Goal: Transaction & Acquisition: Purchase product/service

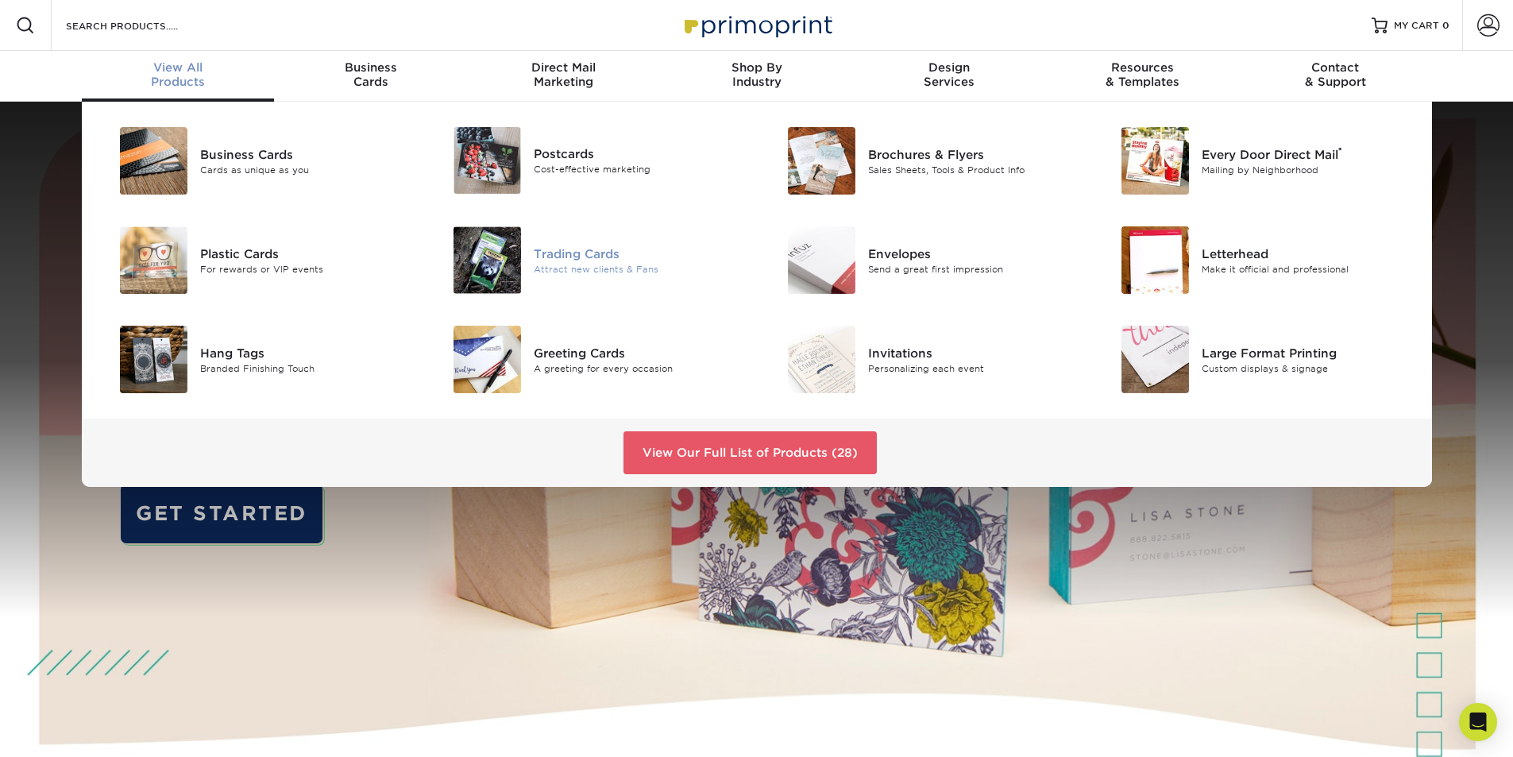
click at [592, 263] on div "Attract new clients & Fans" at bounding box center [639, 268] width 210 height 13
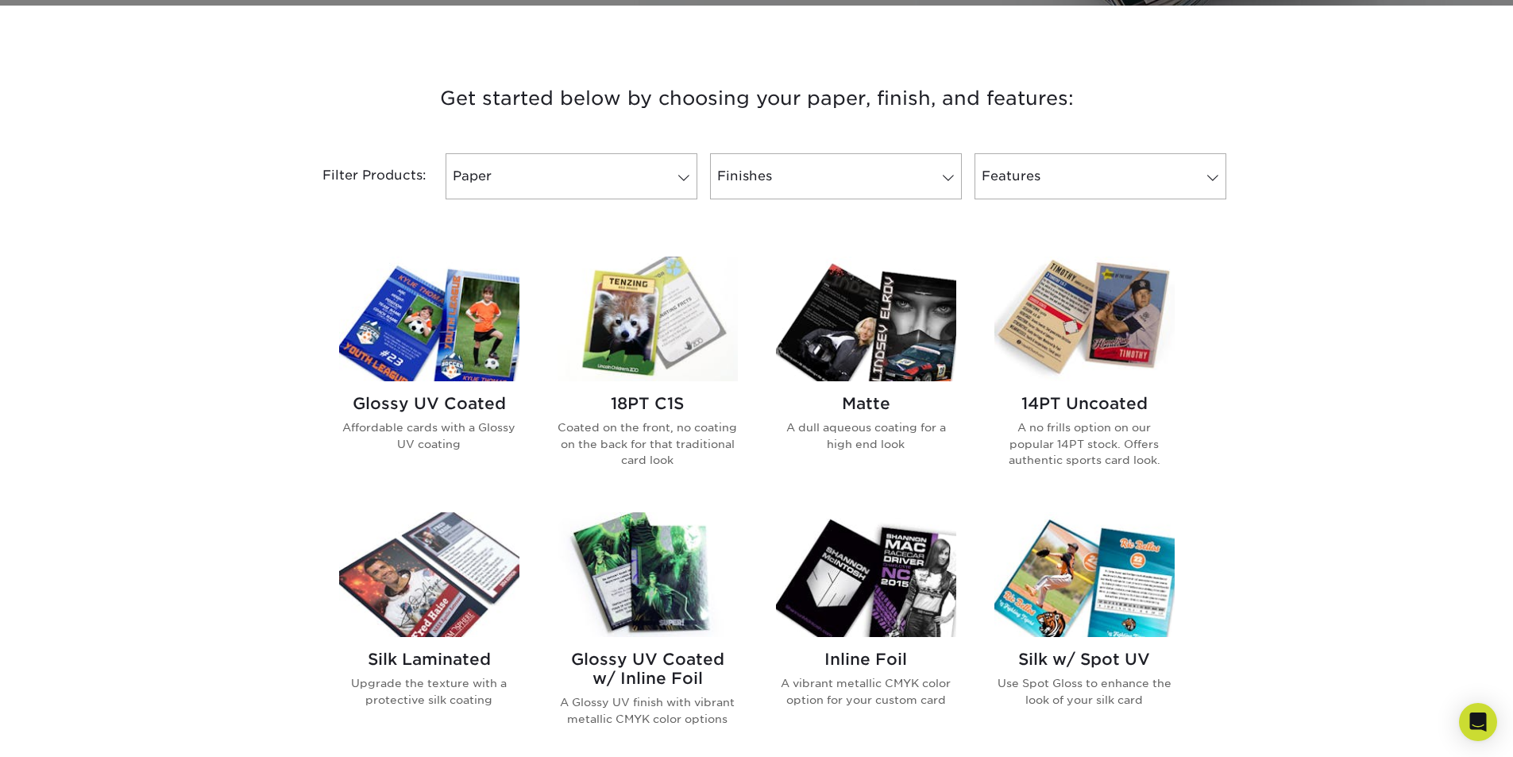
scroll to position [476, 0]
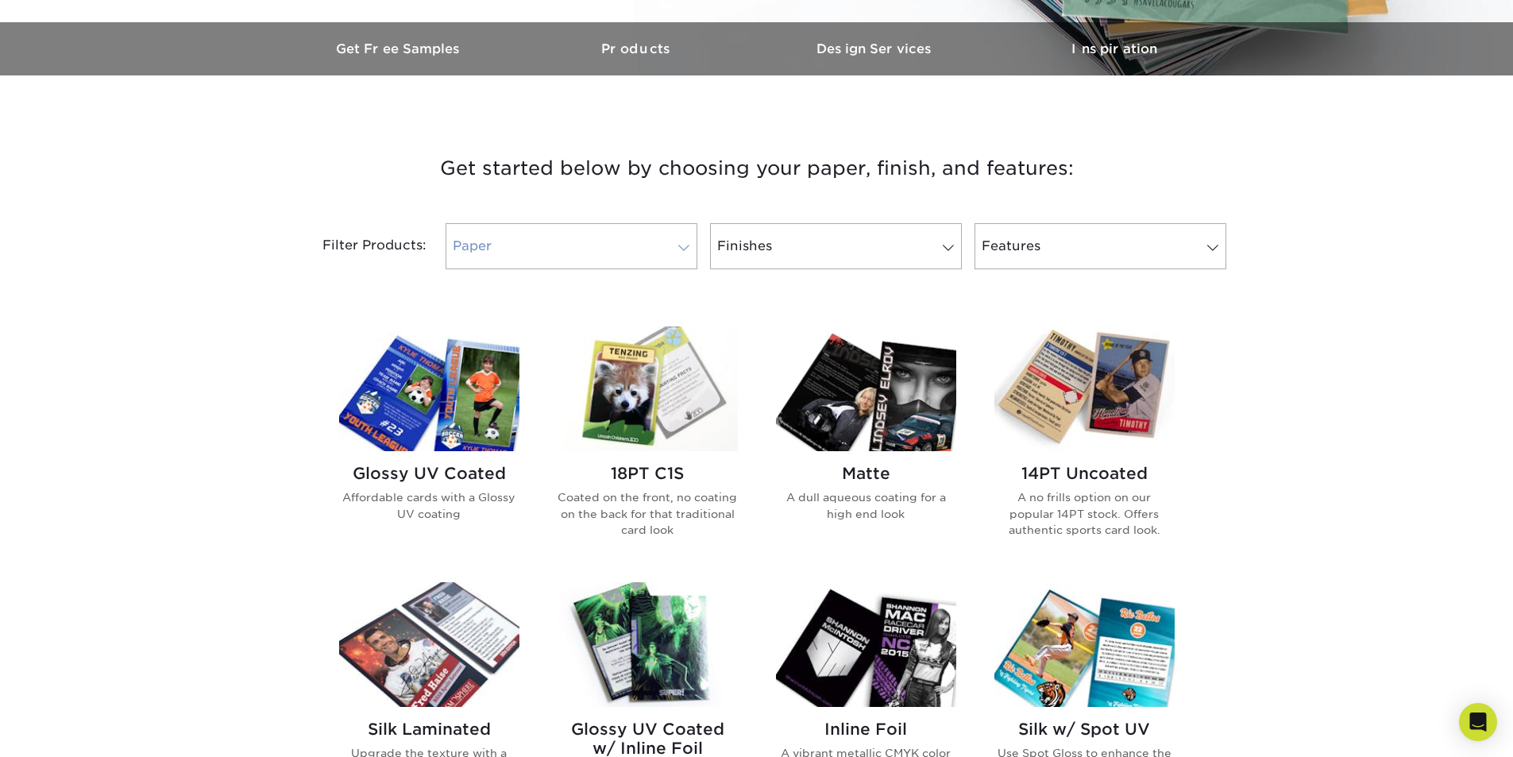
click at [652, 236] on link "Paper" at bounding box center [571, 246] width 252 height 46
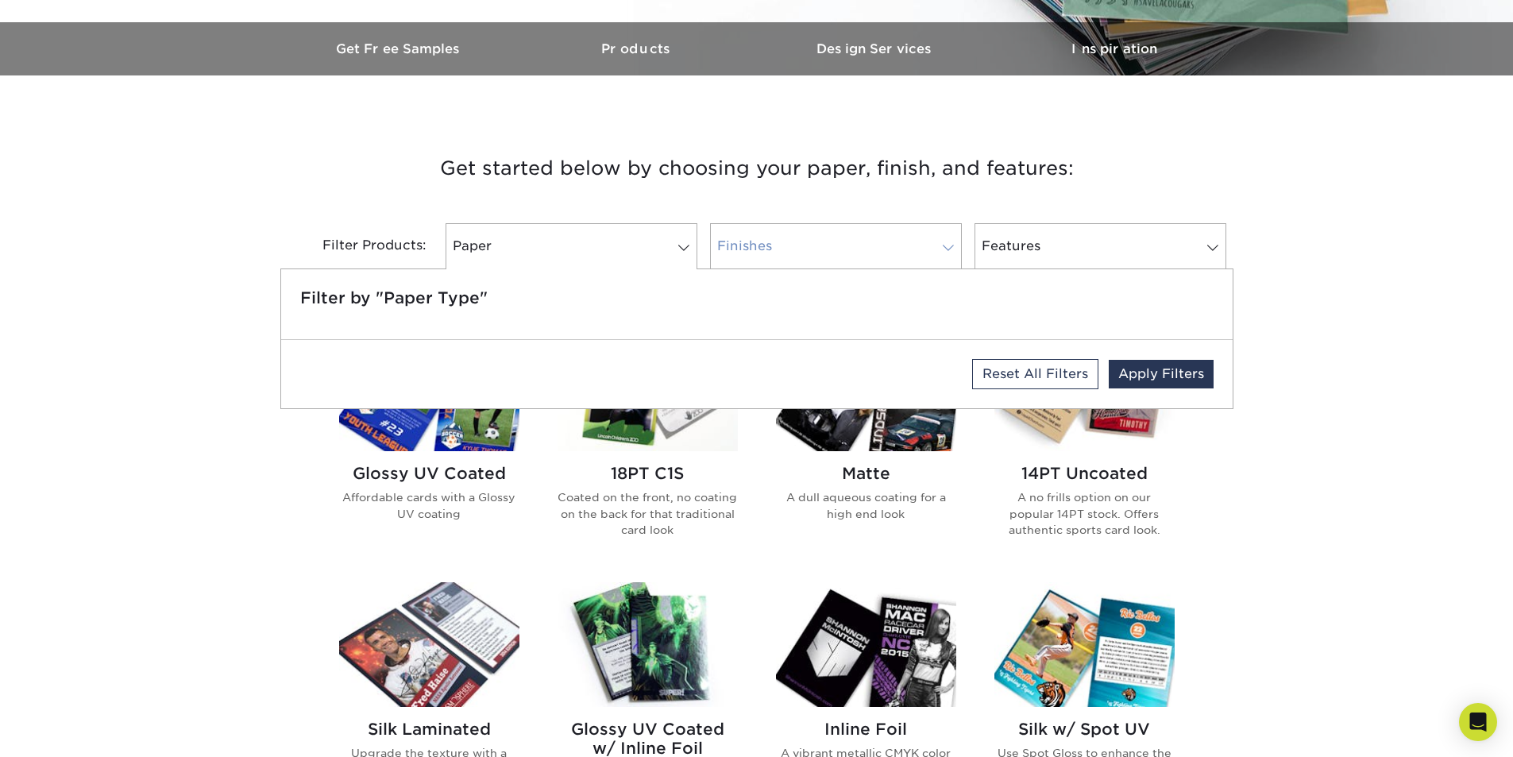
click at [784, 241] on link "Finishes" at bounding box center [836, 246] width 252 height 46
click at [1044, 244] on link "Features" at bounding box center [1100, 246] width 252 height 46
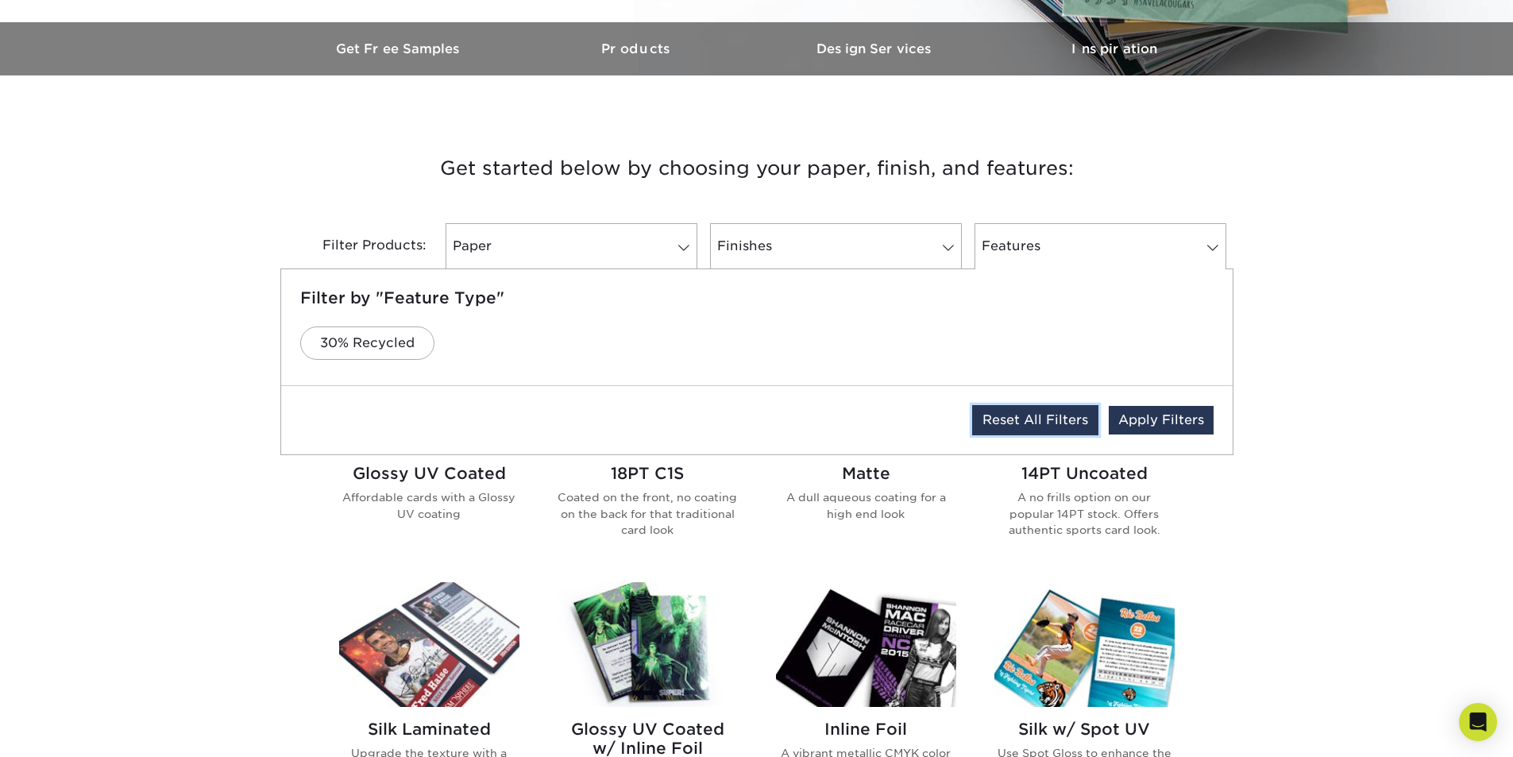
click at [1037, 421] on link "Reset All Filters" at bounding box center [1035, 420] width 126 height 30
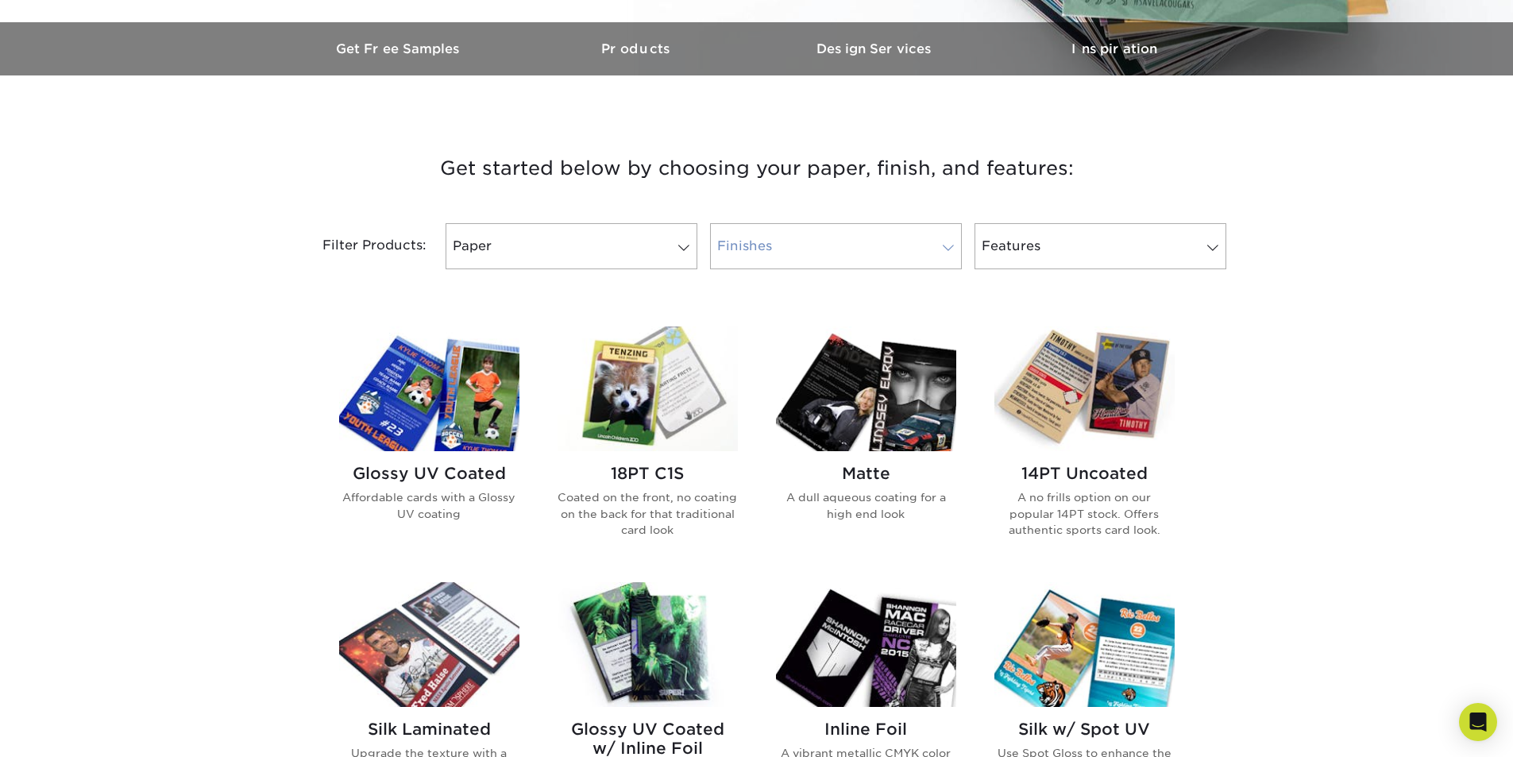
click at [897, 253] on link "Finishes 0" at bounding box center [836, 246] width 252 height 46
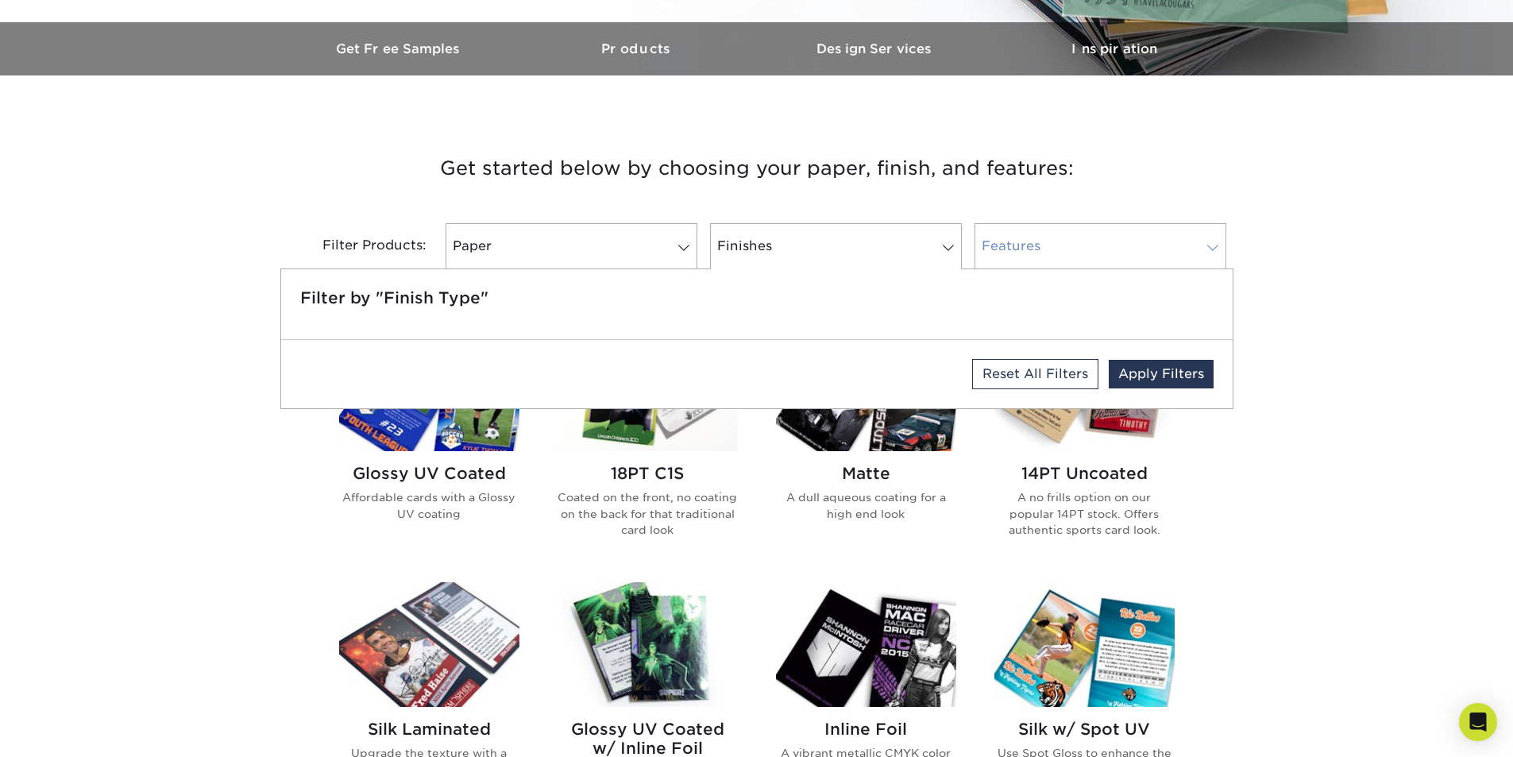
click at [1048, 237] on link "Features 0" at bounding box center [1100, 246] width 252 height 46
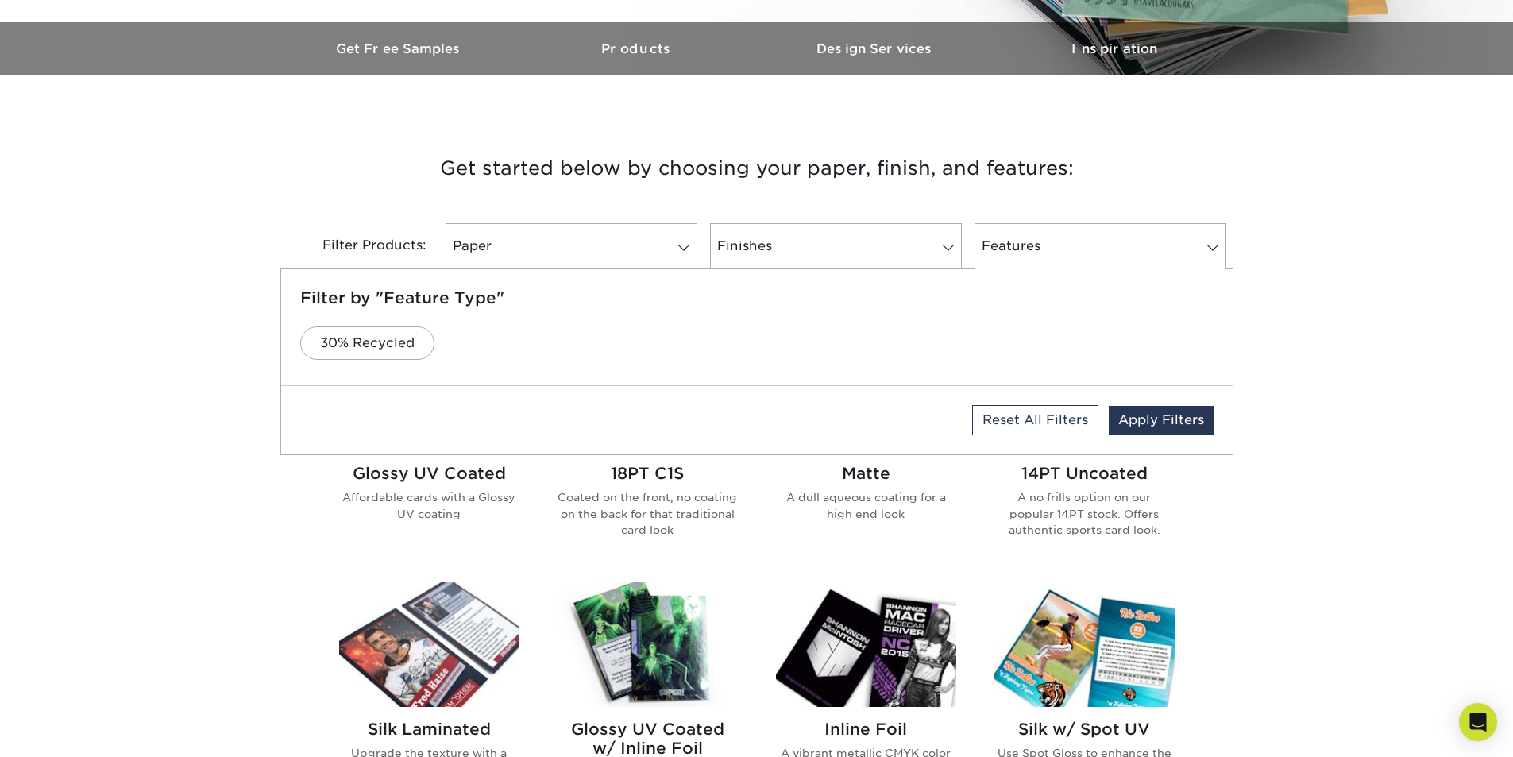
click at [1335, 272] on div "Get started below by choosing your paper, finish, and features: Filtered Matche…" at bounding box center [756, 706] width 1513 height 1185
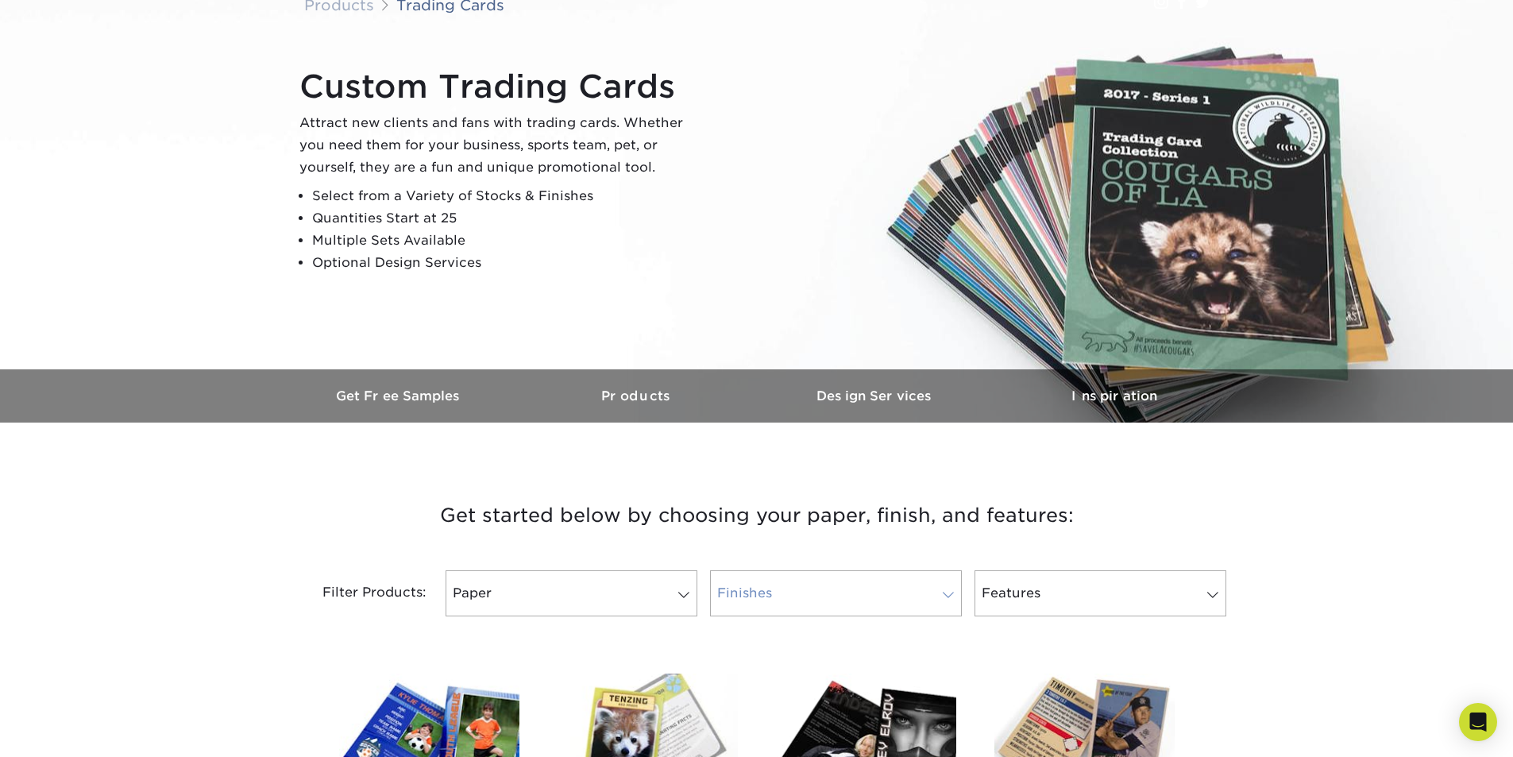
scroll to position [0, 0]
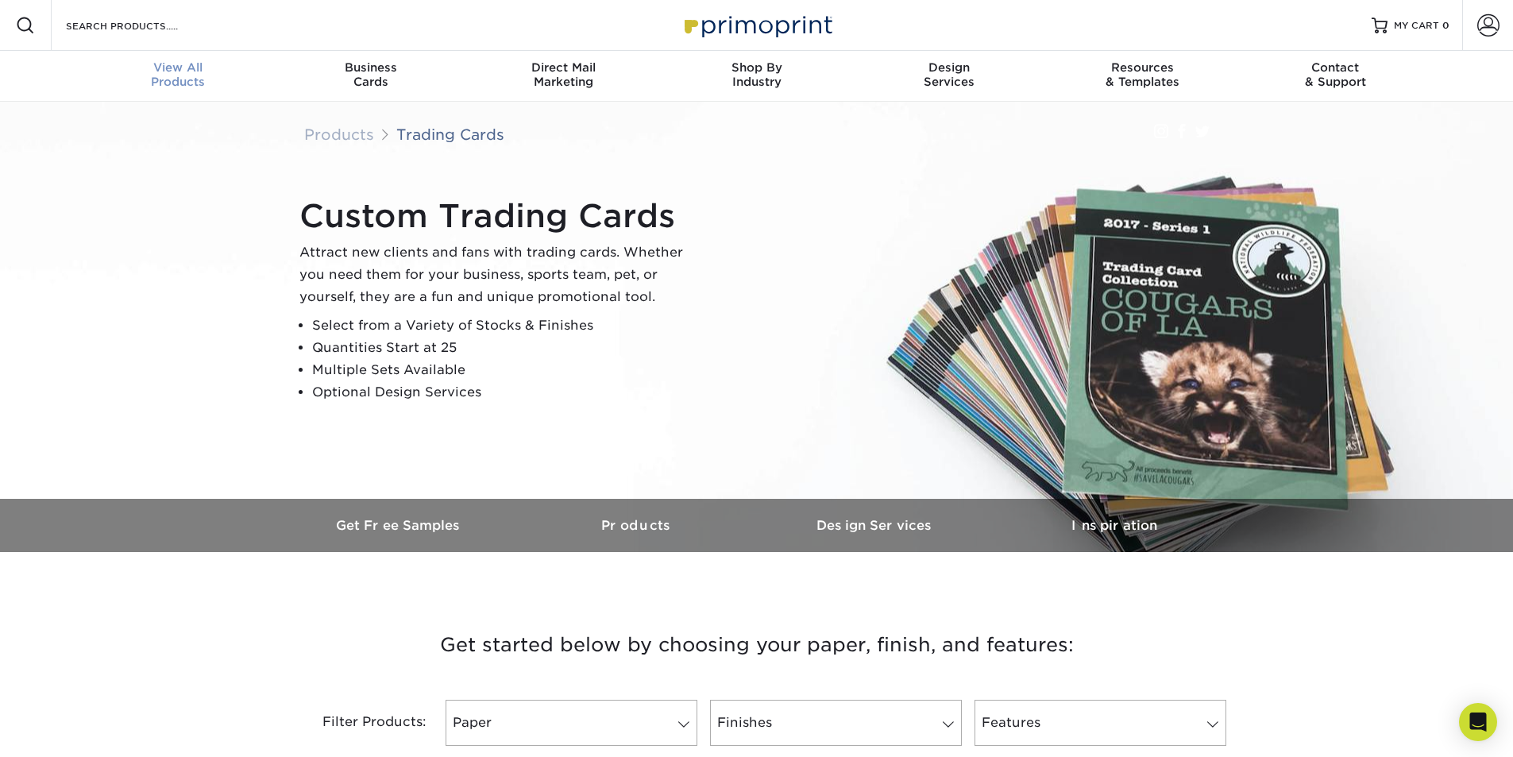
click at [183, 75] on div "View All Products" at bounding box center [178, 74] width 193 height 29
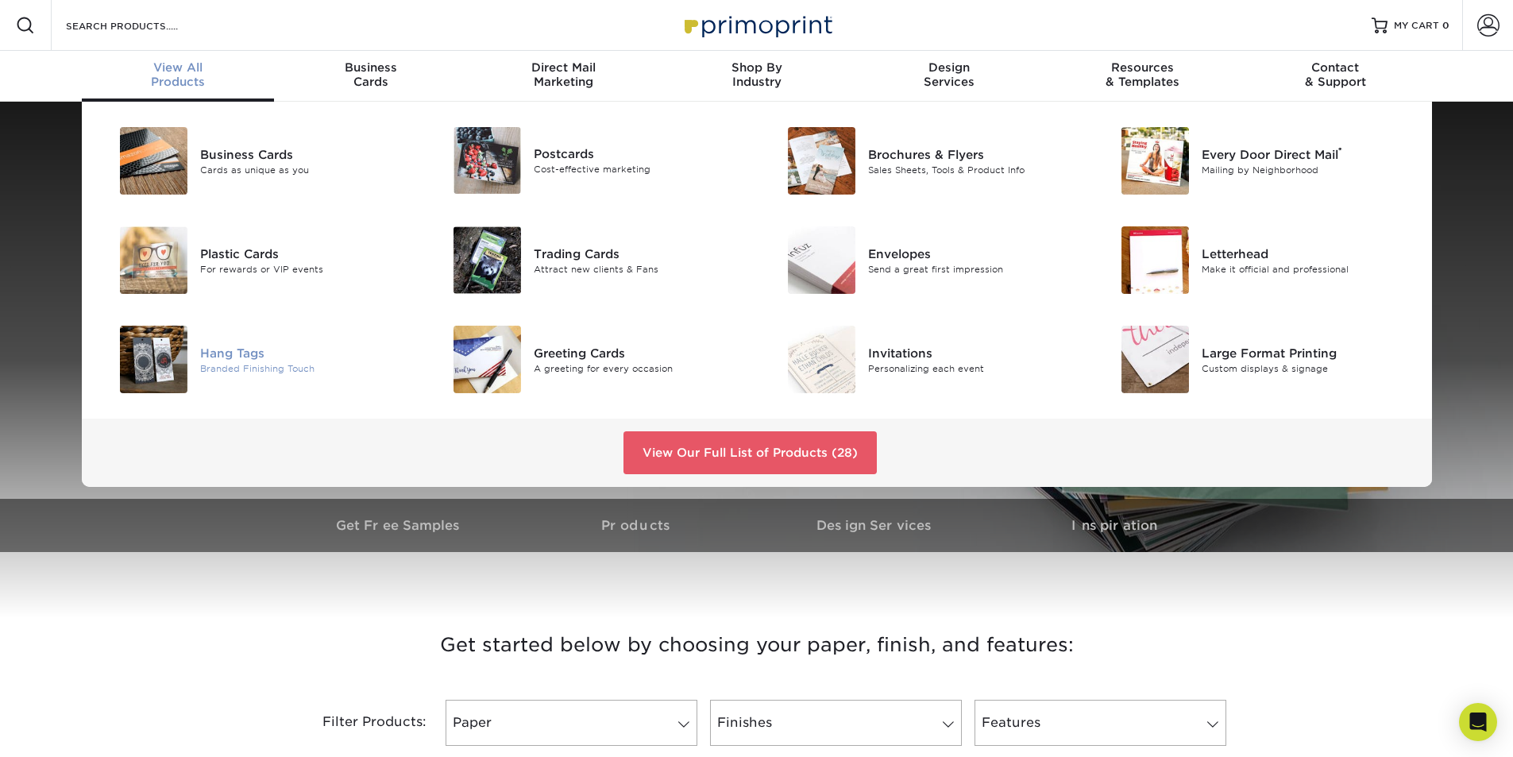
click at [230, 348] on div "Hang Tags" at bounding box center [305, 352] width 210 height 17
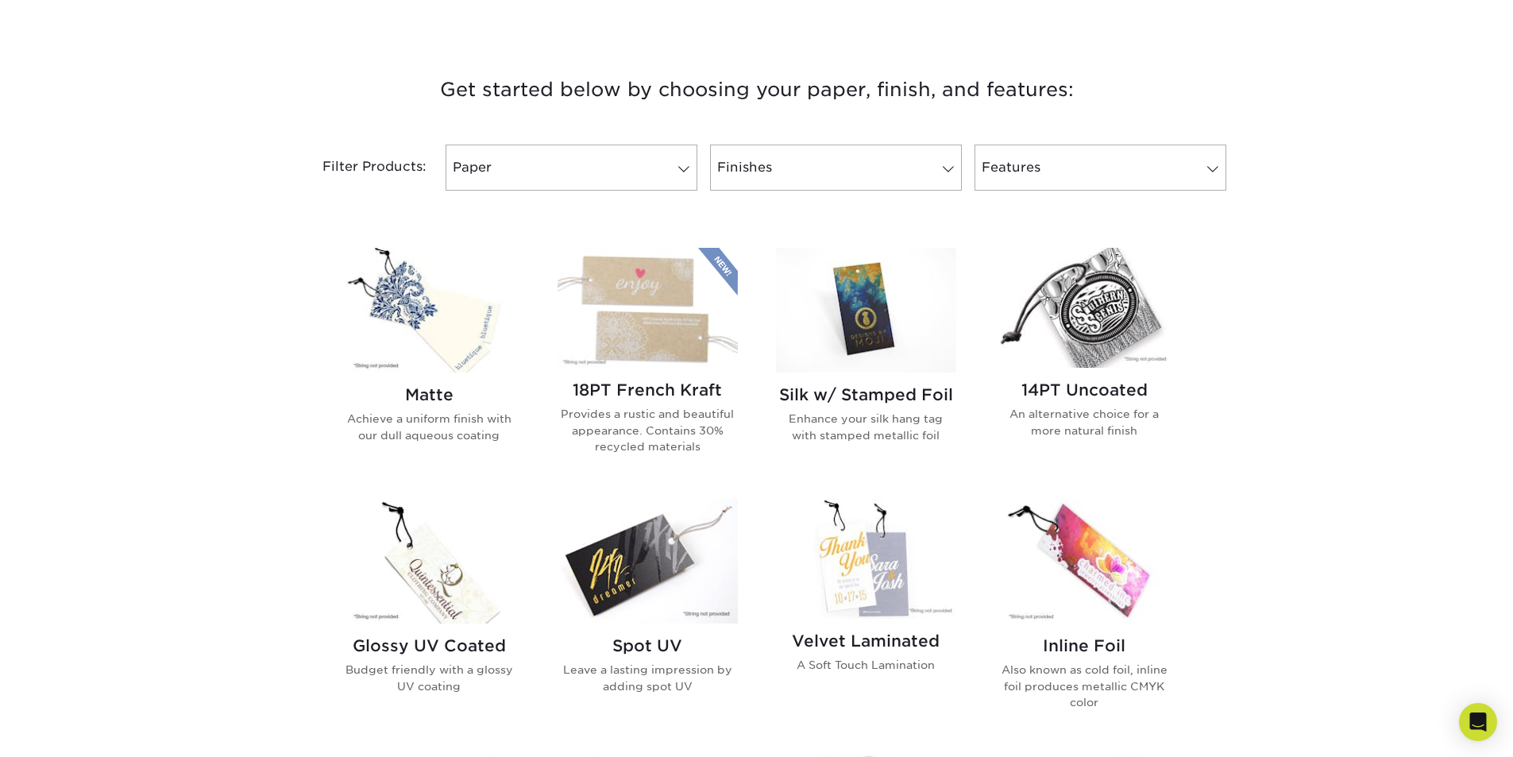
scroll to position [556, 0]
click at [1092, 311] on img at bounding box center [1084, 307] width 180 height 120
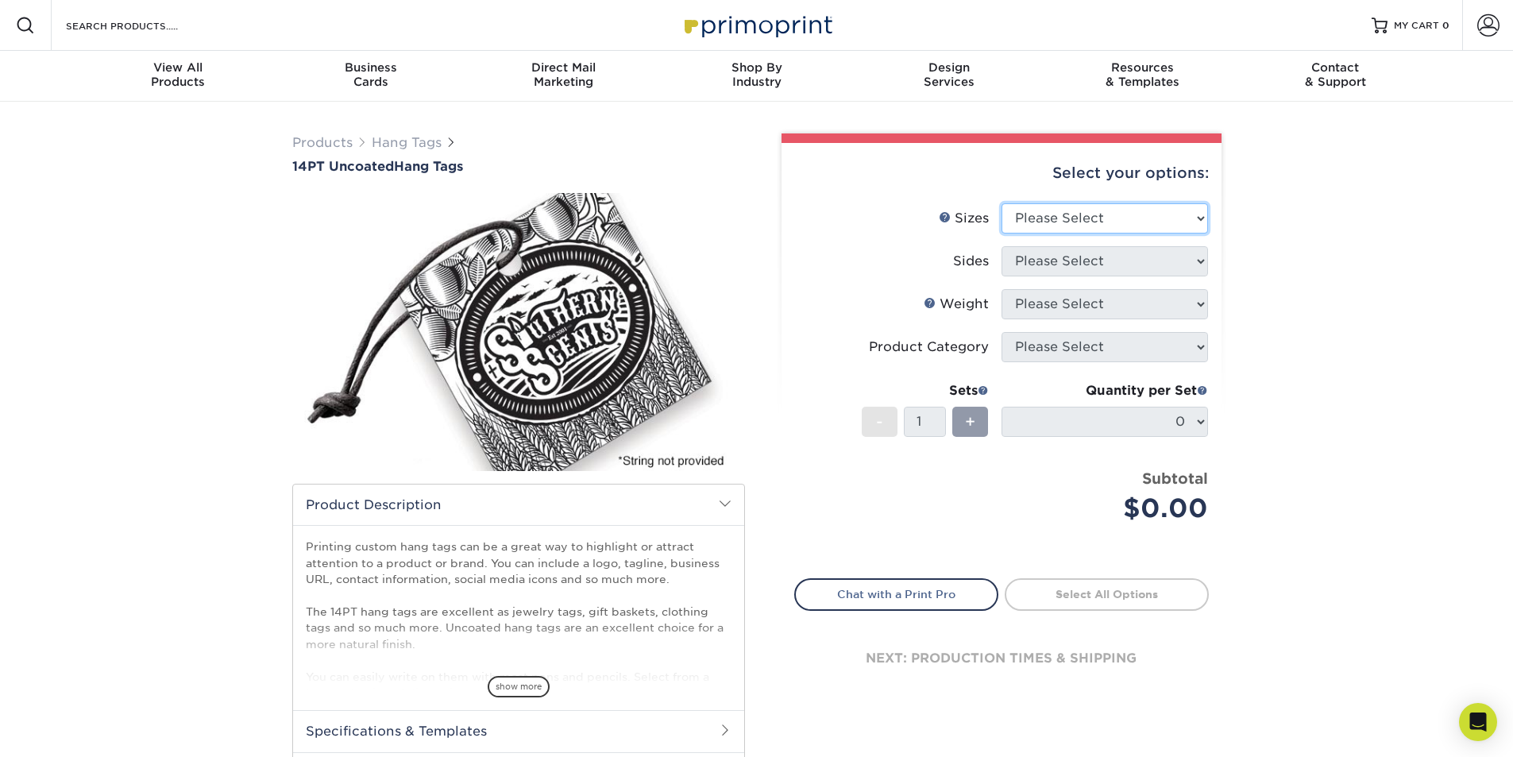
click at [1118, 216] on select "Please Select 1.5" x 3.5" 1.75" x 3.5" 2" x 2" 2" x 3.5" 2" x 4" 2" x 6" 2.5" x…" at bounding box center [1104, 218] width 206 height 30
select select "2.00x2.00"
click at [1001, 203] on select "Please Select 1.5" x 3.5" 1.75" x 3.5" 2" x 2" 2" x 3.5" 2" x 4" 2" x 6" 2.5" x…" at bounding box center [1104, 218] width 206 height 30
click at [1105, 264] on select "Please Select Print Both Sides Print Front Only" at bounding box center [1104, 261] width 206 height 30
select select "32d3c223-f82c-492b-b915-ba065a00862f"
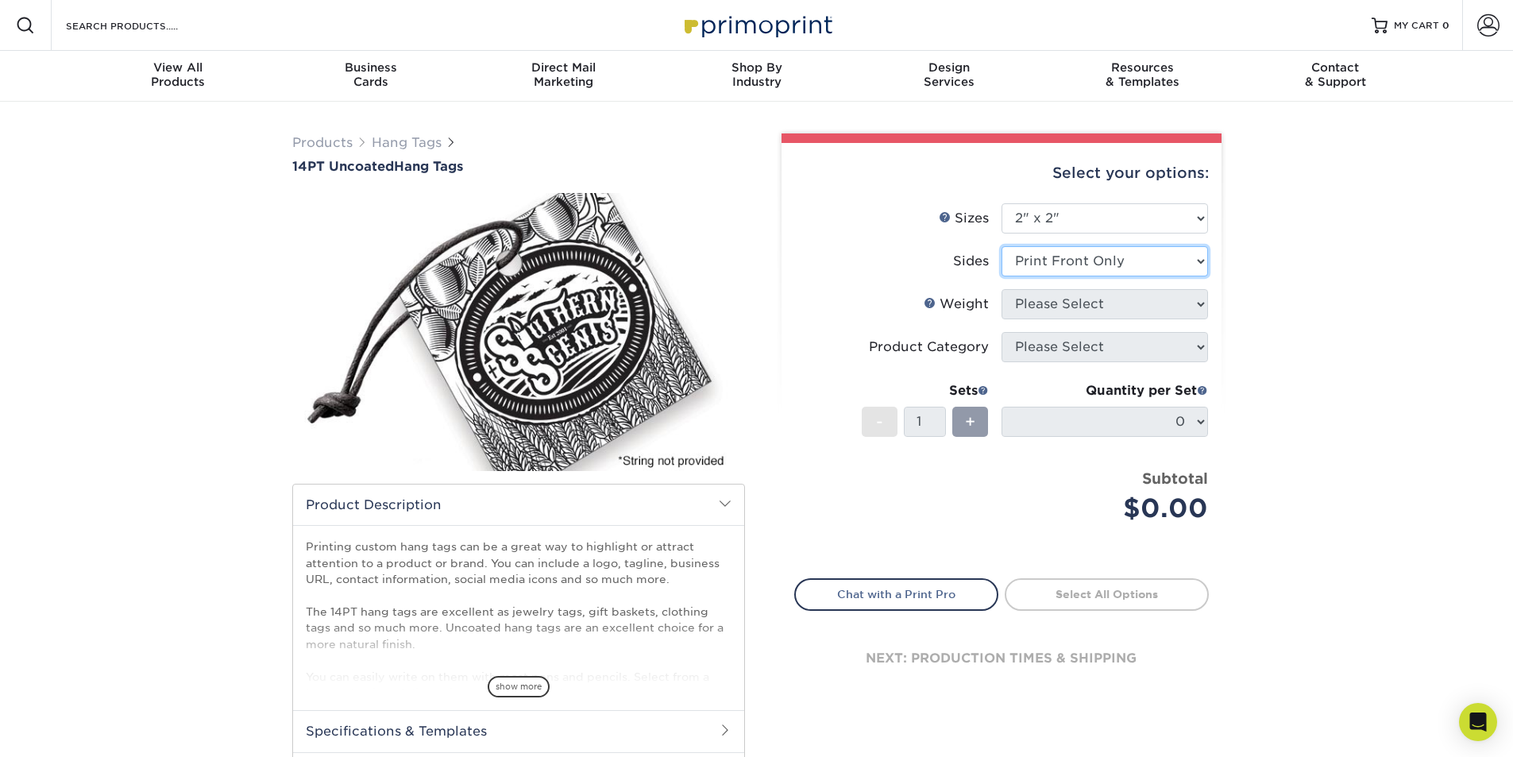
click at [1001, 246] on select "Please Select Print Both Sides Print Front Only" at bounding box center [1104, 261] width 206 height 30
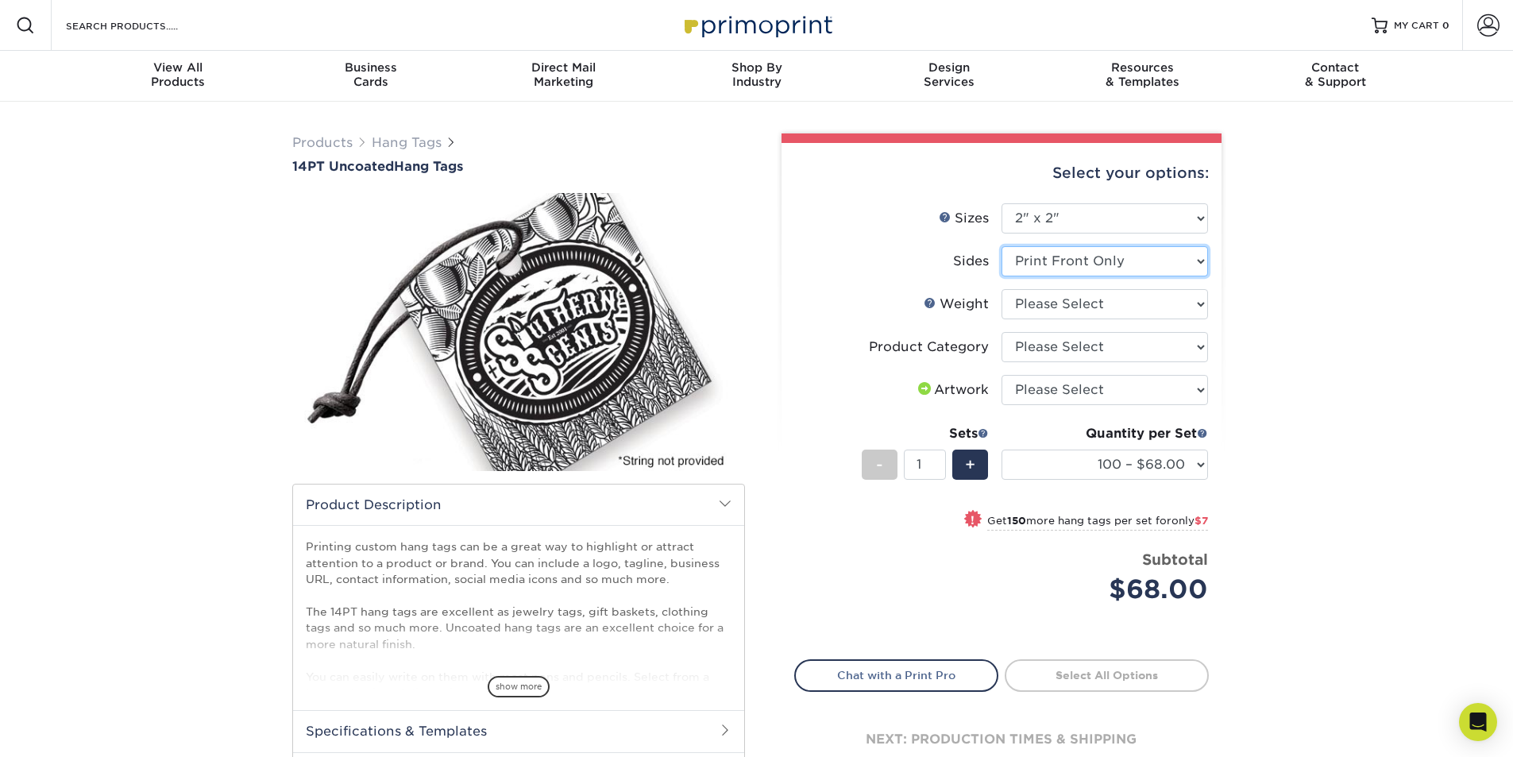
click at [1089, 268] on select "Please Select Print Both Sides Print Front Only" at bounding box center [1104, 261] width 206 height 30
click at [1323, 263] on div "Products Hang Tags 14PT Uncoated Hang Tags" at bounding box center [756, 500] width 1513 height 797
click at [1158, 296] on select "Please Select 14PT Uncoated" at bounding box center [1104, 304] width 206 height 30
select select "14PT Uncoated"
click at [1001, 289] on select "Please Select 14PT Uncoated" at bounding box center [1104, 304] width 206 height 30
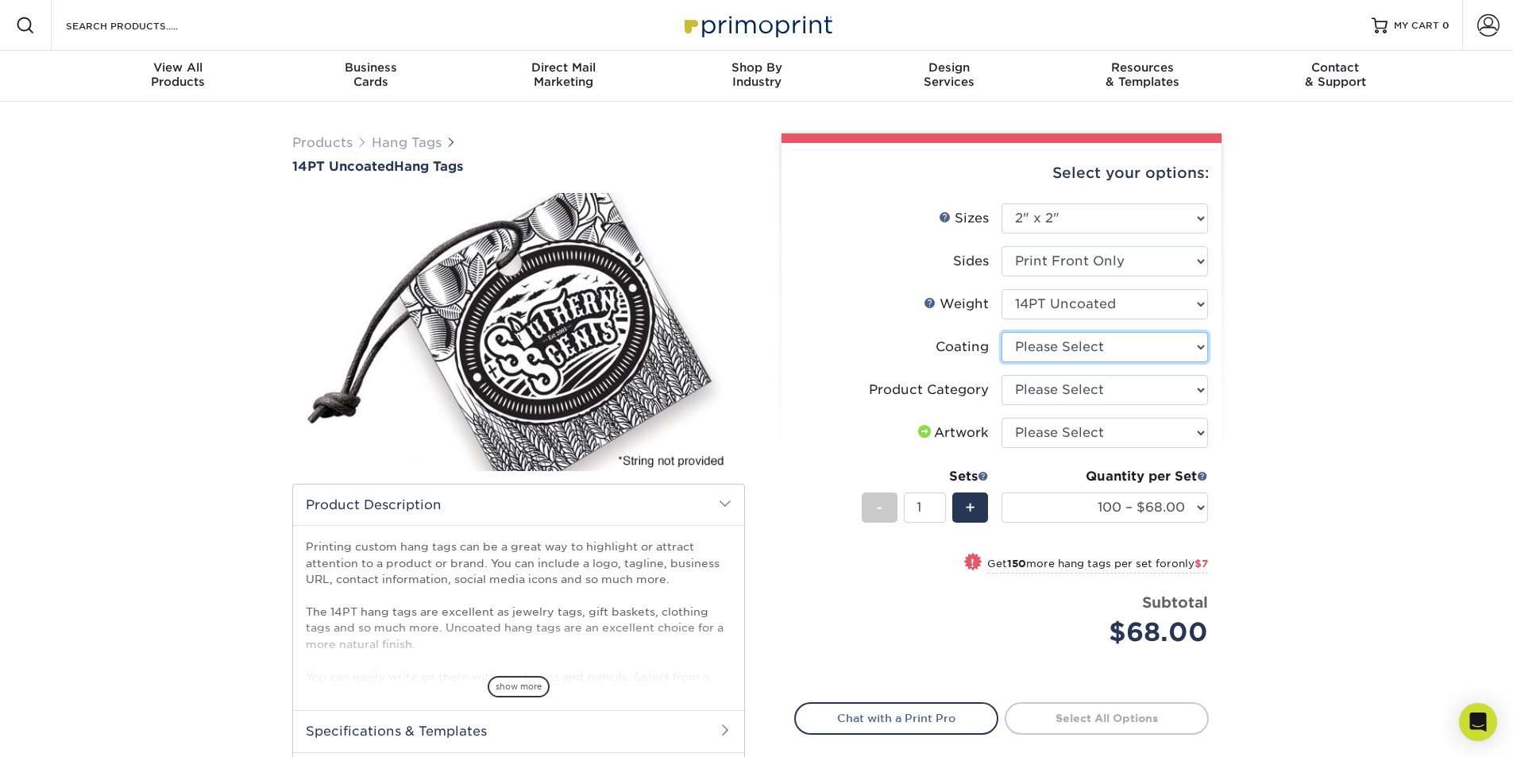
click at [1160, 347] on select at bounding box center [1104, 347] width 206 height 30
select select "3e7618de-abca-4bda-9f97-8b9129e913d8"
click at [1001, 332] on select at bounding box center [1104, 347] width 206 height 30
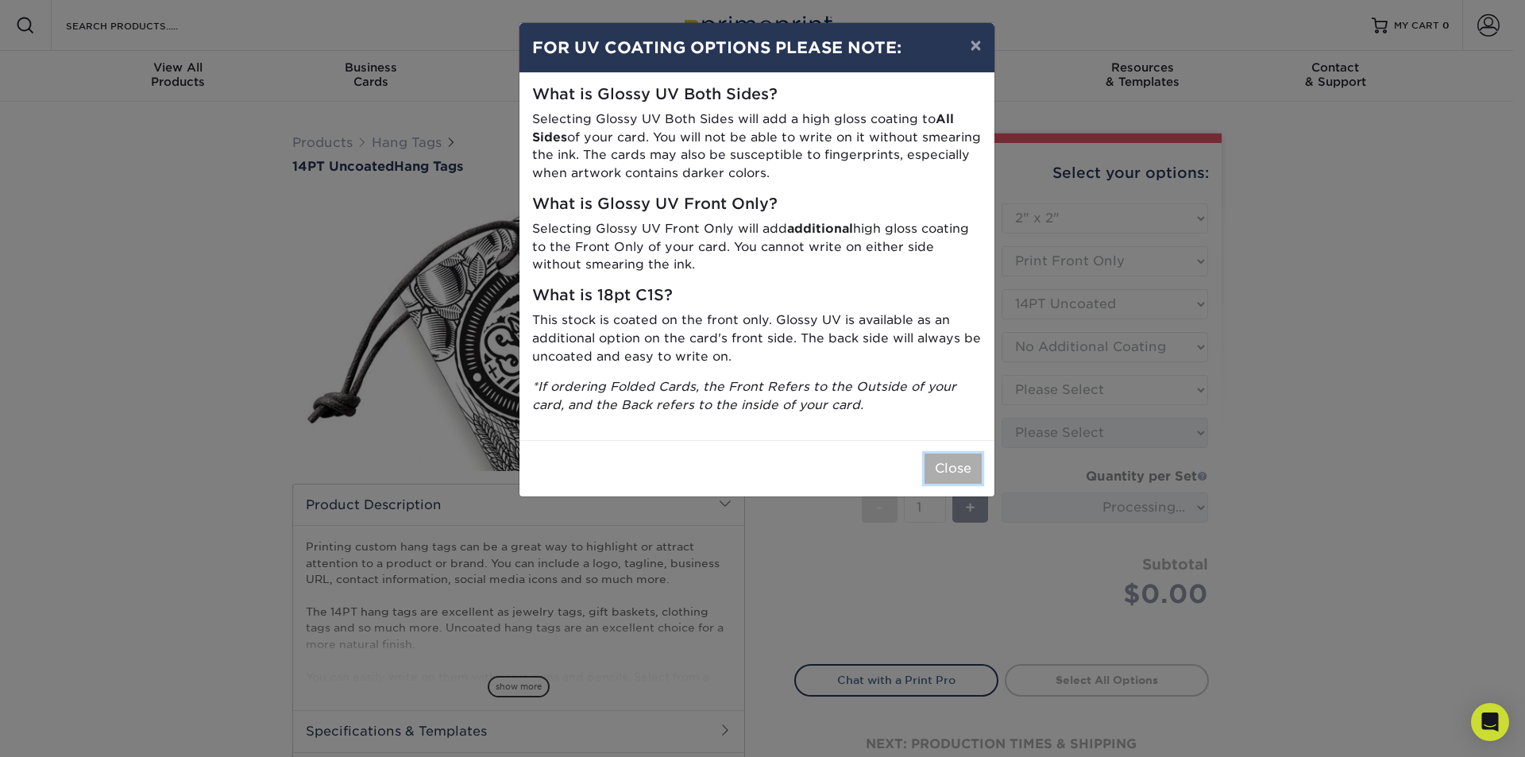
click at [954, 475] on button "Close" at bounding box center [952, 468] width 57 height 30
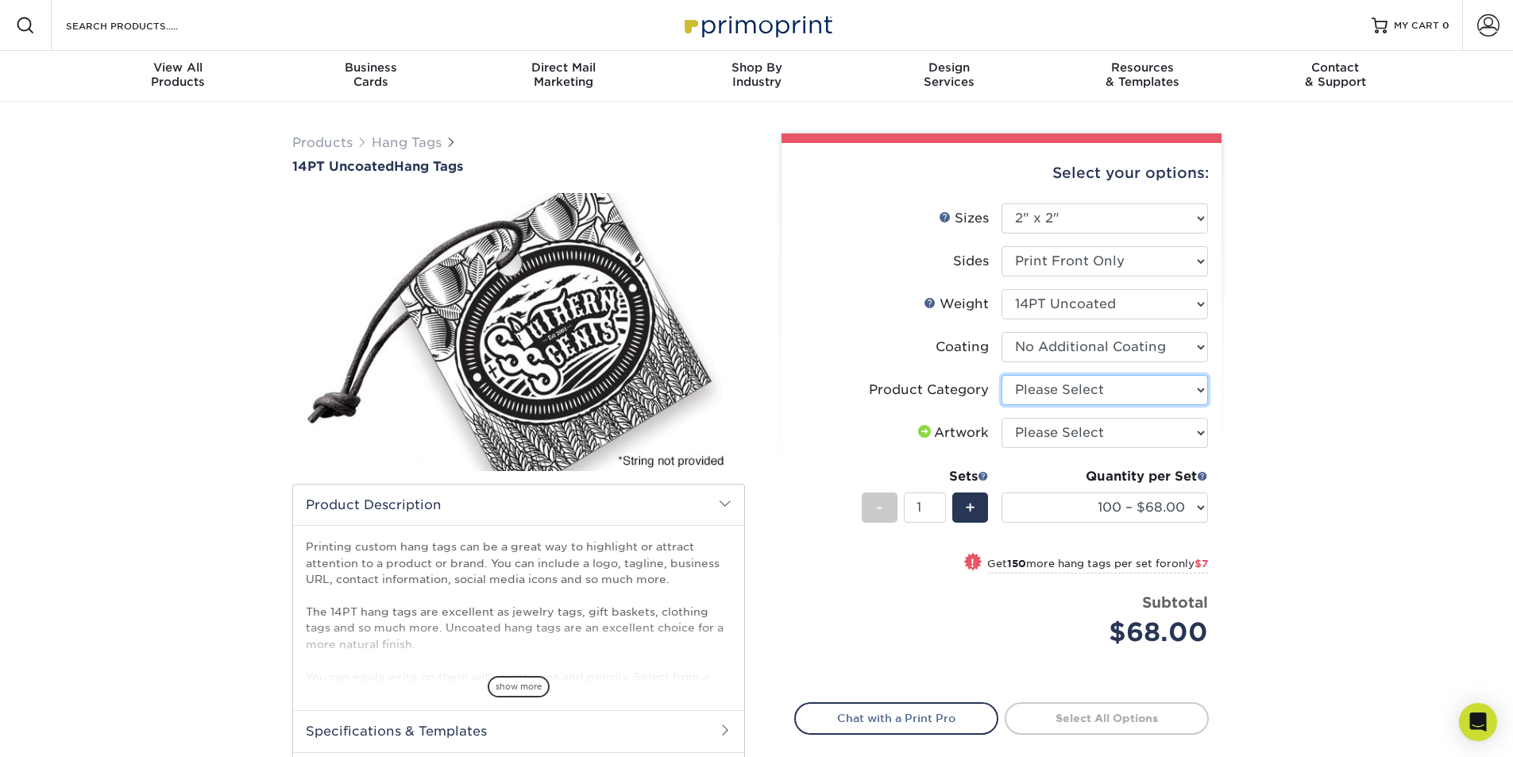
click at [1088, 396] on select "Please Select Hang Tags" at bounding box center [1104, 390] width 206 height 30
select select "428aa75b-4ae7-4398-9e0a-74f4b33909ed"
click at [1001, 375] on select "Please Select Hang Tags" at bounding box center [1104, 390] width 206 height 30
click at [1165, 430] on select "Please Select I will upload files I need a design - $75" at bounding box center [1104, 433] width 206 height 30
select select "upload"
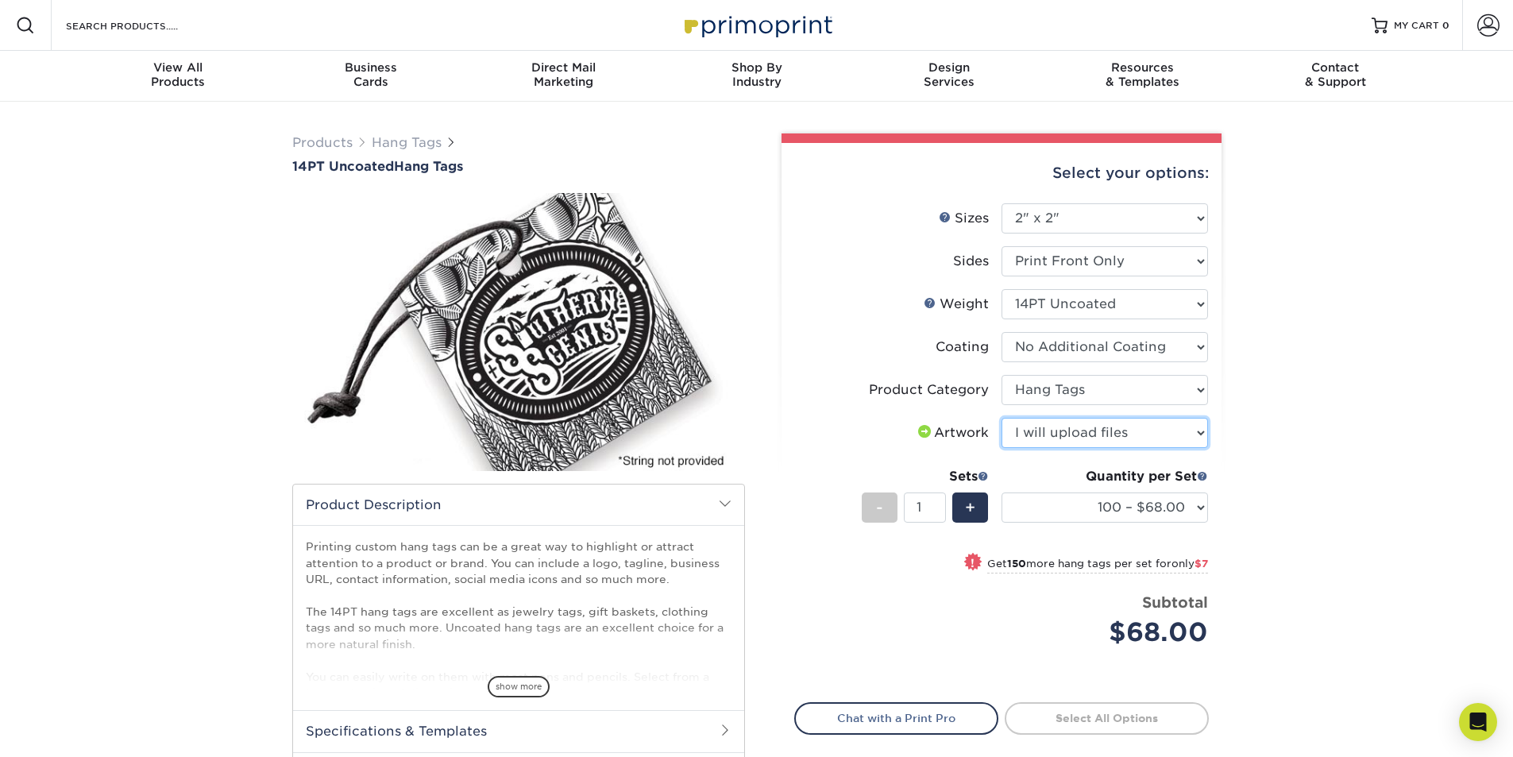
click at [1001, 418] on select "Please Select I will upload files I need a design - $75" at bounding box center [1104, 433] width 206 height 30
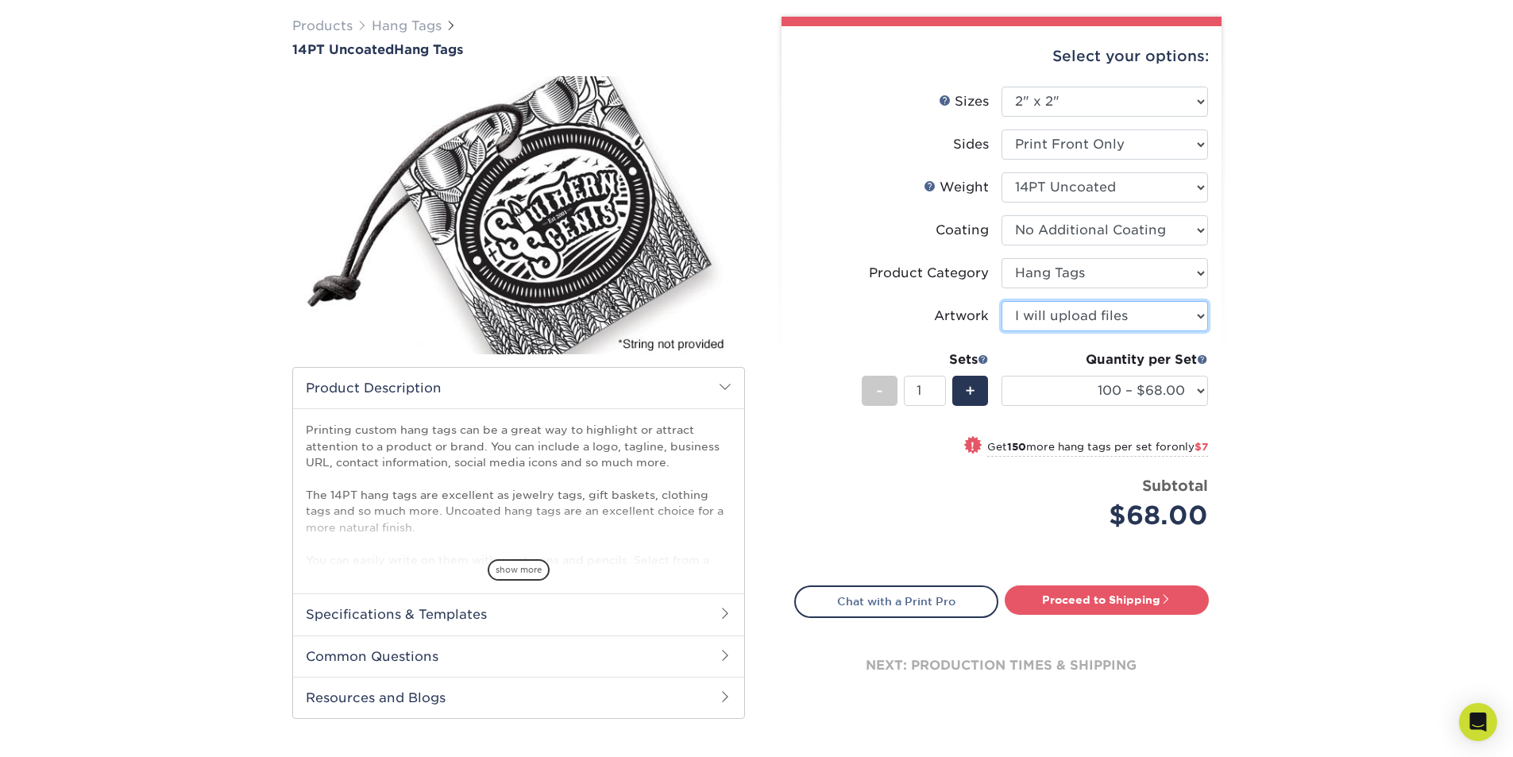
scroll to position [159, 0]
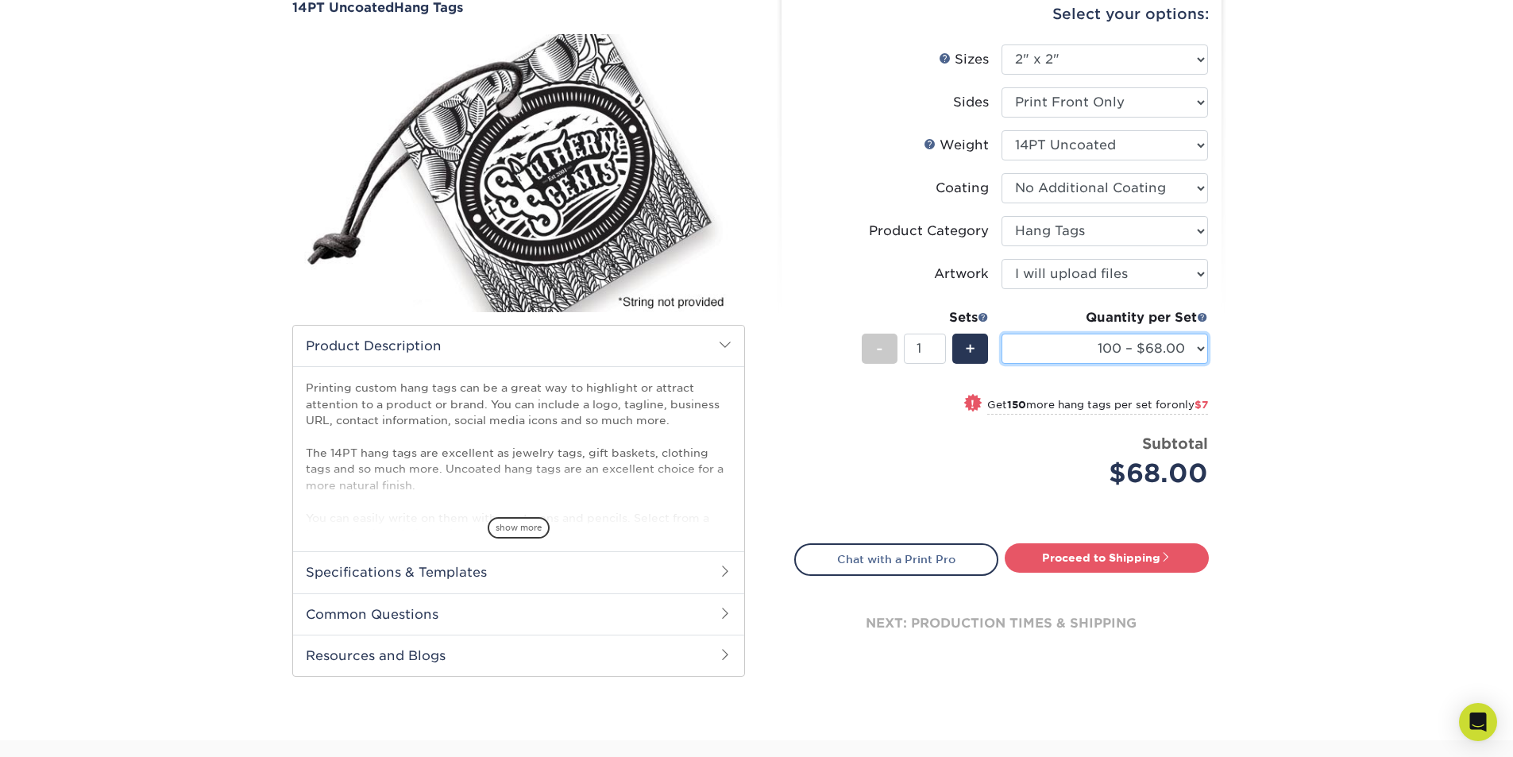
click at [1195, 349] on select "100 – $68.00 250 – $75.00 500 – $79.00 1000 – $89.00 2500 – $203.00 5000 – $327…" at bounding box center [1104, 348] width 206 height 30
select select "250 – $75.00"
click at [1001, 333] on select "100 – $68.00 250 – $75.00 500 – $79.00 1000 – $89.00 2500 – $203.00 5000 – $327…" at bounding box center [1104, 348] width 206 height 30
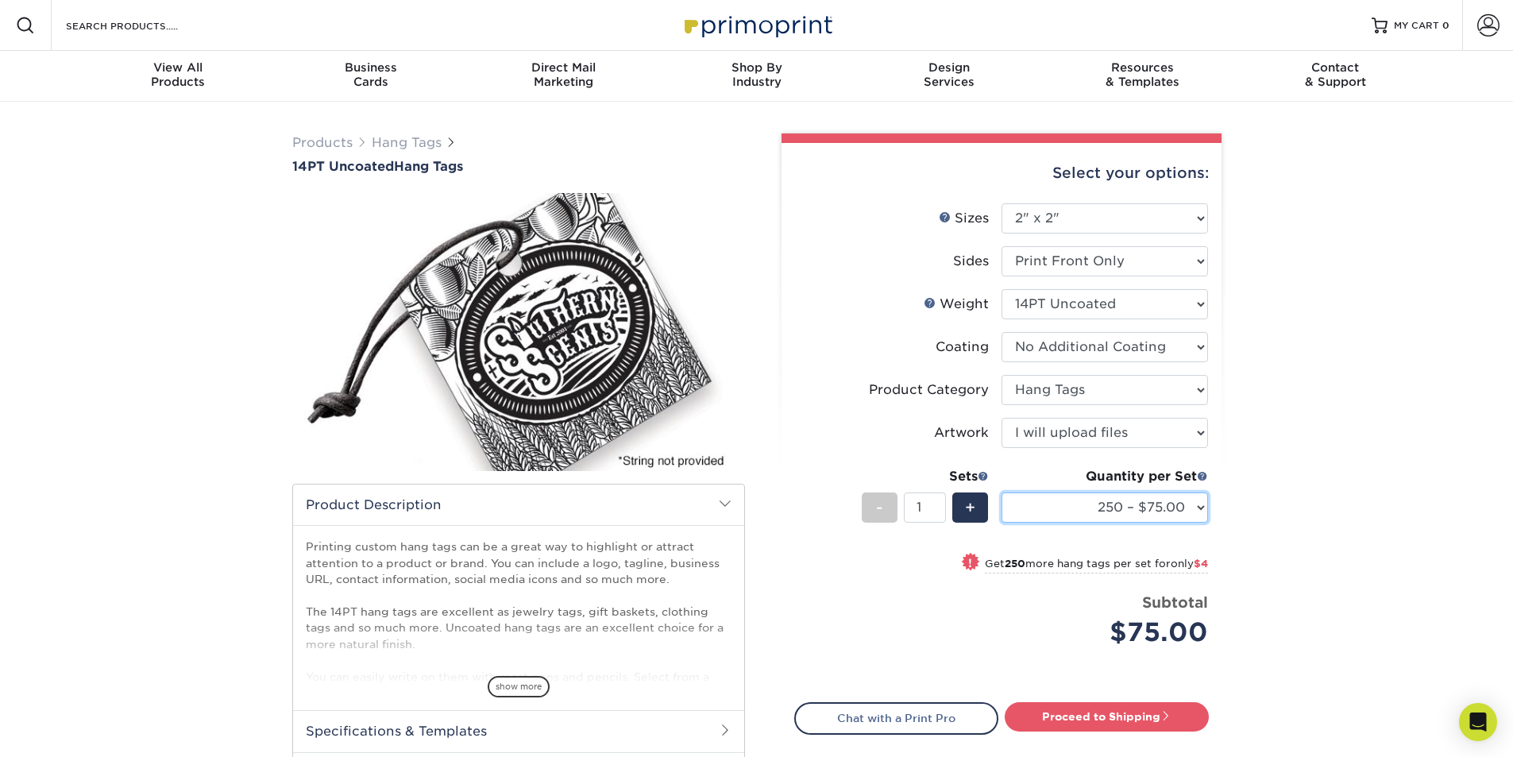
scroll to position [79, 0]
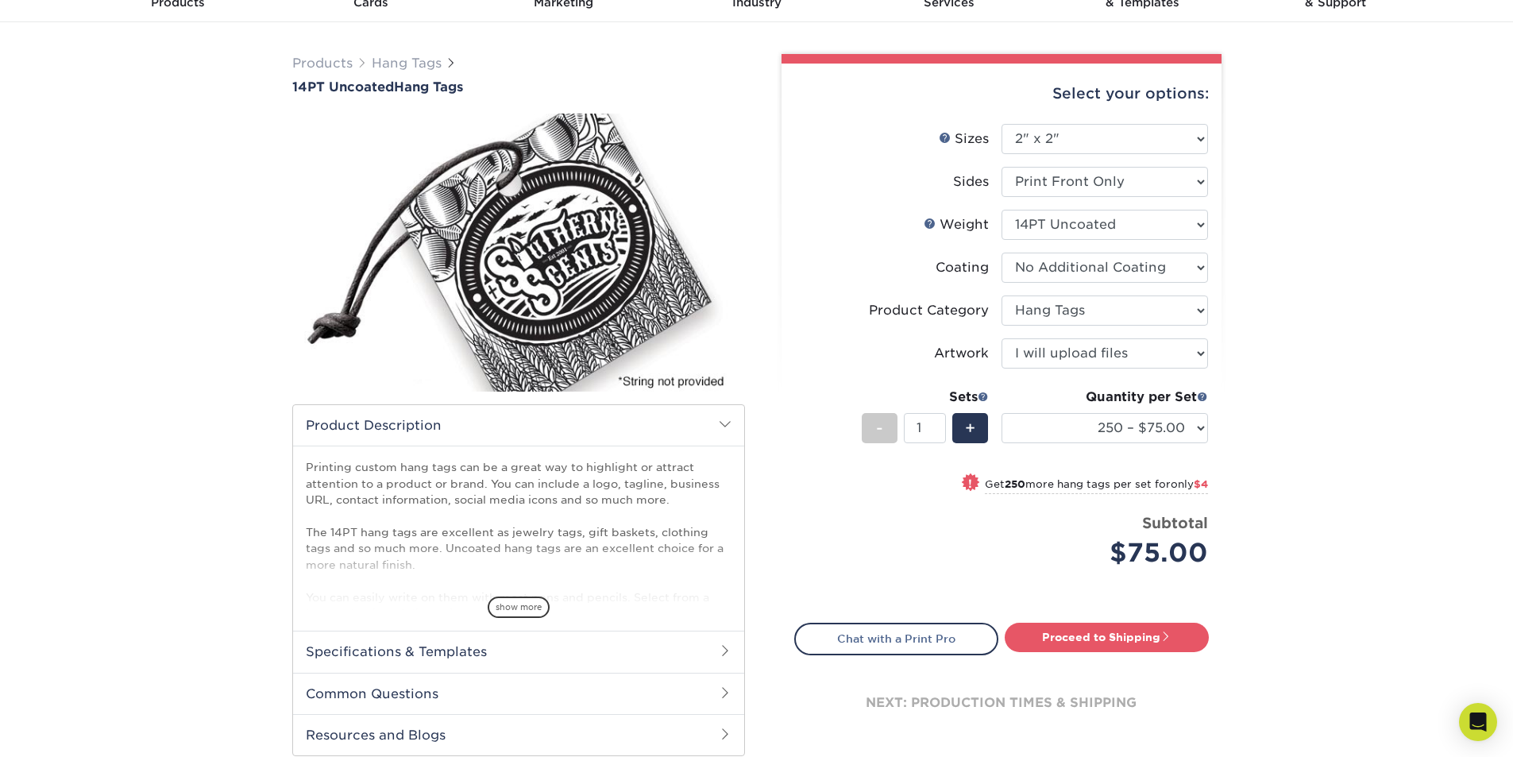
click at [1185, 652] on div "Proceed to Shipping" at bounding box center [1110, 639] width 219 height 32
click at [1087, 640] on link "Proceed to Shipping" at bounding box center [1106, 637] width 204 height 29
type input "Set 1"
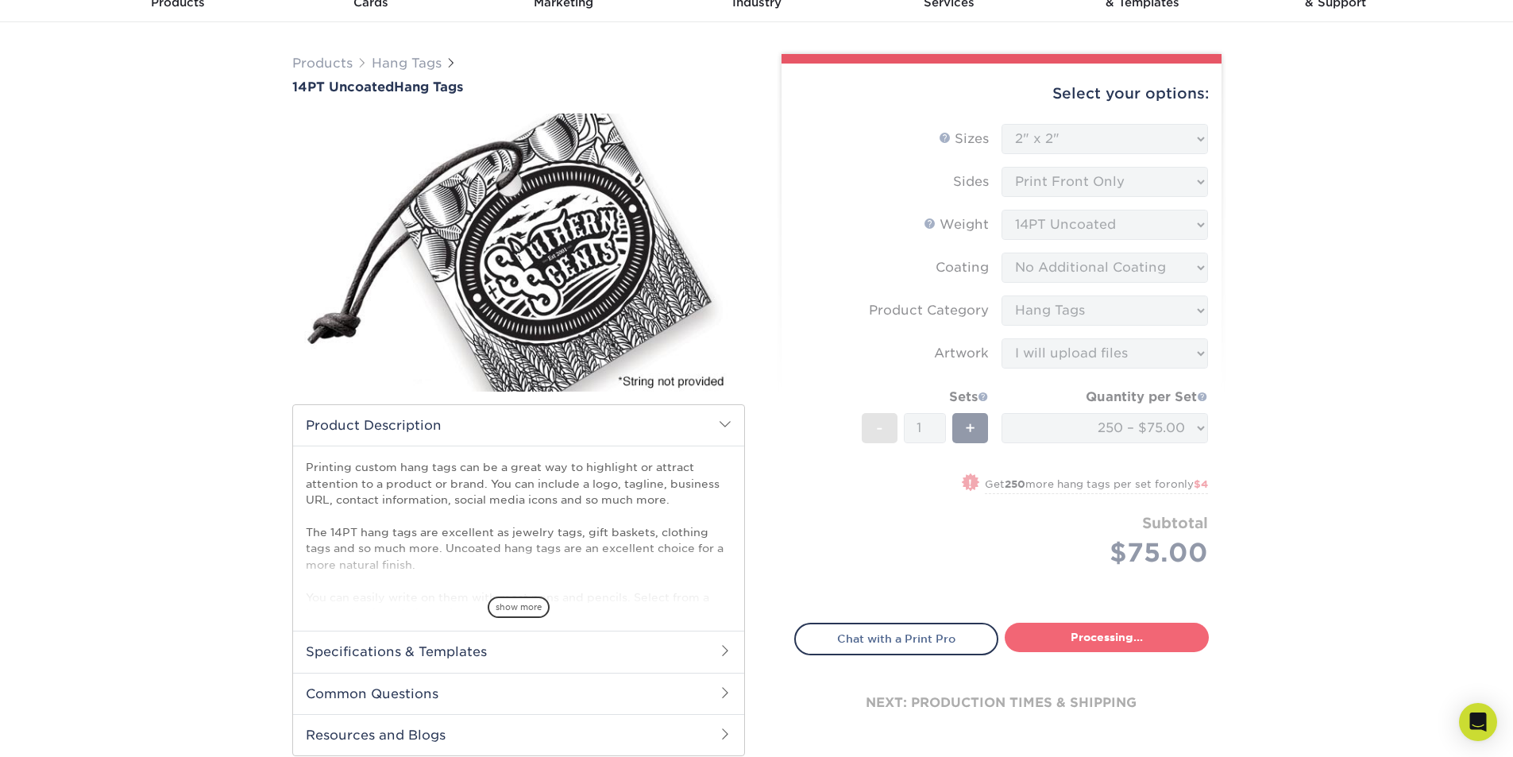
select select "b72d0888-ae3f-4e55-942f-6d4bad89b57f"
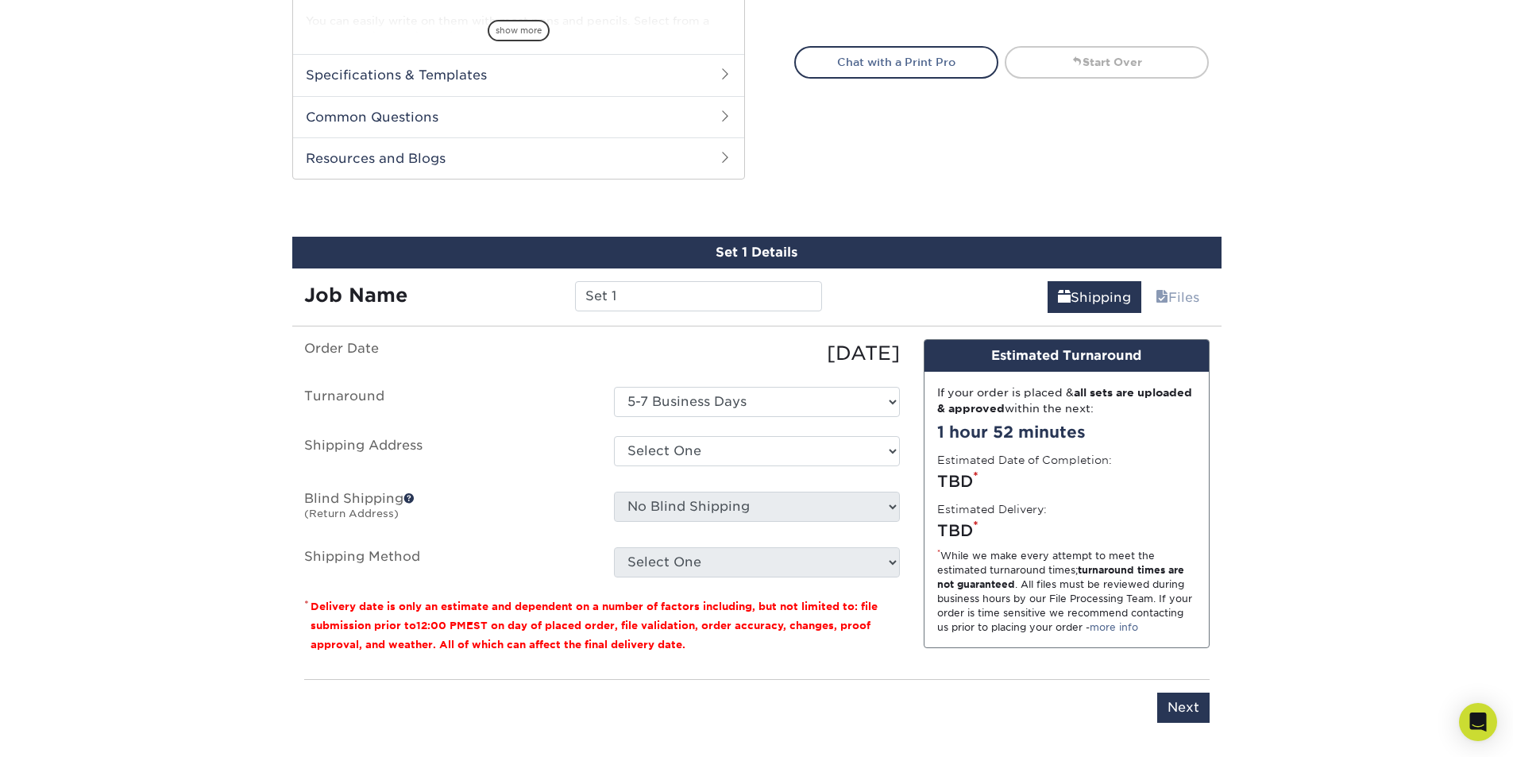
scroll to position [758, 0]
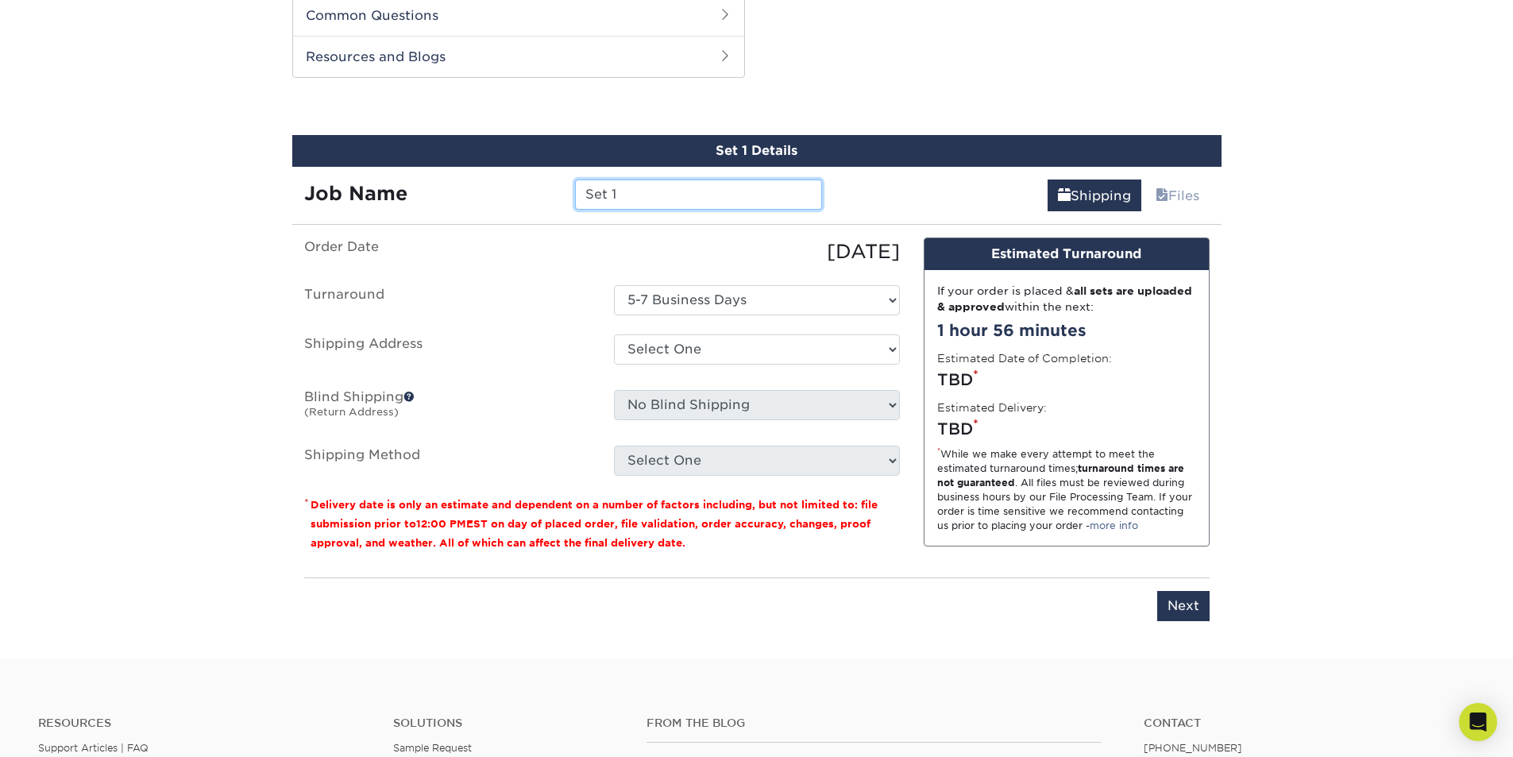
drag, startPoint x: 717, startPoint y: 195, endPoint x: 175, endPoint y: 205, distance: 541.6
click at [214, 204] on div "Products Hang Tags 14PT Uncoated Hang Tags" at bounding box center [756, 1] width 1513 height 1315
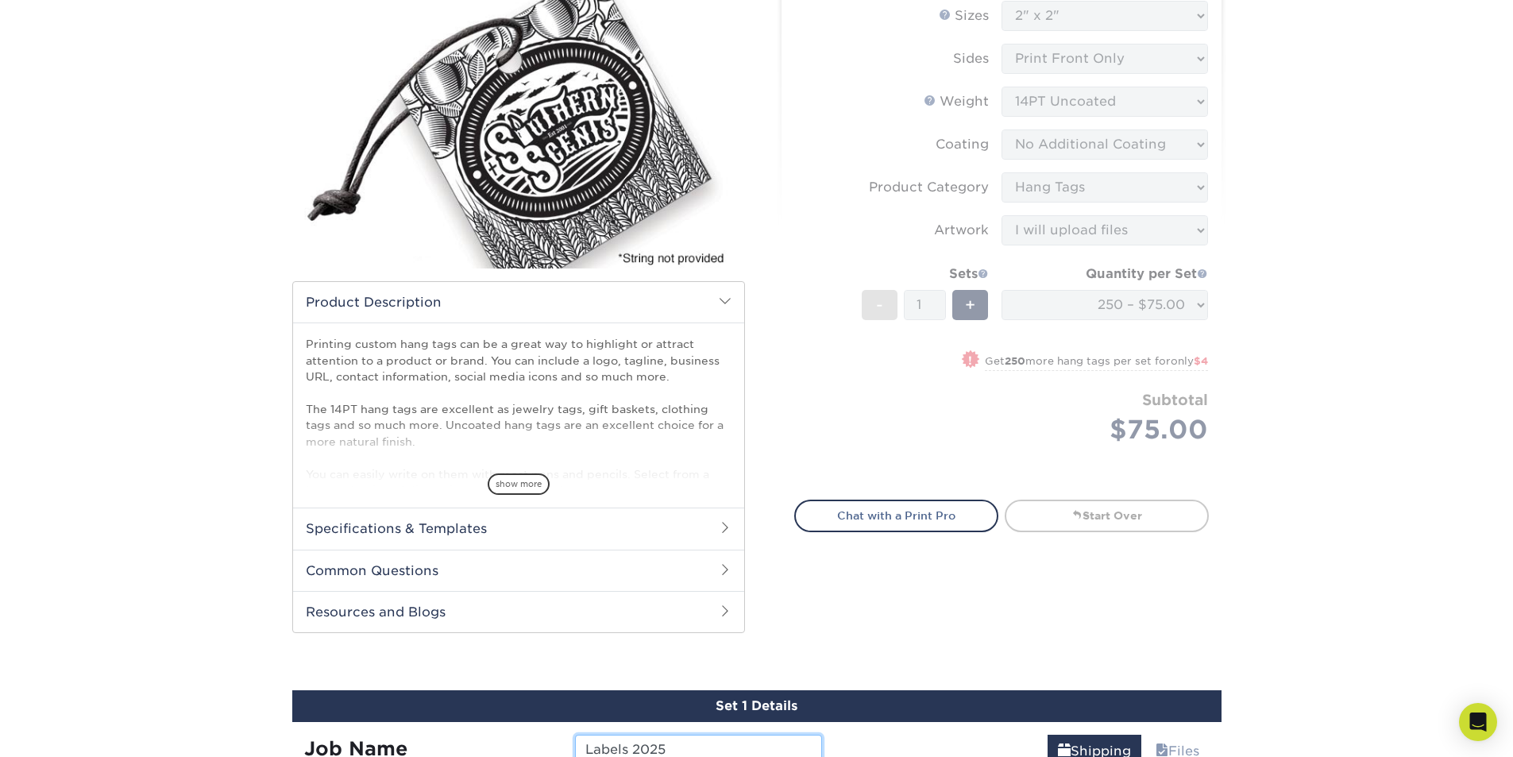
scroll to position [202, 0]
type input "Labels 2025"
click at [1119, 316] on form "Sizes Help Sizes Please Select 1.5" x 3.5" 1.75" x 3.5" 2" x 2" 2" x 3.5" 2" x …" at bounding box center [1001, 242] width 414 height 480
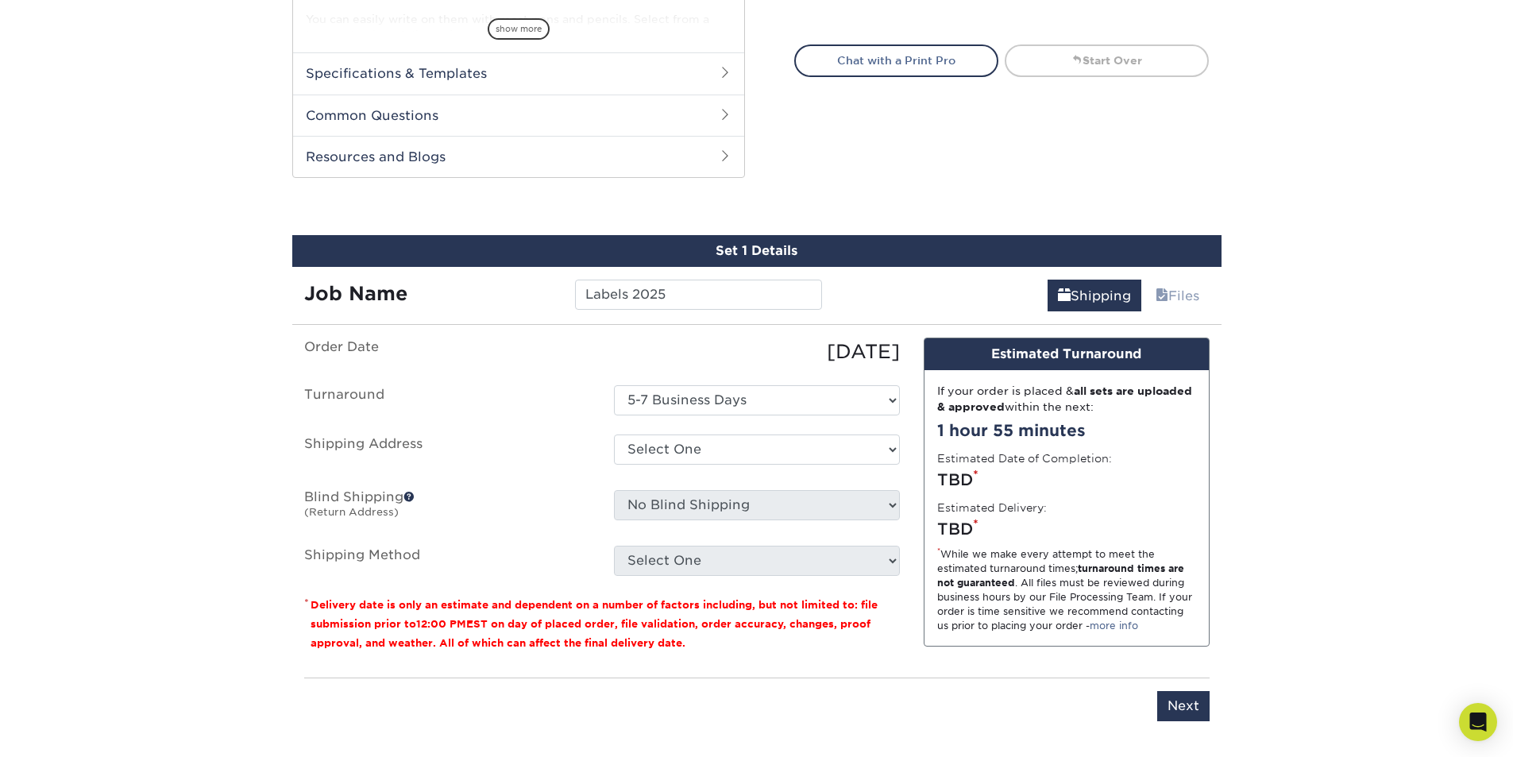
scroll to position [678, 0]
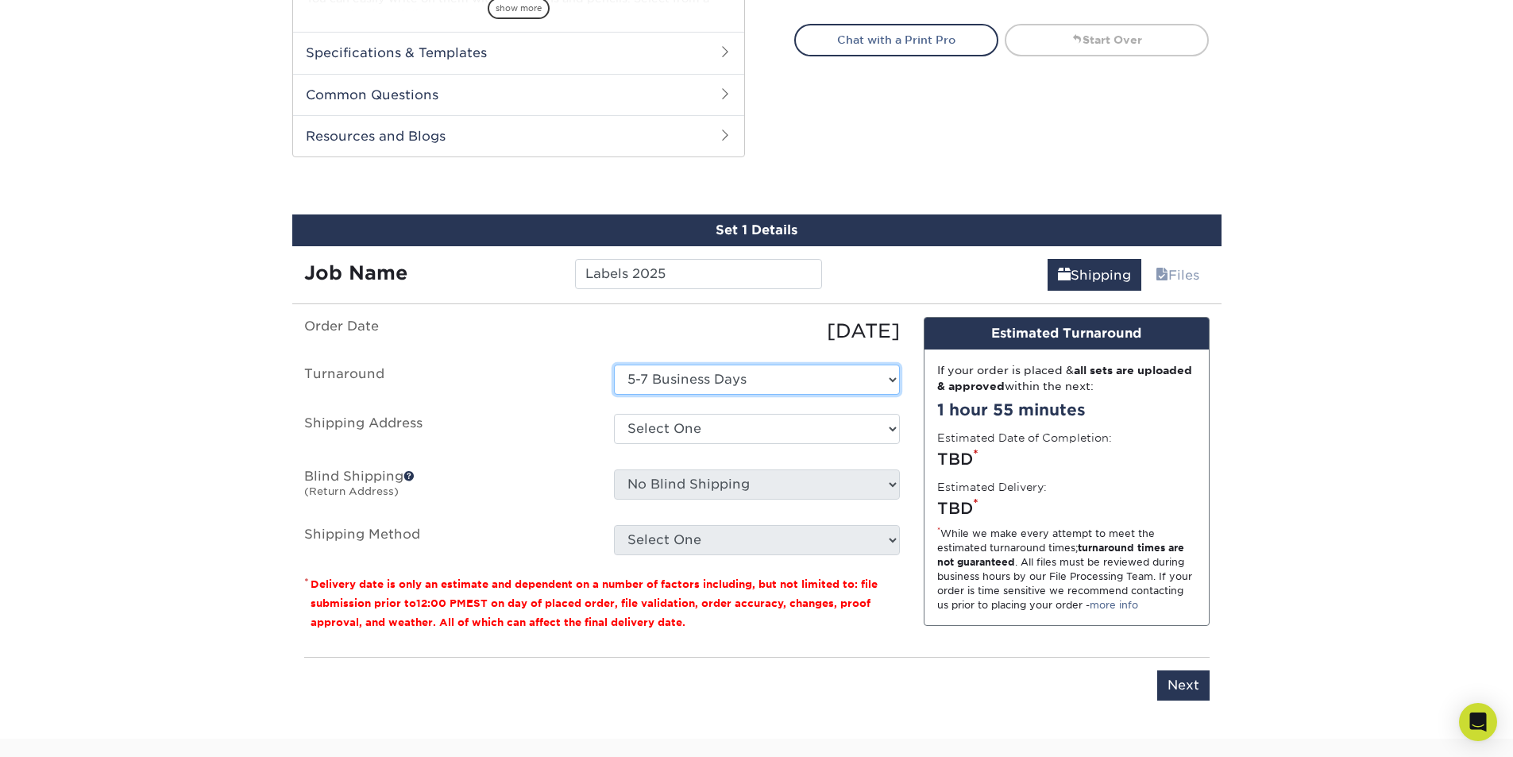
click at [822, 376] on select "Select One 5-7 Business Days" at bounding box center [757, 379] width 286 height 30
click at [808, 440] on select "Select One + Add New Address - Login" at bounding box center [757, 429] width 286 height 30
select select "newaddress"
click at [614, 414] on select "Select One + Add New Address - Login" at bounding box center [757, 429] width 286 height 30
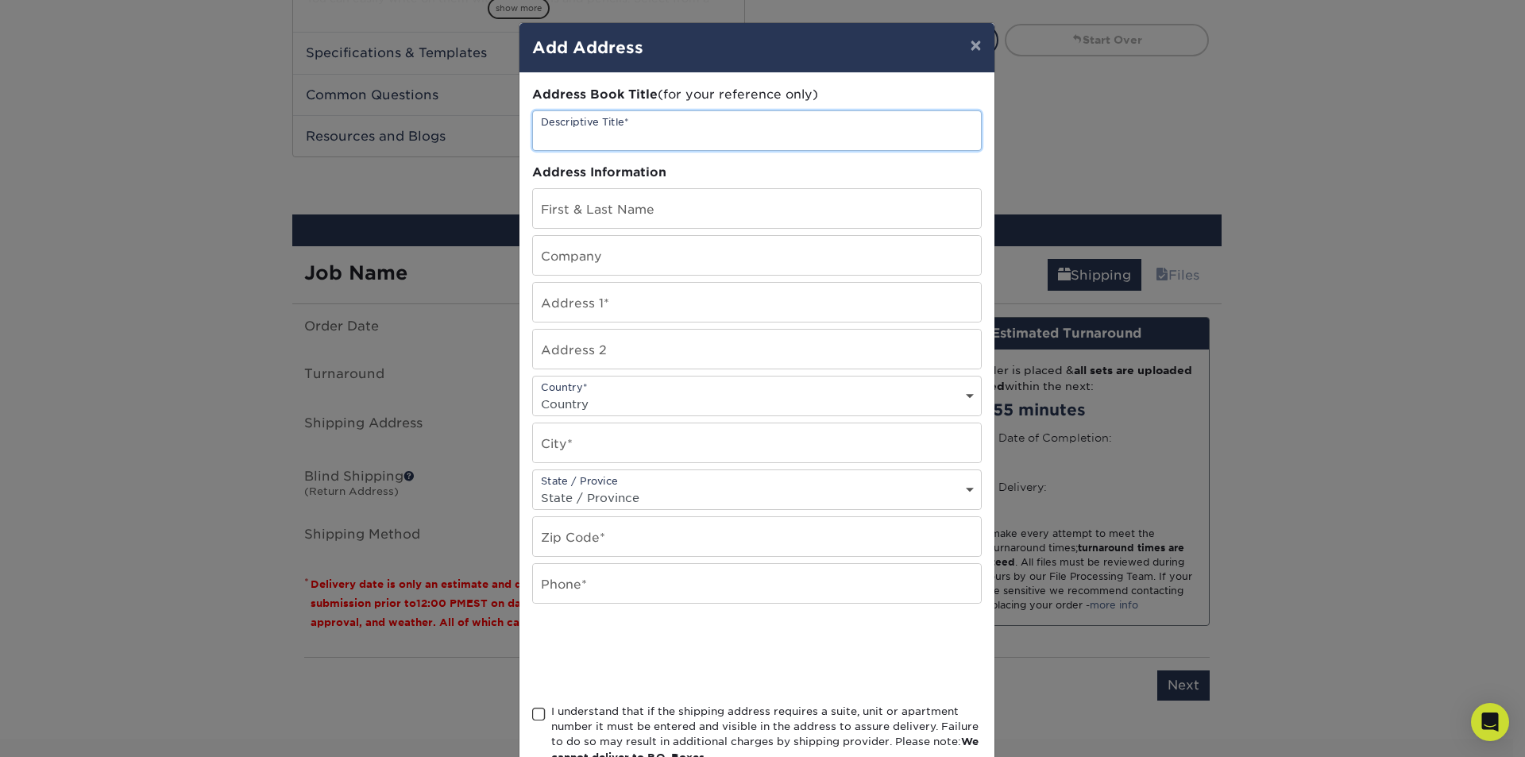
click at [653, 142] on input "text" at bounding box center [757, 130] width 448 height 39
click at [967, 40] on button "×" at bounding box center [975, 45] width 37 height 44
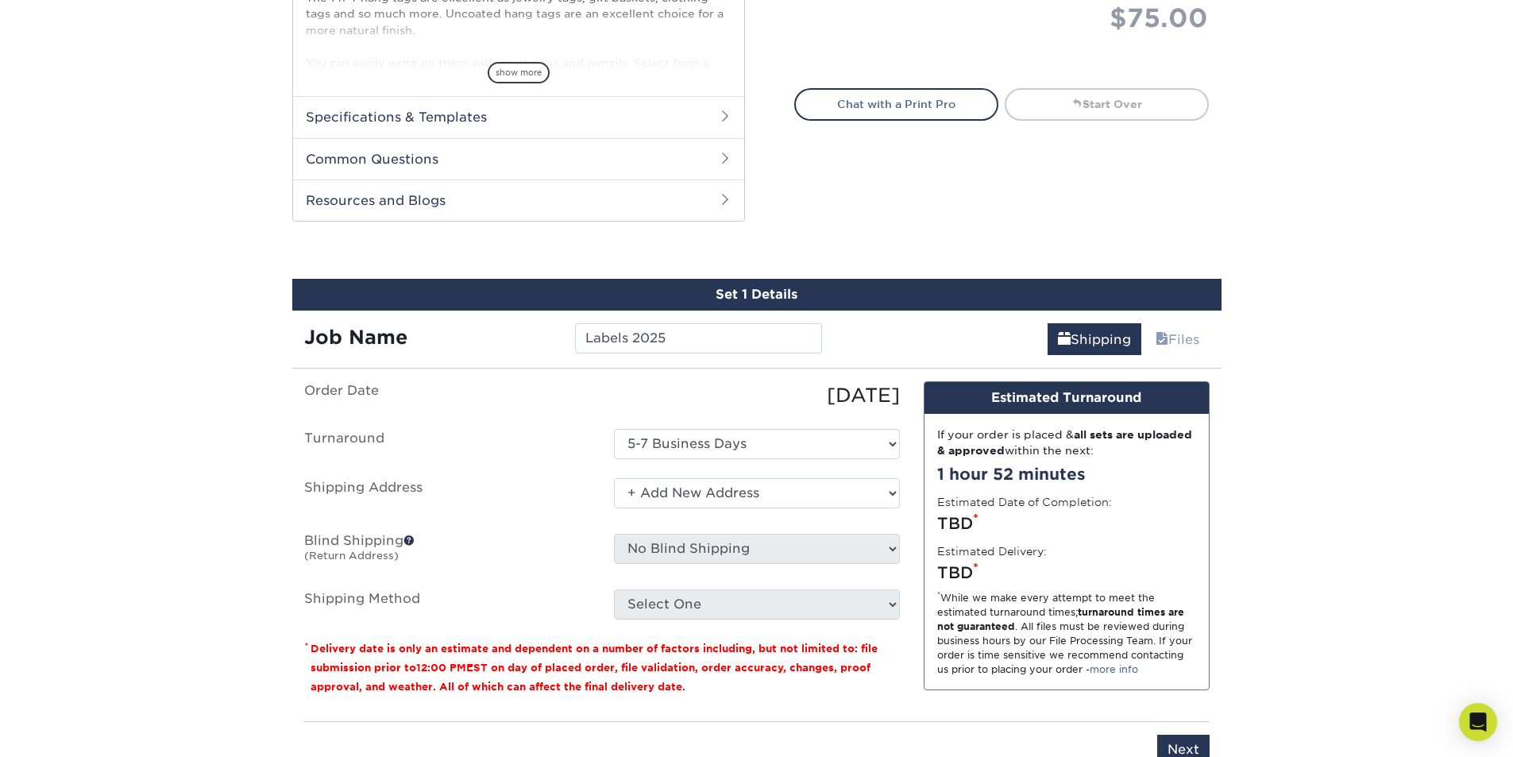
scroll to position [635, 0]
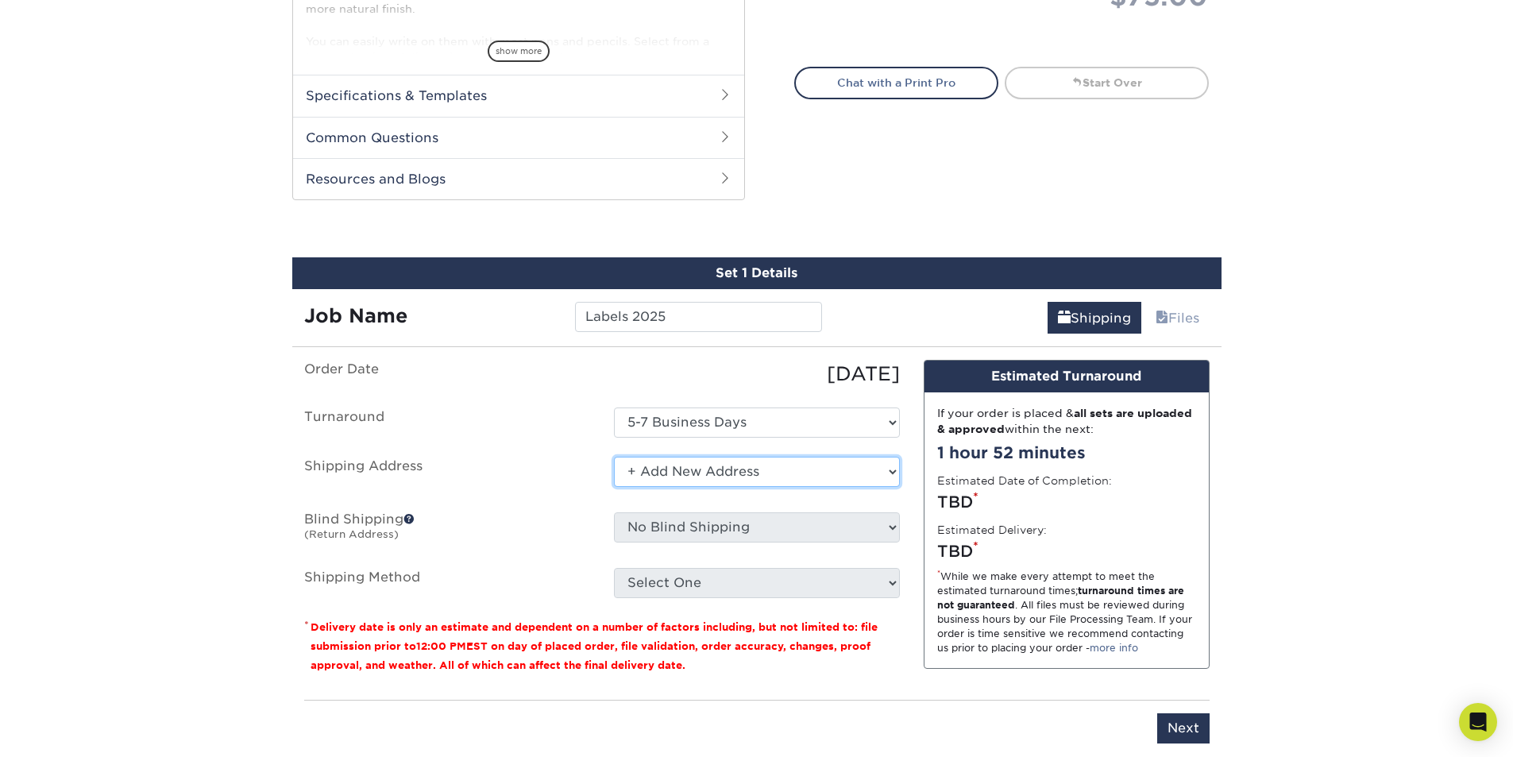
click at [771, 469] on select "Select One + Add New Address - Login" at bounding box center [757, 472] width 286 height 30
click at [614, 457] on select "Select One + Add New Address - Login" at bounding box center [757, 472] width 286 height 30
click at [818, 479] on select "Select One + Add New Address - Login" at bounding box center [757, 472] width 286 height 30
click at [614, 457] on select "Select One + Add New Address - Login" at bounding box center [757, 472] width 286 height 30
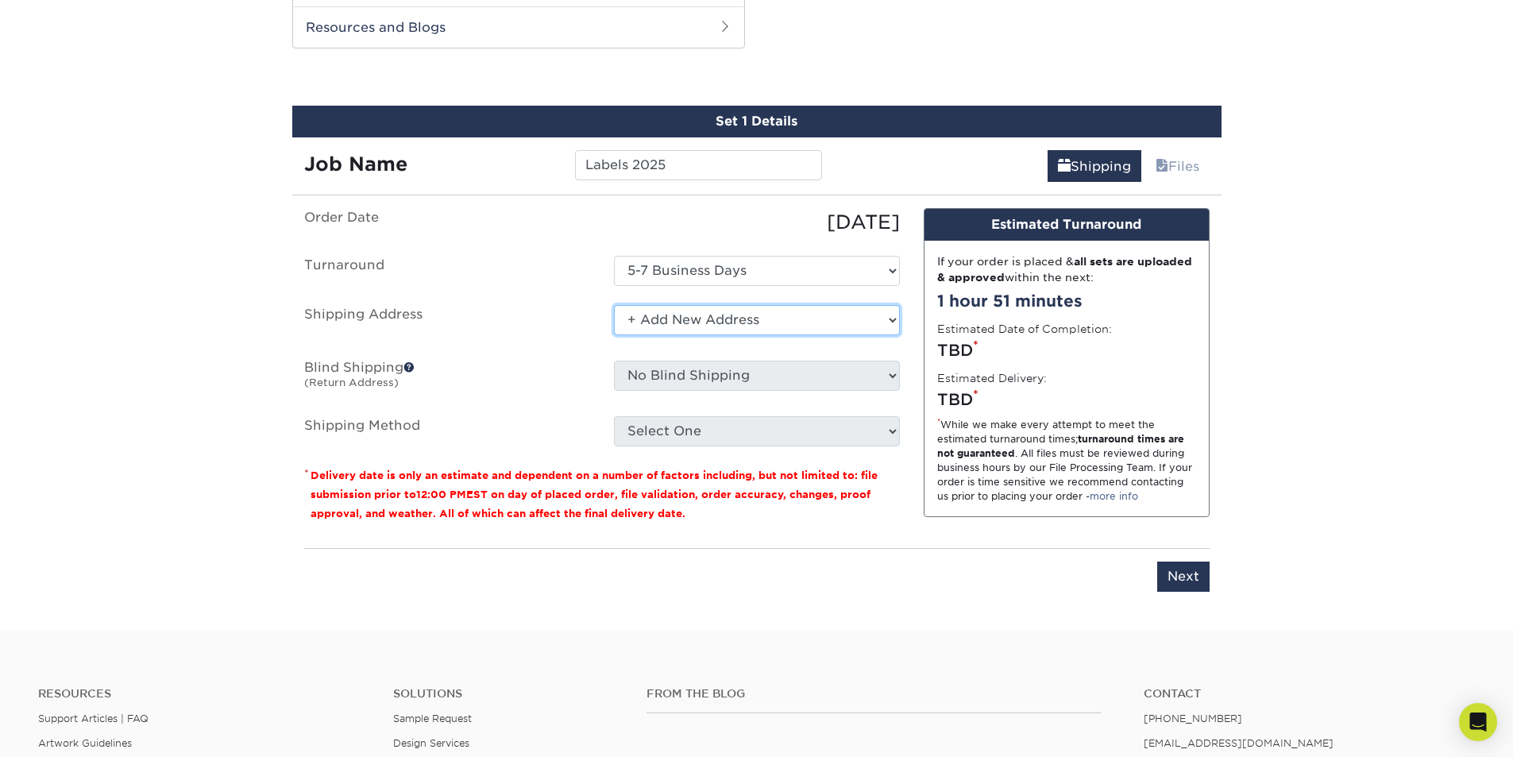
scroll to position [556, 0]
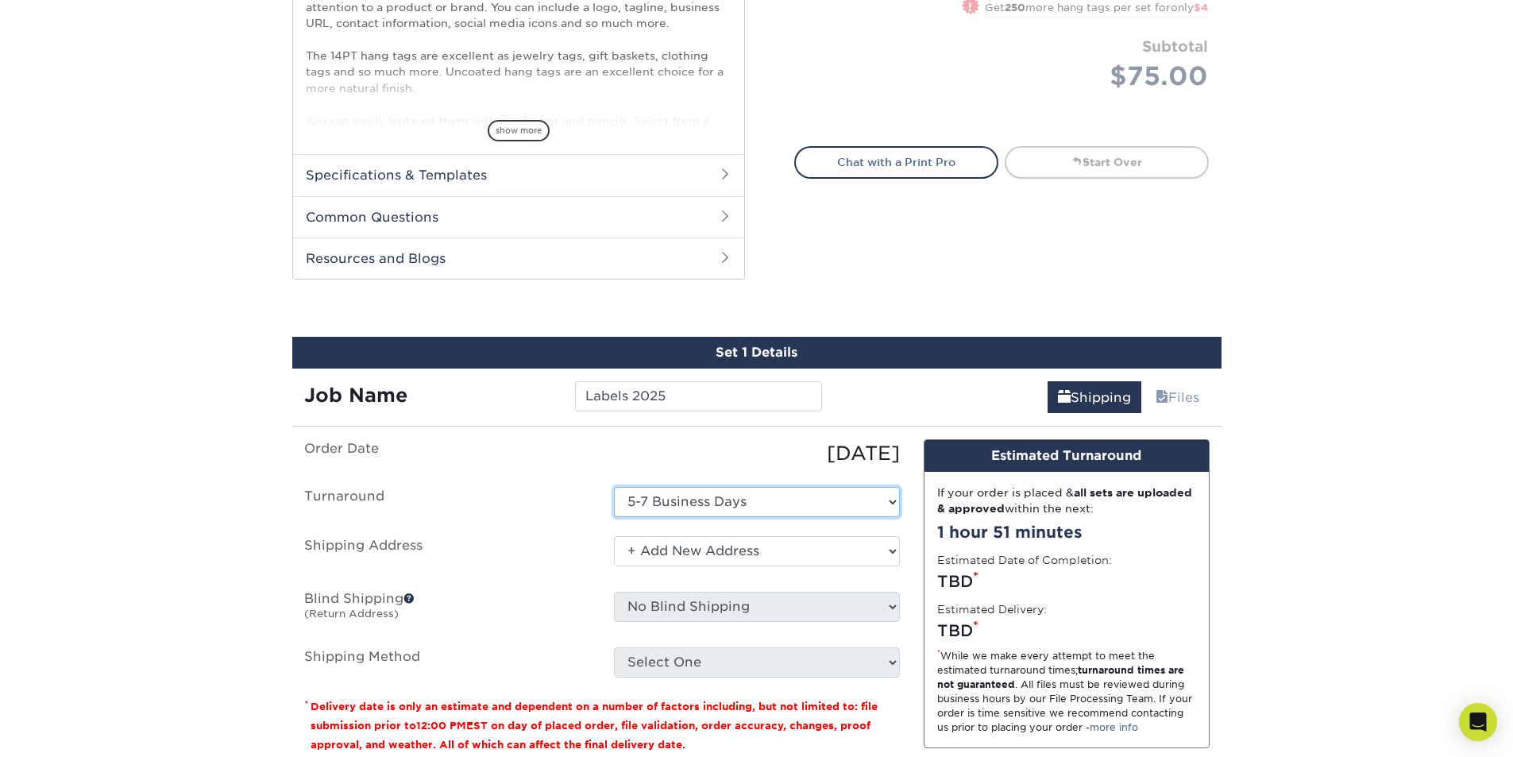
click at [711, 497] on select "Select One 5-7 Business Days" at bounding box center [757, 502] width 286 height 30
click at [614, 487] on select "Select One 5-7 Business Days" at bounding box center [757, 502] width 286 height 30
click at [711, 507] on select "Select One 5-7 Business Days" at bounding box center [757, 502] width 286 height 30
select select "b72d0888-ae3f-4e55-942f-6d4bad89b57f"
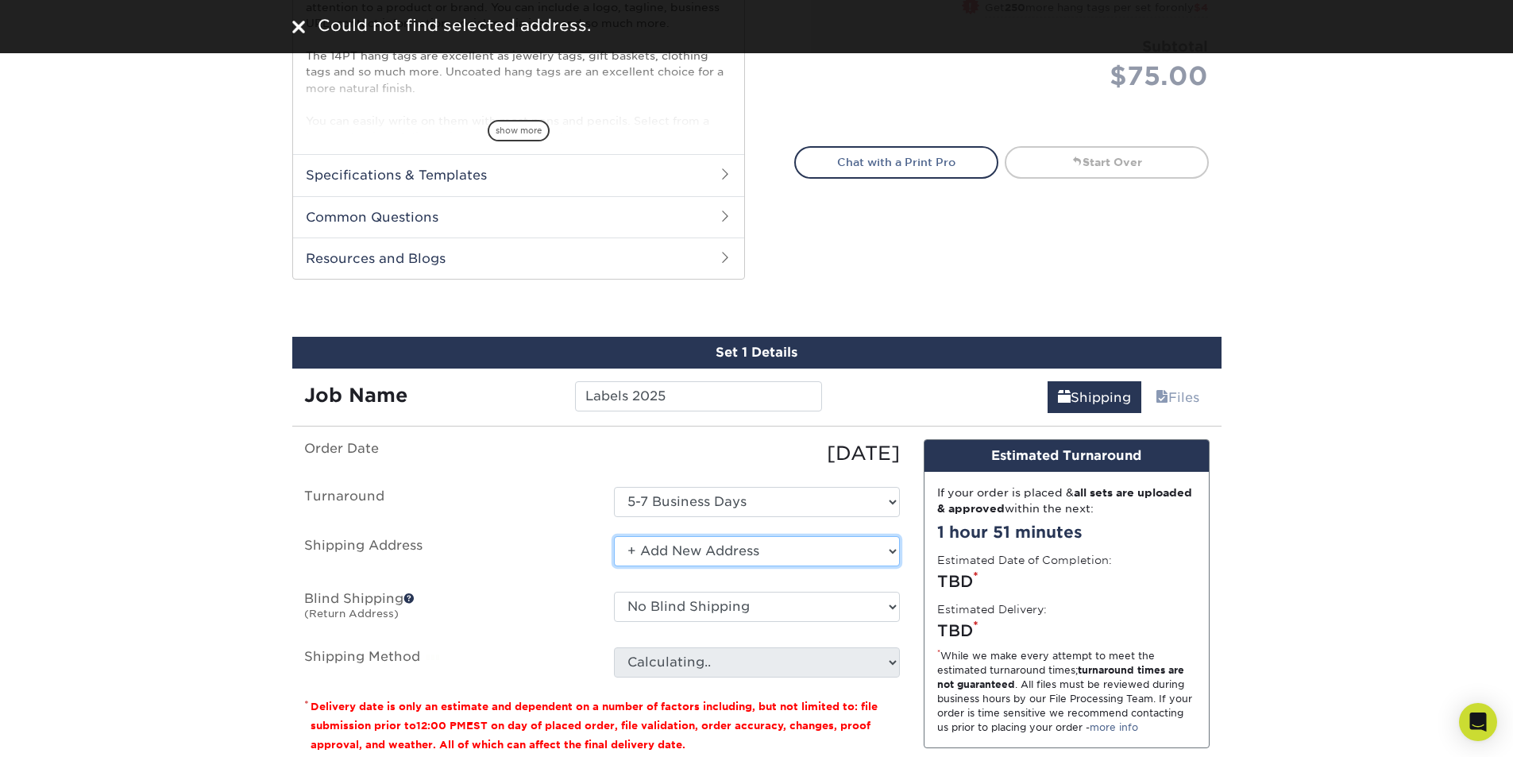
click at [736, 557] on select "Select One + Add New Address - Login" at bounding box center [757, 551] width 286 height 30
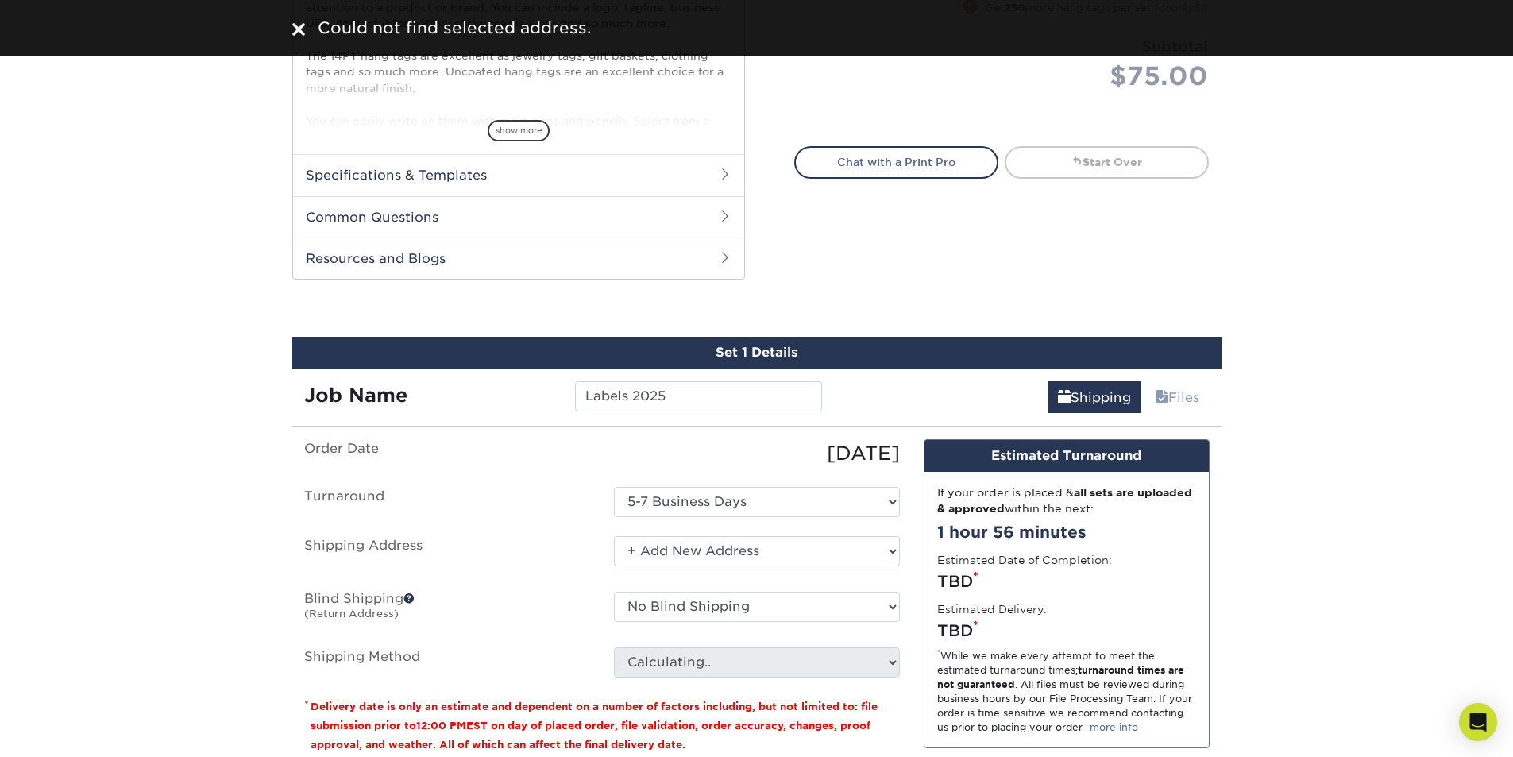
click at [566, 552] on label "Shipping Address" at bounding box center [447, 554] width 310 height 37
click at [692, 560] on select "Select One + Add New Address - Login" at bounding box center [757, 551] width 286 height 30
click at [614, 536] on select "Select One + Add New Address - Login" at bounding box center [757, 551] width 286 height 30
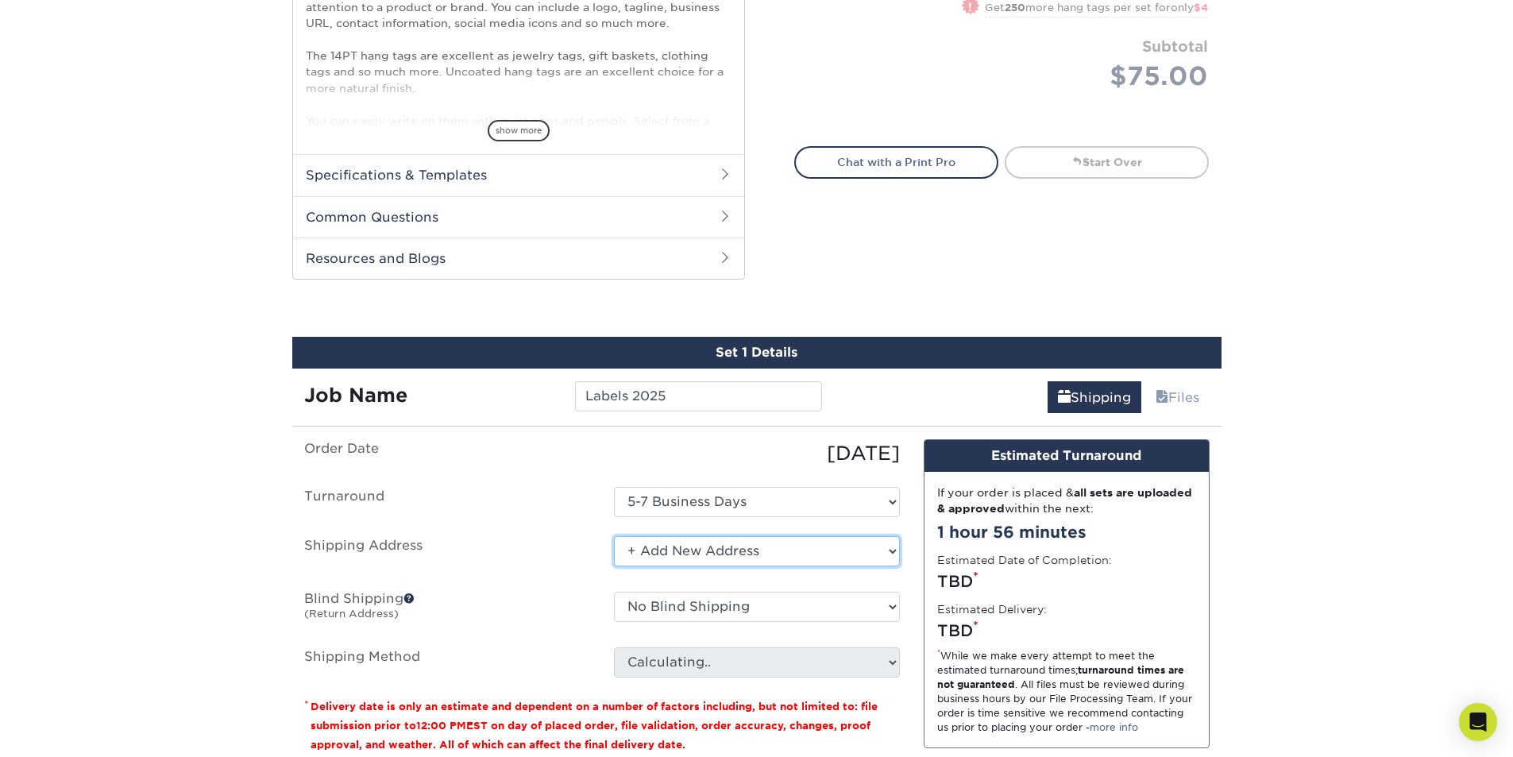
click at [827, 553] on select "Select One + Add New Address - Login" at bounding box center [757, 551] width 286 height 30
click at [614, 566] on select "Select One + Add New Address - Login" at bounding box center [757, 551] width 286 height 30
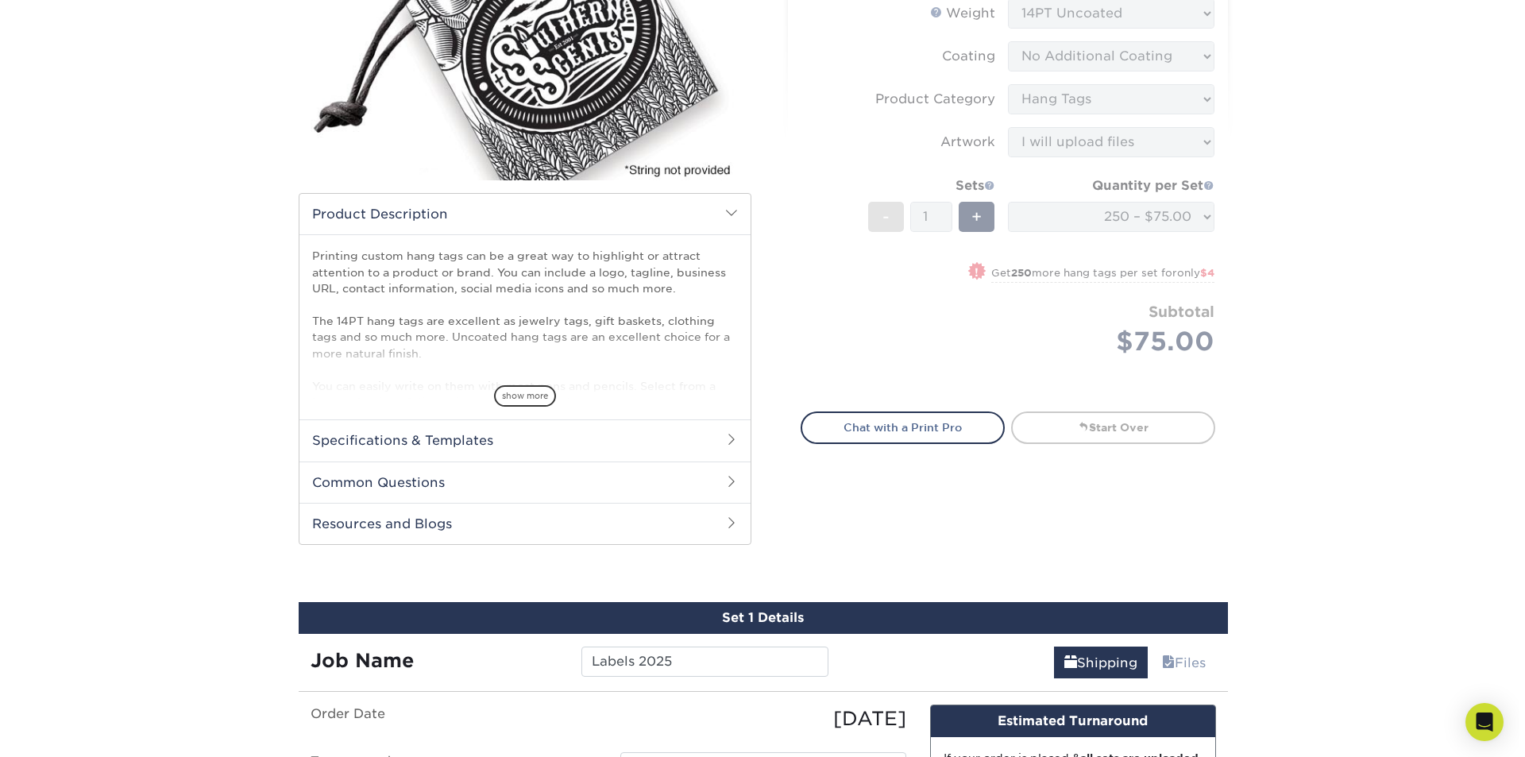
scroll to position [715, 0]
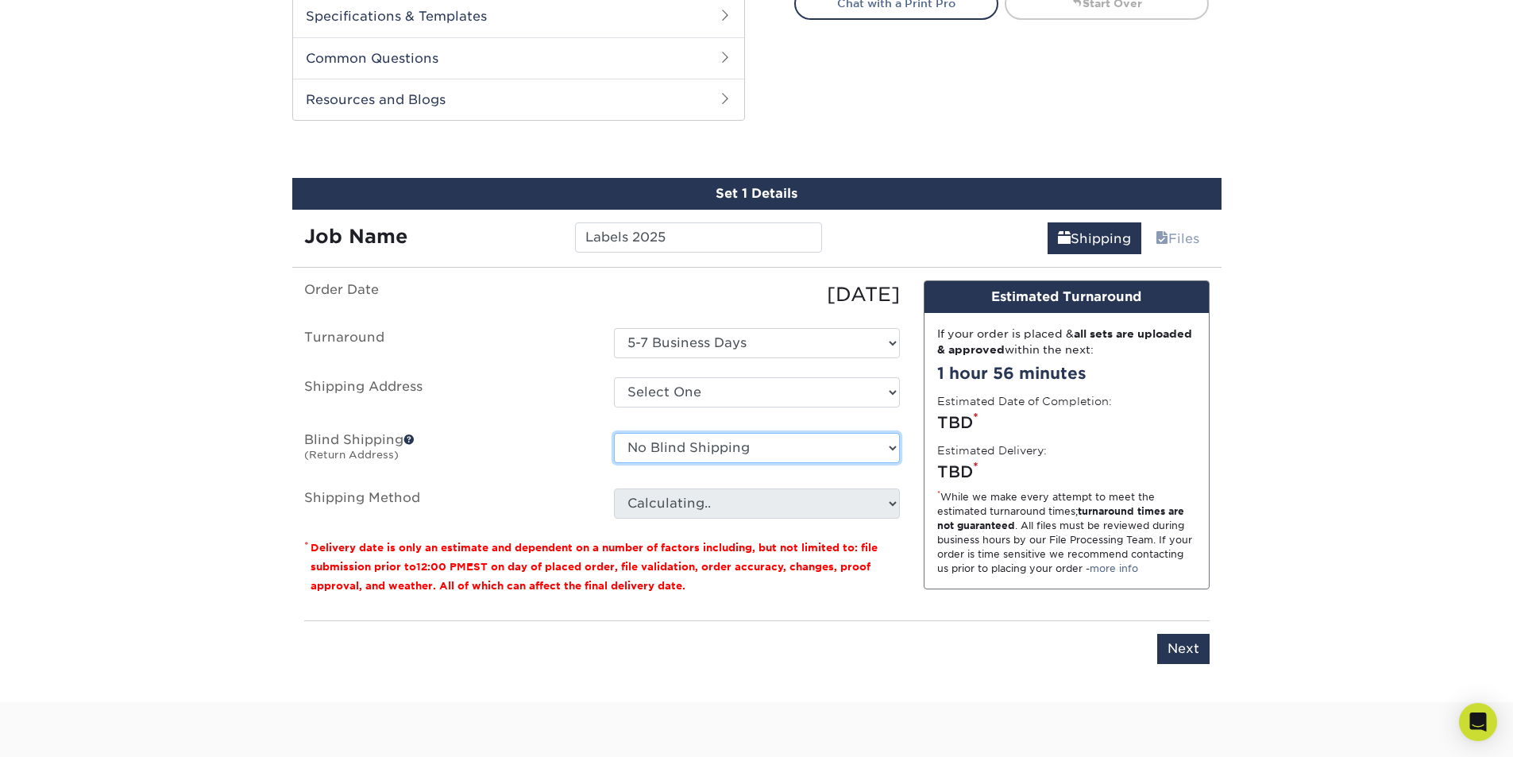
click at [769, 449] on select "No Blind Shipping + Add New Address" at bounding box center [757, 448] width 286 height 30
click at [761, 395] on select "Select One + Add New Address - Login" at bounding box center [757, 392] width 286 height 30
select select "newaddress"
click at [614, 377] on select "Select One + Add New Address - Login" at bounding box center [757, 392] width 286 height 30
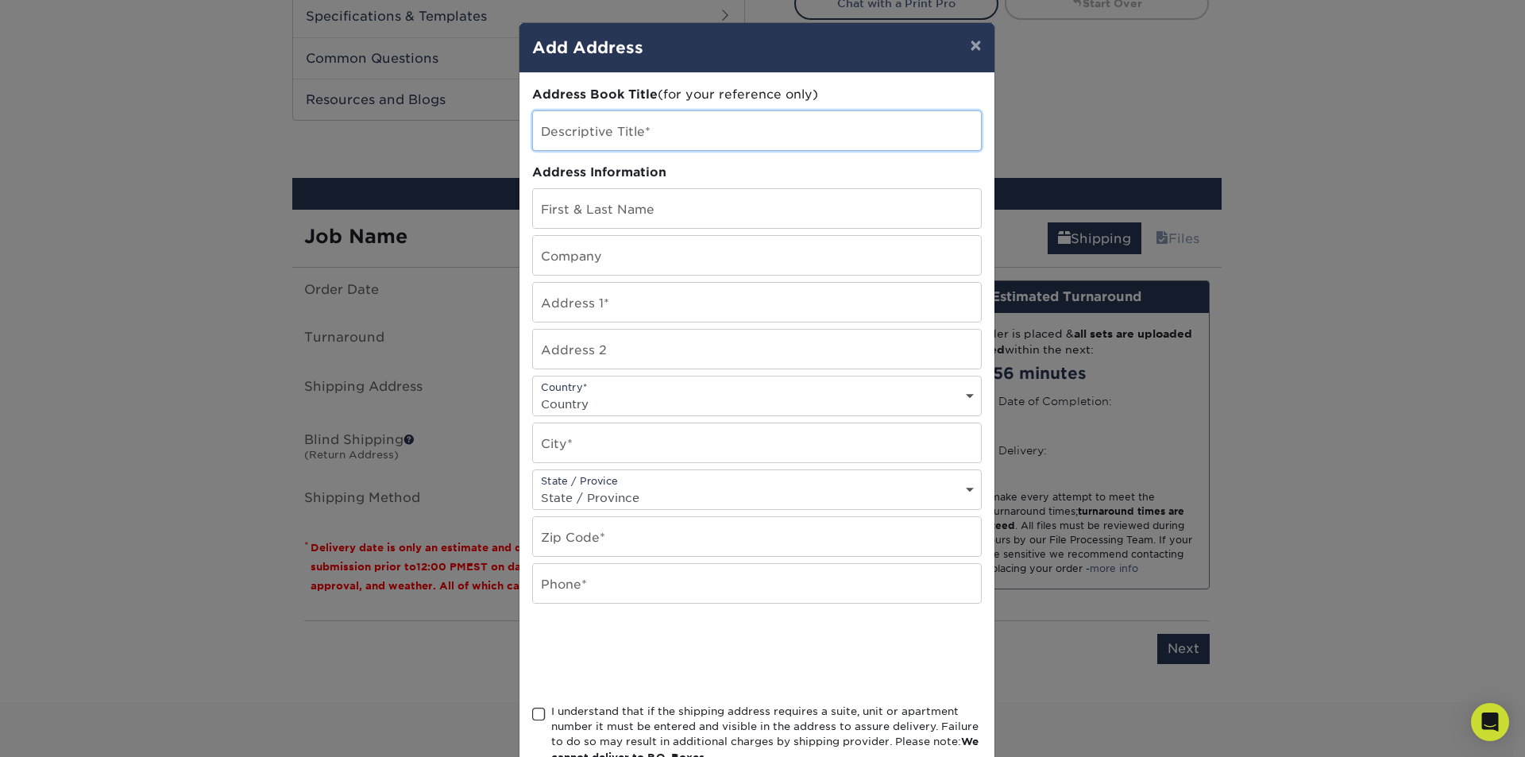
click at [663, 129] on input "text" at bounding box center [757, 130] width 448 height 39
type input "L"
type input "Labels 2025"
click at [664, 206] on input "text" at bounding box center [757, 208] width 448 height 39
type input "a"
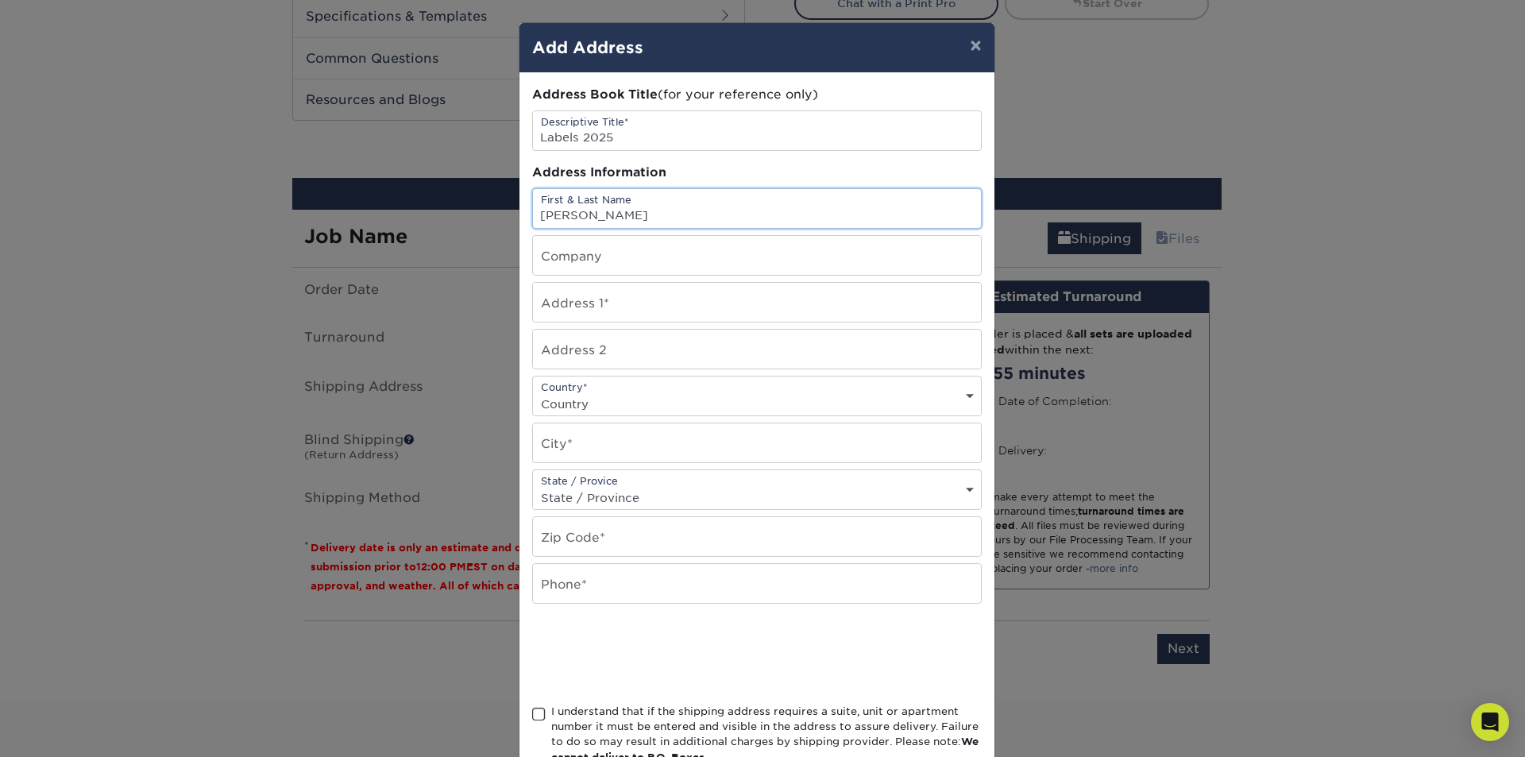
type input "ALBERTO RENTA"
click at [569, 269] on input "text" at bounding box center [757, 255] width 448 height 39
type input "LUXES Y DISEÑO"
click at [551, 310] on input "text" at bounding box center [757, 302] width 448 height 39
type input "1504 ANTONSANTI ST."
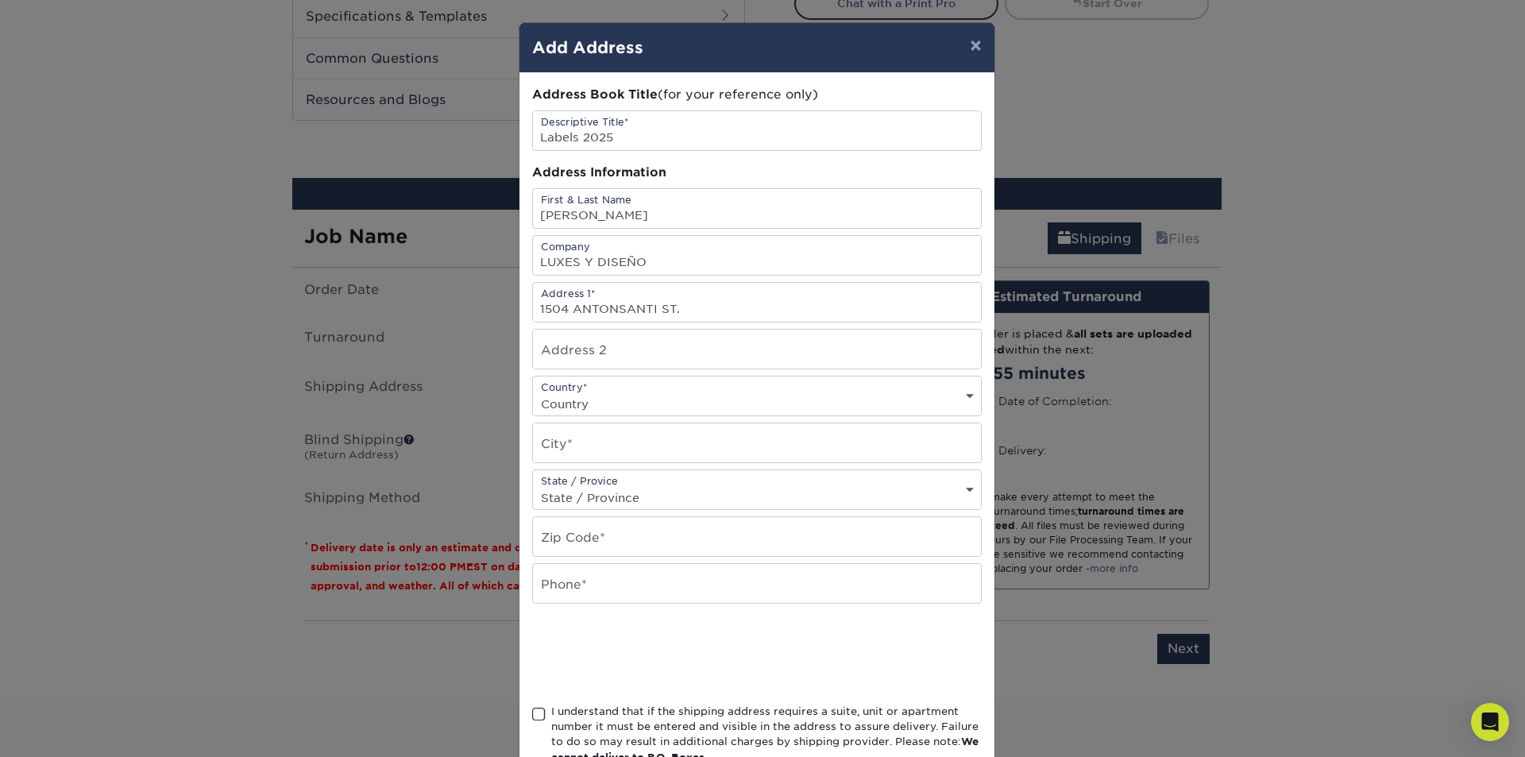
click at [561, 392] on select "Country United States Canada ----------------------------- Afghanistan Albania …" at bounding box center [757, 403] width 448 height 23
select select "PR"
click at [533, 392] on select "Country United States Canada ----------------------------- Afghanistan Albania …" at bounding box center [757, 403] width 448 height 23
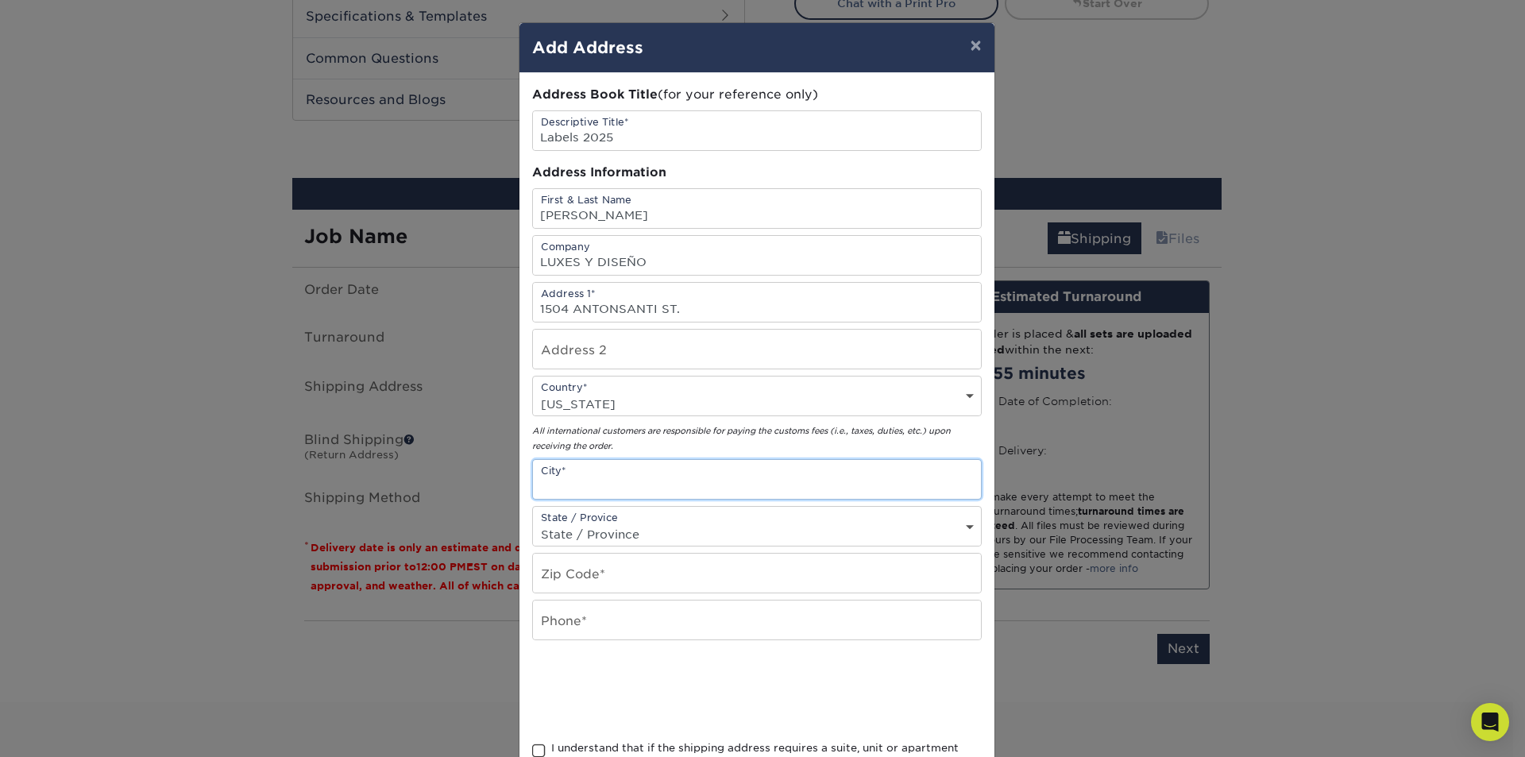
click at [634, 471] on input "text" at bounding box center [757, 479] width 448 height 39
type input "SAN JUAN"
click at [833, 535] on select "State / Province Alabama Alaska Arizona Arkansas California Colorado Connecticu…" at bounding box center [757, 533] width 448 height 23
select select "PR"
click at [533, 522] on select "State / Province Alabama Alaska Arizona Arkansas California Colorado Connecticu…" at bounding box center [757, 533] width 448 height 23
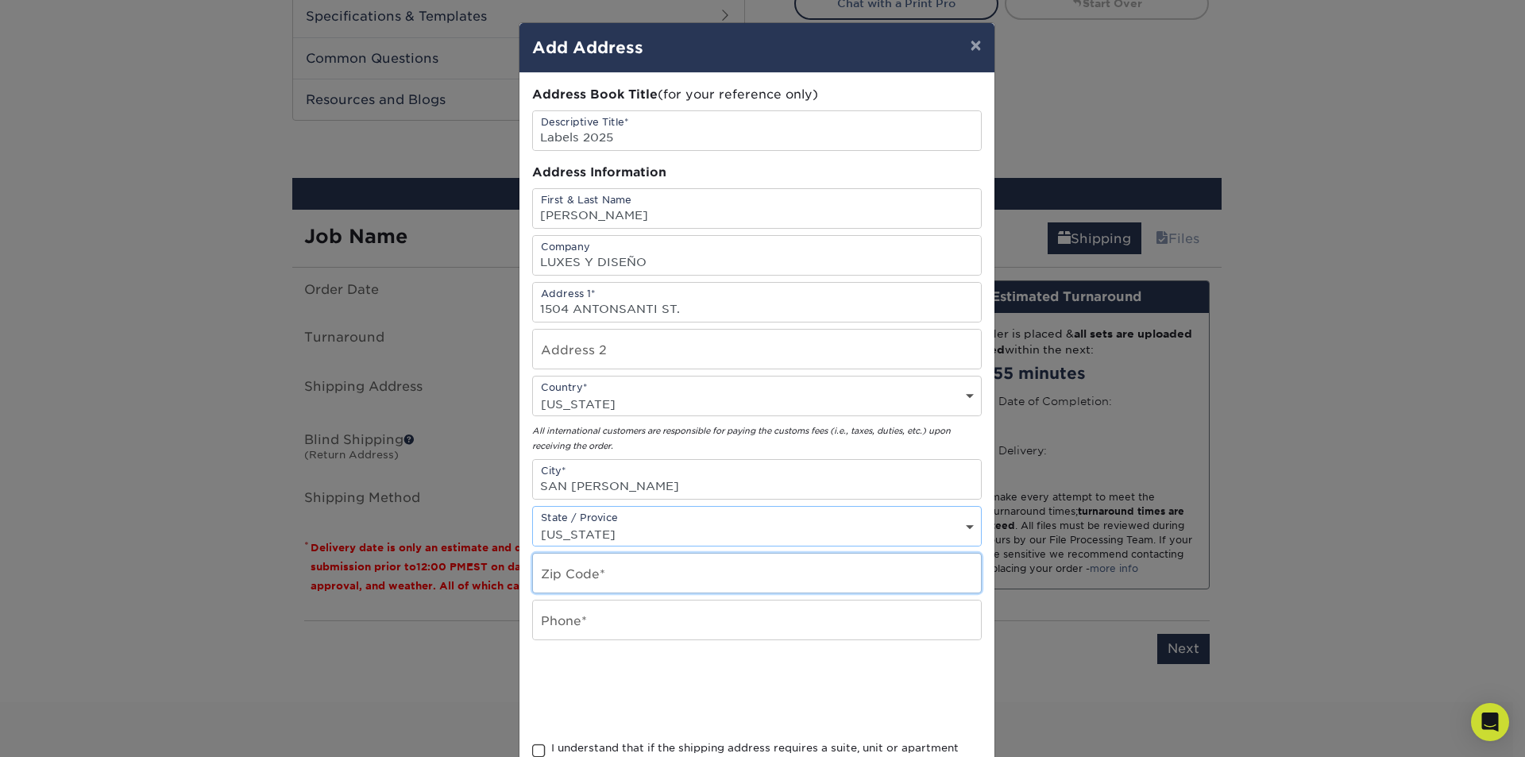
click at [670, 573] on input "text" at bounding box center [757, 572] width 448 height 39
type input "00912"
click at [569, 626] on input "text" at bounding box center [757, 619] width 448 height 39
type input "787-240-2799"
click at [836, 684] on div at bounding box center [756, 690] width 449 height 62
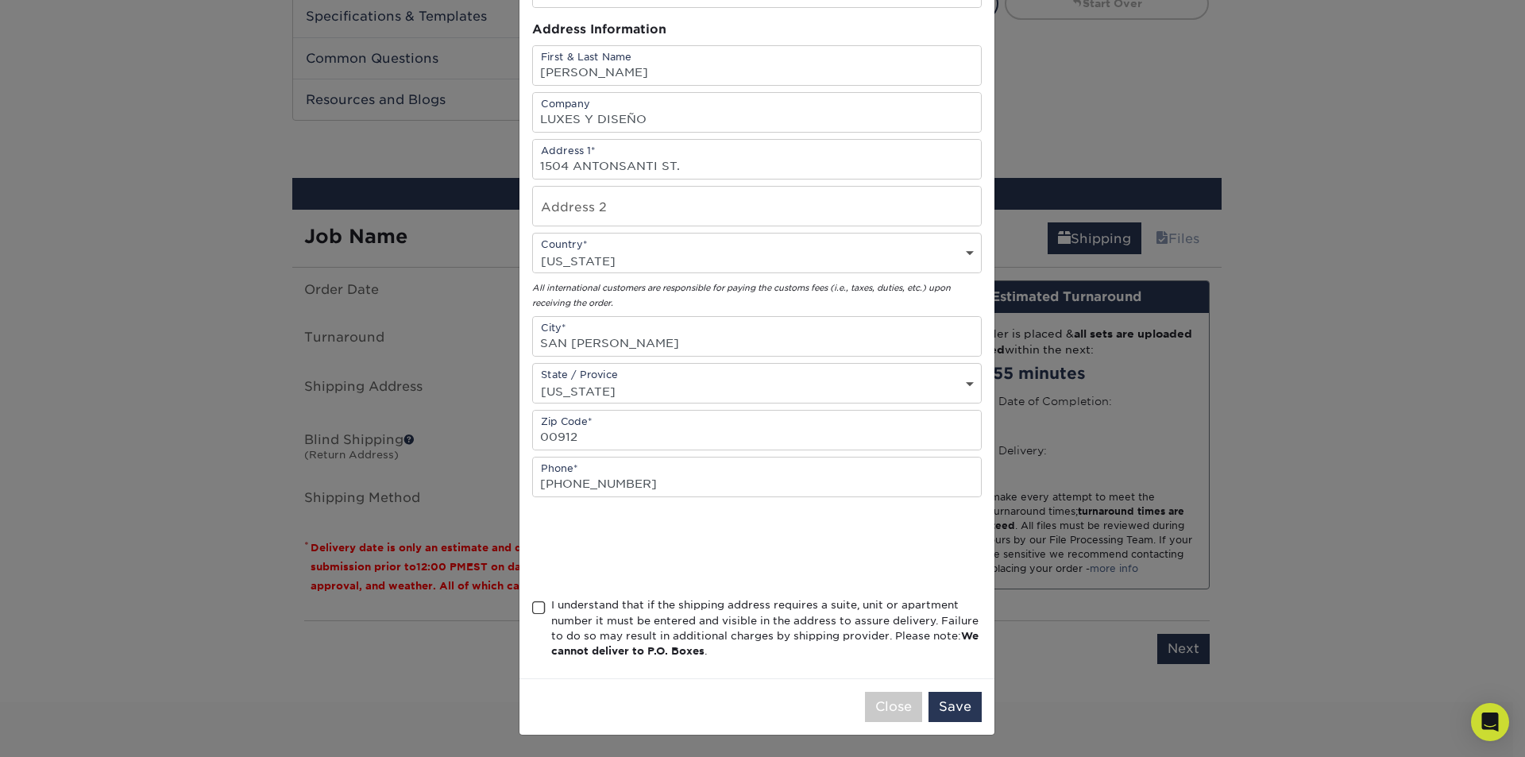
scroll to position [144, 0]
click at [532, 611] on span at bounding box center [538, 607] width 13 height 15
click at [0, 0] on input "I understand that if the shipping address requires a suite, unit or apartment n…" at bounding box center [0, 0] width 0 height 0
click at [967, 708] on button "Save" at bounding box center [954, 706] width 53 height 30
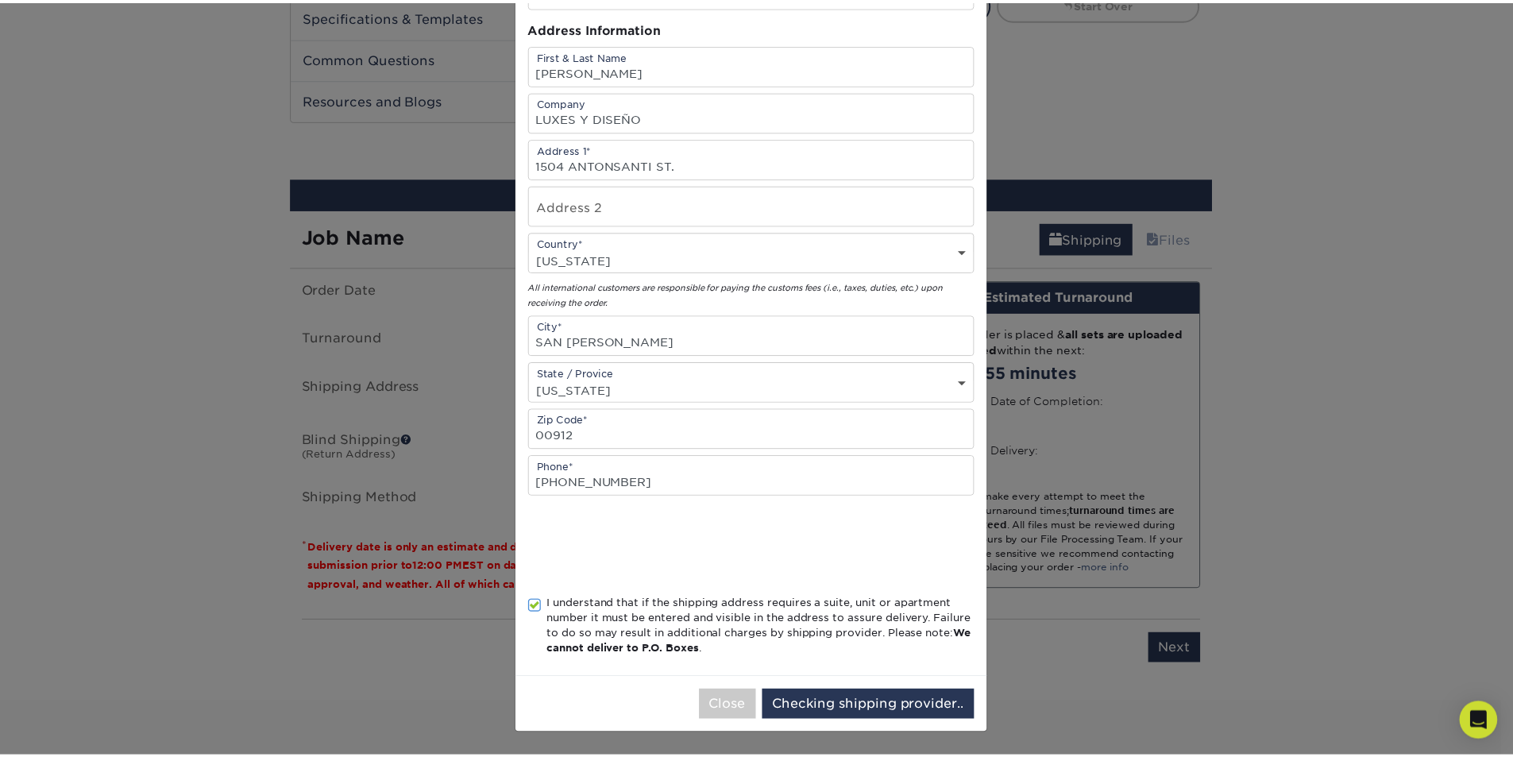
scroll to position [0, 0]
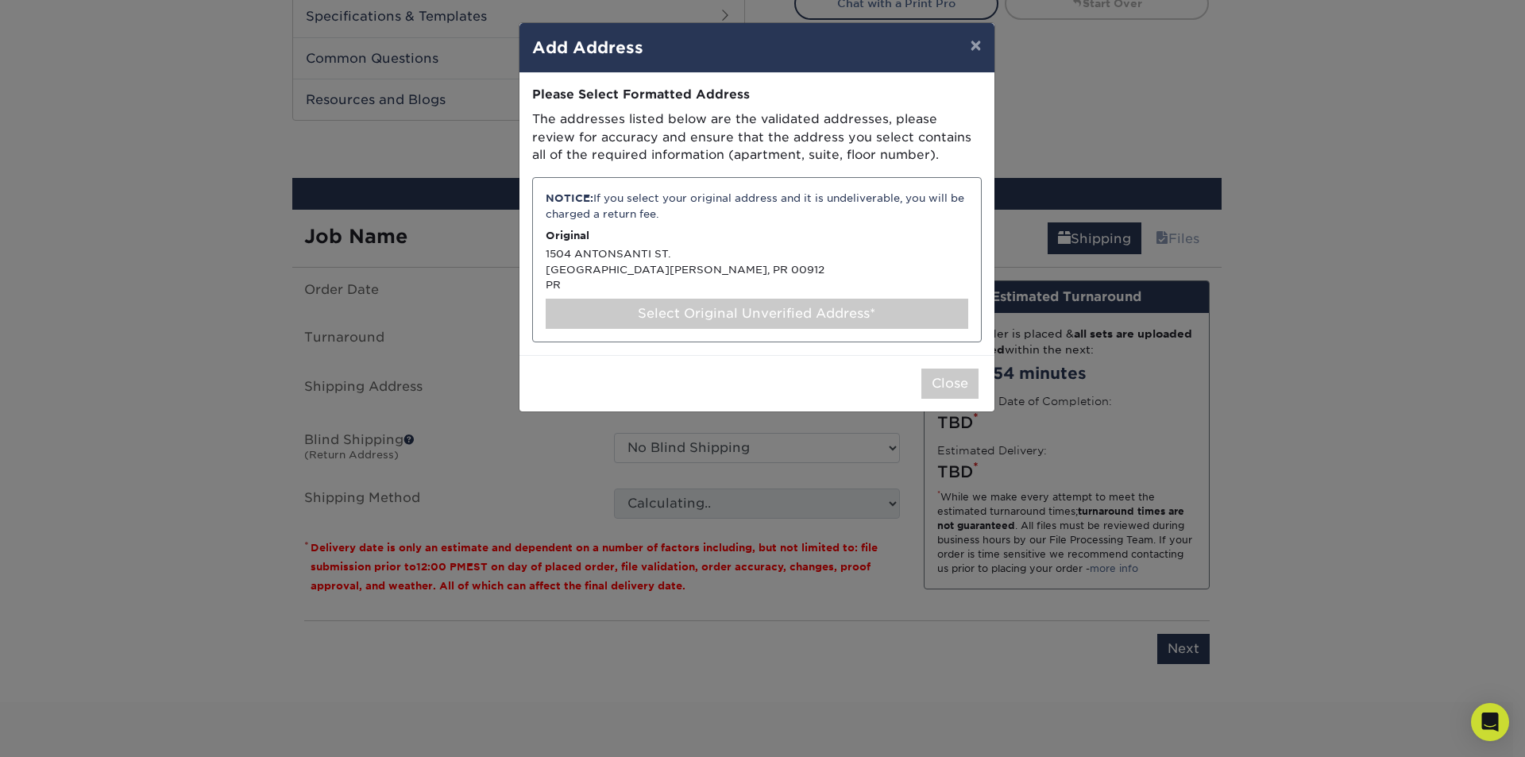
click at [619, 261] on div "NOTICE: If you select your original address and it is undeliverable, you will b…" at bounding box center [756, 259] width 449 height 165
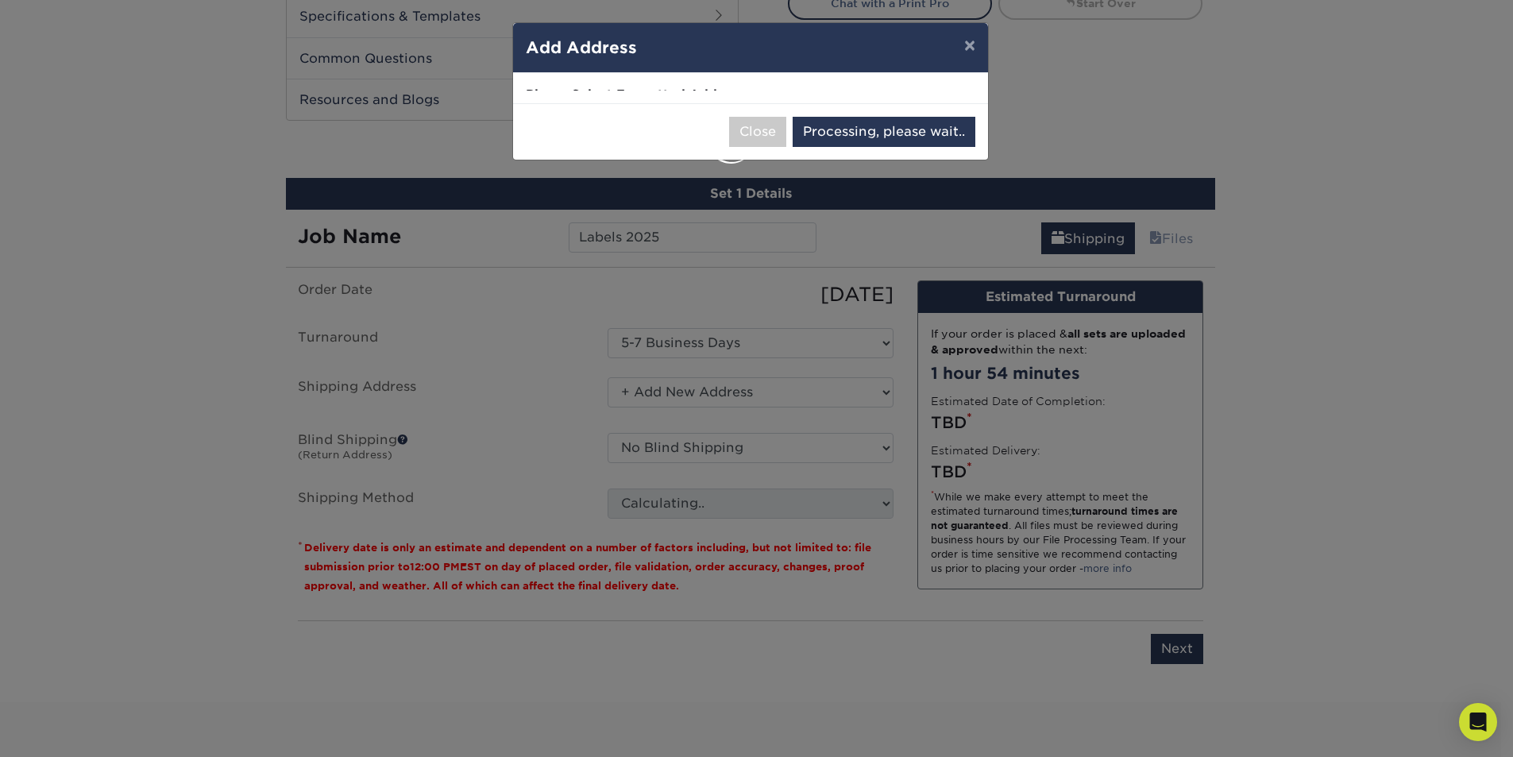
select select "286071"
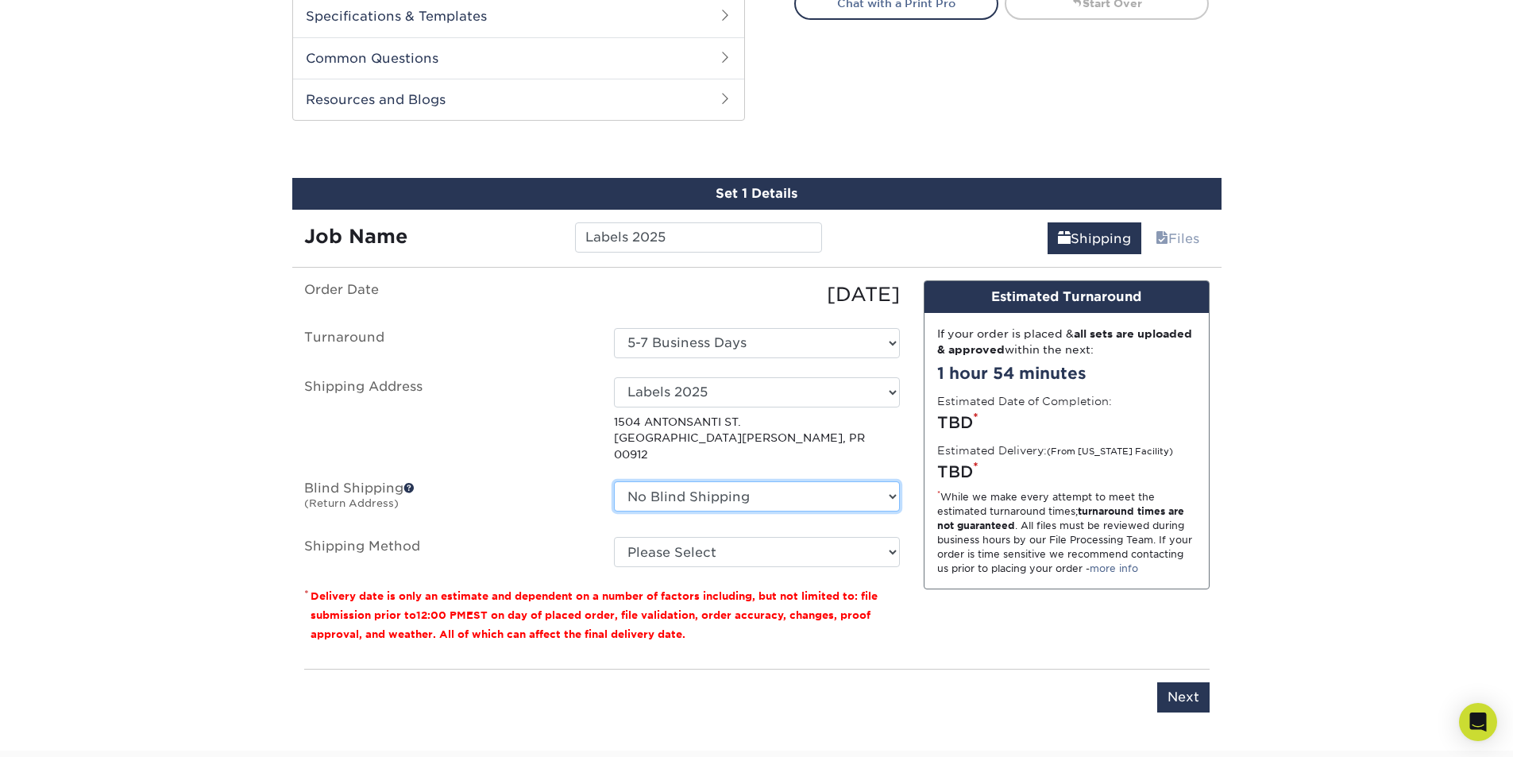
click at [763, 481] on select "No Blind Shipping + Add New Address" at bounding box center [757, 496] width 286 height 30
click at [752, 488] on select "No Blind Shipping + Add New Address" at bounding box center [757, 496] width 286 height 30
click at [753, 537] on select "Please Select 2 Day Air Shipping (+$38.71) Next Day Shipping by 12 noon (+$47.0…" at bounding box center [757, 552] width 286 height 30
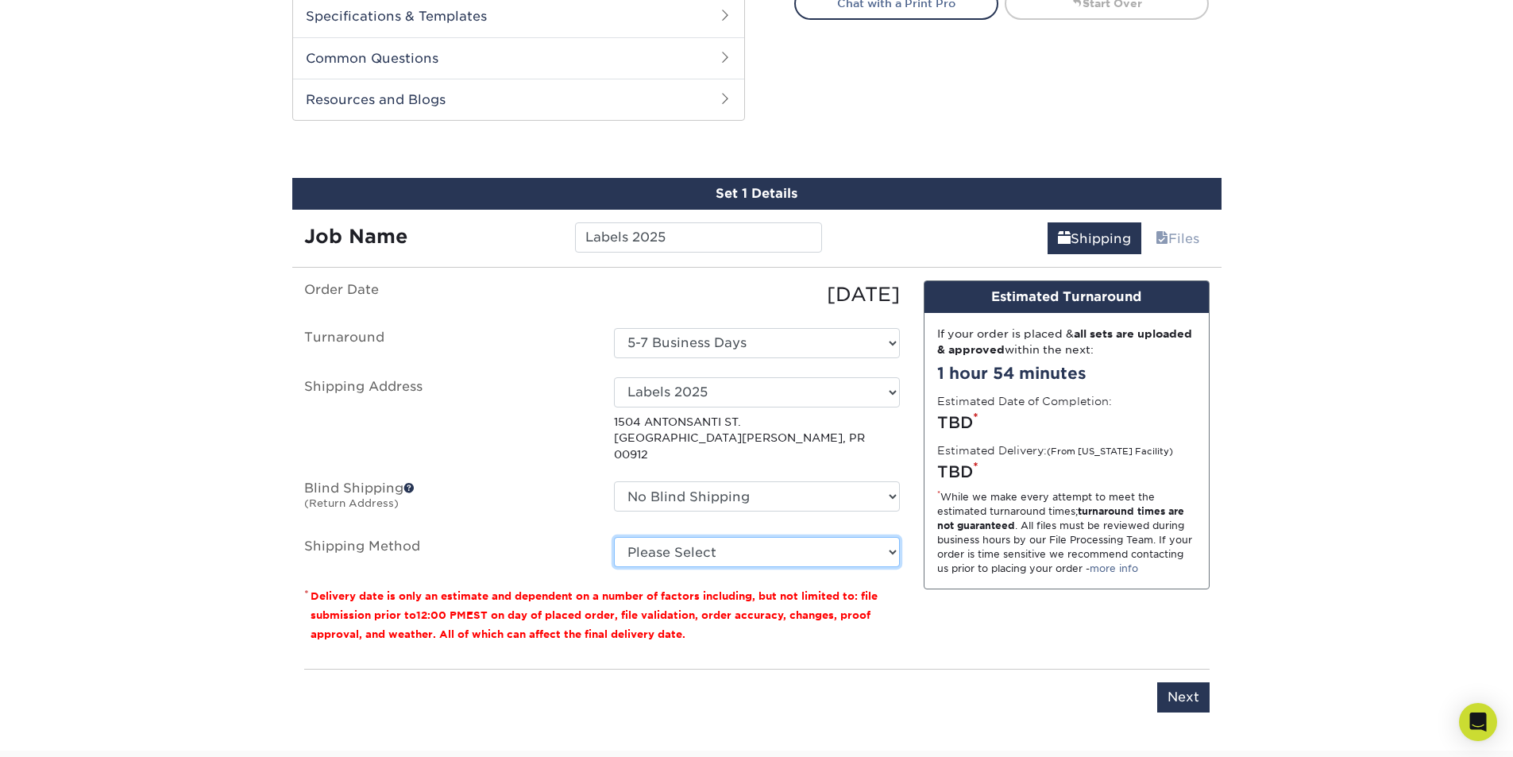
select select "02"
click at [614, 537] on select "Please Select 2 Day Air Shipping (+$38.71) Next Day Shipping by 12 noon (+$47.0…" at bounding box center [757, 552] width 286 height 30
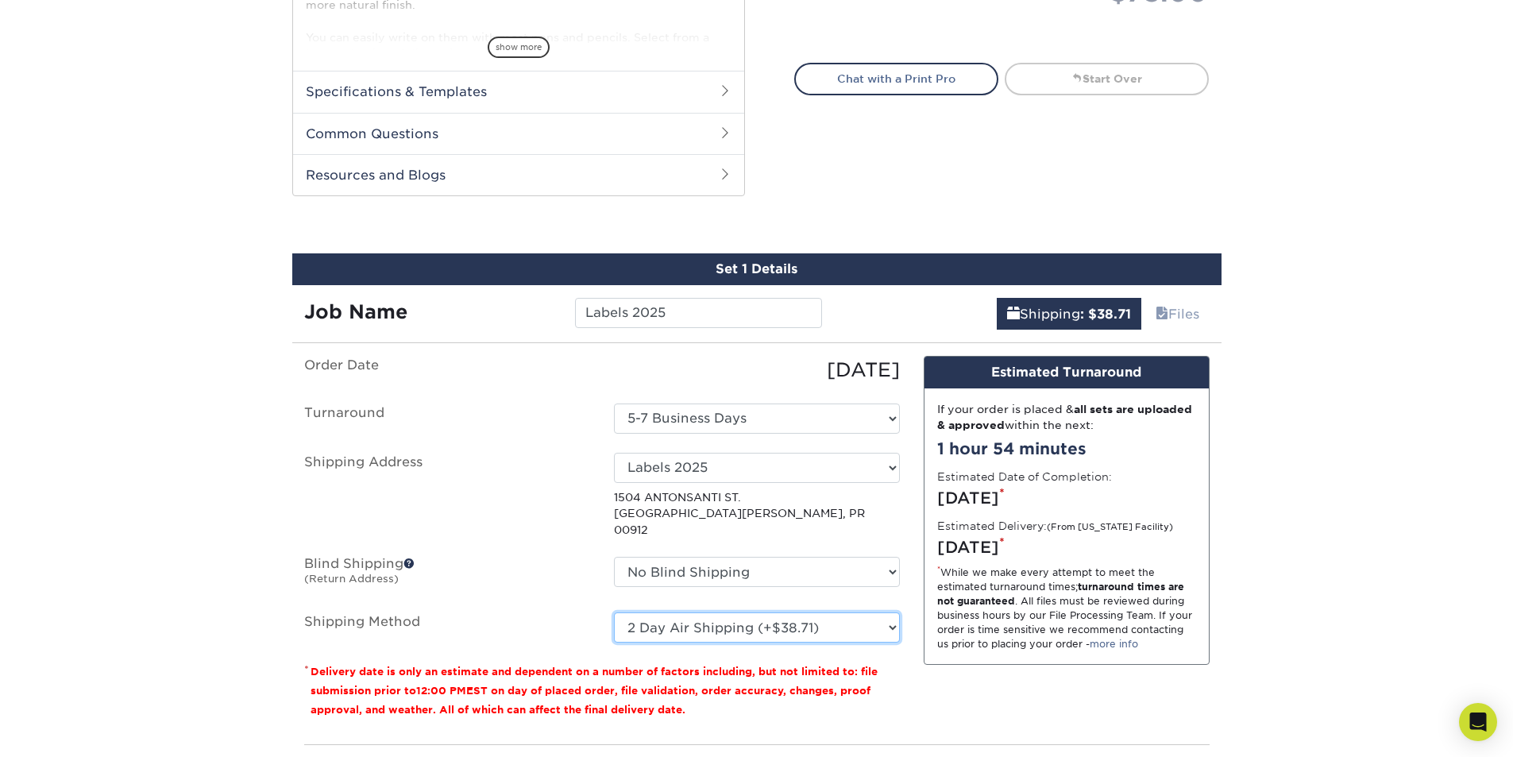
scroll to position [715, 0]
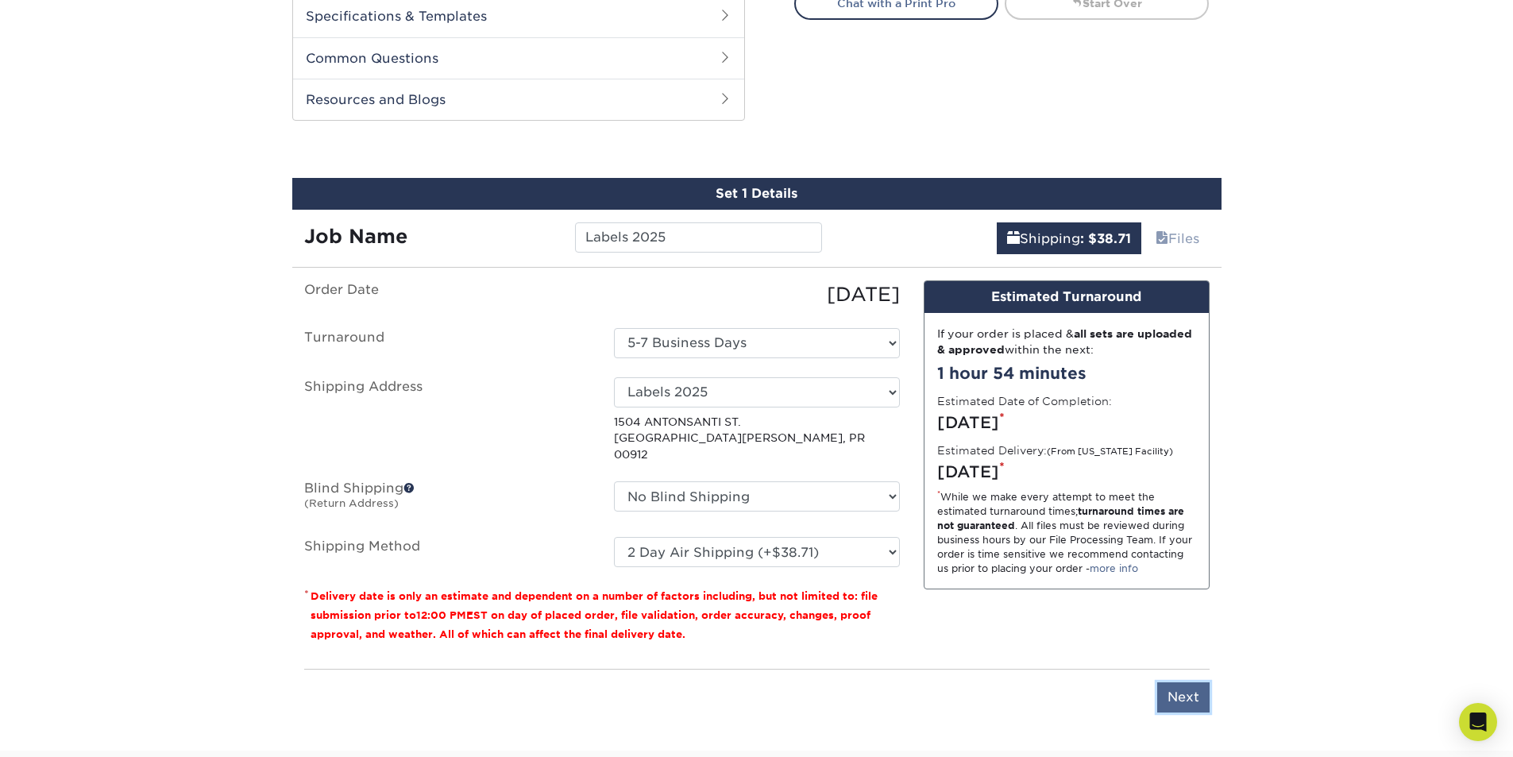
click at [1190, 684] on input "Next" at bounding box center [1183, 697] width 52 height 30
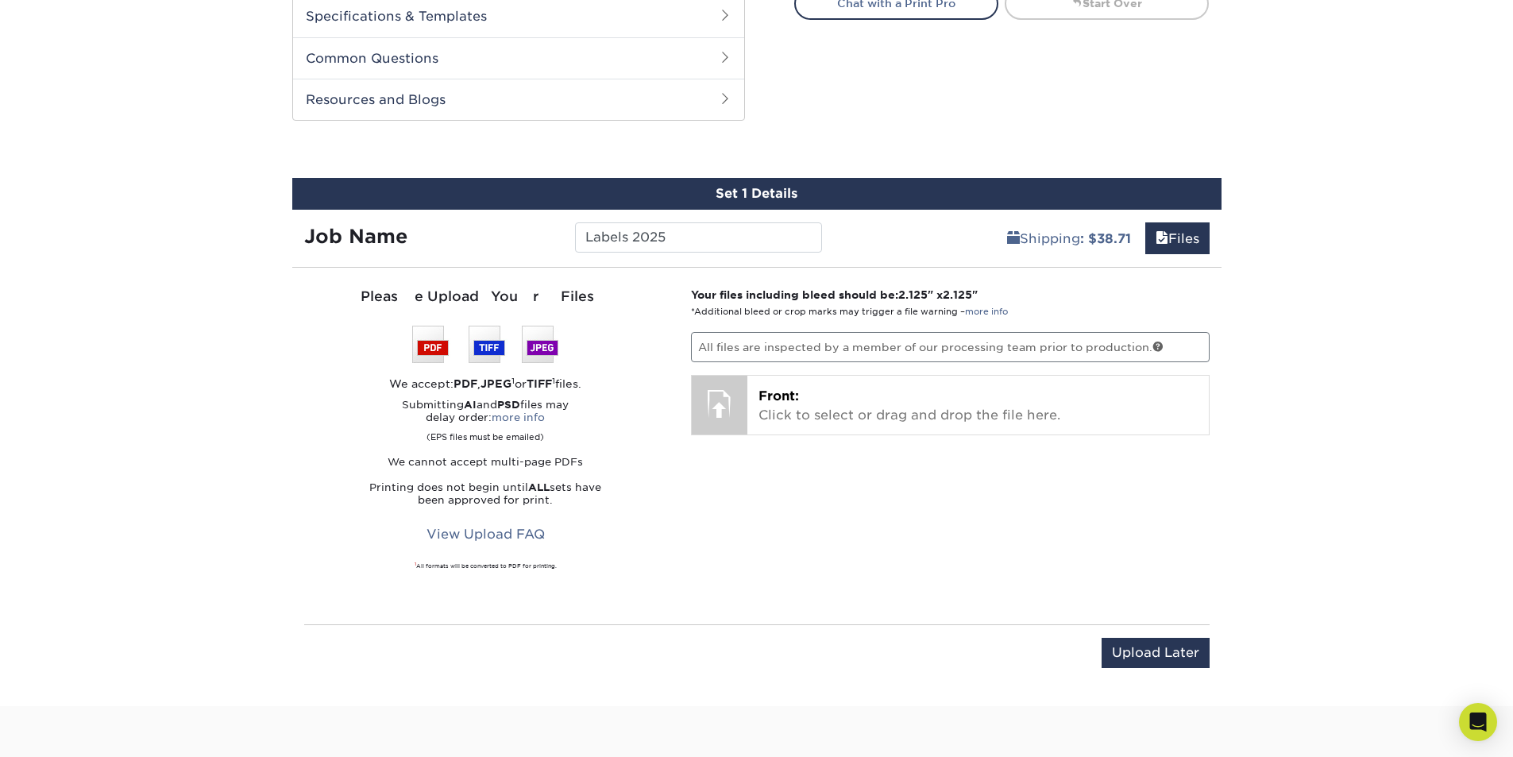
click at [1442, 244] on div "Products Hang Tags 14PT Uncoated Hang Tags" at bounding box center [756, 46] width 1513 height 1319
click at [1240, 90] on div "Products Hang Tags 14PT Uncoated Hang Tags" at bounding box center [756, 46] width 1513 height 1319
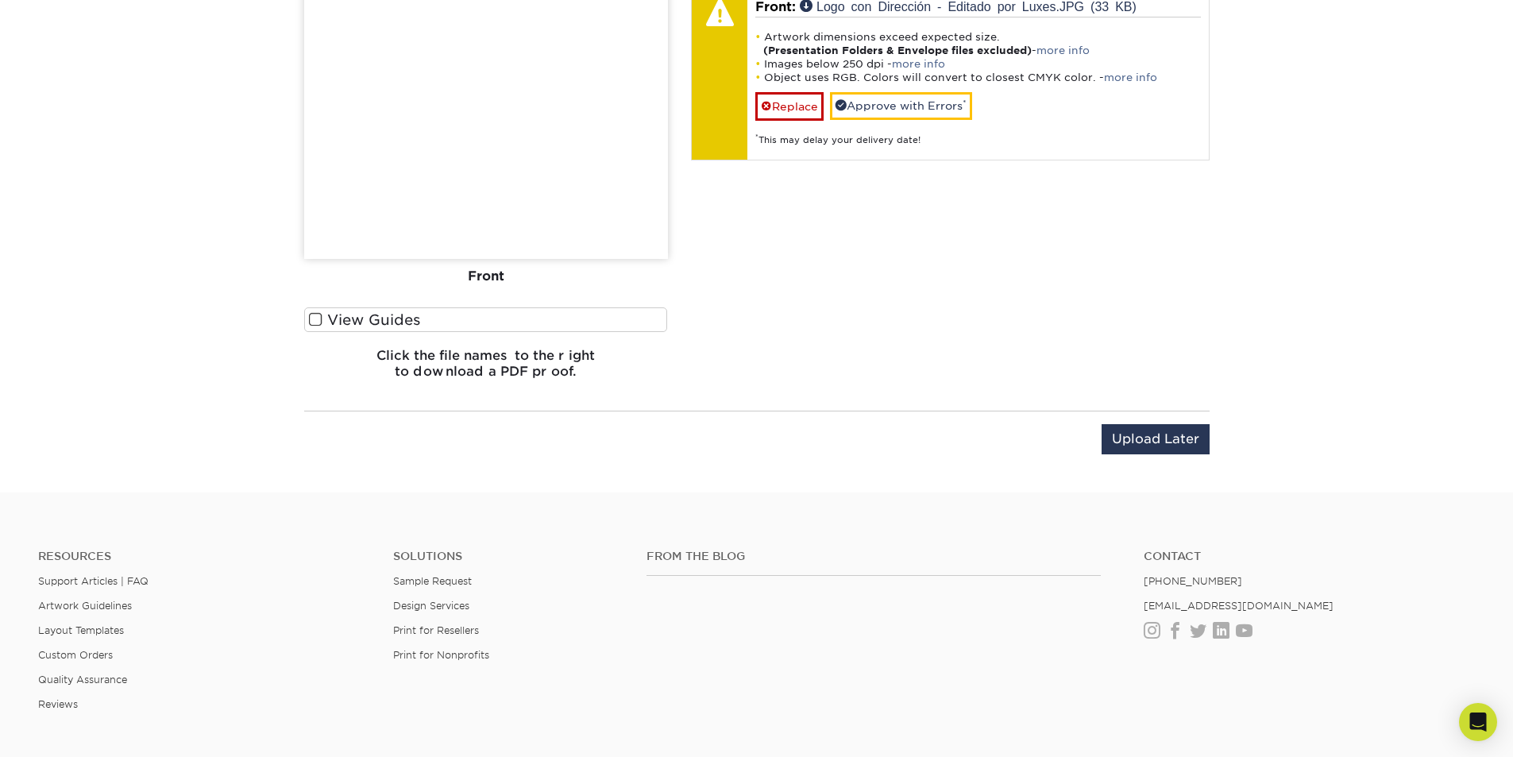
scroll to position [953, 0]
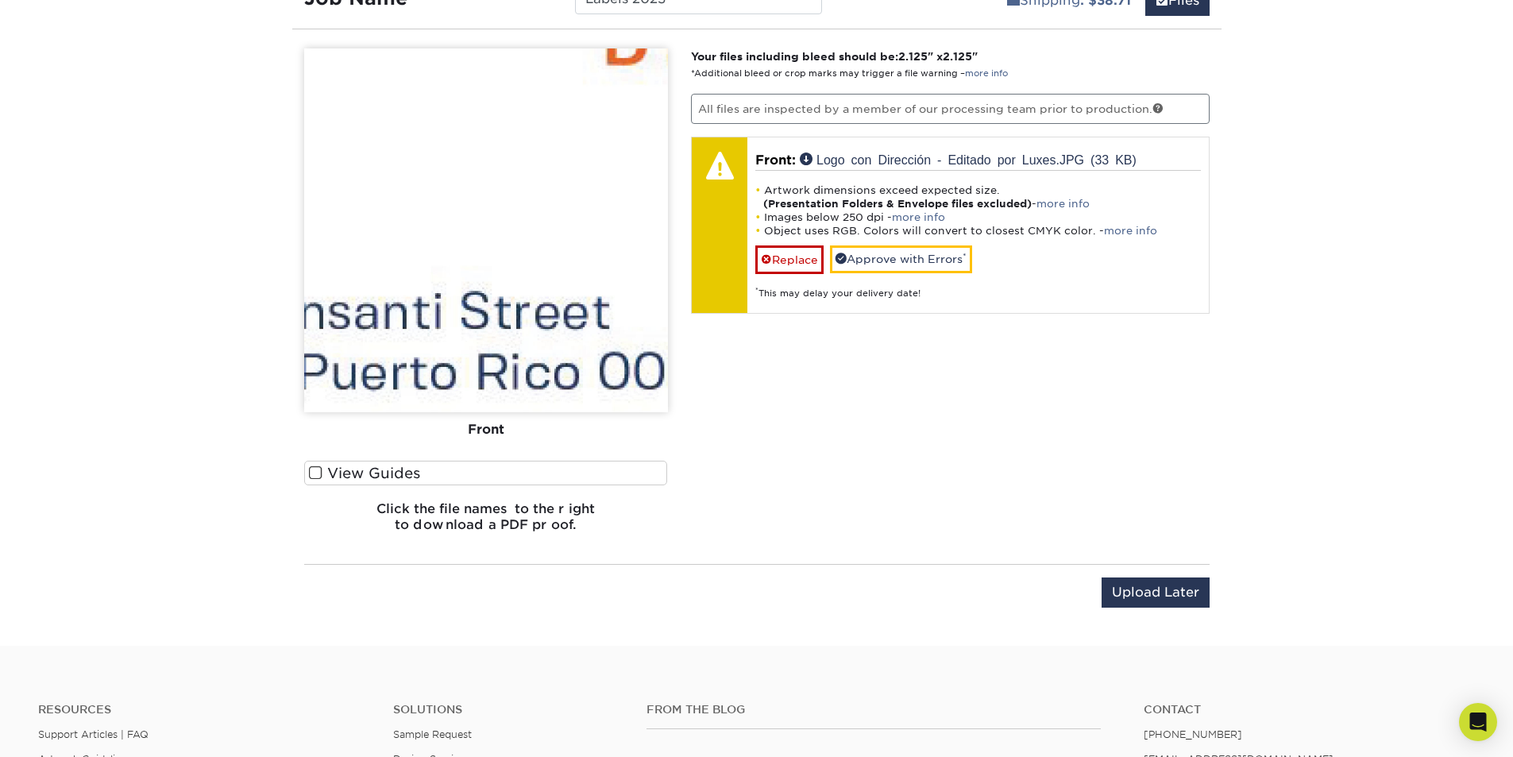
click at [311, 473] on span at bounding box center [315, 472] width 13 height 15
click at [0, 0] on input "View Guides" at bounding box center [0, 0] width 0 height 0
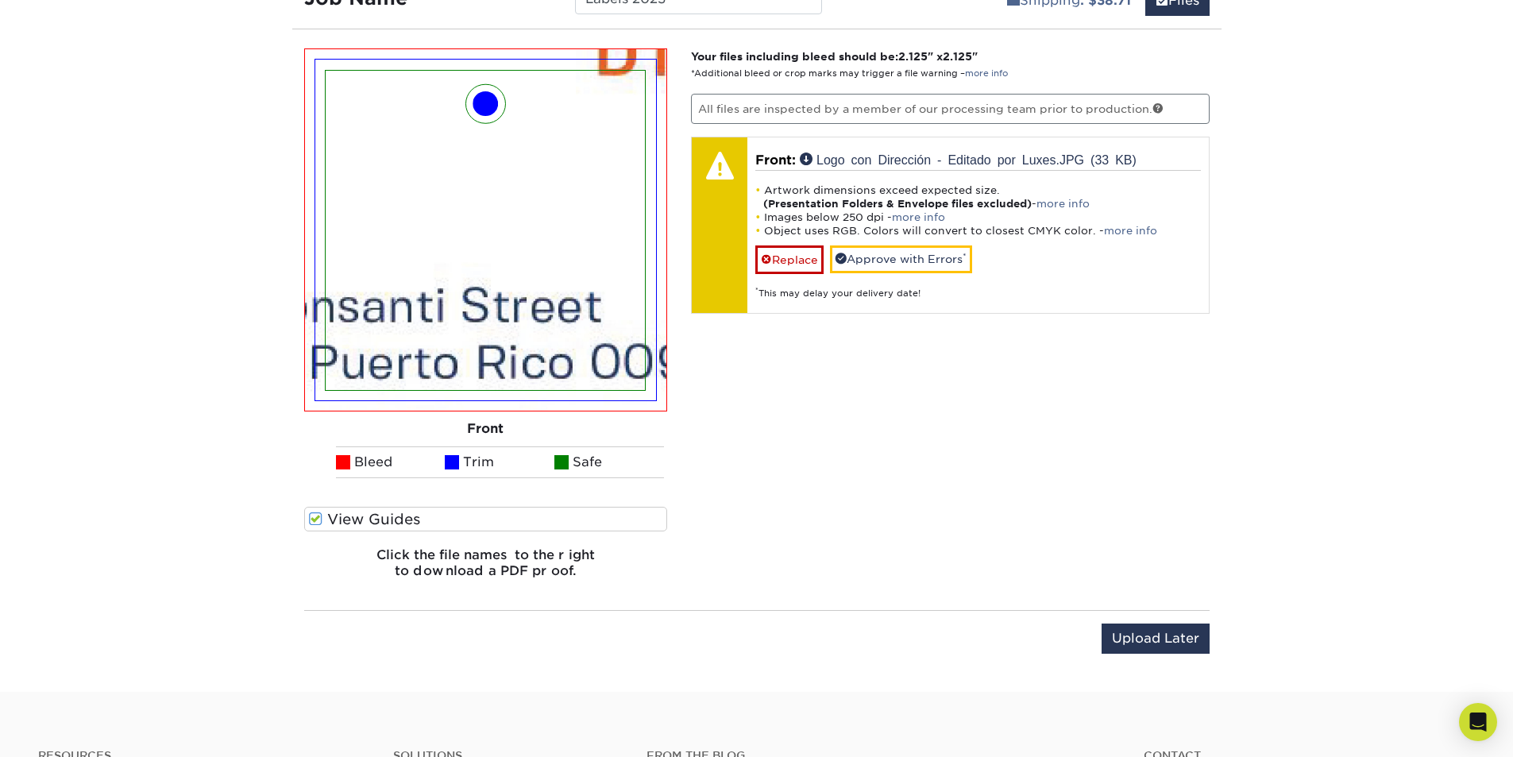
click at [520, 259] on img at bounding box center [485, 230] width 319 height 319
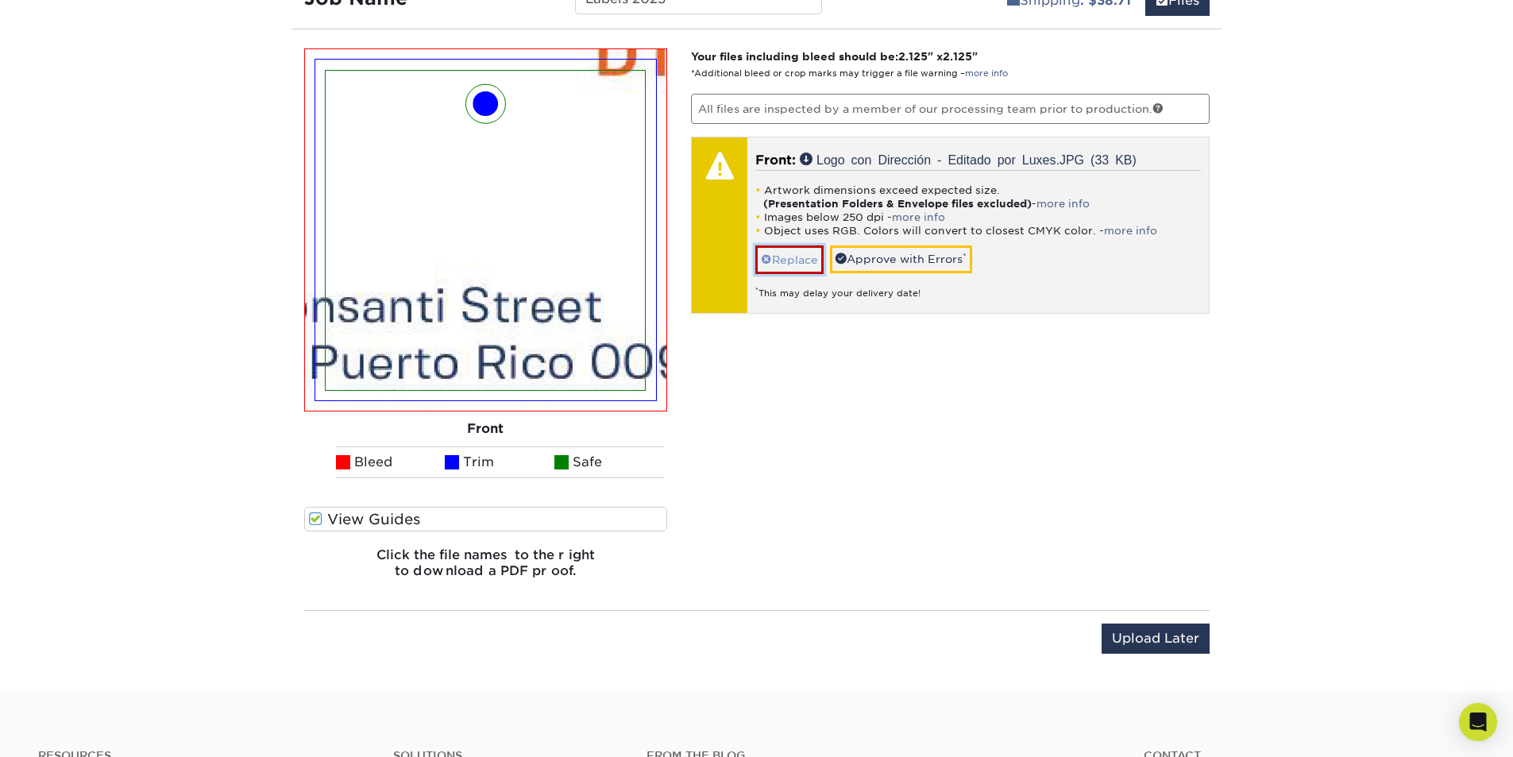
click at [789, 264] on link "Replace" at bounding box center [789, 259] width 68 height 28
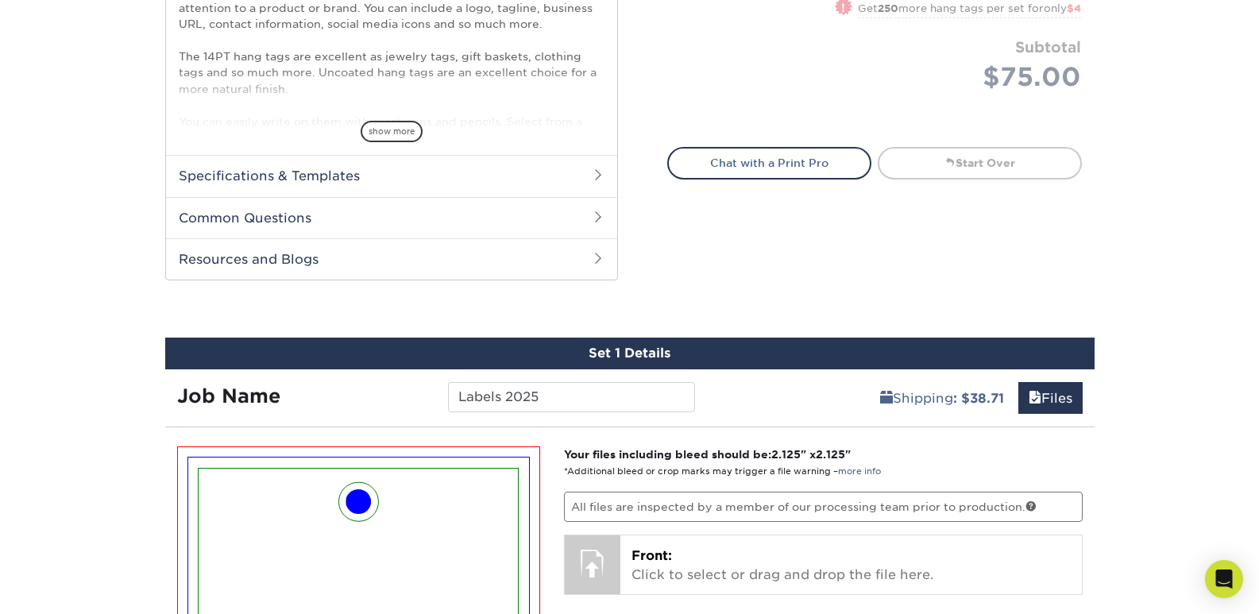
scroll to position [556, 0]
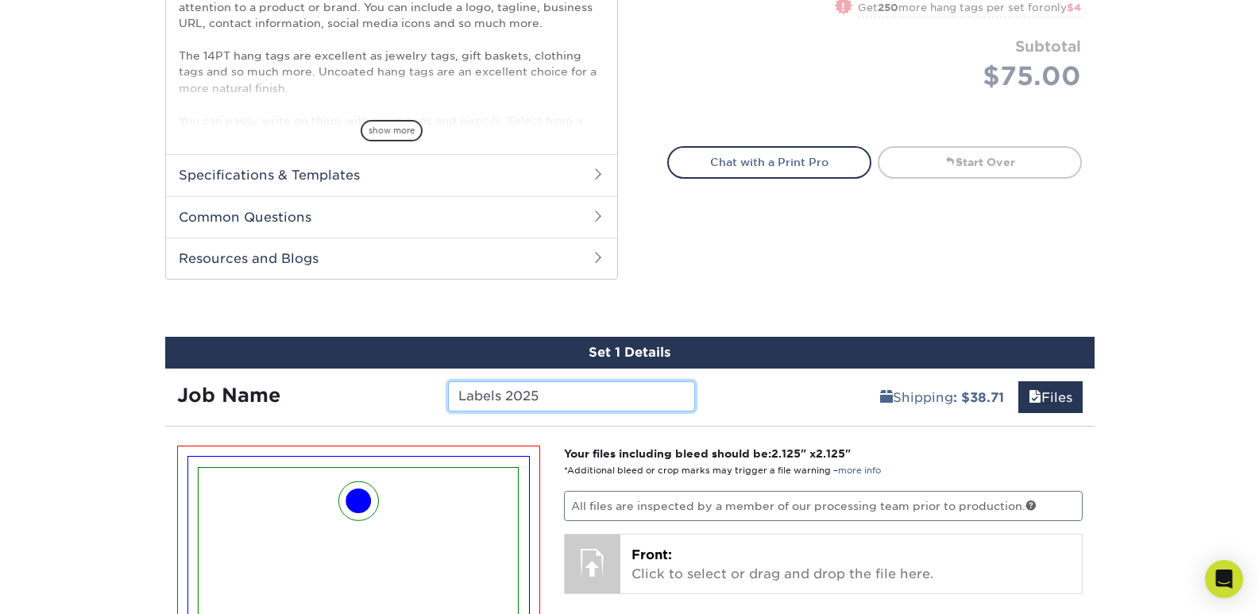
click at [457, 395] on input "Labels 2025" at bounding box center [571, 396] width 247 height 30
type input "2025 Price Tags"
click at [1062, 397] on link "Files" at bounding box center [1050, 397] width 64 height 32
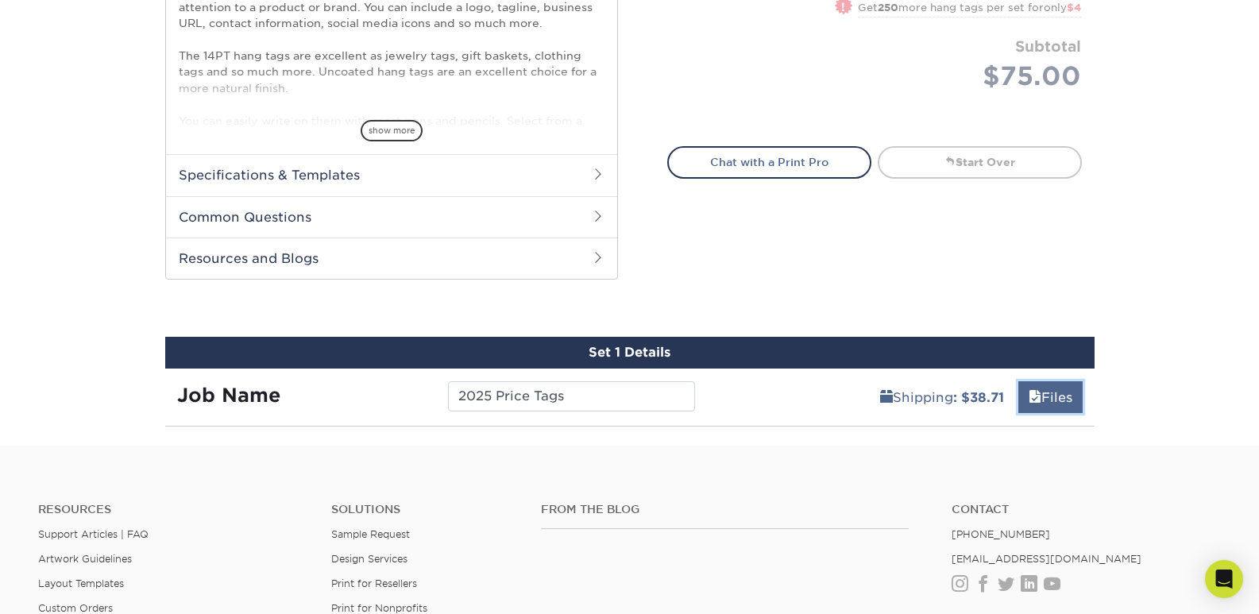
click at [1062, 397] on link "Files" at bounding box center [1050, 397] width 64 height 32
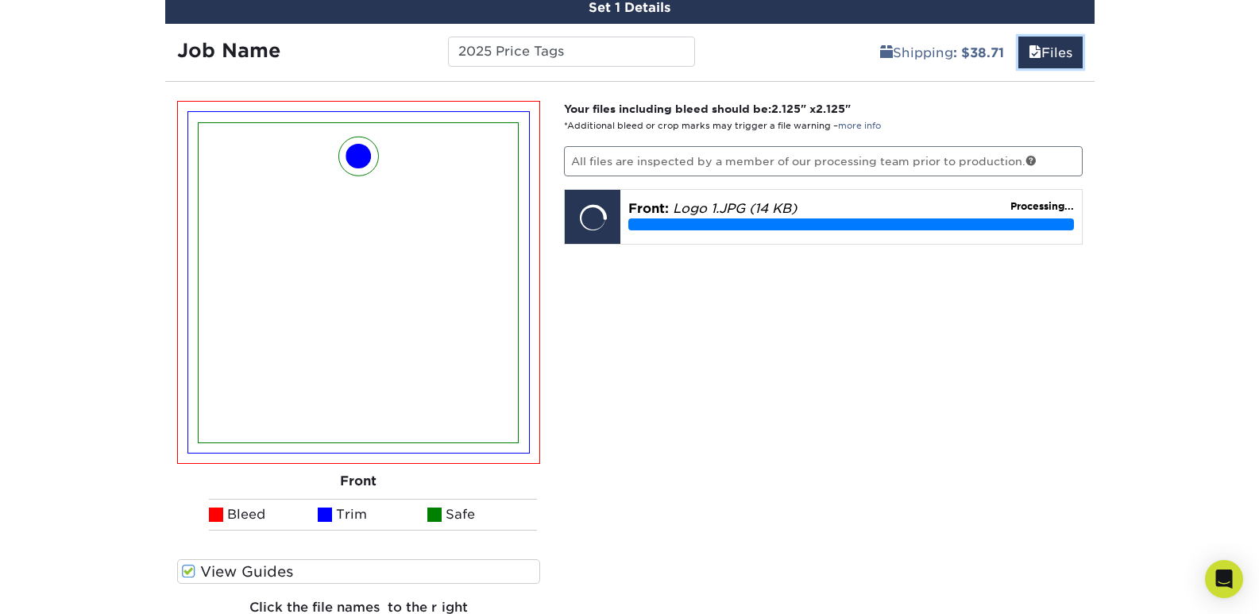
scroll to position [873, 0]
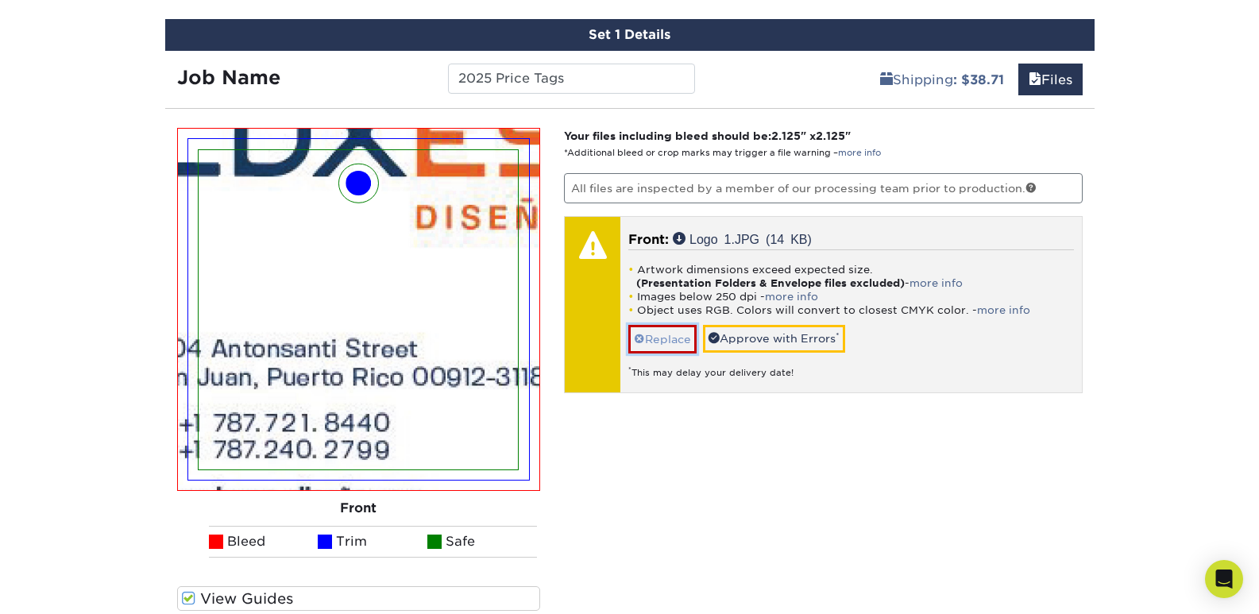
click at [668, 336] on link "Replace" at bounding box center [662, 339] width 68 height 28
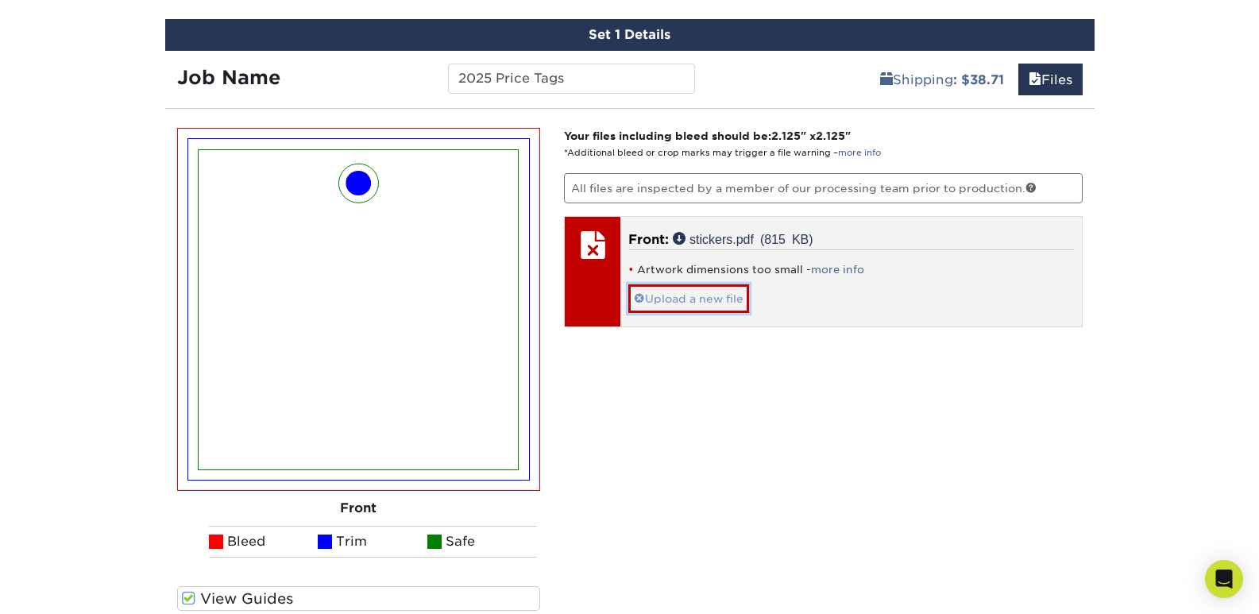
click at [688, 287] on link "Upload a new file" at bounding box center [688, 298] width 121 height 28
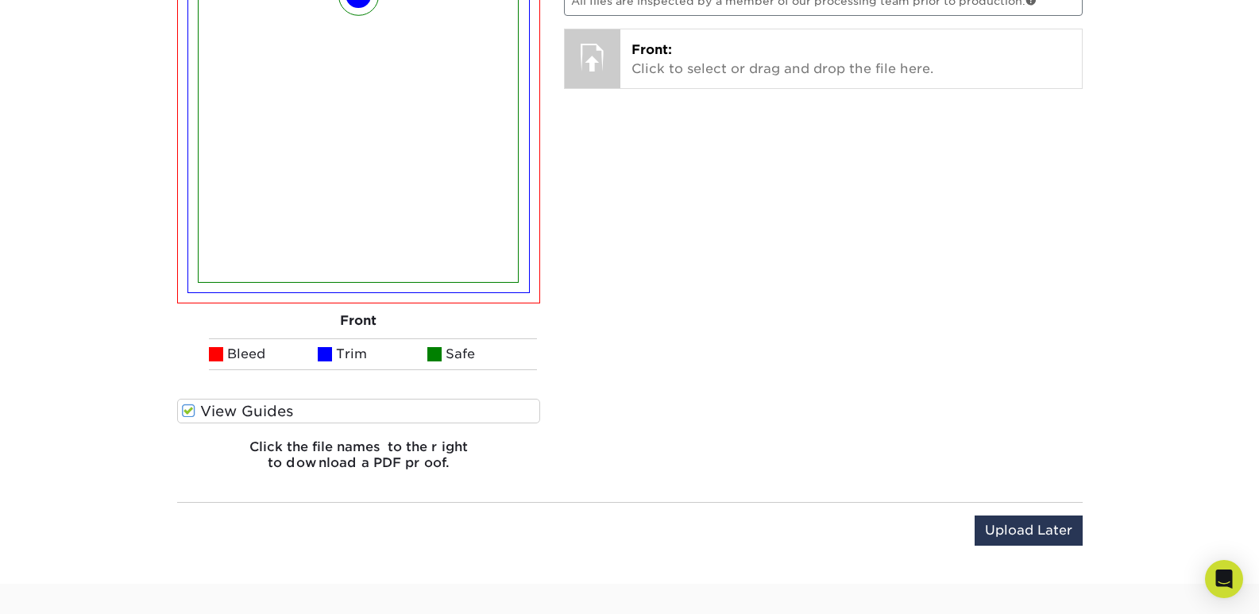
scroll to position [1112, 0]
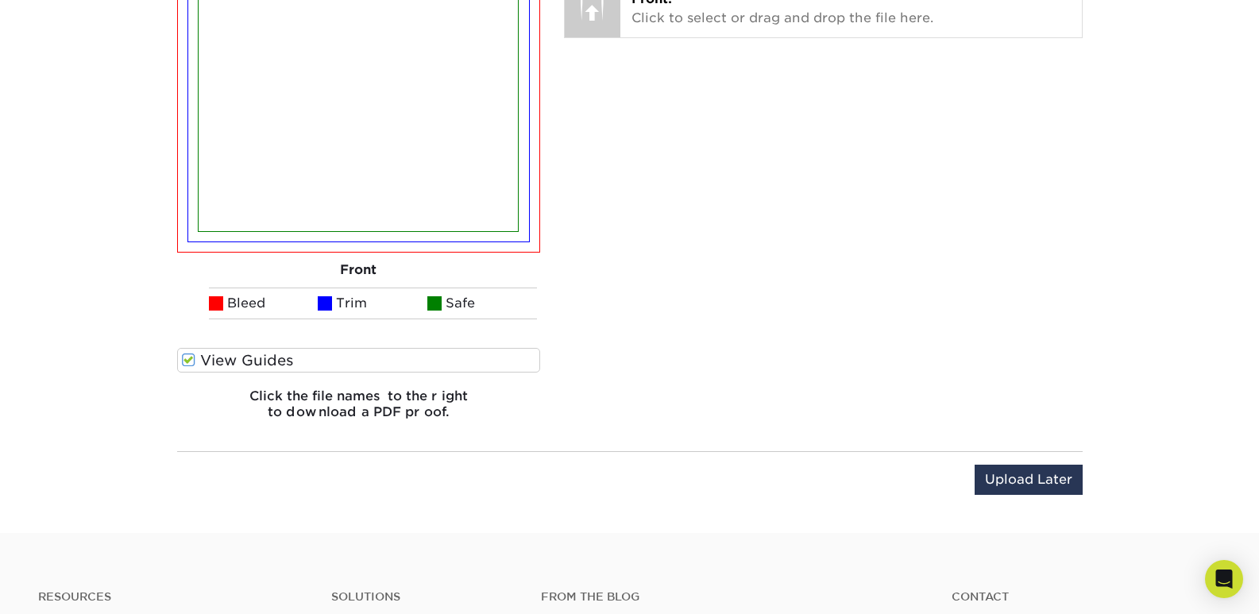
click at [189, 359] on span at bounding box center [188, 360] width 13 height 15
click at [0, 0] on input "View Guides" at bounding box center [0, 0] width 0 height 0
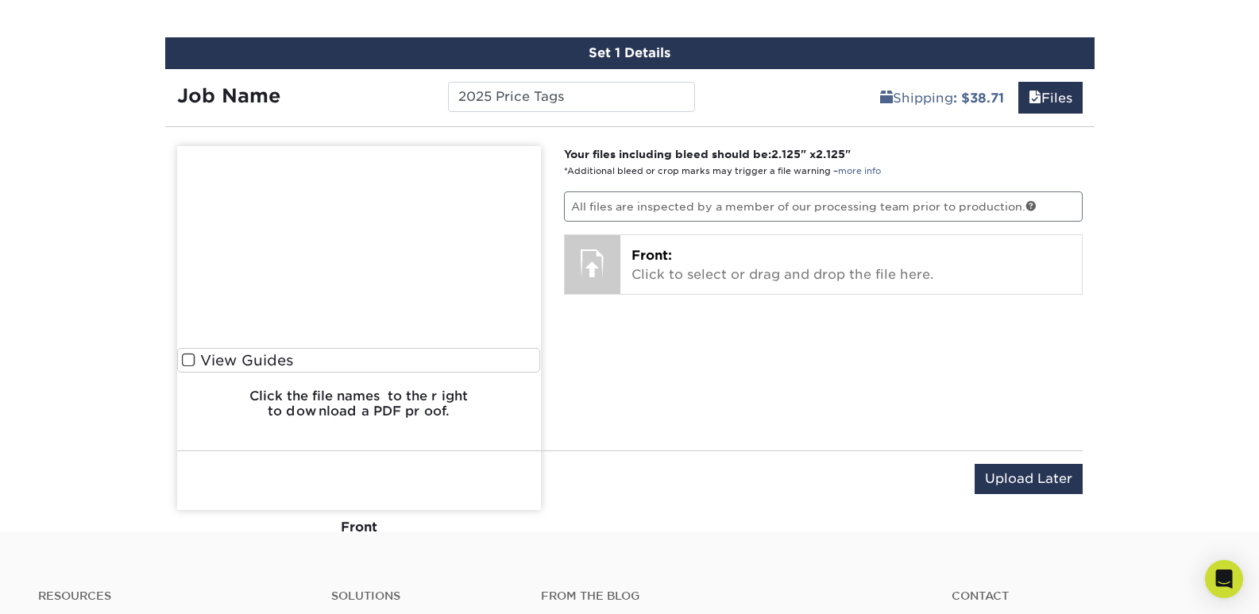
click at [188, 359] on img at bounding box center [359, 328] width 364 height 364
drag, startPoint x: 189, startPoint y: 359, endPoint x: 340, endPoint y: 424, distance: 164.3
click at [190, 361] on img at bounding box center [359, 328] width 364 height 364
click at [344, 395] on img at bounding box center [359, 328] width 364 height 364
drag, startPoint x: 386, startPoint y: 517, endPoint x: 319, endPoint y: 443, distance: 99.5
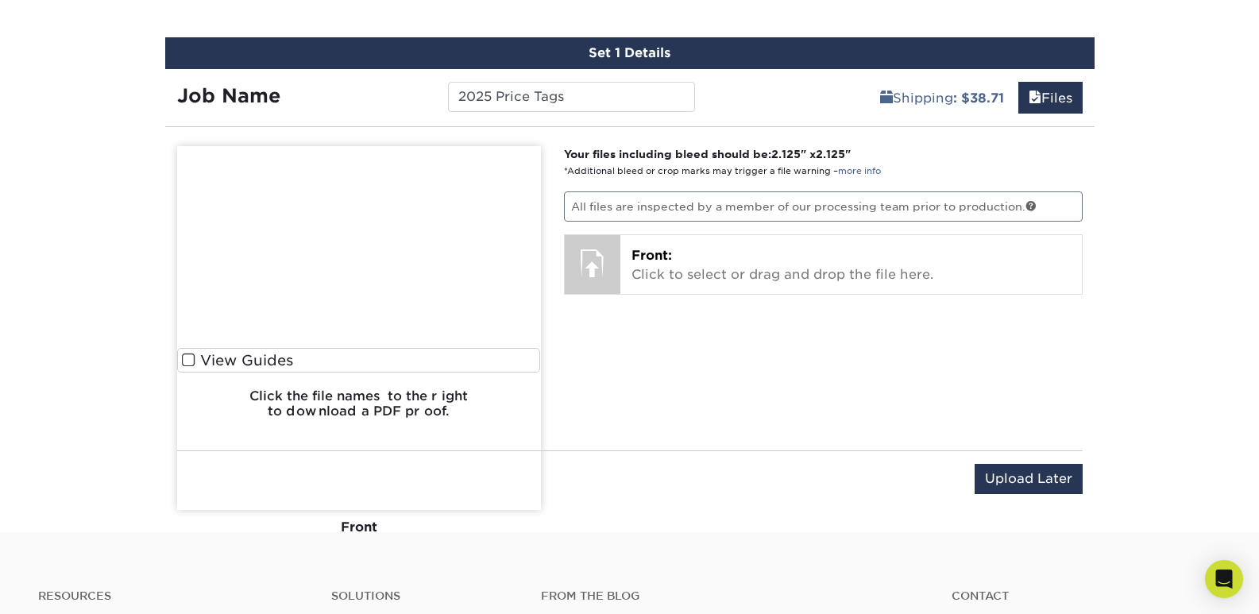
click at [385, 517] on div "Front" at bounding box center [359, 526] width 364 height 35
click at [280, 360] on img at bounding box center [359, 328] width 364 height 364
click at [212, 363] on img at bounding box center [359, 328] width 364 height 364
click at [189, 362] on img at bounding box center [359, 328] width 364 height 364
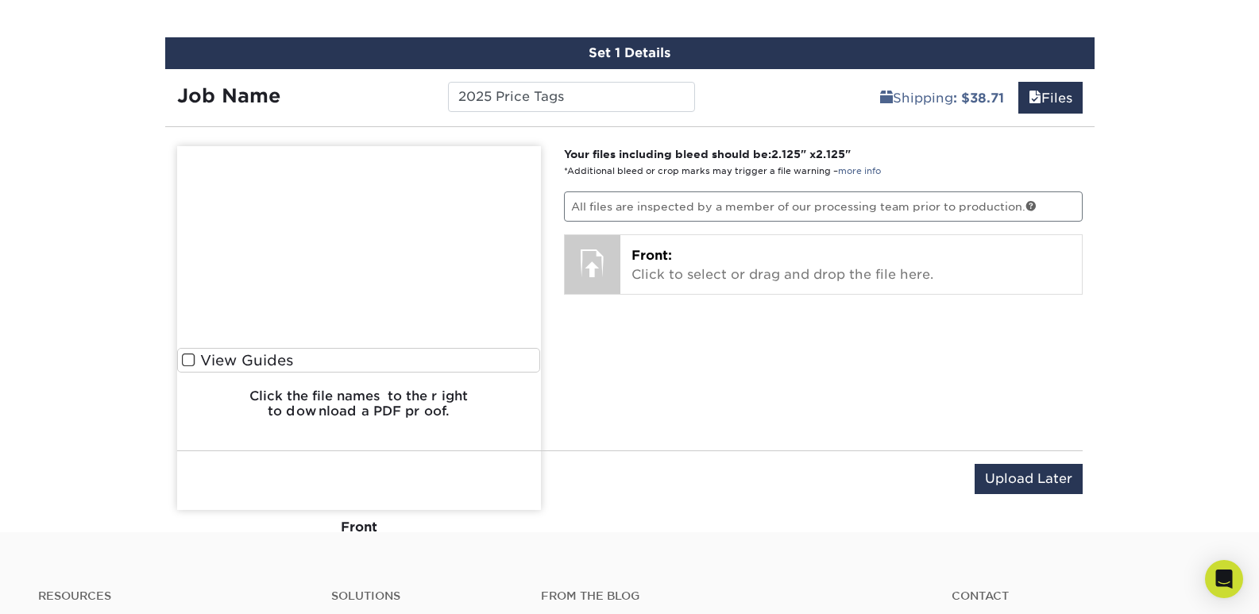
click at [189, 362] on img at bounding box center [359, 328] width 364 height 364
click at [310, 397] on img at bounding box center [359, 328] width 364 height 364
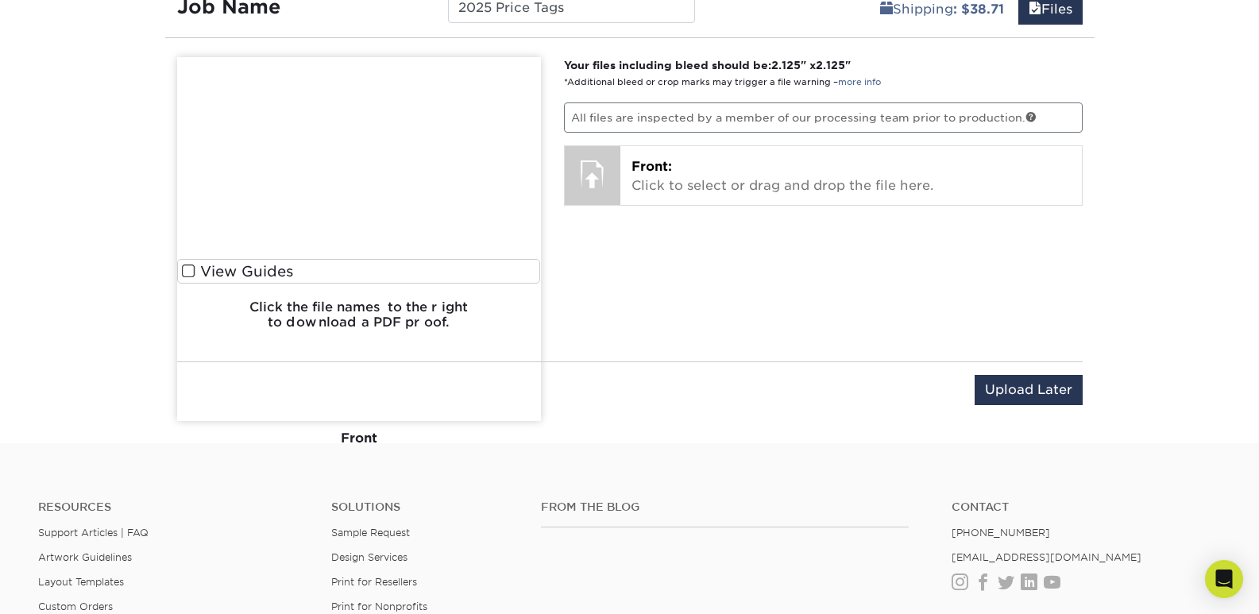
scroll to position [935, 0]
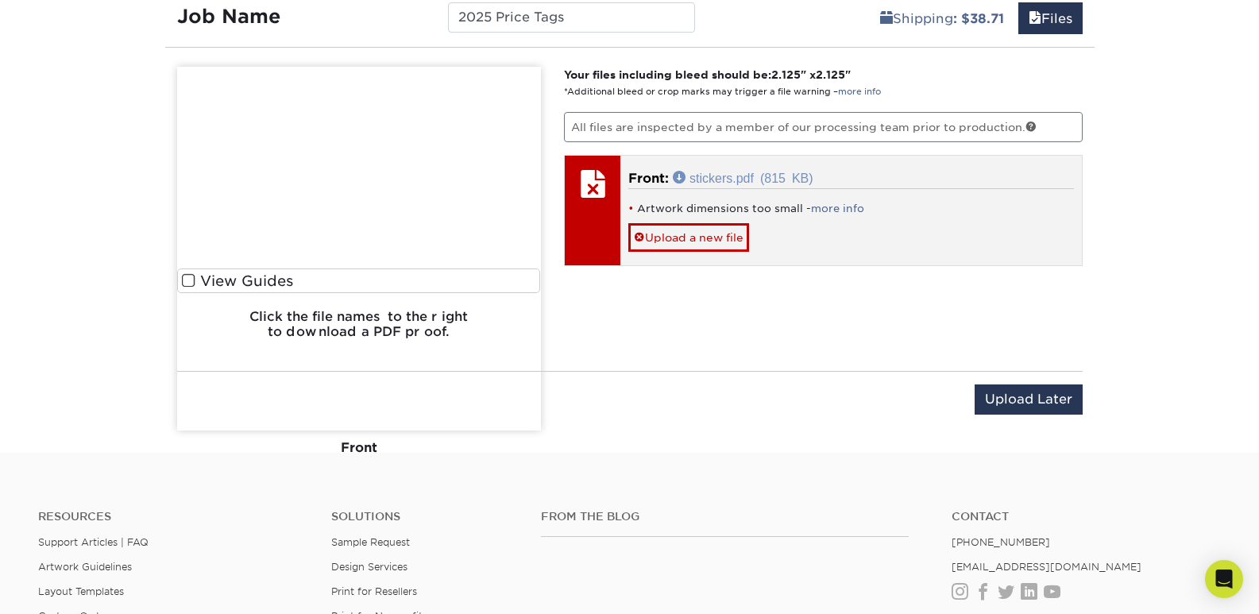
click at [711, 172] on link "stickers.pdf (815 KB)" at bounding box center [743, 177] width 141 height 13
click at [824, 209] on link "more info" at bounding box center [837, 208] width 53 height 12
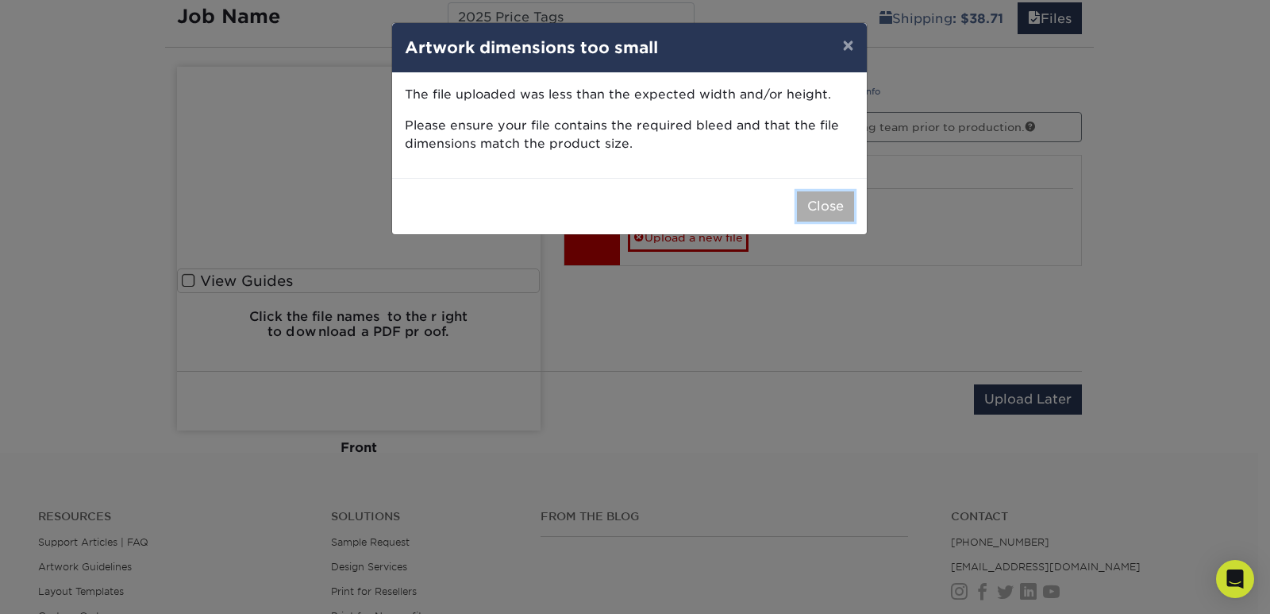
click at [828, 211] on button "Close" at bounding box center [825, 206] width 57 height 30
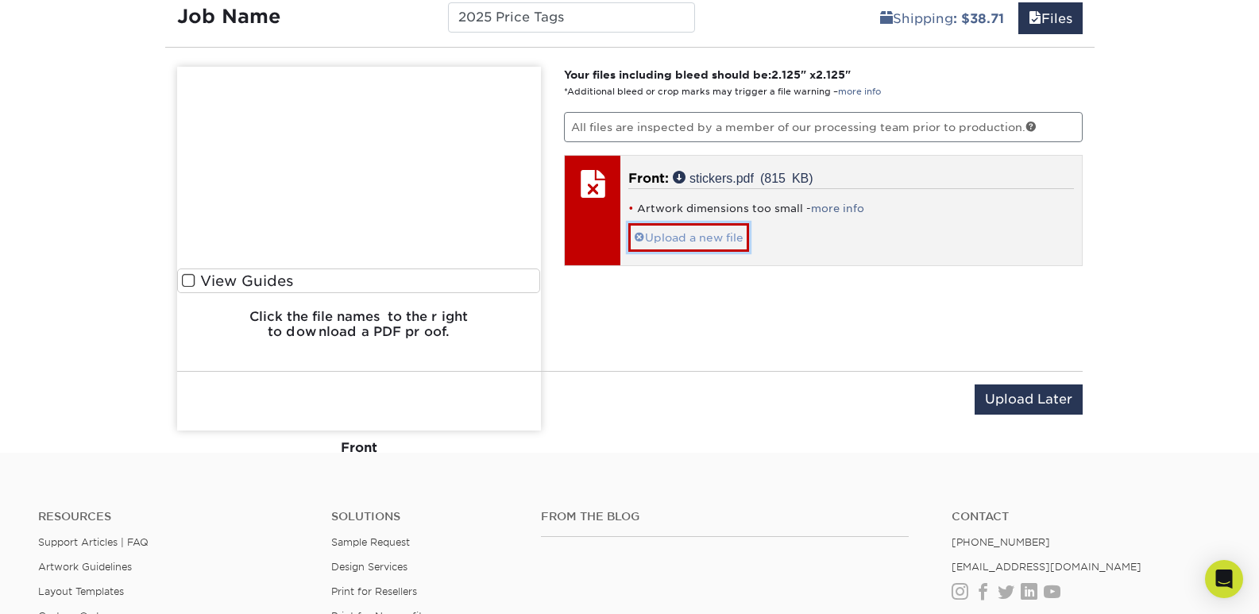
click at [696, 236] on link "Upload a new file" at bounding box center [688, 237] width 121 height 28
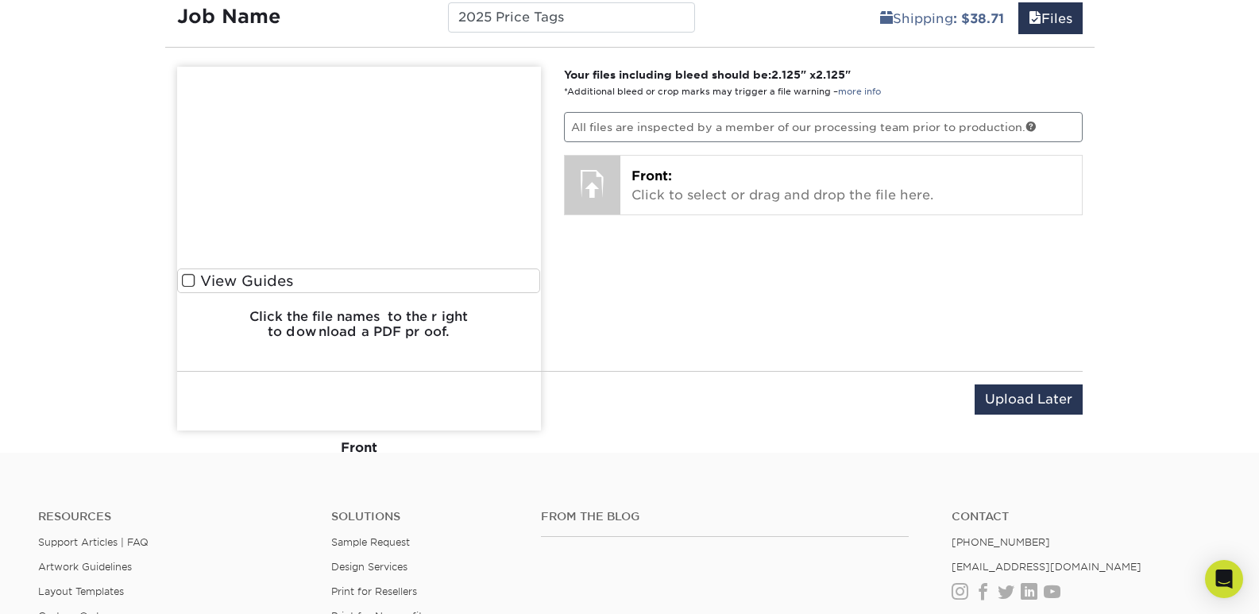
click at [190, 278] on img at bounding box center [359, 249] width 364 height 364
click at [186, 283] on img at bounding box center [359, 249] width 364 height 364
drag, startPoint x: 355, startPoint y: 310, endPoint x: 356, endPoint y: 320, distance: 9.6
click at [356, 313] on img at bounding box center [359, 249] width 364 height 364
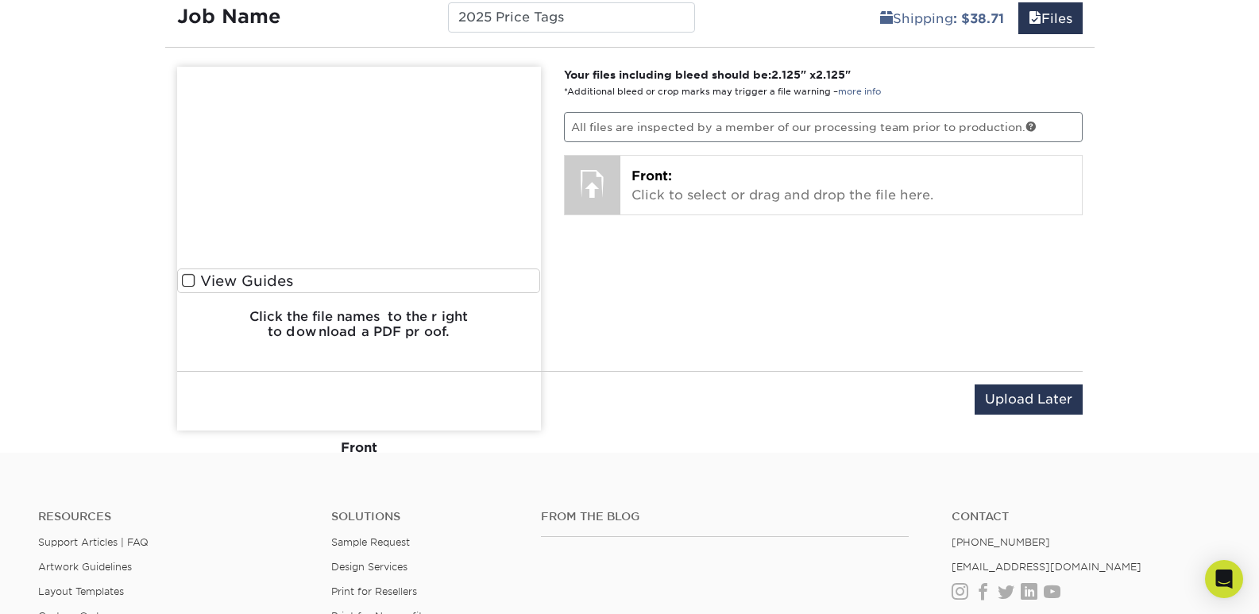
click at [356, 326] on img at bounding box center [359, 249] width 364 height 364
click at [405, 338] on img at bounding box center [359, 249] width 364 height 364
click at [414, 322] on img at bounding box center [359, 249] width 364 height 364
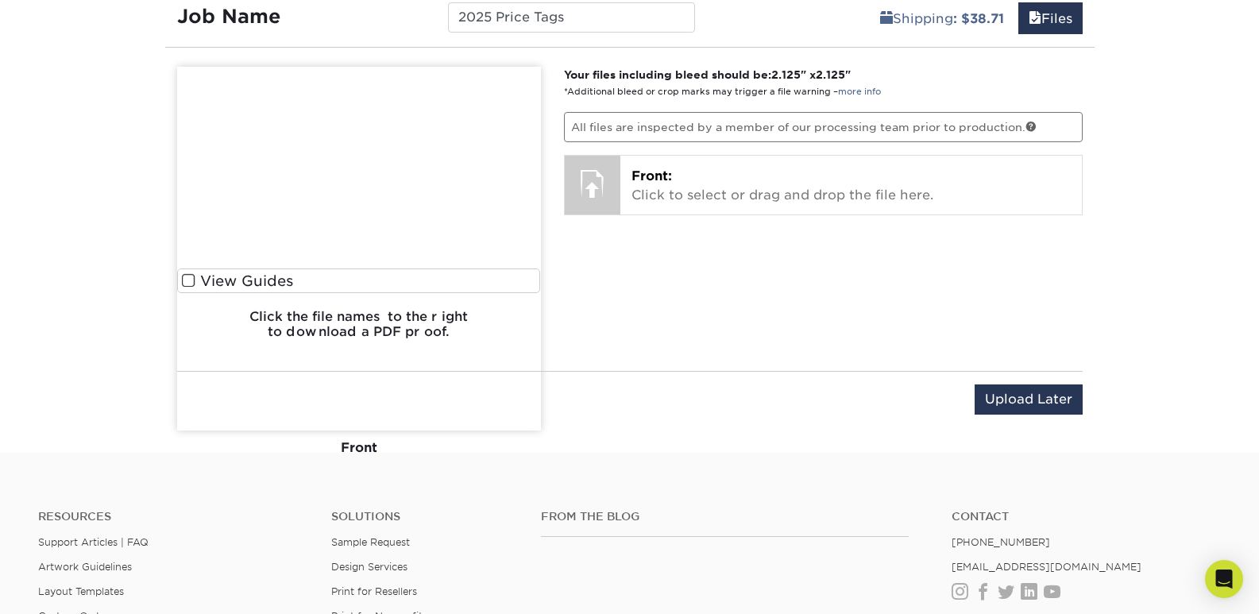
click at [430, 325] on img at bounding box center [359, 249] width 364 height 364
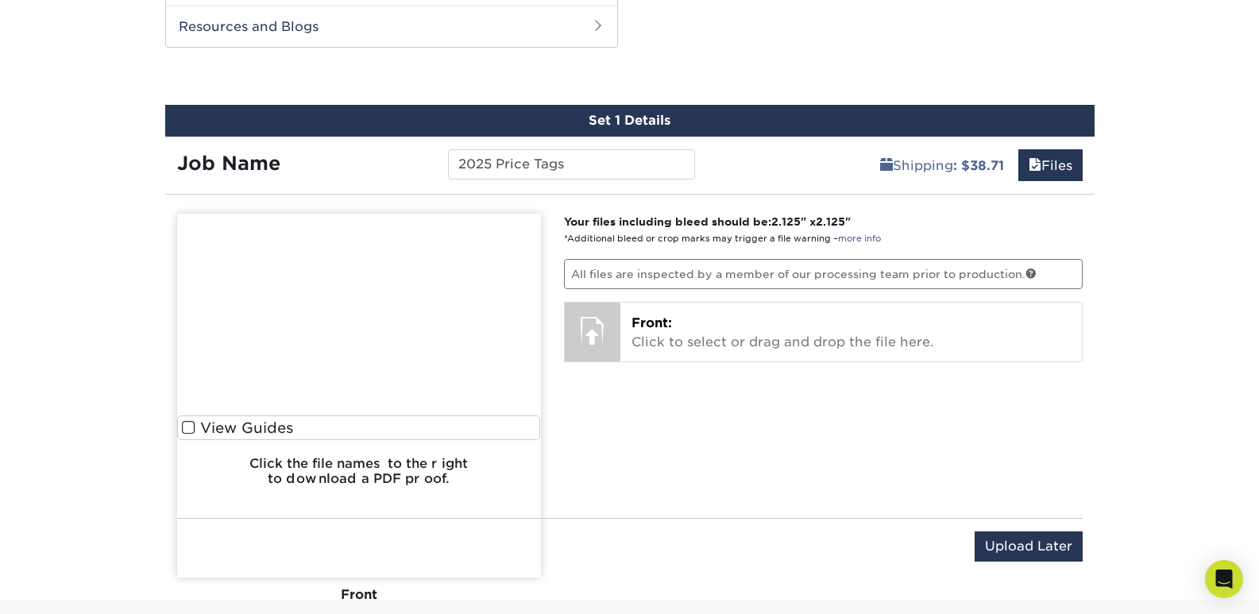
scroll to position [776, 0]
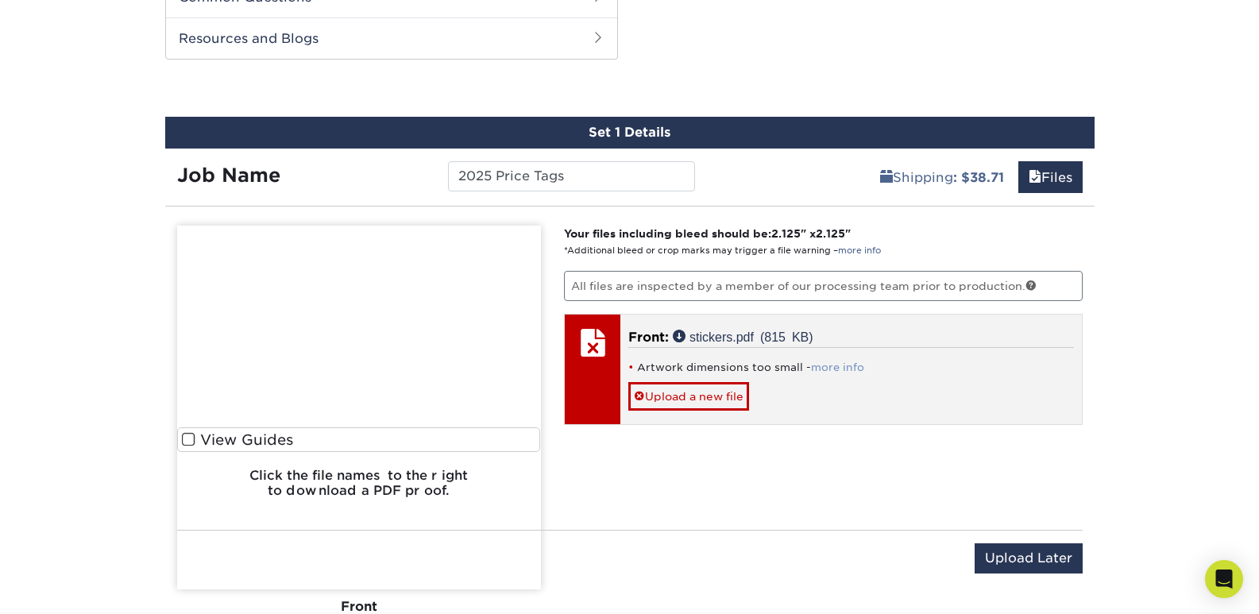
click at [818, 372] on link "more info" at bounding box center [837, 367] width 53 height 12
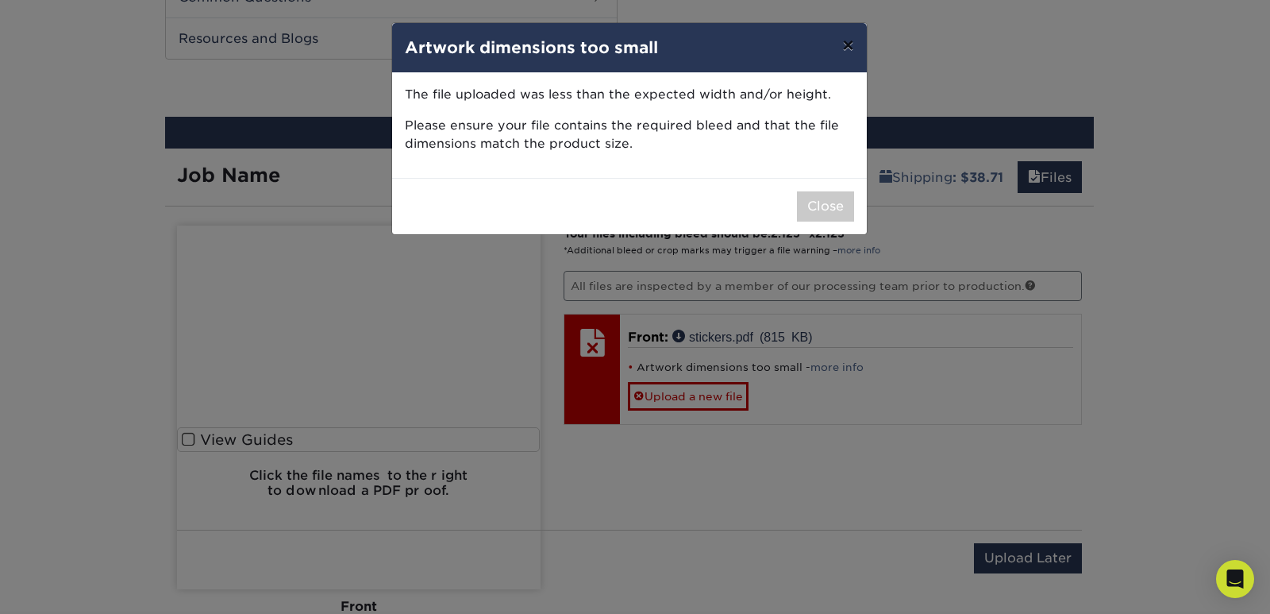
click at [857, 37] on button "×" at bounding box center [848, 45] width 37 height 44
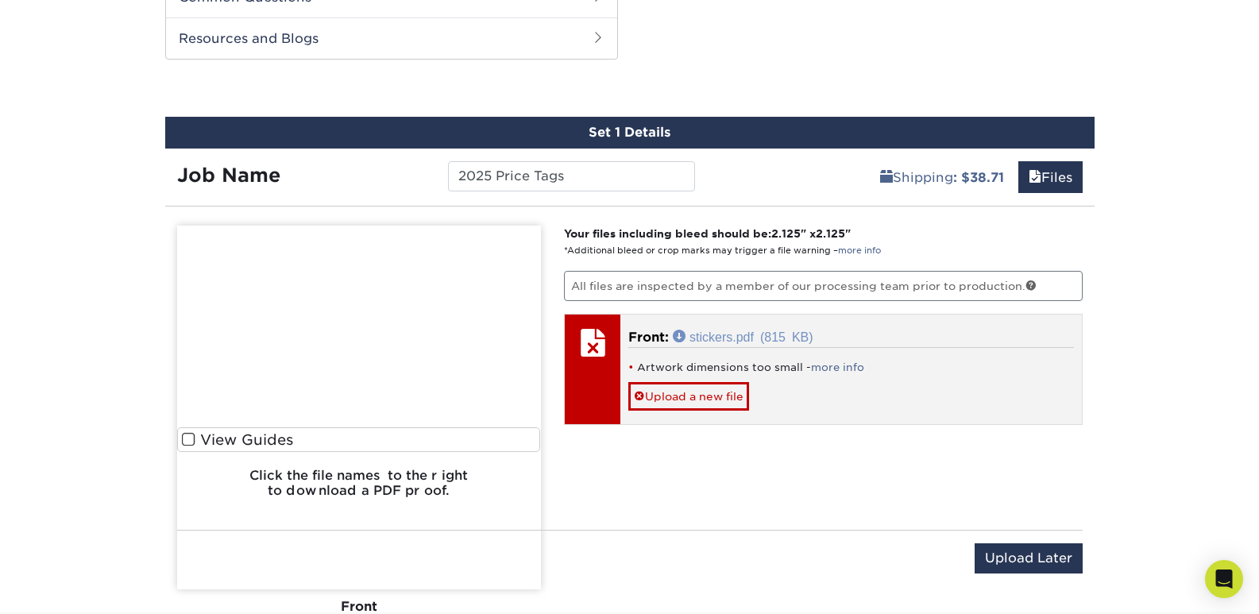
click at [764, 333] on link "stickers.pdf (815 KB)" at bounding box center [743, 336] width 141 height 13
click at [719, 395] on link "Upload a new file" at bounding box center [688, 396] width 121 height 28
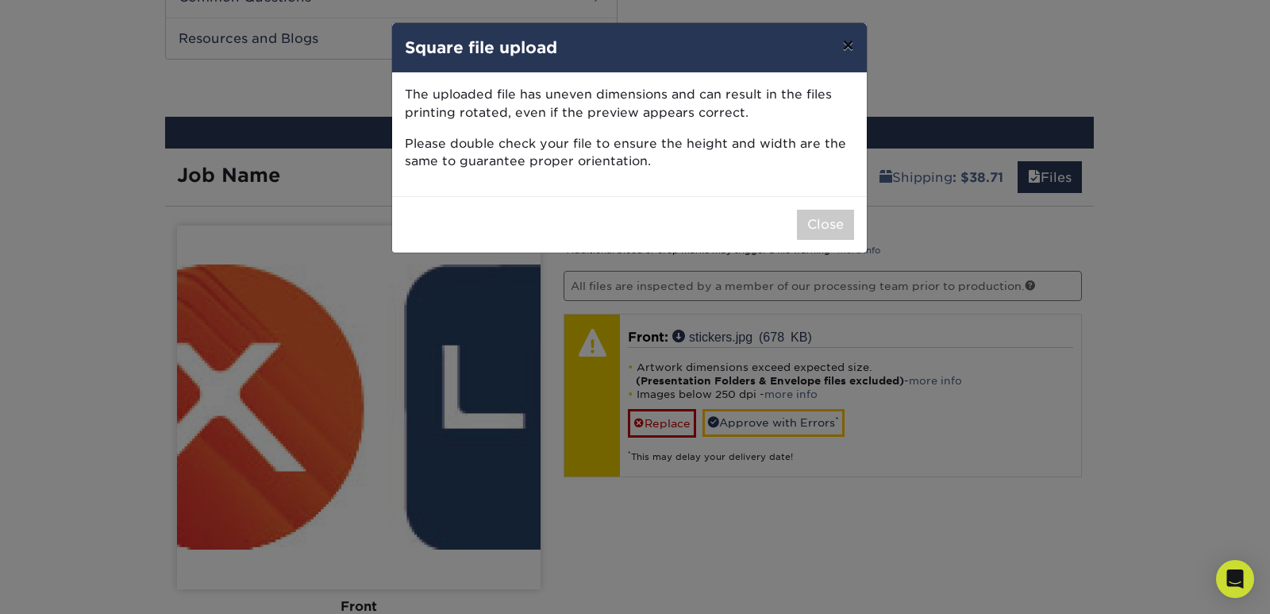
click at [846, 40] on button "×" at bounding box center [848, 45] width 37 height 44
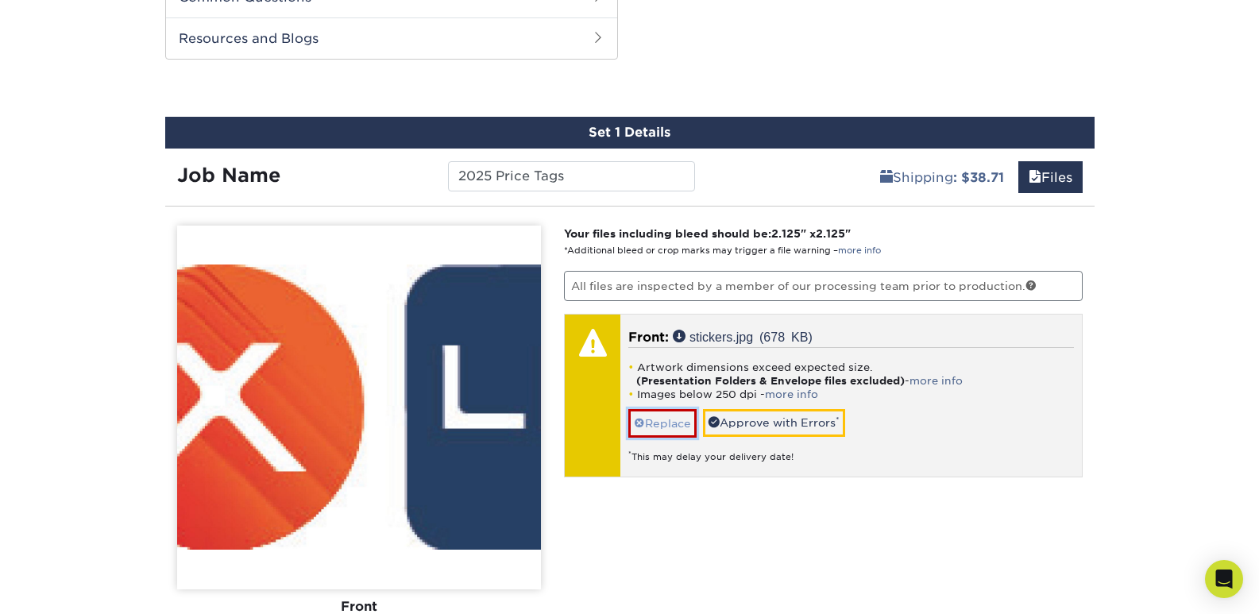
click at [662, 423] on link "Replace" at bounding box center [662, 423] width 68 height 28
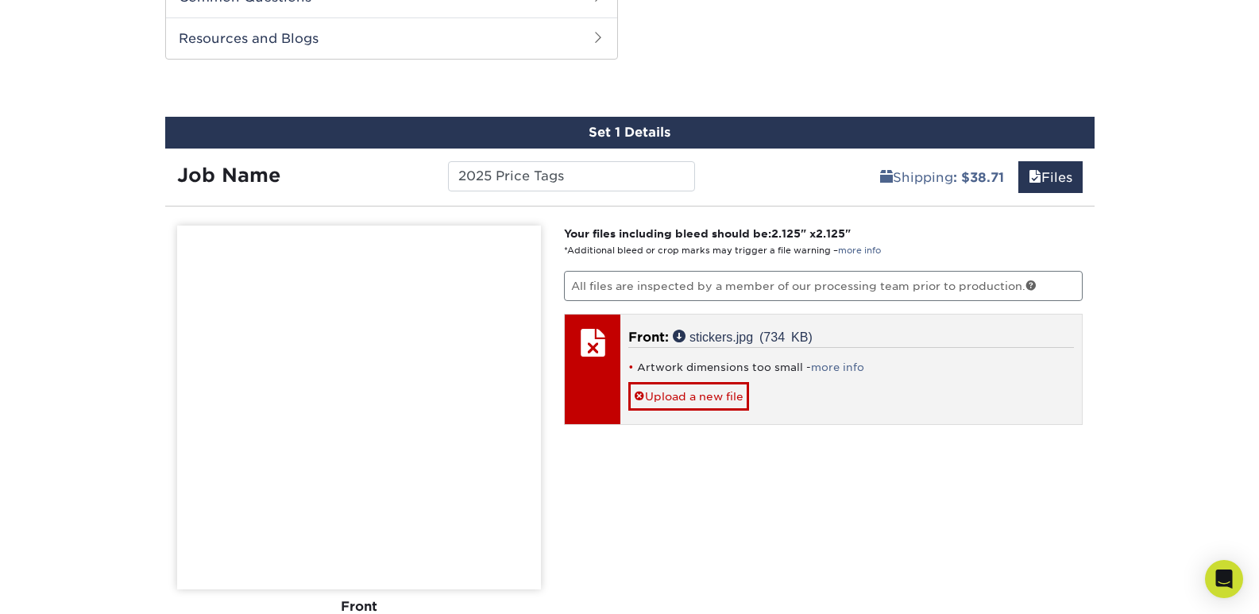
click at [864, 365] on li "Artwork dimensions too small - more info" at bounding box center [850, 366] width 445 height 13
click at [852, 368] on link "more info" at bounding box center [837, 367] width 53 height 12
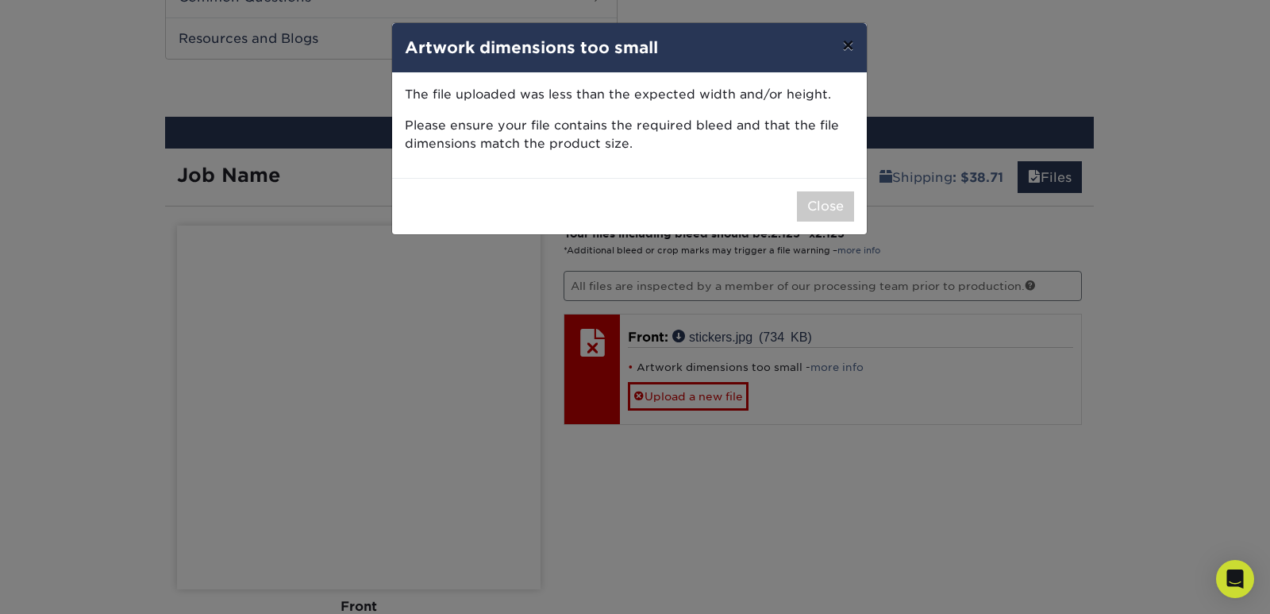
click at [847, 45] on button "×" at bounding box center [848, 45] width 37 height 44
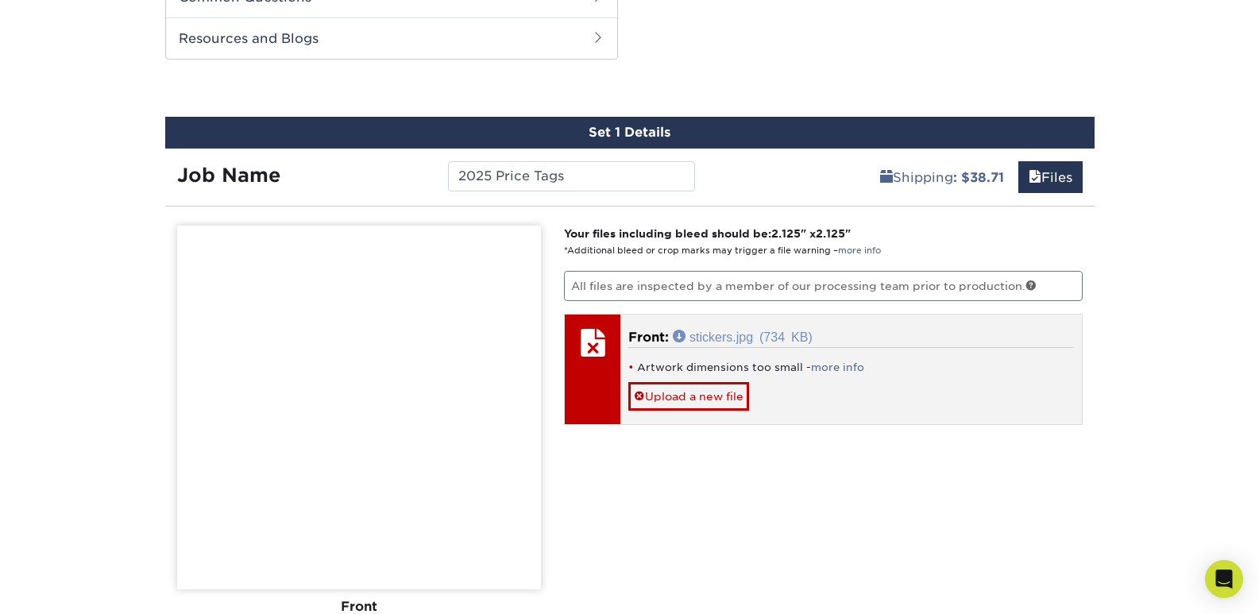
click at [737, 336] on link "stickers.jpg (734 KB)" at bounding box center [743, 336] width 140 height 13
click at [707, 397] on link "Upload a new file" at bounding box center [688, 396] width 121 height 28
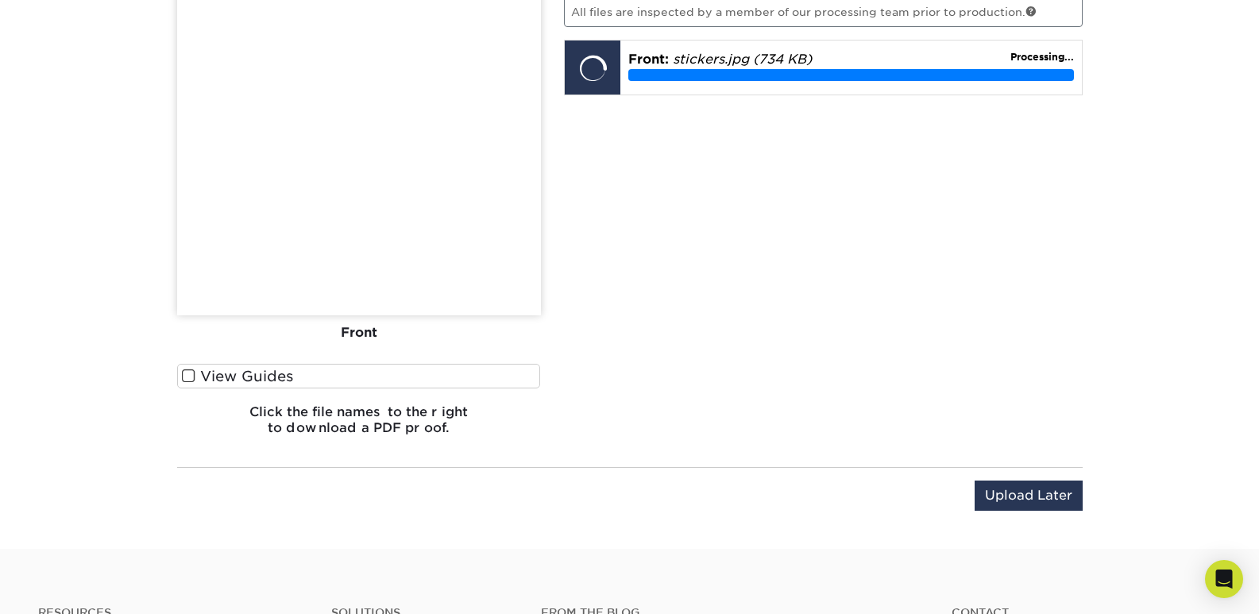
scroll to position [1014, 0]
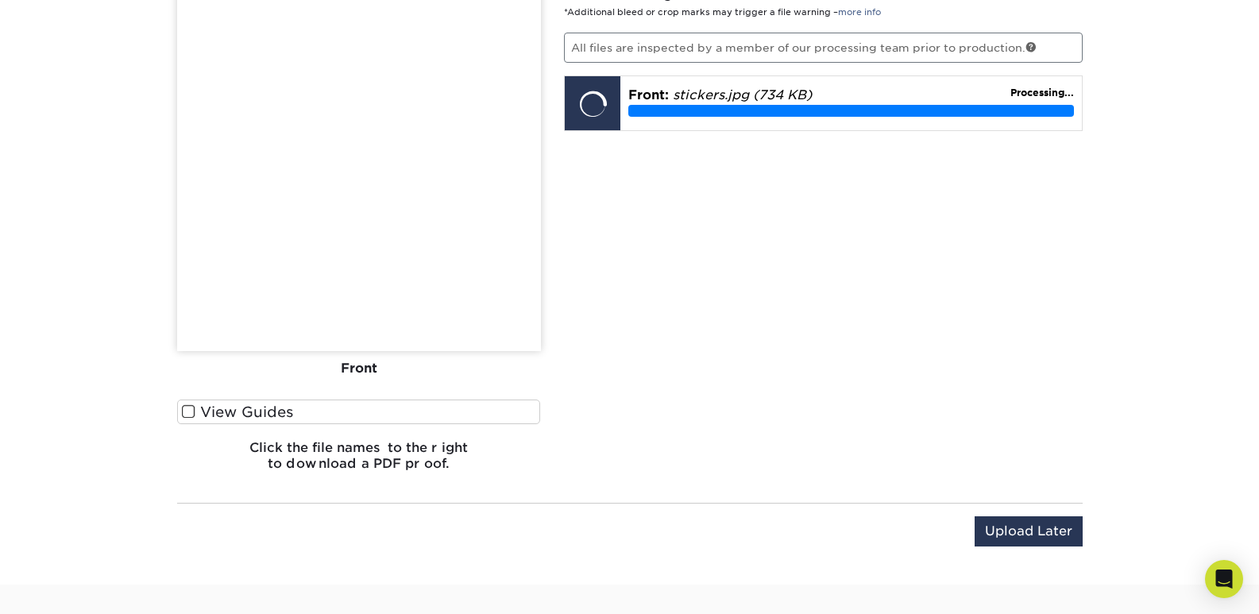
click at [191, 410] on span at bounding box center [188, 411] width 13 height 15
click at [0, 0] on input "View Guides" at bounding box center [0, 0] width 0 height 0
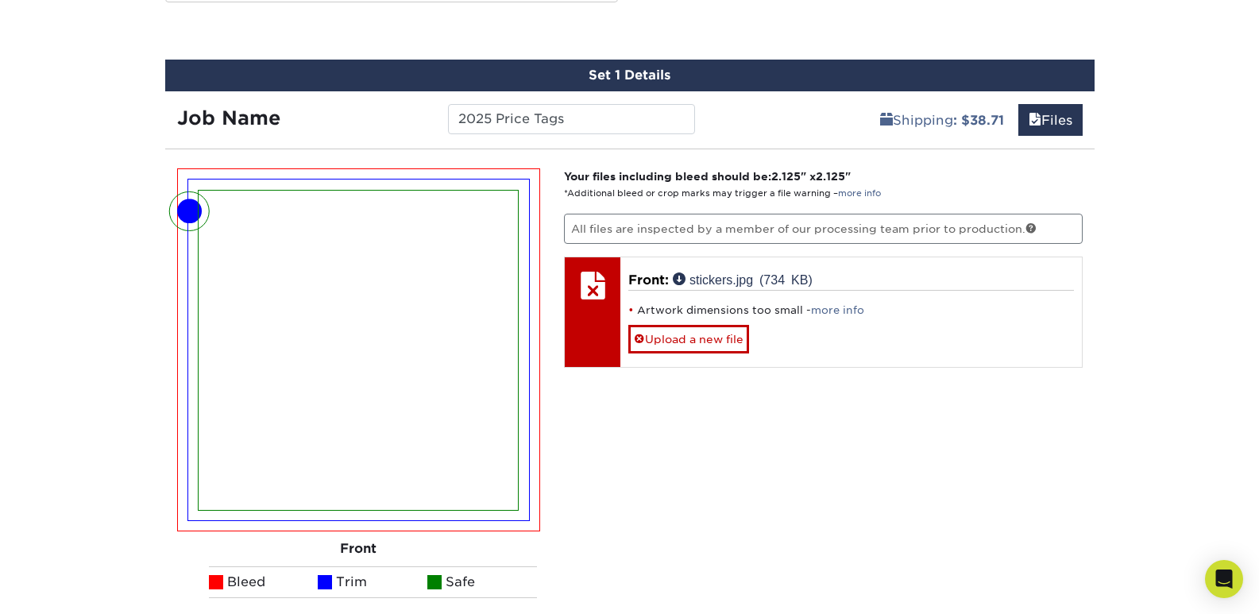
scroll to position [901, 0]
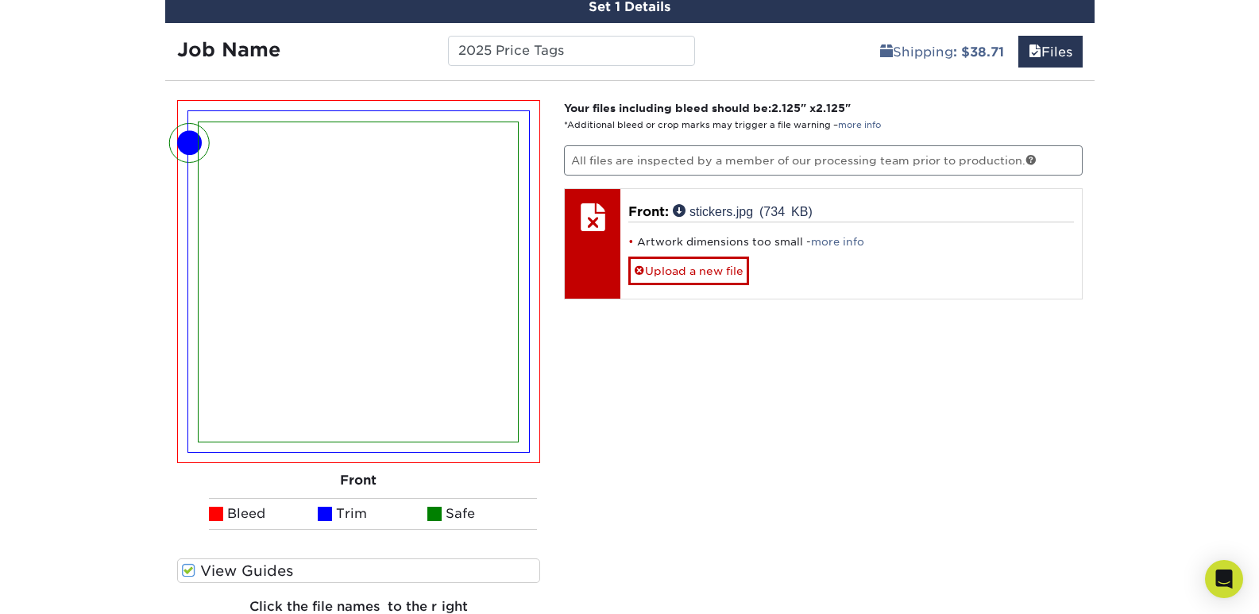
click at [206, 149] on img at bounding box center [358, 281] width 319 height 319
click at [190, 572] on span at bounding box center [188, 570] width 13 height 15
click at [0, 0] on input "View Guides" at bounding box center [0, 0] width 0 height 0
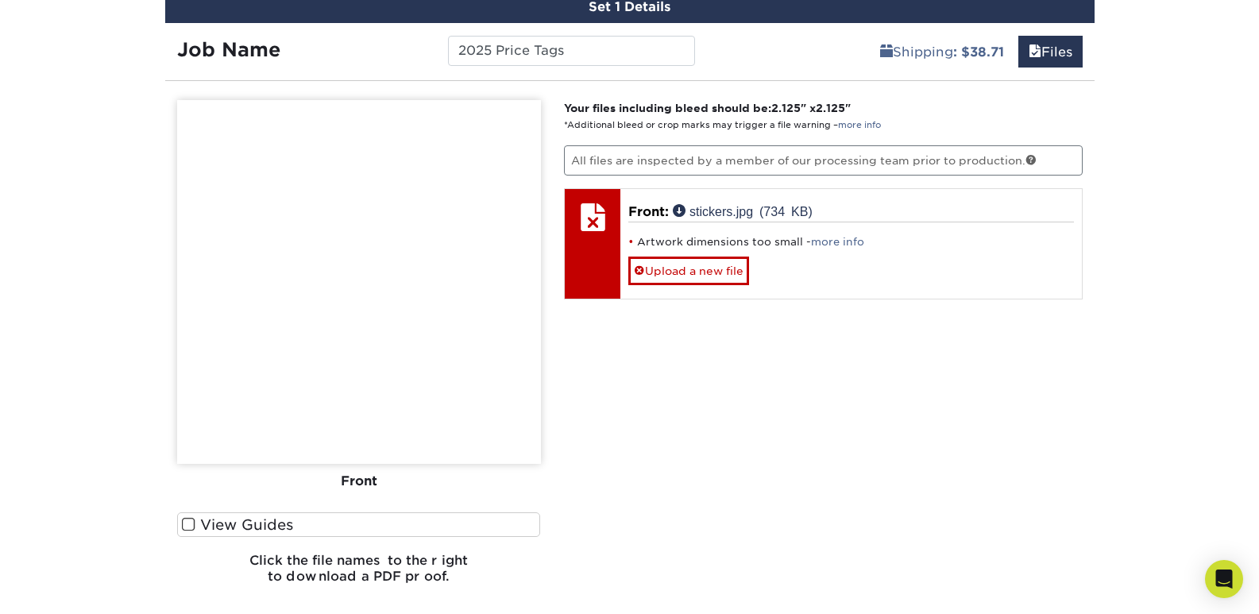
click at [192, 524] on span at bounding box center [188, 524] width 13 height 15
click at [0, 0] on input "View Guides" at bounding box center [0, 0] width 0 height 0
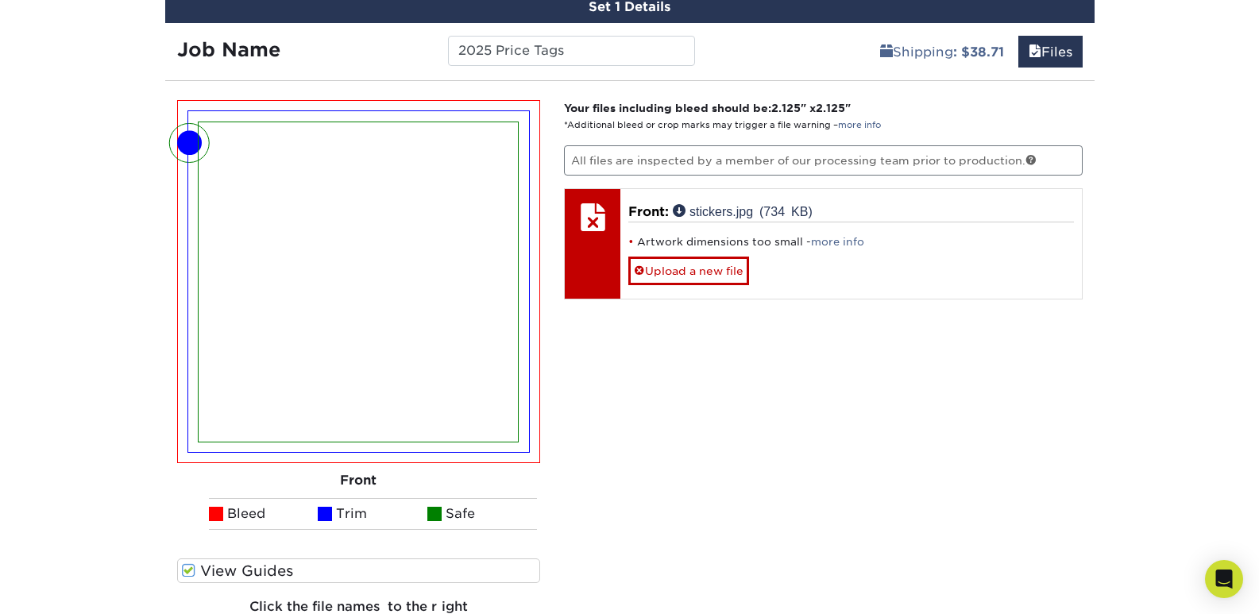
click at [185, 570] on span at bounding box center [188, 570] width 13 height 15
click at [0, 0] on input "View Guides" at bounding box center [0, 0] width 0 height 0
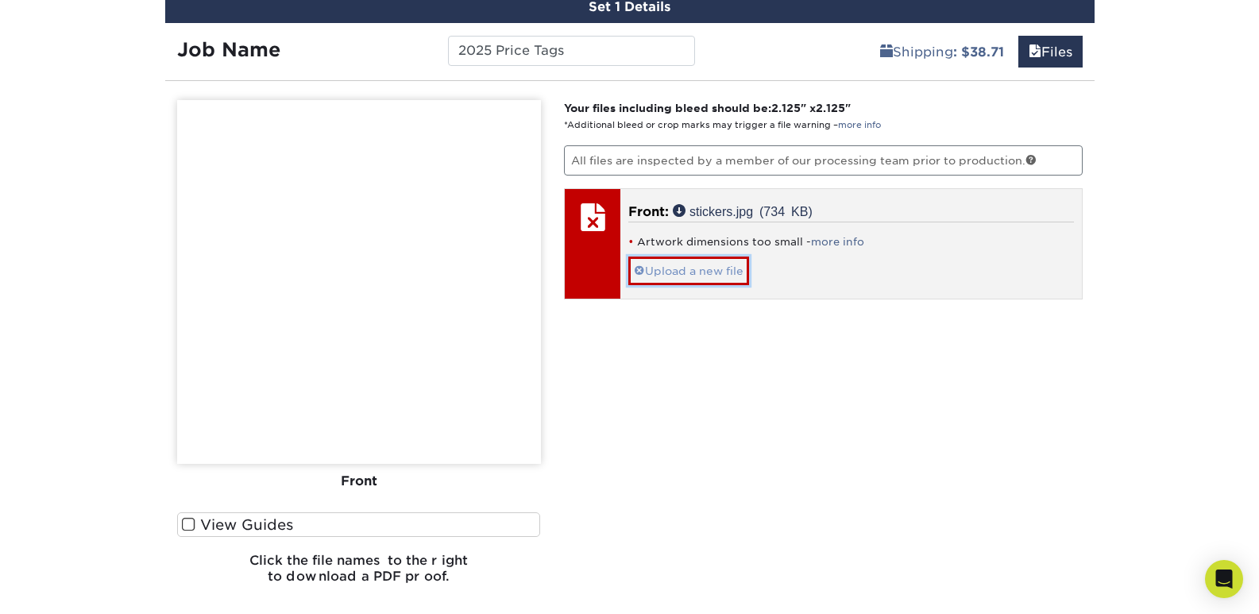
click at [736, 273] on link "Upload a new file" at bounding box center [688, 270] width 121 height 28
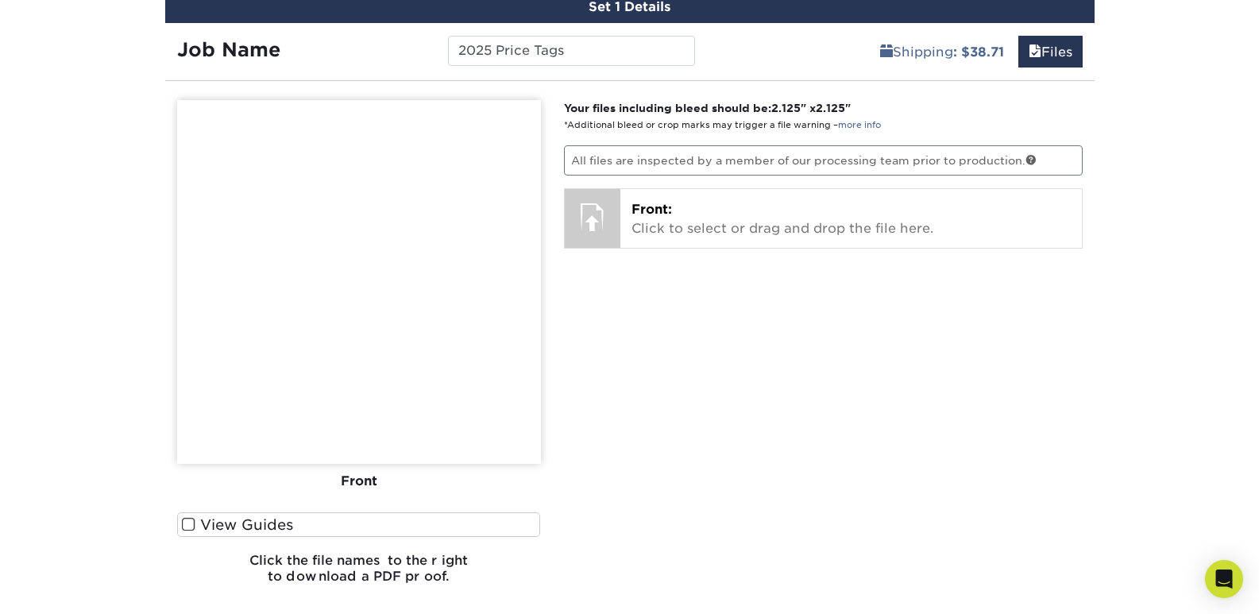
click at [190, 526] on span at bounding box center [188, 524] width 13 height 15
click at [0, 0] on input "View Guides" at bounding box center [0, 0] width 0 height 0
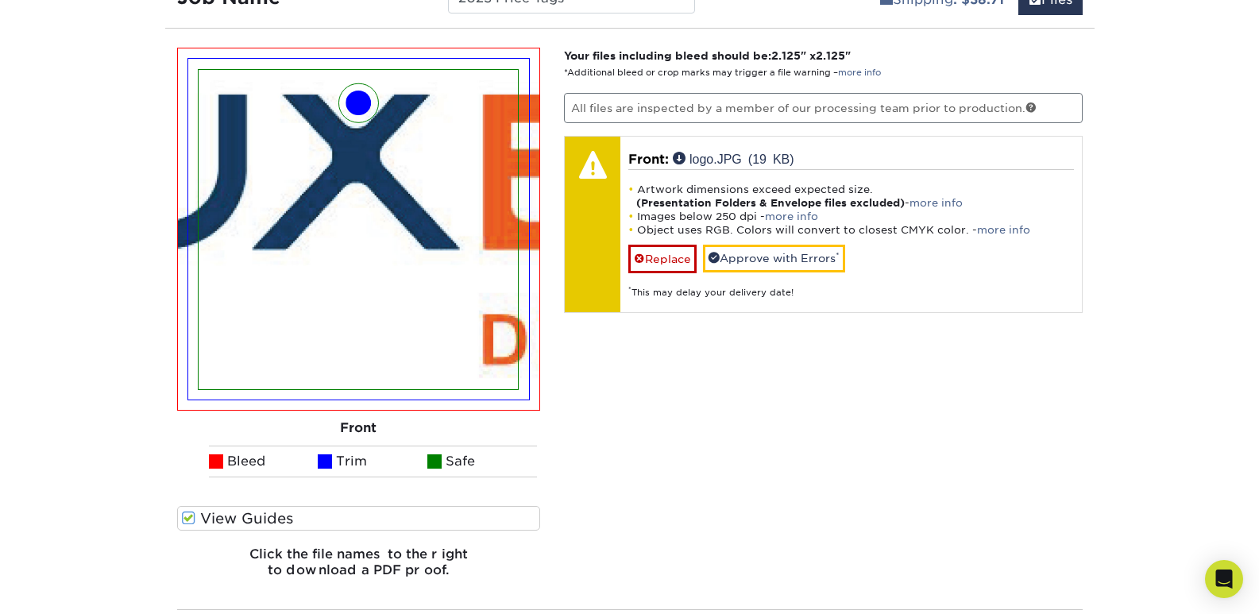
scroll to position [939, 0]
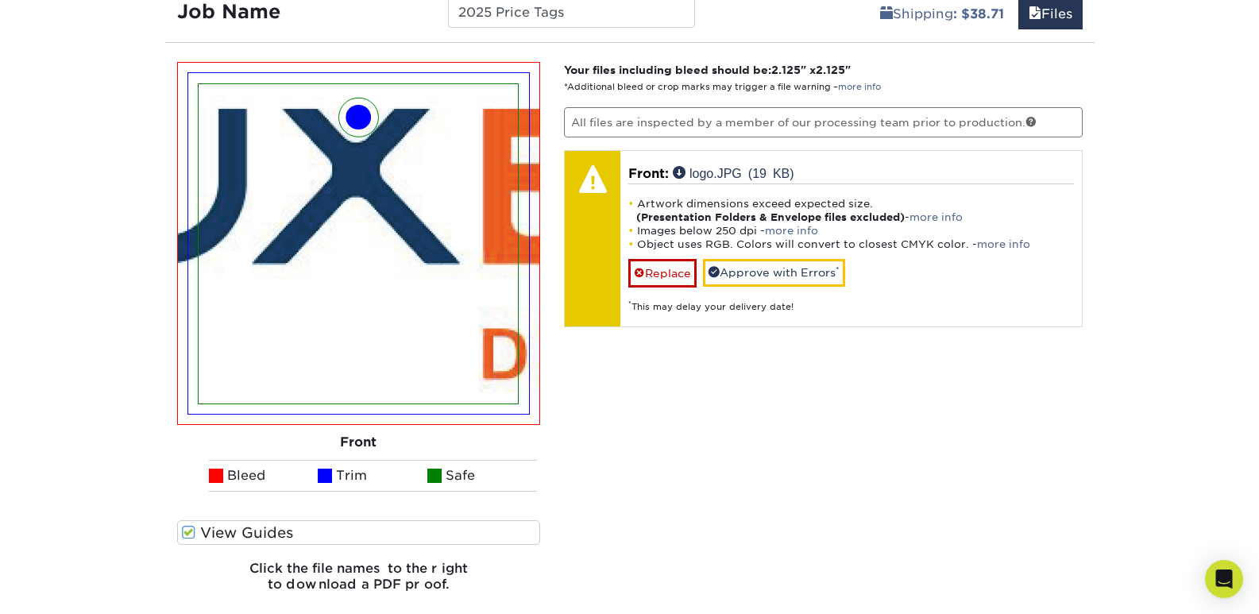
click at [279, 307] on img at bounding box center [358, 243] width 319 height 319
click at [419, 114] on img at bounding box center [358, 243] width 319 height 319
click at [455, 102] on img at bounding box center [358, 243] width 319 height 319
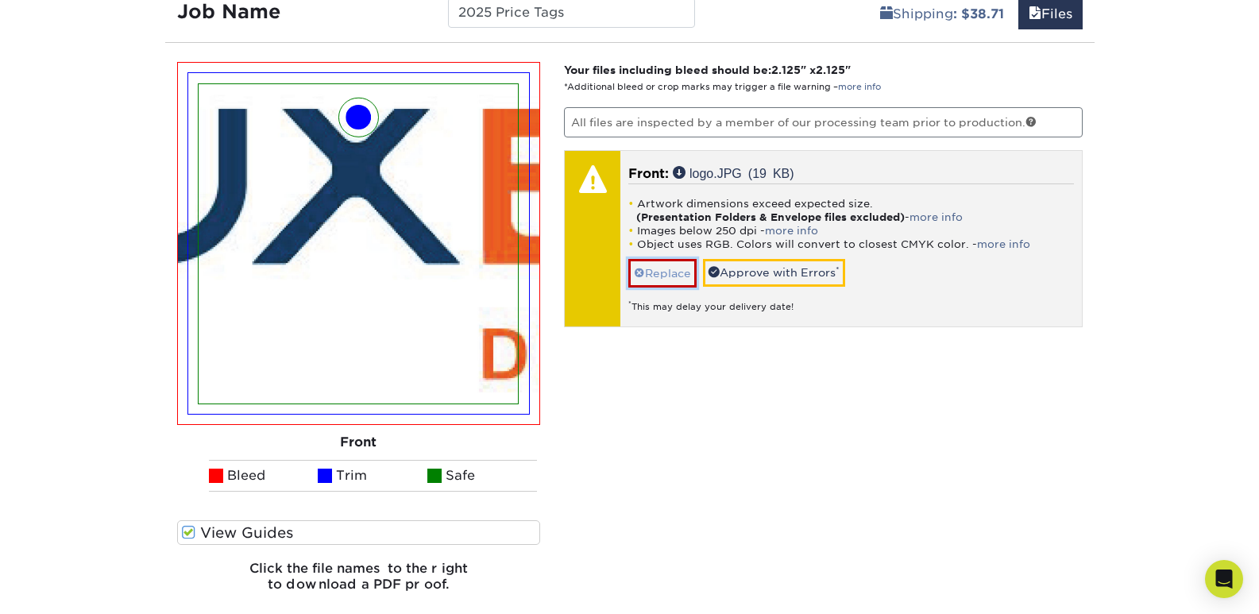
click at [666, 275] on link "Replace" at bounding box center [662, 273] width 68 height 28
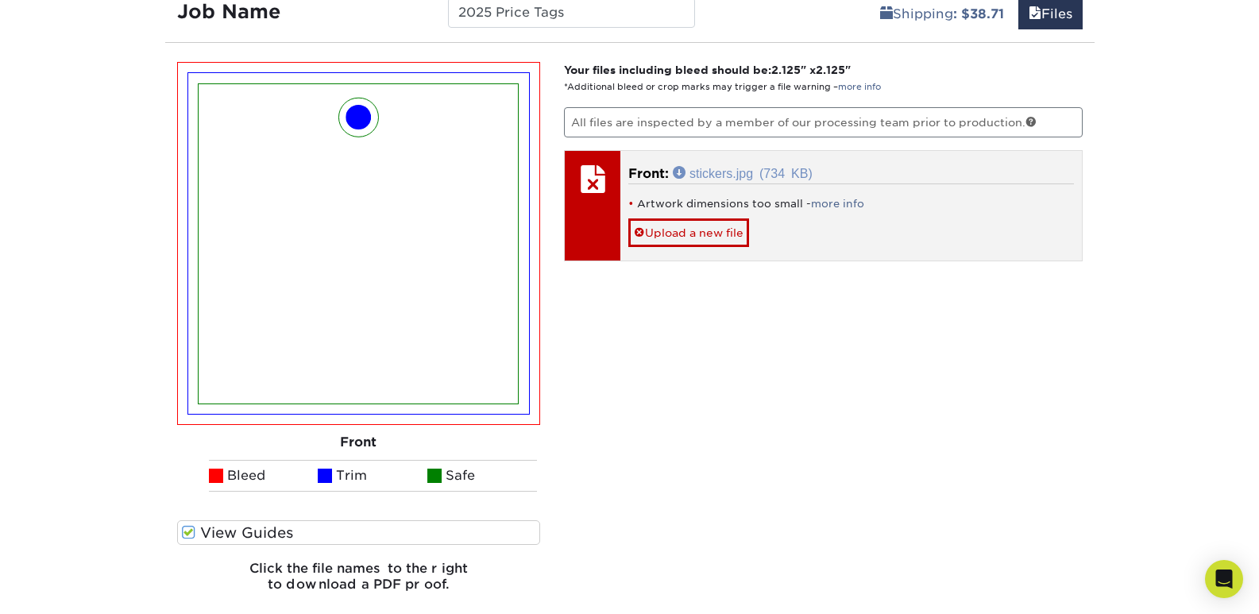
click at [745, 171] on link "stickers.jpg (734 KB)" at bounding box center [743, 172] width 140 height 13
click at [841, 208] on link "more info" at bounding box center [837, 204] width 53 height 12
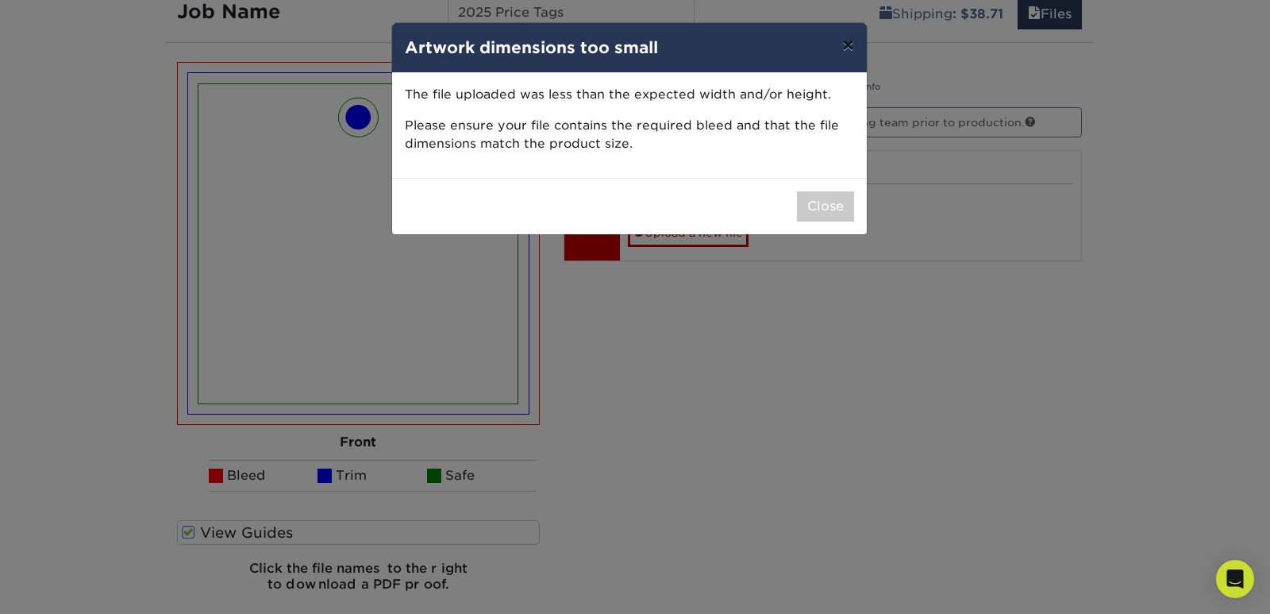
click at [854, 44] on button "×" at bounding box center [848, 45] width 37 height 44
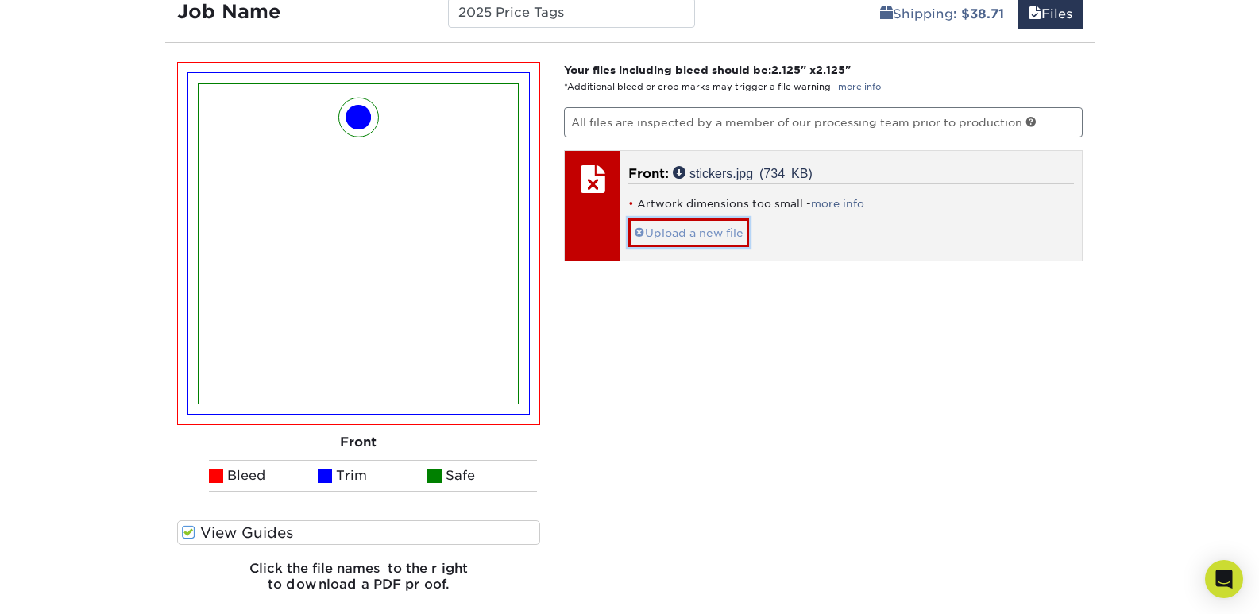
click at [720, 230] on link "Upload a new file" at bounding box center [688, 232] width 121 height 28
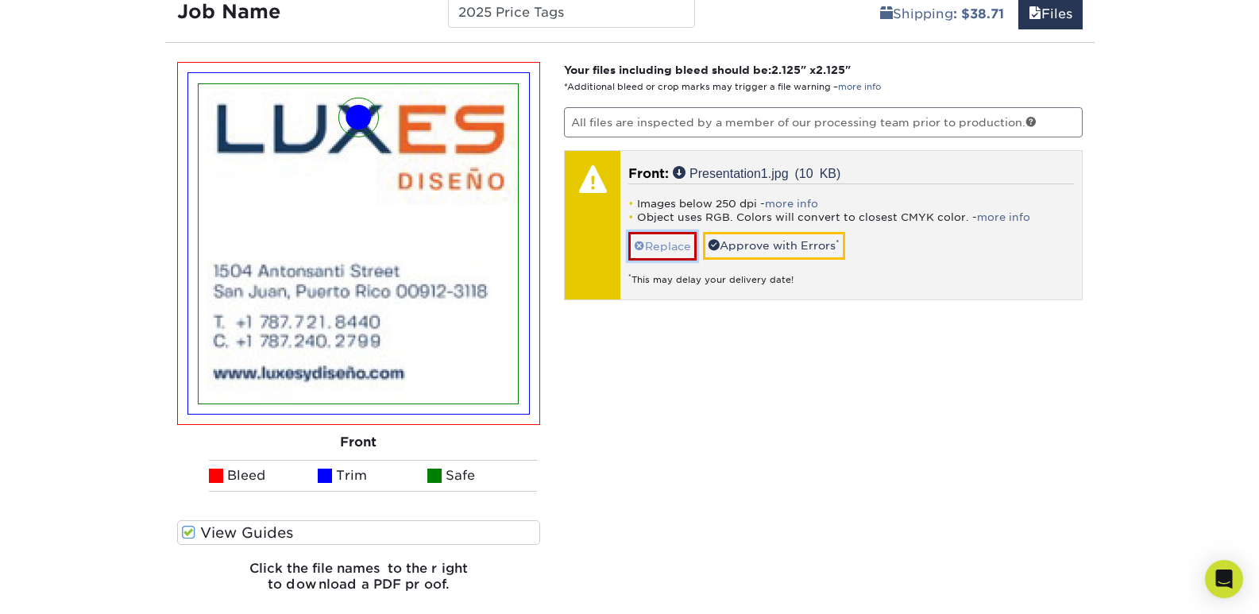
click at [678, 235] on link "Replace" at bounding box center [662, 246] width 68 height 28
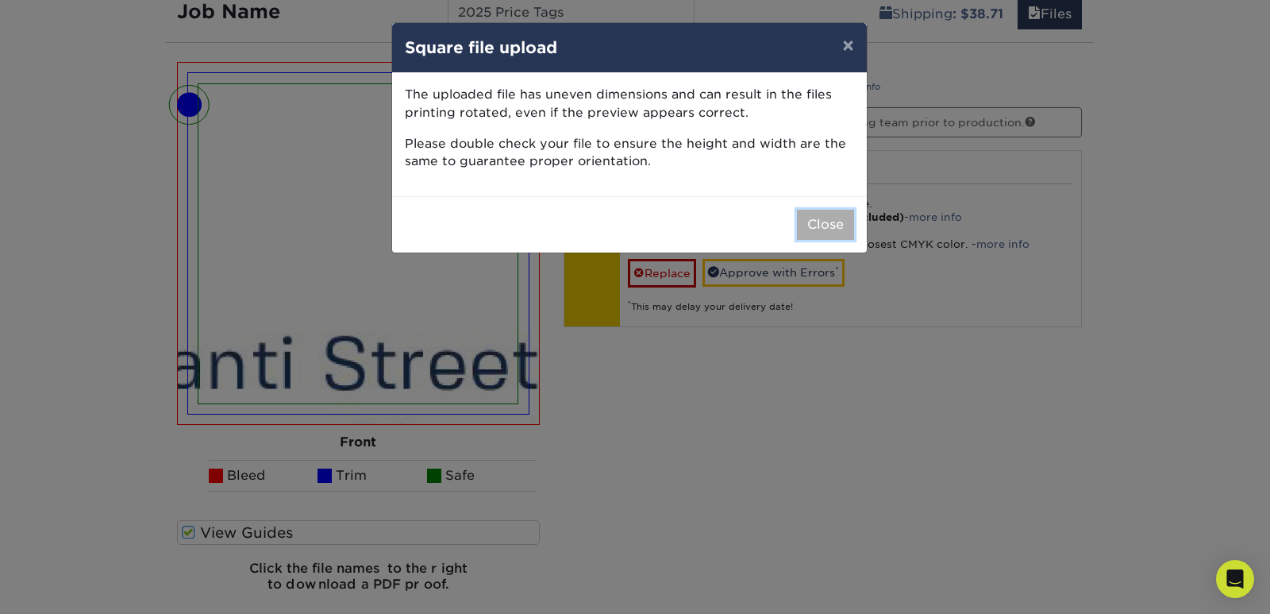
click at [819, 222] on button "Close" at bounding box center [825, 225] width 57 height 30
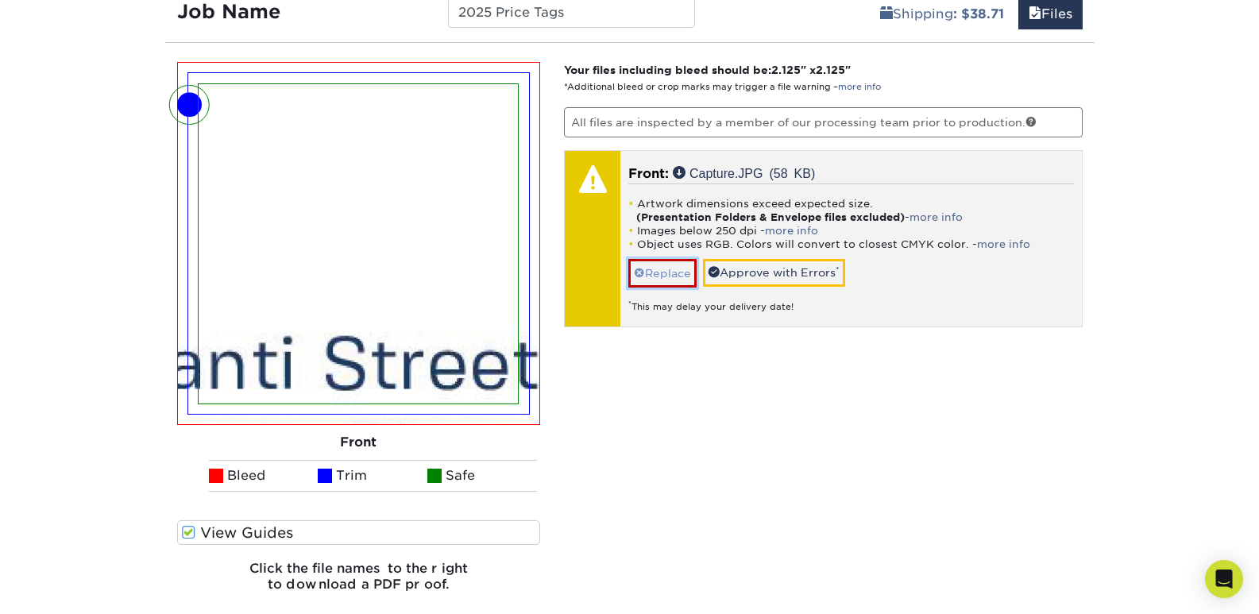
click at [658, 273] on link "Replace" at bounding box center [662, 273] width 68 height 28
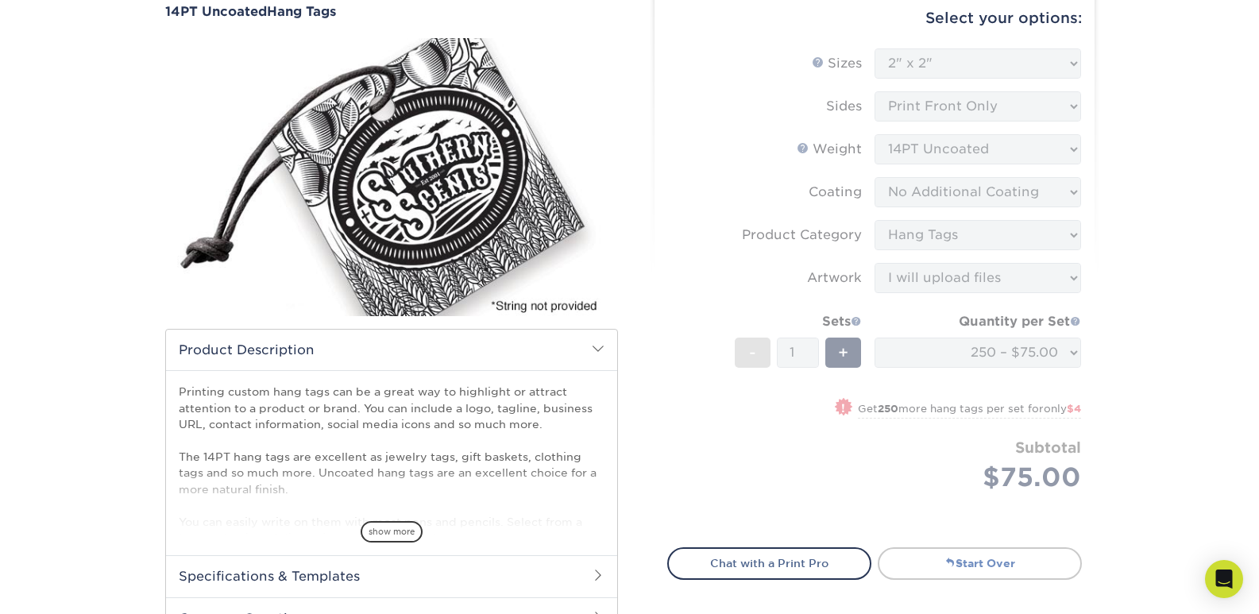
scroll to position [145, 0]
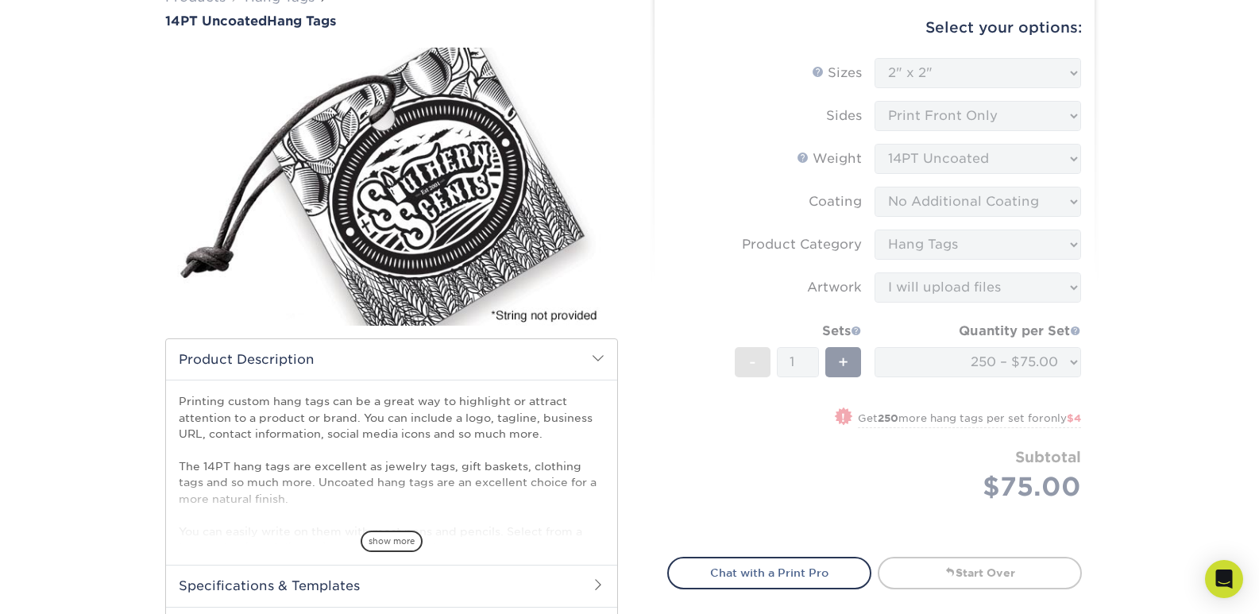
click at [962, 140] on form "Sizes Help Sizes Please Select 1.5" x 3.5" 1.75" x 3.5" 2" x 2" 2" x 3.5" 2" x …" at bounding box center [874, 298] width 414 height 480
click at [958, 144] on form "Sizes Help Sizes Please Select 1.5" x 3.5" 1.75" x 3.5" 2" x 2" 2" x 3.5" 2" x …" at bounding box center [874, 298] width 414 height 480
click at [955, 157] on form "Sizes Help Sizes Please Select 1.5" x 3.5" 1.75" x 3.5" 2" x 2" 2" x 3.5" 2" x …" at bounding box center [874, 298] width 414 height 480
click at [1051, 226] on form "Sizes Help Sizes Please Select 1.5" x 3.5" 1.75" x 3.5" 2" x 2" 2" x 3.5" 2" x …" at bounding box center [874, 298] width 414 height 480
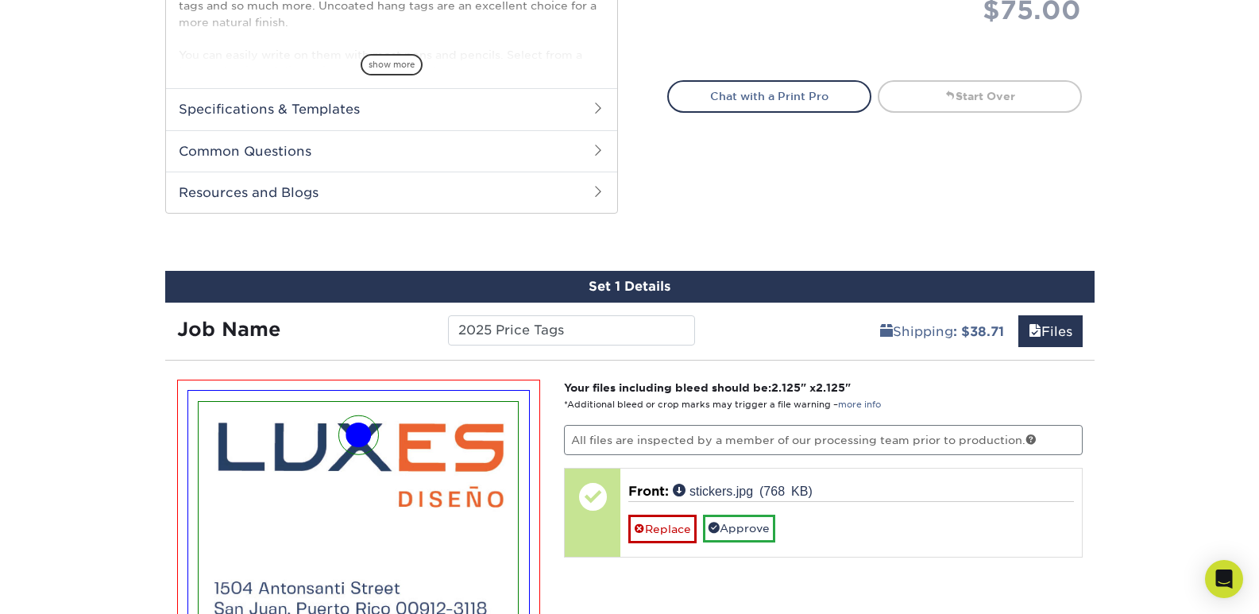
scroll to position [542, 0]
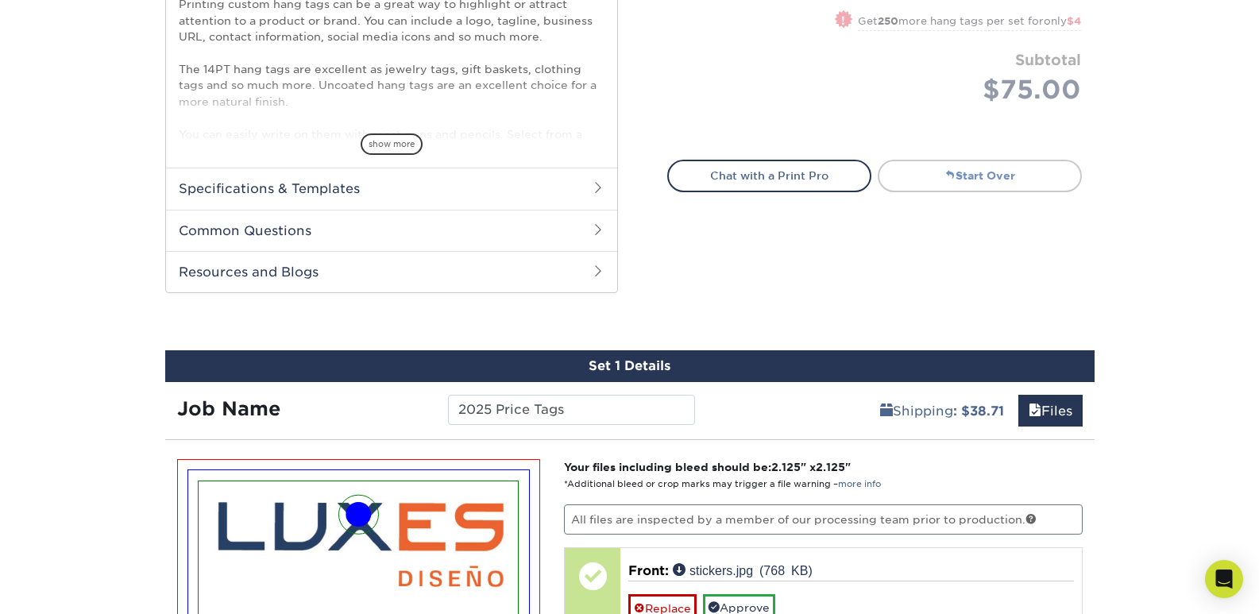
click at [1013, 173] on link "Start Over" at bounding box center [979, 176] width 204 height 32
click at [973, 170] on link "Start Over" at bounding box center [979, 176] width 204 height 32
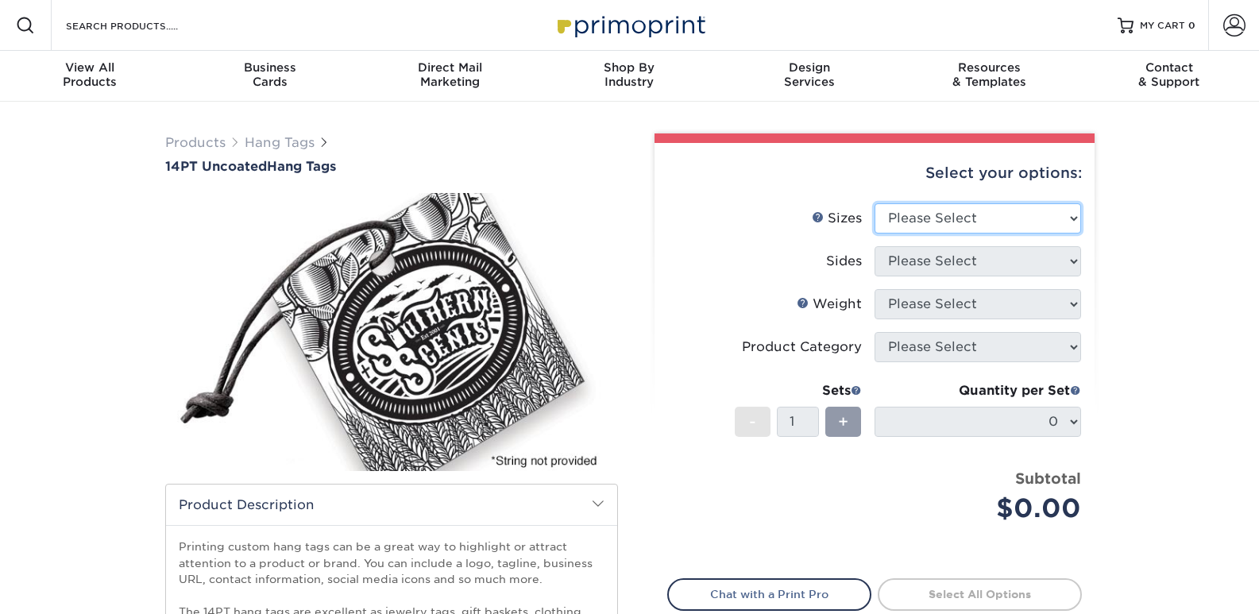
click at [953, 219] on select "Please Select 1.5" x 3.5" 1.75" x 3.5" 2" x 2" 2" x 3.5" 2" x 4" 2" x 6" 2.5" x…" at bounding box center [977, 218] width 206 height 30
click at [1140, 196] on div "Products Hang Tags 14PT Uncoated Hang Tags" at bounding box center [629, 500] width 1259 height 797
click at [954, 231] on select "Please Select 1.5" x 3.5" 1.75" x 3.5" 2" x 2" 2" x 3.5" 2" x 4" 2" x 6" 2.5" x…" at bounding box center [977, 218] width 206 height 30
select select "2.00x2.00"
click at [874, 203] on select "Please Select 1.5" x 3.5" 1.75" x 3.5" 2" x 2" 2" x 3.5" 2" x 4" 2" x 6" 2.5" x…" at bounding box center [977, 218] width 206 height 30
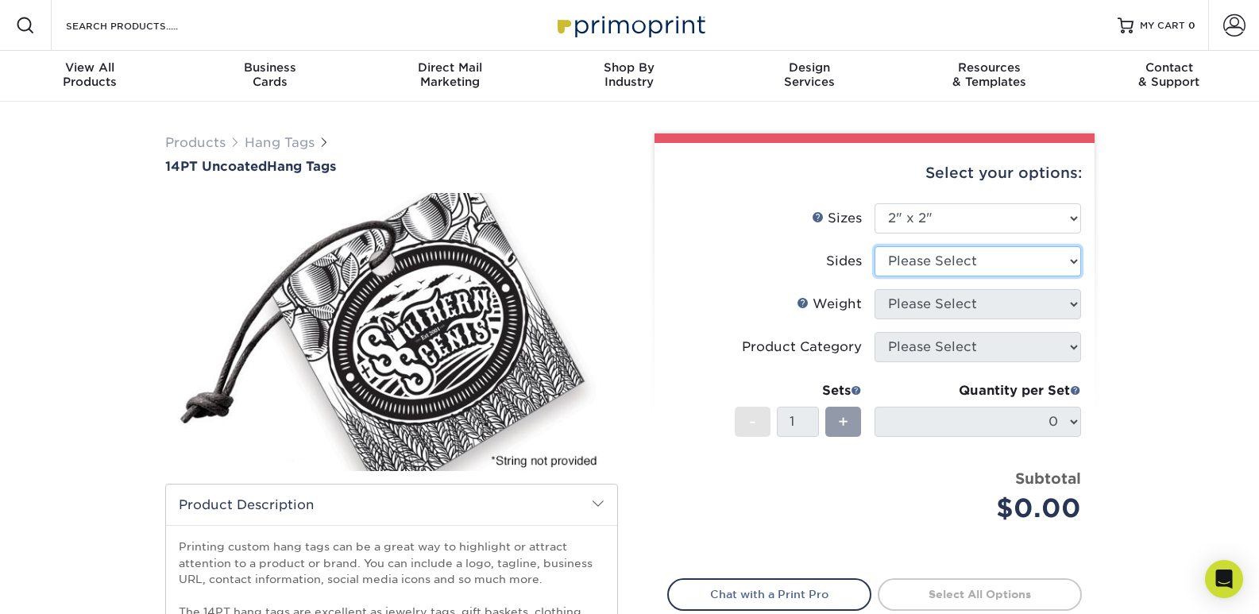
click at [962, 264] on select "Please Select Print Both Sides Print Front Only" at bounding box center [977, 261] width 206 height 30
select select "13abbda7-1d64-4f25-8bb2-c179b224825d"
click at [874, 246] on select "Please Select Print Both Sides Print Front Only" at bounding box center [977, 261] width 206 height 30
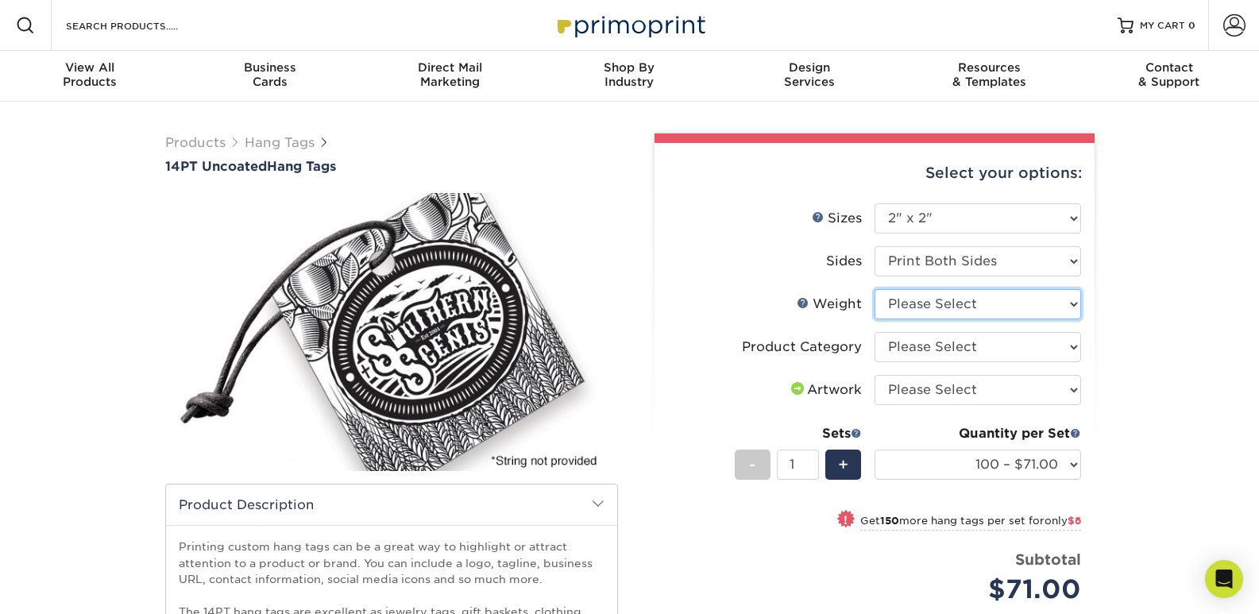
click at [1029, 304] on select "Please Select 14PT Uncoated" at bounding box center [977, 304] width 206 height 30
select select "14PT Uncoated"
click at [874, 289] on select "Please Select 14PT Uncoated" at bounding box center [977, 304] width 206 height 30
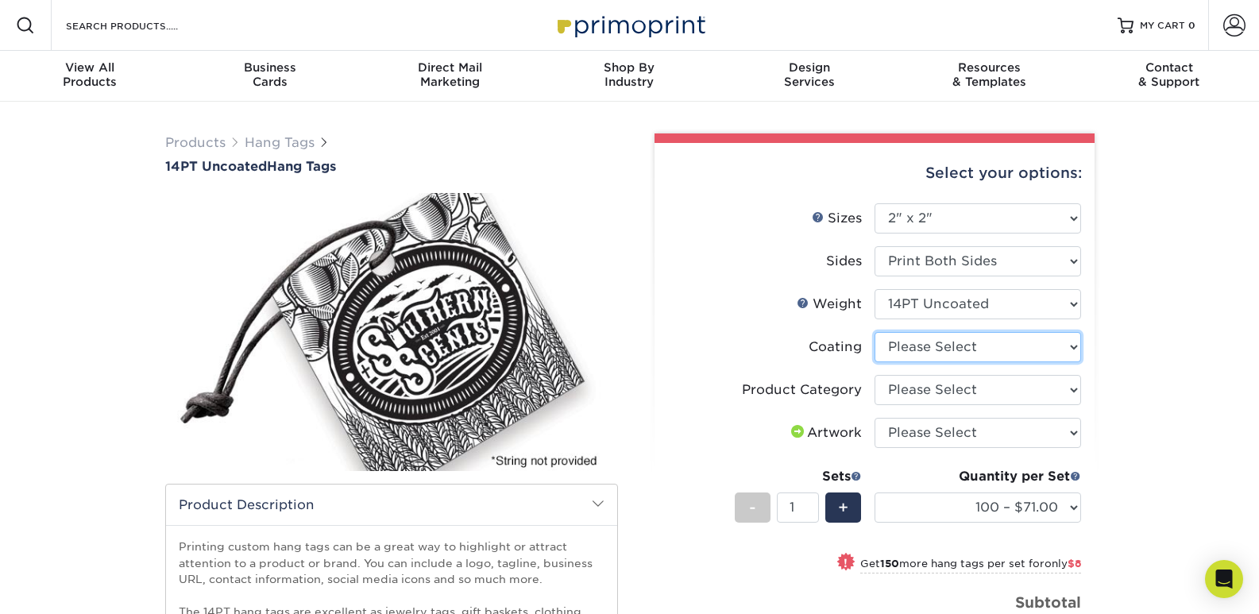
click at [1042, 353] on select at bounding box center [977, 347] width 206 height 30
select select "3e7618de-abca-4bda-9f97-8b9129e913d8"
click at [874, 332] on select at bounding box center [977, 347] width 206 height 30
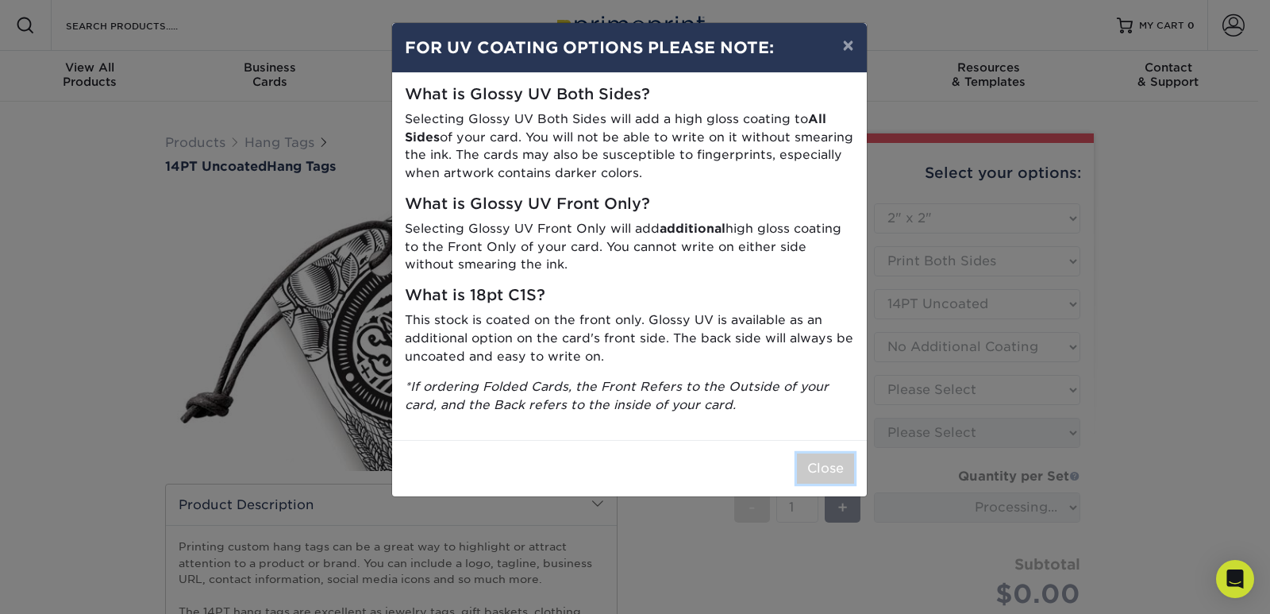
click at [830, 480] on button "Close" at bounding box center [825, 468] width 57 height 30
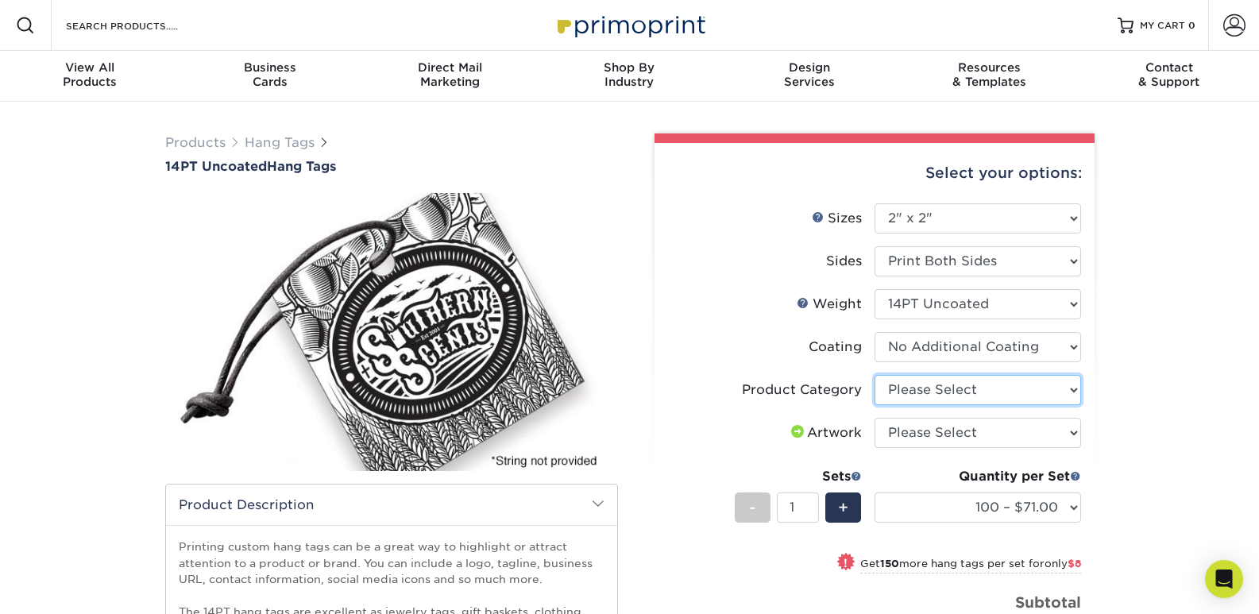
click at [1009, 389] on select "Please Select Hang Tags" at bounding box center [977, 390] width 206 height 30
select select "428aa75b-4ae7-4398-9e0a-74f4b33909ed"
click at [874, 375] on select "Please Select Hang Tags" at bounding box center [977, 390] width 206 height 30
click at [1022, 432] on select "Please Select I will upload files I need a design - $75" at bounding box center [977, 433] width 206 height 30
select select "upload"
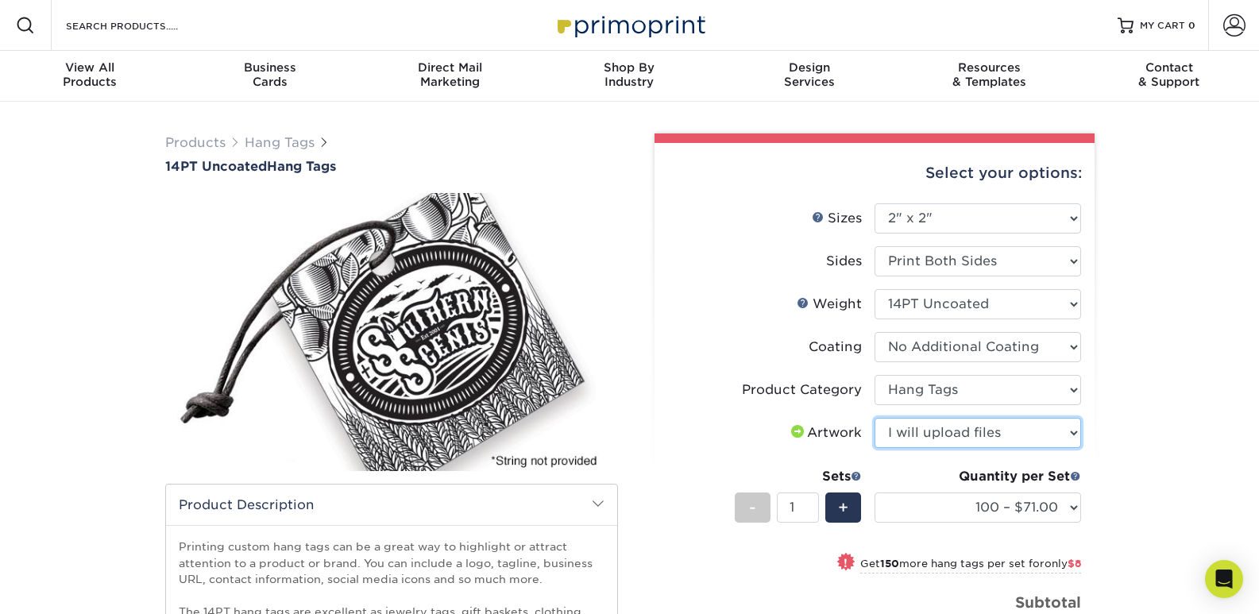
click at [874, 418] on select "Please Select I will upload files I need a design - $75" at bounding box center [977, 433] width 206 height 30
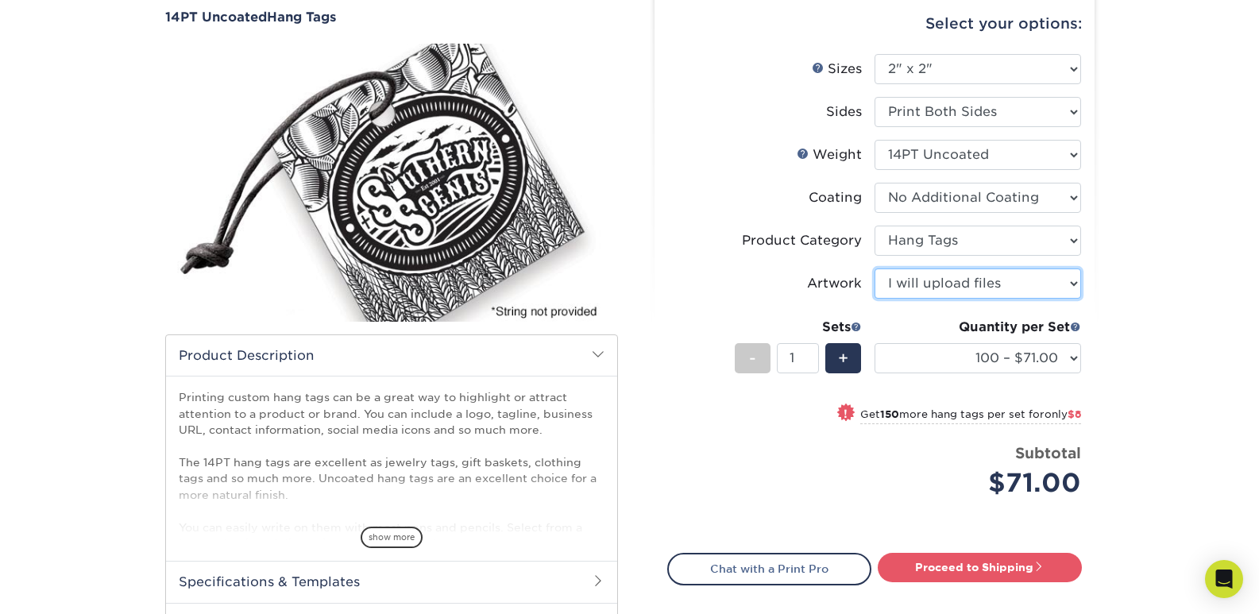
scroll to position [159, 0]
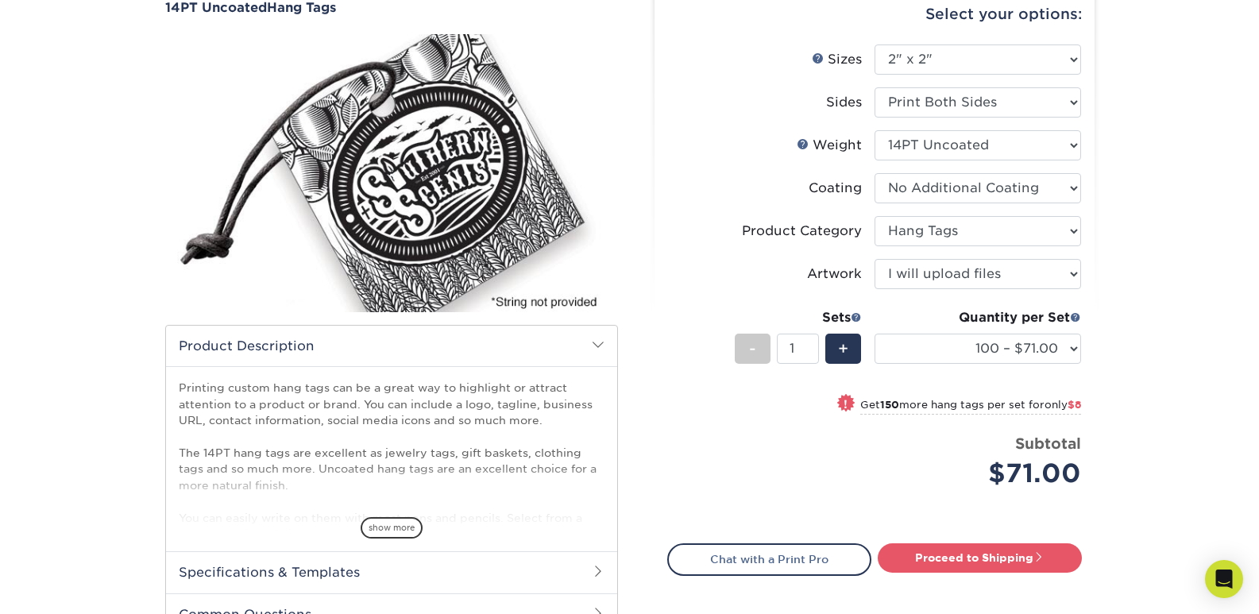
click at [1020, 365] on div "Quantity per Set 100 – $71.00 250 – $79.00 500 – $82.00 1000 – $100.00 2500 – $…" at bounding box center [977, 345] width 206 height 74
click at [1025, 352] on select "100 – $71.00 250 – $79.00 500 – $82.00 1000 – $100.00 2500 – $206.00 5000 – $33…" at bounding box center [977, 348] width 206 height 30
select select "250 – $79.00"
click at [874, 333] on select "100 – $71.00 250 – $79.00 500 – $82.00 1000 – $100.00 2500 – $206.00 5000 – $33…" at bounding box center [977, 348] width 206 height 30
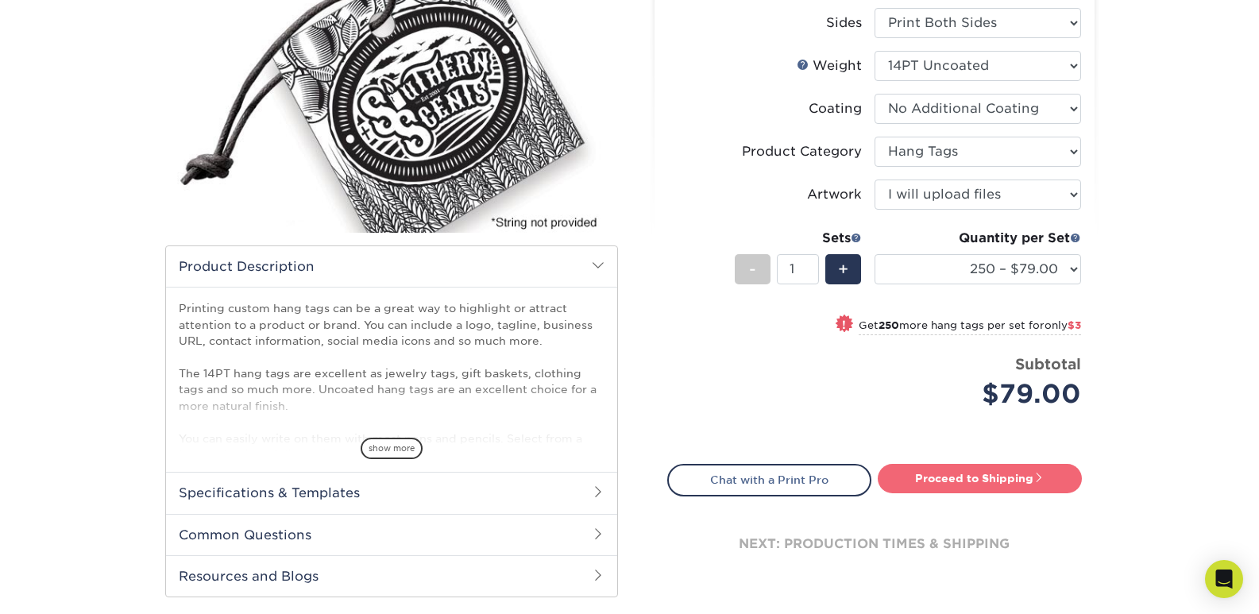
click at [1008, 477] on link "Proceed to Shipping" at bounding box center [979, 478] width 204 height 29
type input "Set 1"
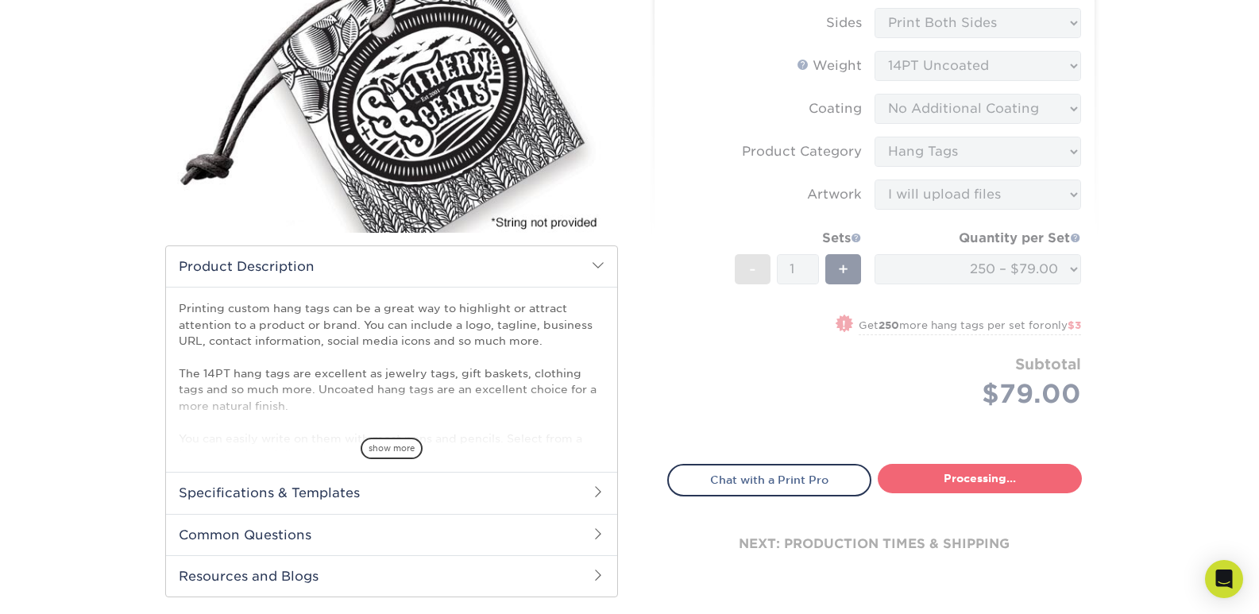
select select "31d3bed1-ef37-4f03-9918-1e56ffe89b13"
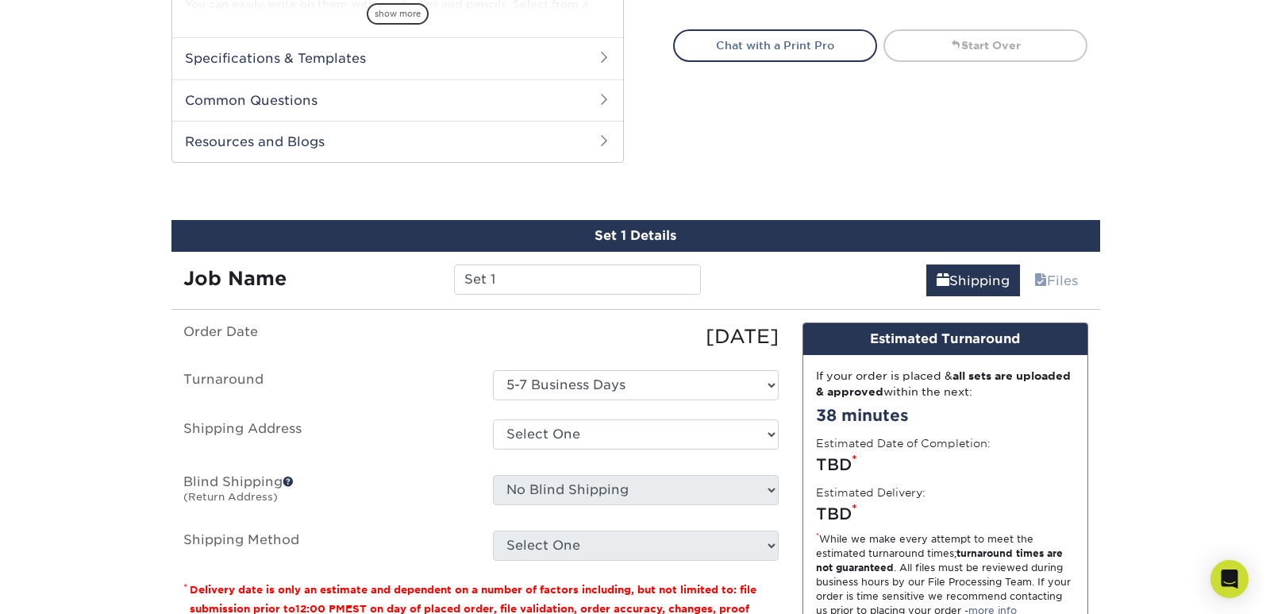
scroll to position [758, 0]
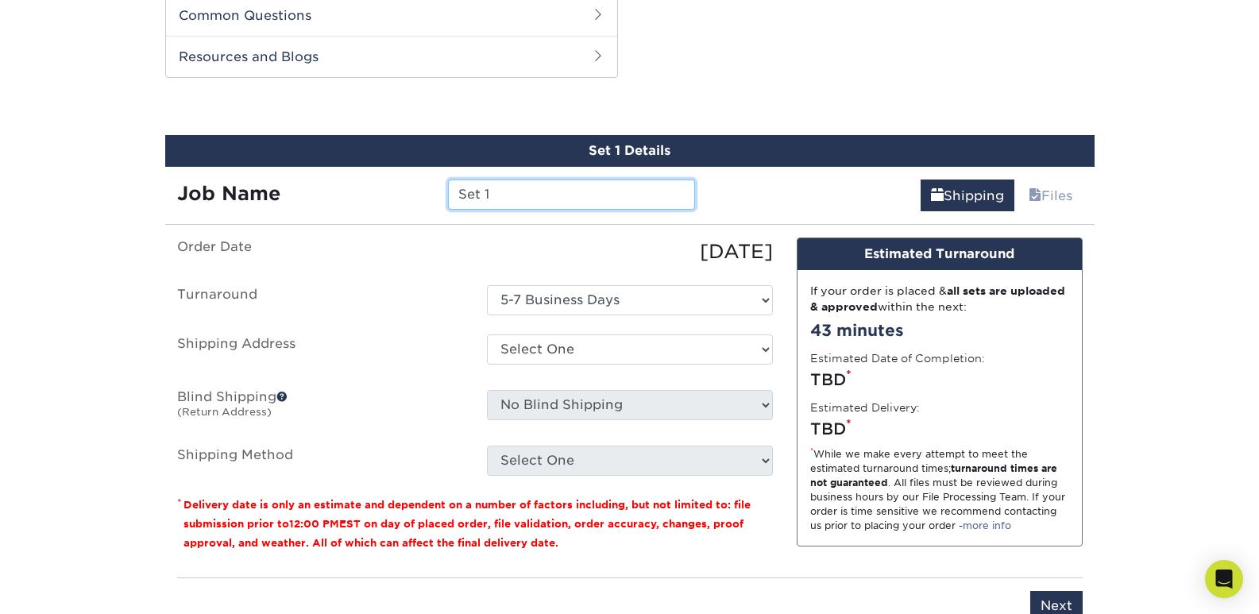
click at [565, 199] on input "Set 1" at bounding box center [571, 194] width 247 height 30
drag, startPoint x: 565, startPoint y: 199, endPoint x: 341, endPoint y: 195, distance: 224.0
click at [341, 195] on div "Job Name Set 1" at bounding box center [436, 194] width 542 height 30
type input "P"
type input "2025 Price Tags"
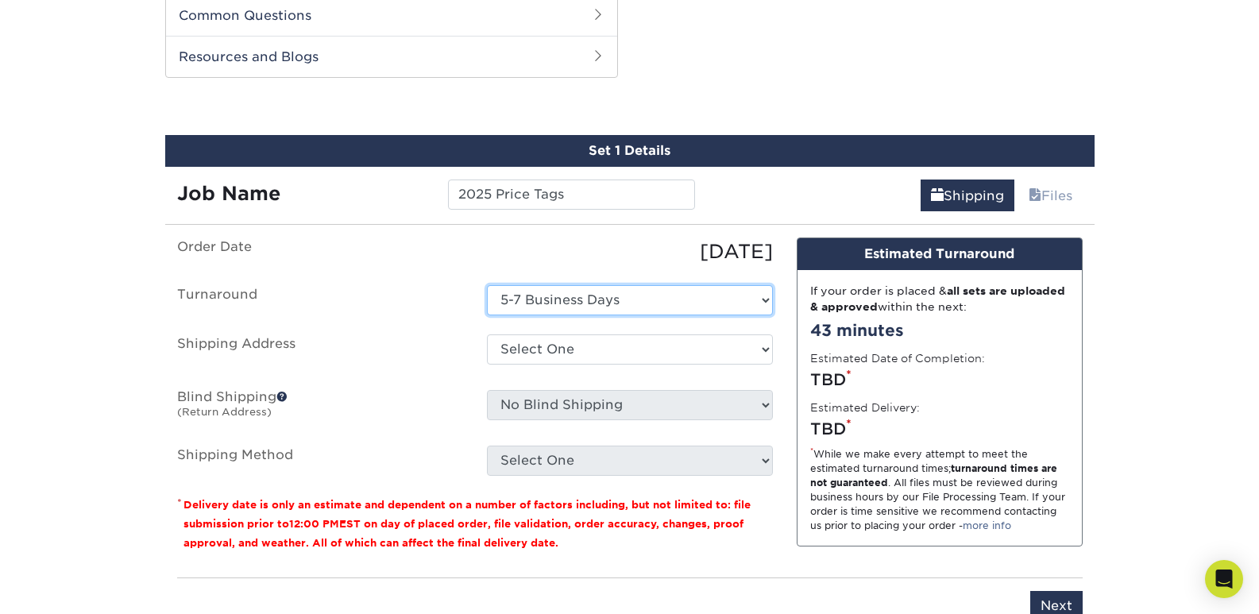
click at [669, 295] on select "Select One 5-7 Business Days" at bounding box center [630, 300] width 286 height 30
click at [487, 285] on select "Select One 5-7 Business Days" at bounding box center [630, 300] width 286 height 30
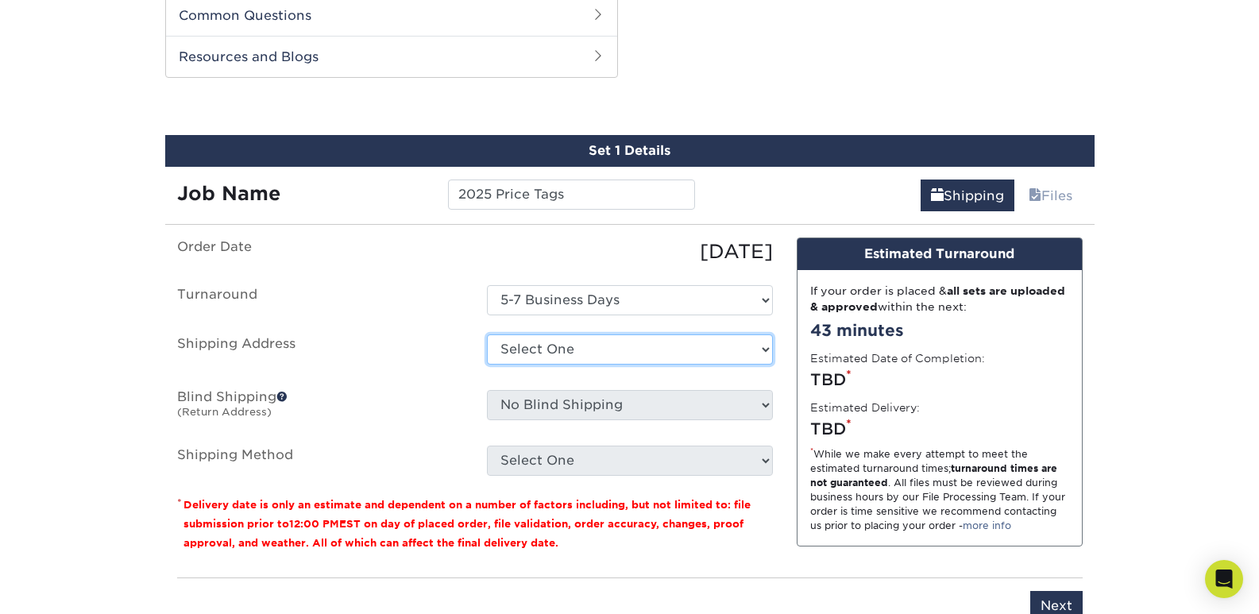
click at [673, 358] on select "Select One Labels 2025 + Add New Address - Login" at bounding box center [630, 349] width 286 height 30
click at [487, 334] on select "Select One Labels 2025 + Add New Address - Login" at bounding box center [630, 349] width 286 height 30
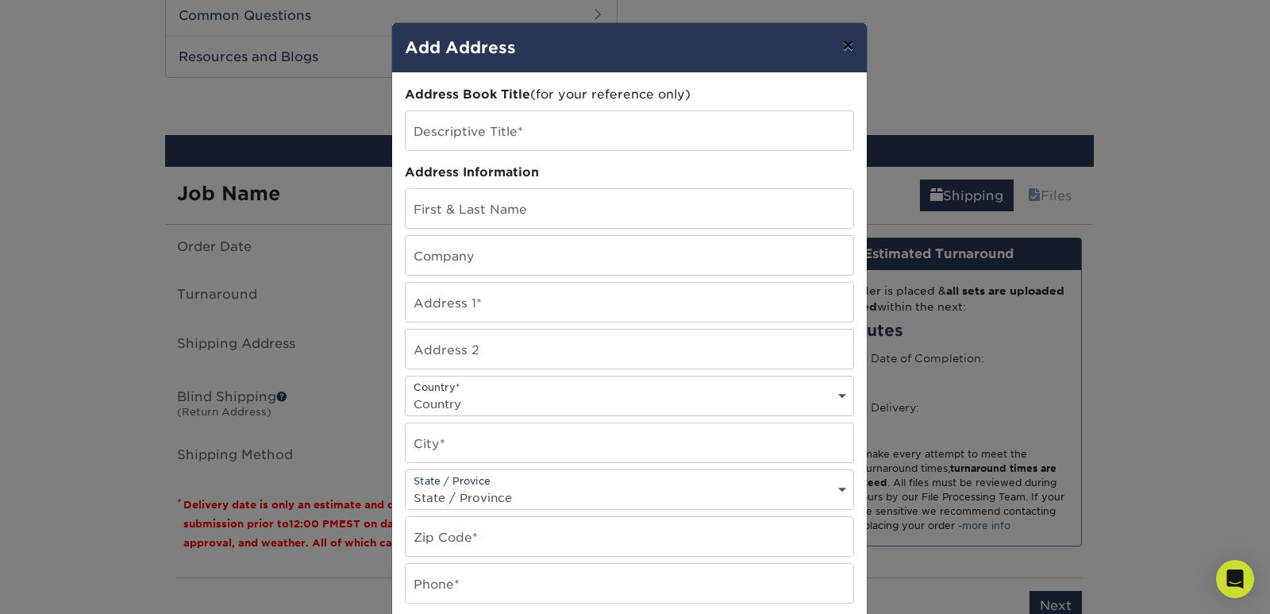
click at [847, 44] on button "×" at bounding box center [848, 45] width 37 height 44
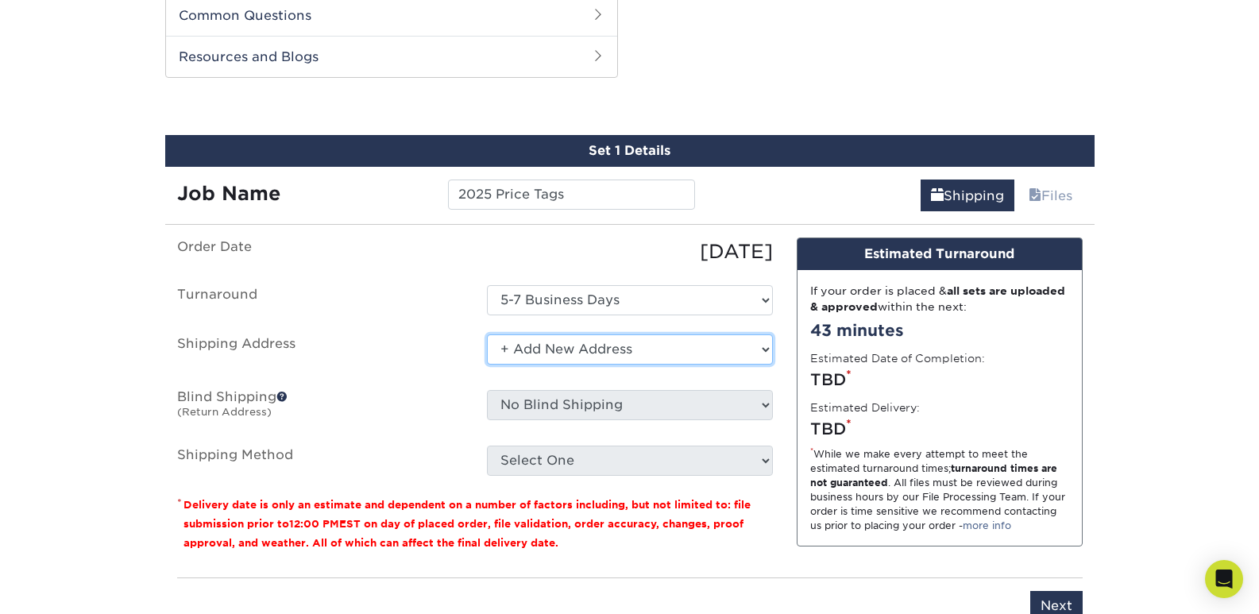
click at [671, 342] on select "Select One Labels 2025 + Add New Address - Login" at bounding box center [630, 349] width 286 height 30
select select "286071"
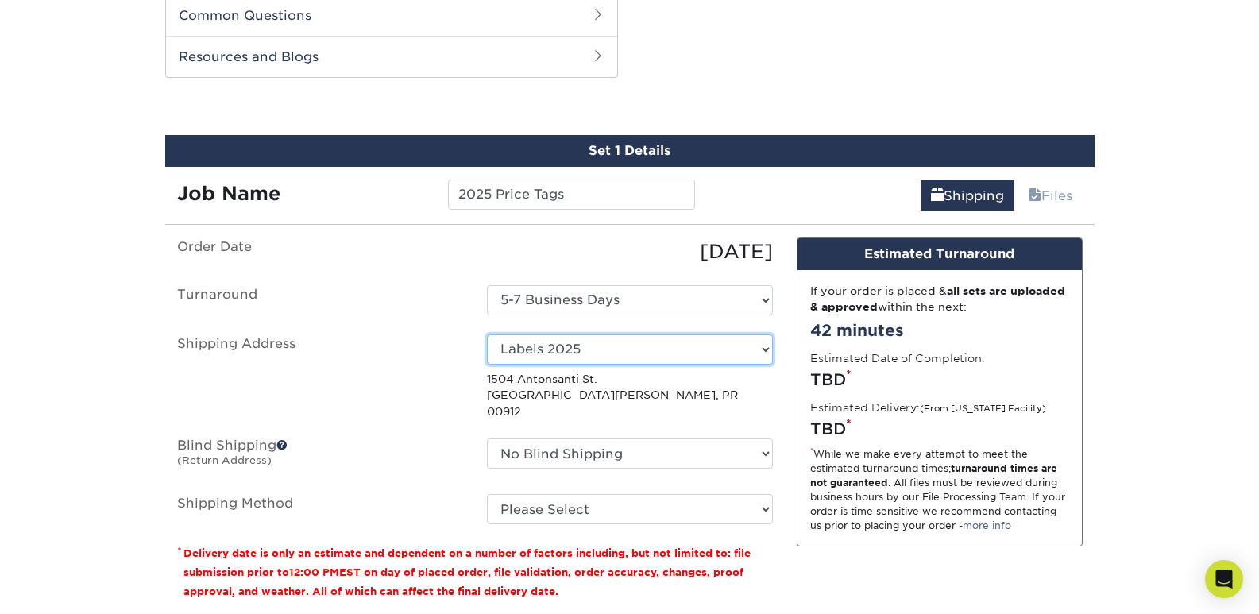
click at [633, 347] on select "Select One Labels 2025 + Add New Address - Login" at bounding box center [630, 349] width 286 height 30
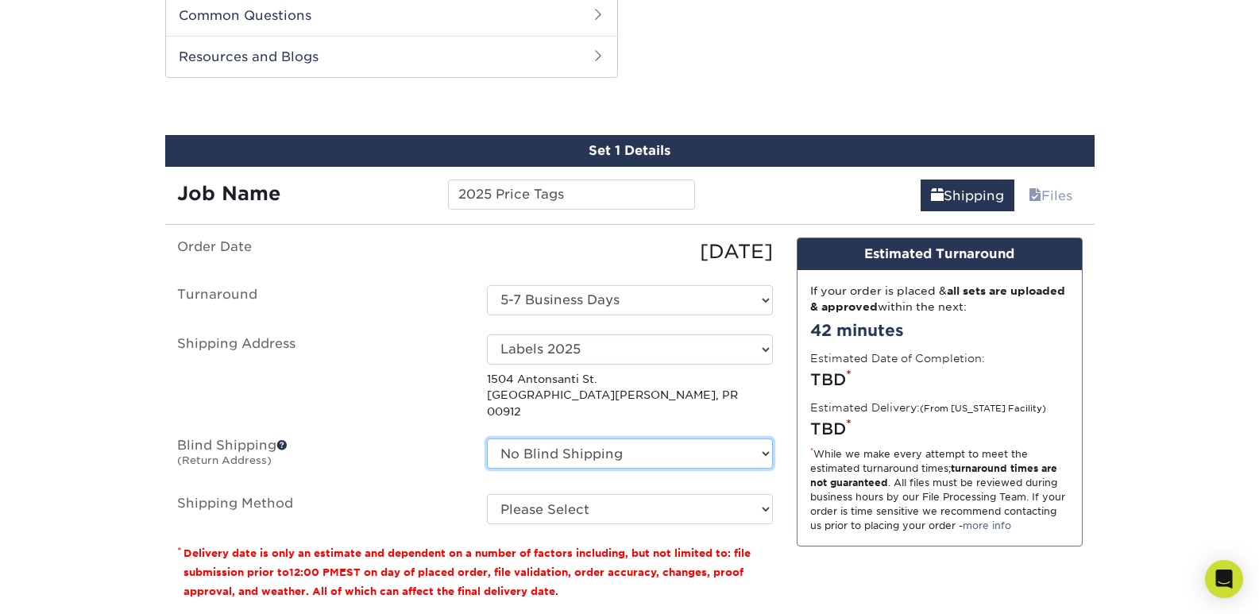
click at [670, 438] on select "No Blind Shipping Labels 2025 + Add New Address" at bounding box center [630, 453] width 286 height 30
click at [657, 438] on select "No Blind Shipping Labels 2025 + Add New Address" at bounding box center [630, 453] width 286 height 30
click at [674, 439] on select "No Blind Shipping Labels 2025 + Add New Address" at bounding box center [630, 453] width 286 height 30
select select "newaddress"
click at [487, 438] on select "No Blind Shipping Labels 2025 + Add New Address" at bounding box center [630, 453] width 286 height 30
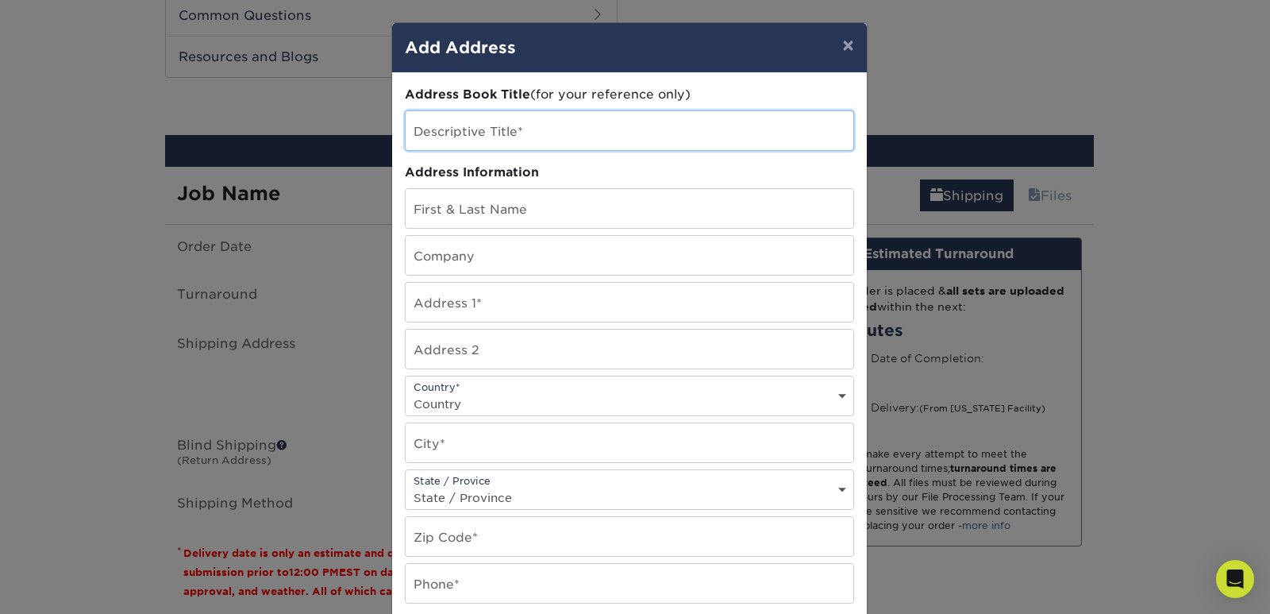
click at [532, 132] on input "text" at bounding box center [630, 130] width 448 height 39
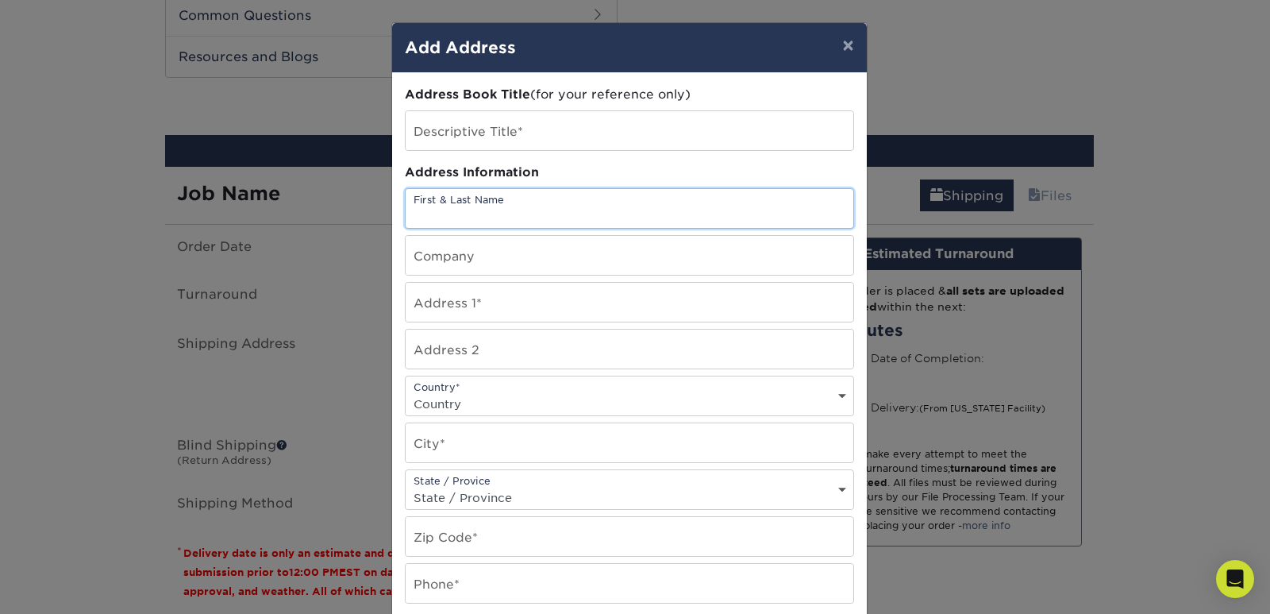
click at [639, 200] on input "text" at bounding box center [630, 208] width 448 height 39
type input "ALBERT RENTA"
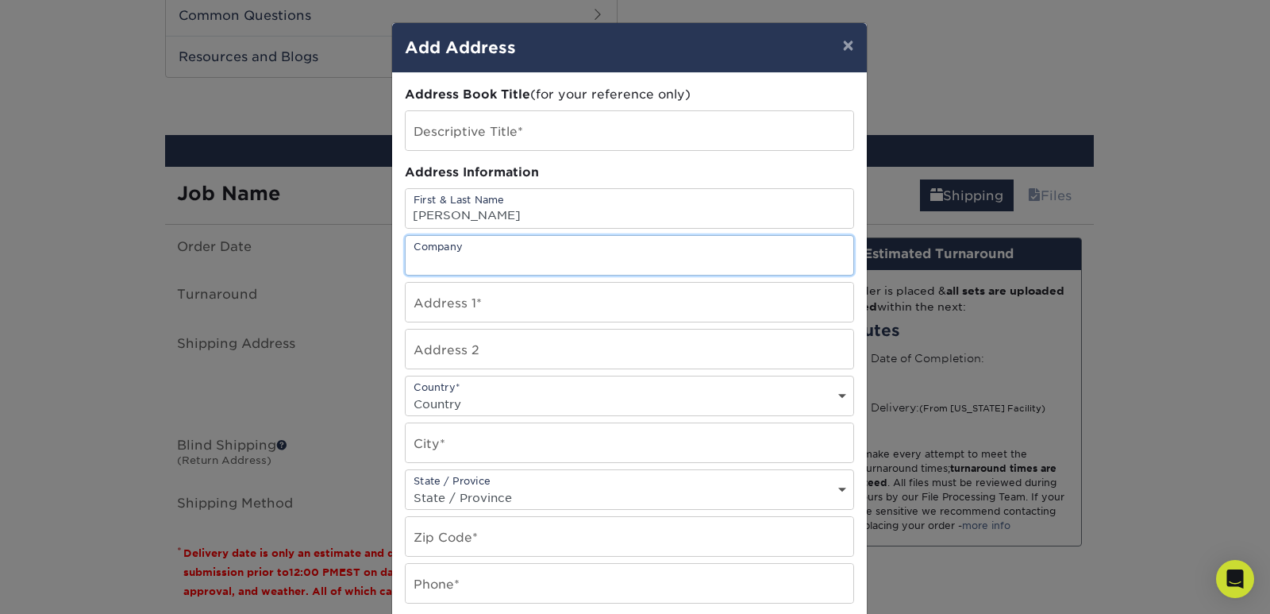
click at [570, 249] on input "text" at bounding box center [630, 255] width 448 height 39
type input "LUXES Y DISEÑO"
click at [679, 309] on input "text" at bounding box center [630, 302] width 448 height 39
click at [692, 301] on input "text" at bounding box center [630, 302] width 448 height 39
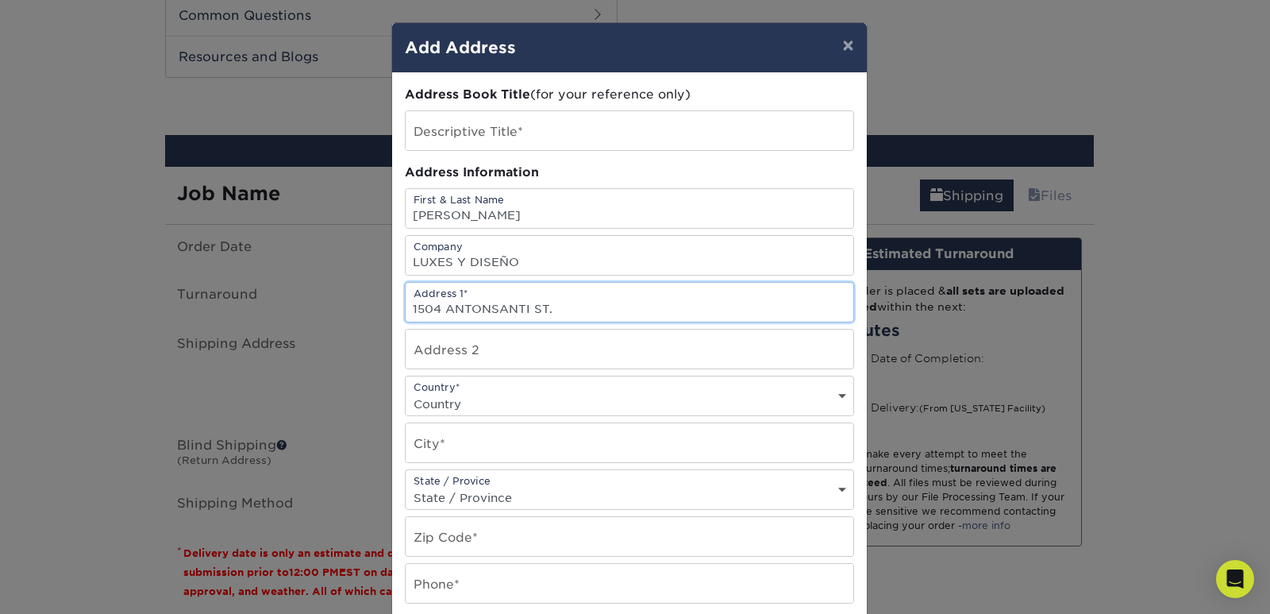
type input "1504 ANTONSANTI ST."
click at [685, 387] on div "Country* Country United States Canada ----------------------------- Afghanistan…" at bounding box center [629, 396] width 449 height 40
click at [684, 396] on select "Country United States Canada ----------------------------- Afghanistan Albania …" at bounding box center [630, 403] width 448 height 23
select select "PR"
click at [406, 392] on select "Country United States Canada ----------------------------- Afghanistan Albania …" at bounding box center [630, 403] width 448 height 23
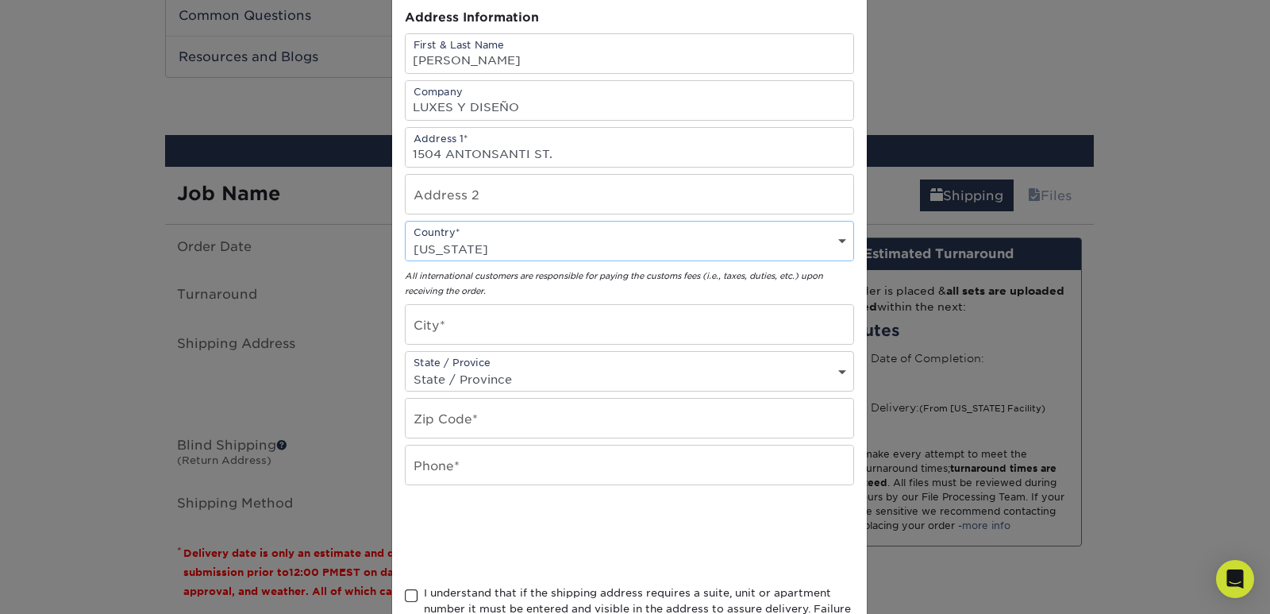
scroll to position [159, 0]
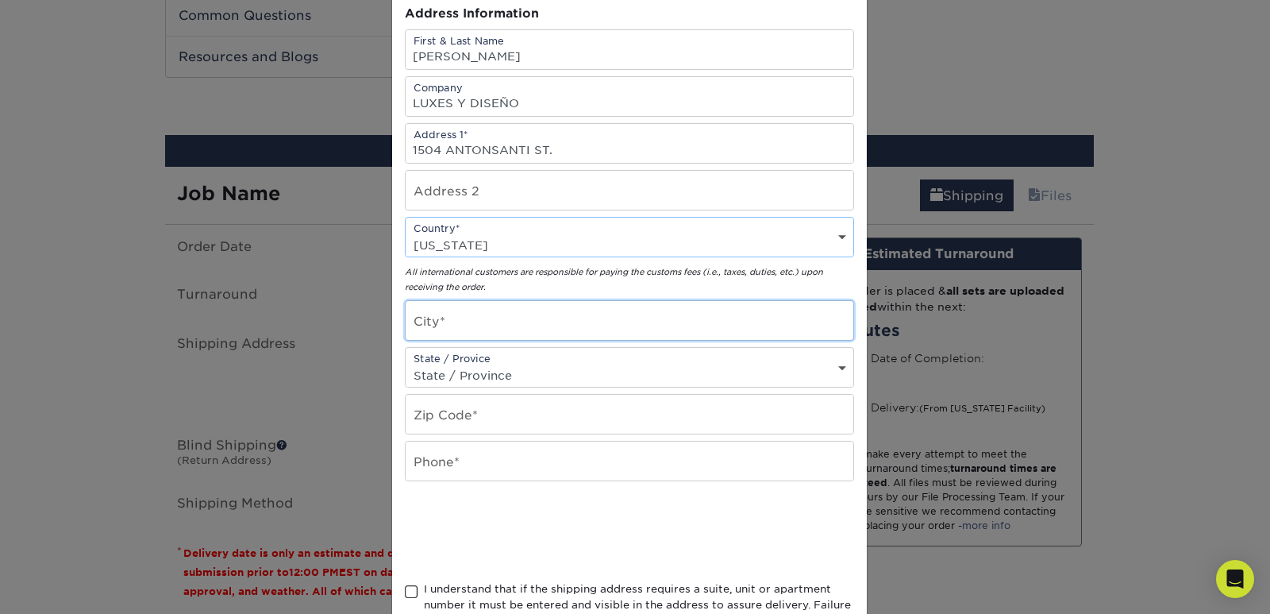
click at [515, 325] on input "text" at bounding box center [630, 320] width 448 height 39
type input "SAN JUAN"
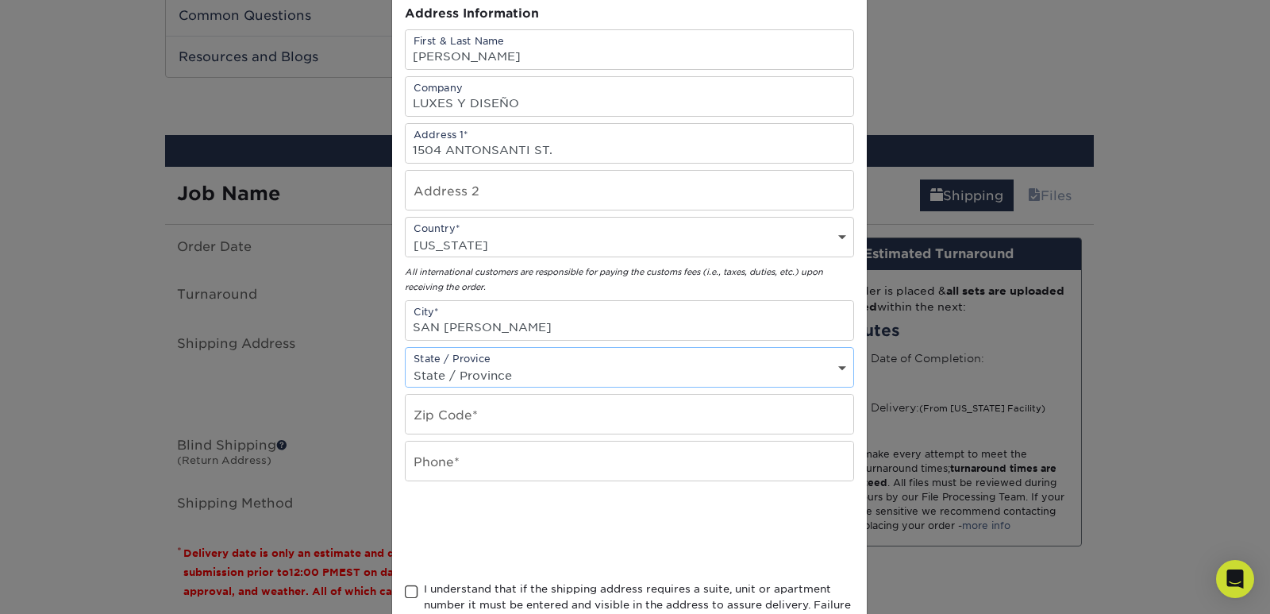
click at [700, 376] on select "State / Province Alabama Alaska Arizona Arkansas California Colorado Connecticu…" at bounding box center [630, 375] width 448 height 23
drag, startPoint x: 602, startPoint y: 148, endPoint x: 347, endPoint y: 153, distance: 254.9
click at [347, 153] on div "× Add Address Address Book Title (for your reference only) Descriptive Title* A…" at bounding box center [635, 307] width 1270 height 614
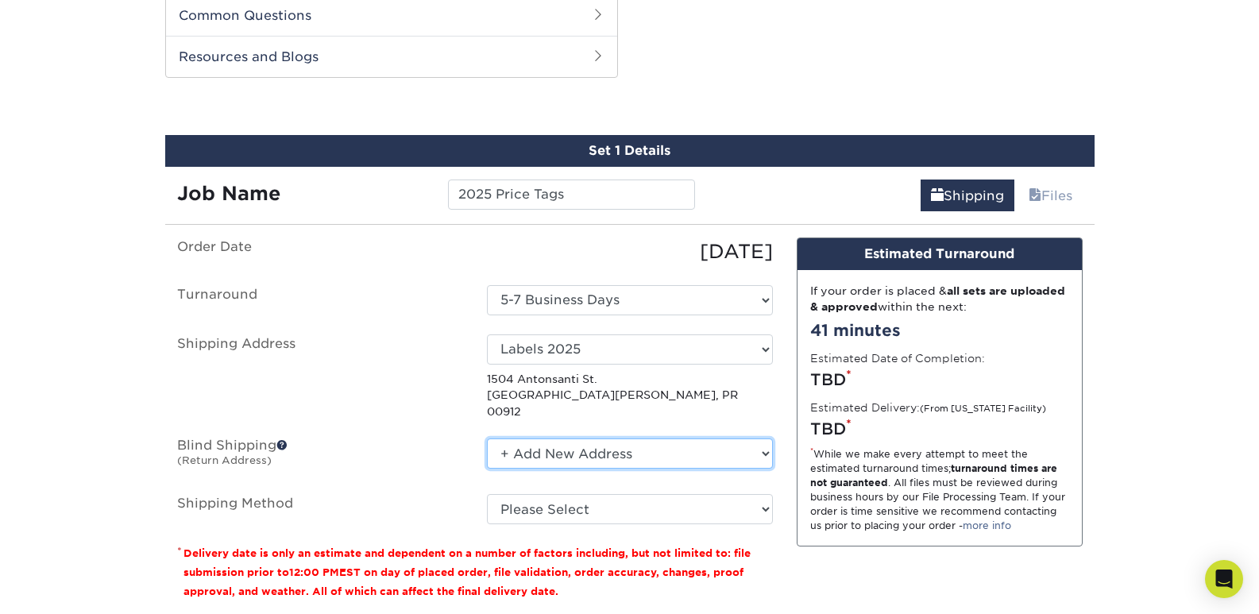
click at [664, 438] on select "No Blind Shipping Labels 2025 + Add New Address" at bounding box center [630, 453] width 286 height 30
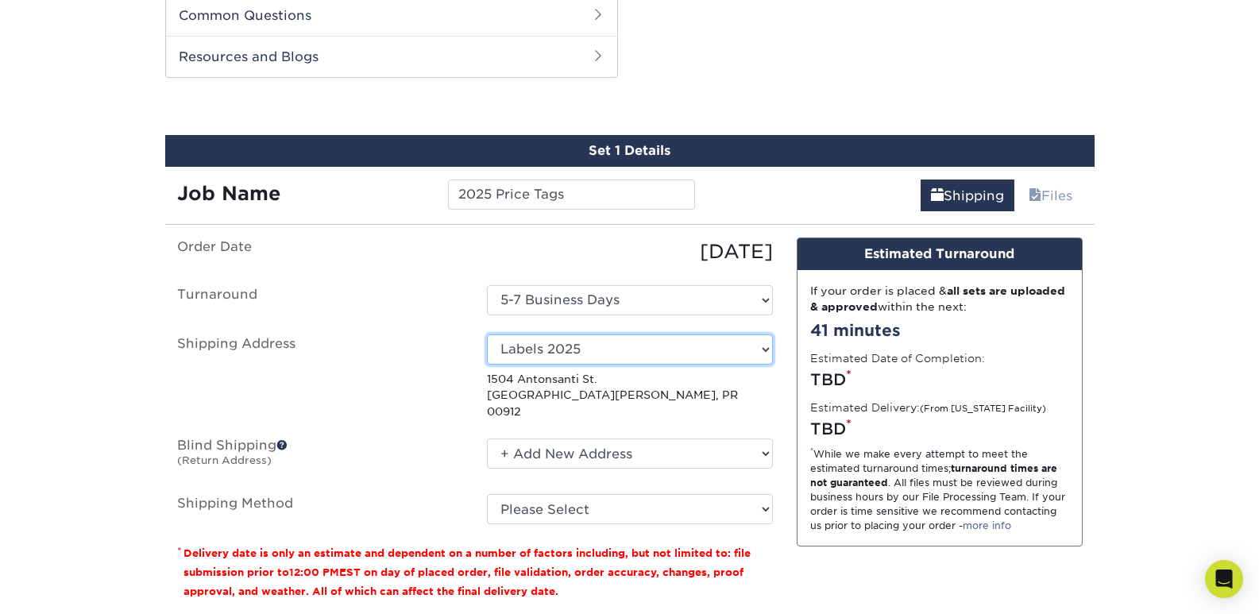
click at [657, 345] on select "Select One Labels 2025 + Add New Address - Login" at bounding box center [630, 349] width 286 height 30
click at [487, 334] on select "Select One Labels 2025 + Add New Address - Login" at bounding box center [630, 349] width 286 height 30
click at [646, 352] on select "Select One Labels 2025 + Add New Address - Login" at bounding box center [630, 349] width 286 height 30
click at [487, 334] on select "Select One Labels 2025 + Add New Address - Login" at bounding box center [630, 349] width 286 height 30
click at [636, 353] on select "Select One Labels 2025 + Add New Address - Login" at bounding box center [630, 349] width 286 height 30
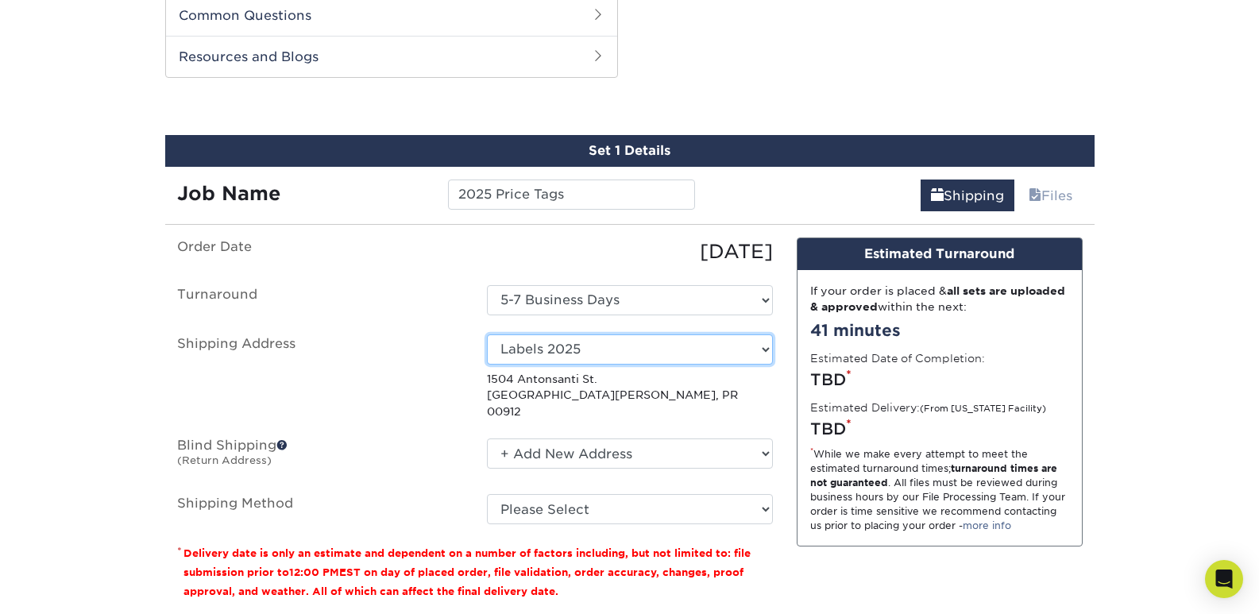
select select "newaddress"
click at [487, 334] on select "Select One Labels 2025 + Add New Address - Login" at bounding box center [630, 349] width 286 height 30
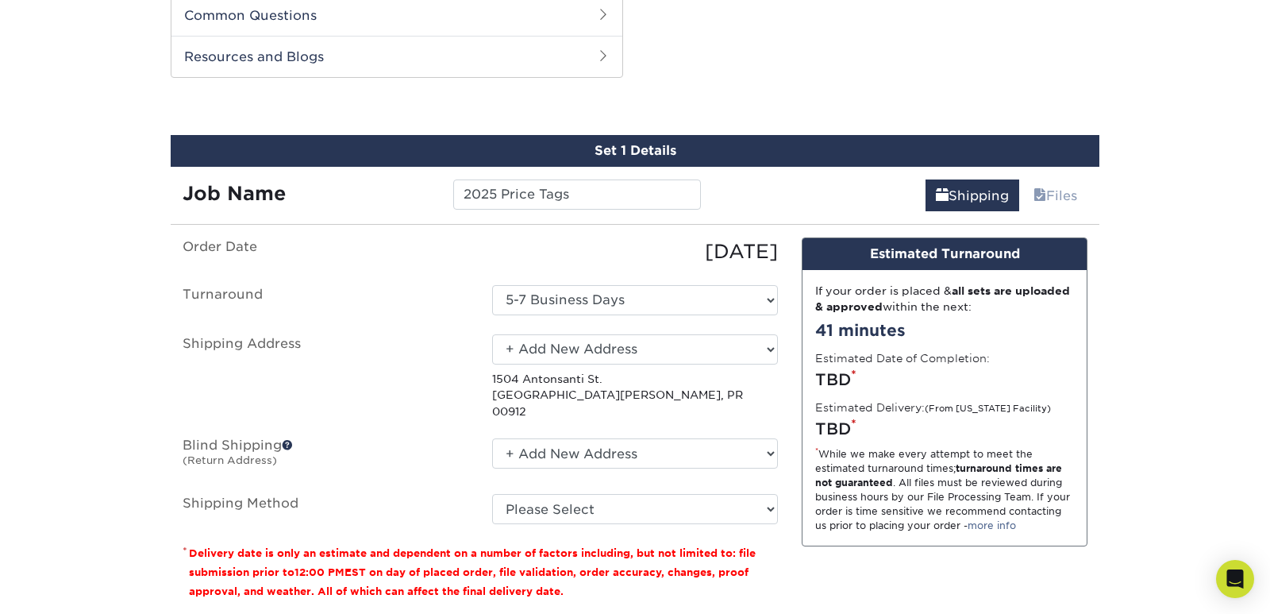
scroll to position [0, 0]
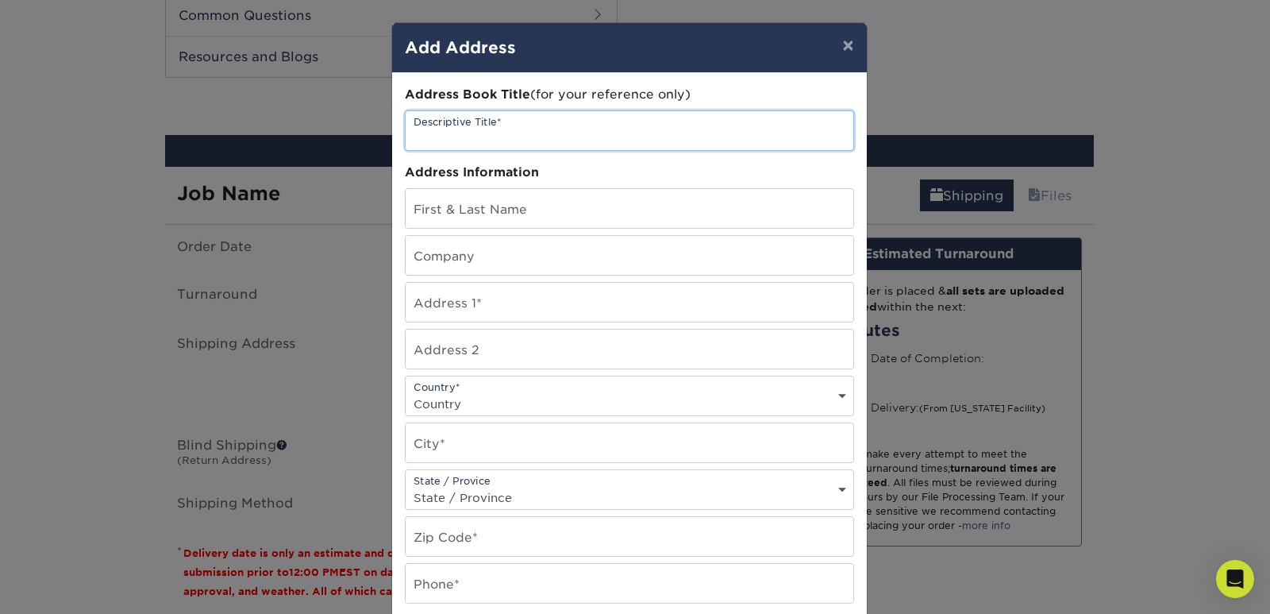
click at [539, 119] on input "text" at bounding box center [630, 130] width 448 height 39
type input "LUXES Y DISEÑO"
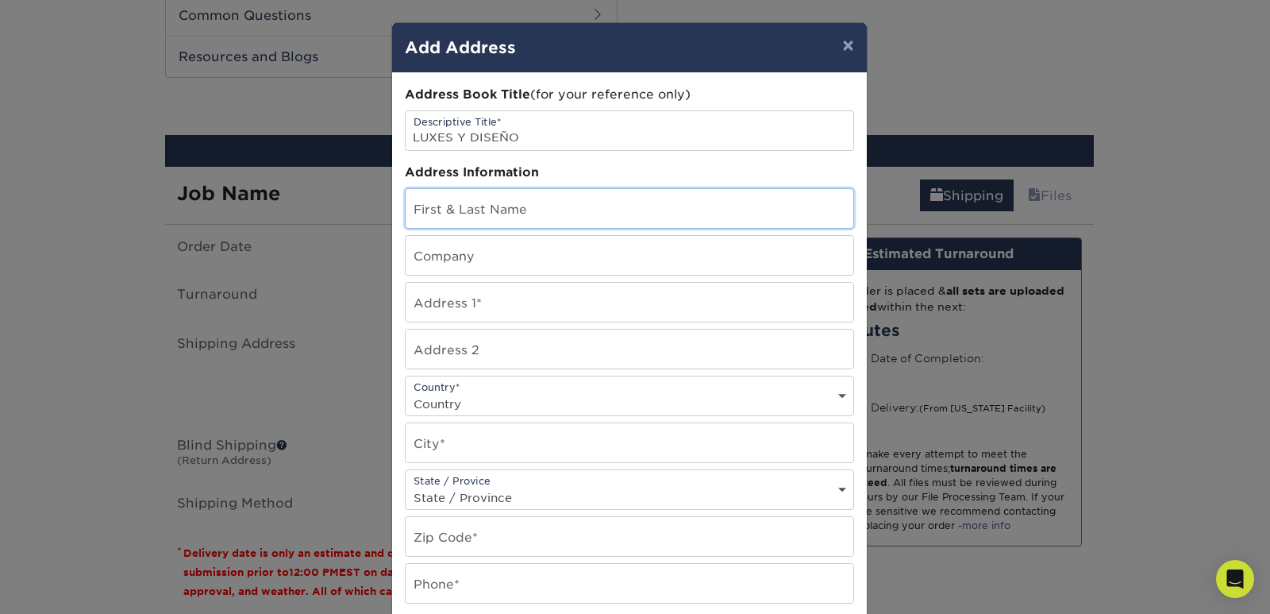
click at [603, 214] on input "text" at bounding box center [630, 208] width 448 height 39
type input "ALBERTO RENTA"
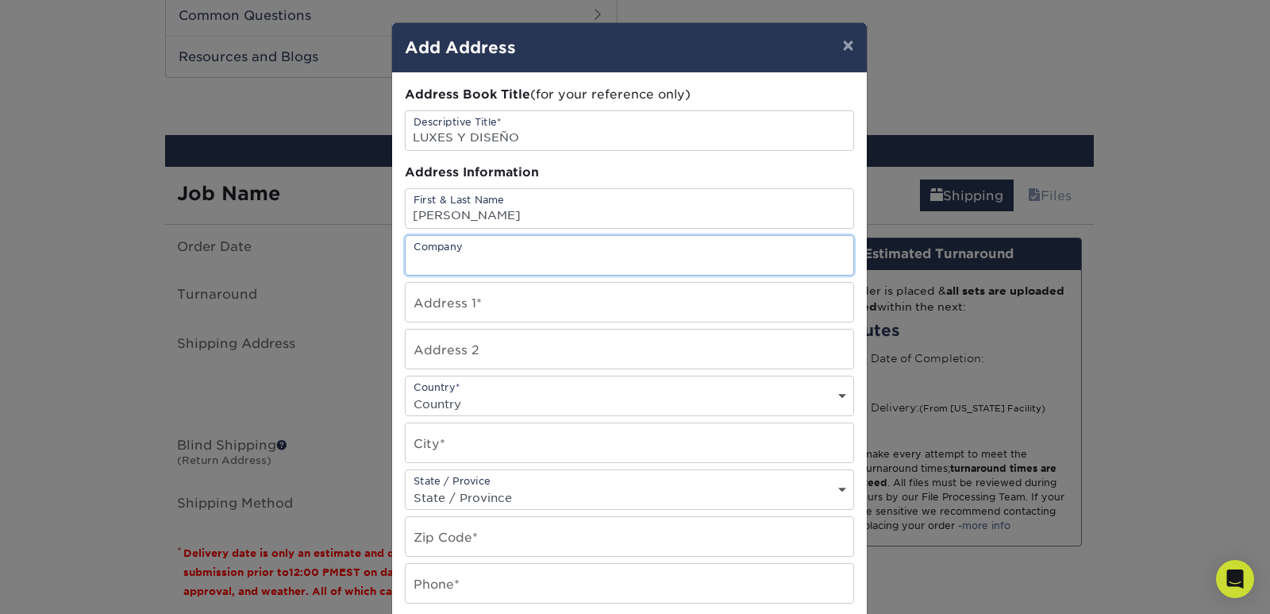
click at [651, 259] on input "text" at bounding box center [630, 255] width 448 height 39
type input "LUXES Y DISEÑO"
click at [673, 300] on input "text" at bounding box center [630, 302] width 448 height 39
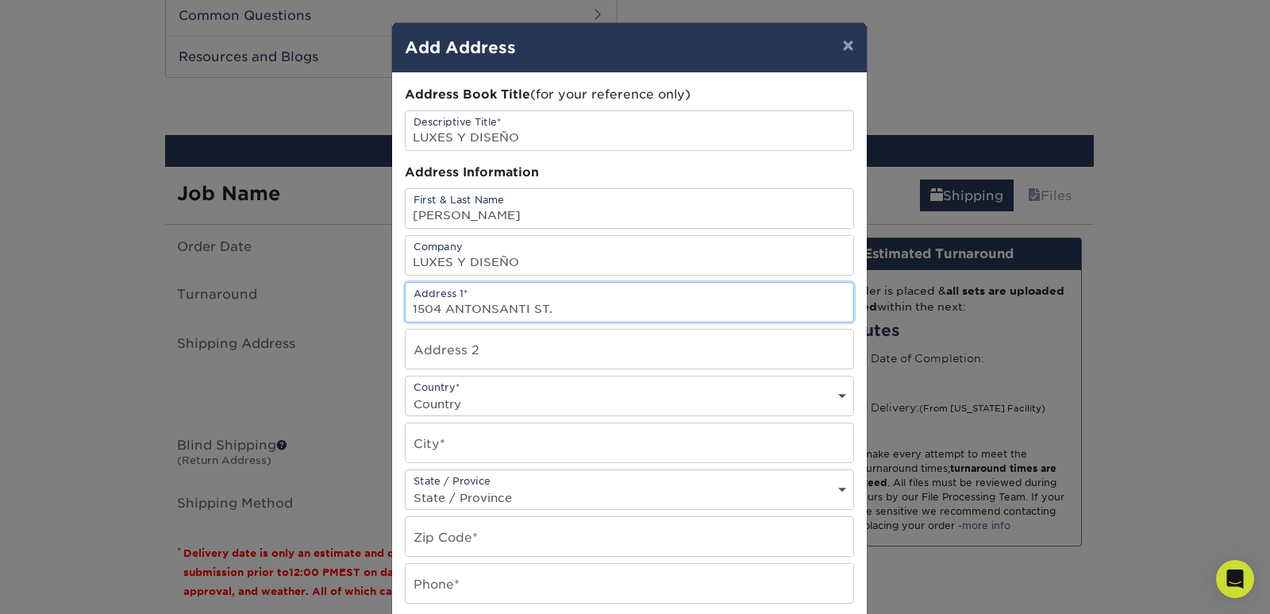
type input "1504 ANTONSANTI ST."
click at [676, 356] on input "text" at bounding box center [630, 349] width 448 height 39
click at [682, 388] on div "Country* Country United States Canada ----------------------------- Afghanistan…" at bounding box center [629, 396] width 449 height 40
click at [680, 404] on select "Country United States Canada ----------------------------- Afghanistan Albania …" at bounding box center [630, 403] width 448 height 23
select select "PR"
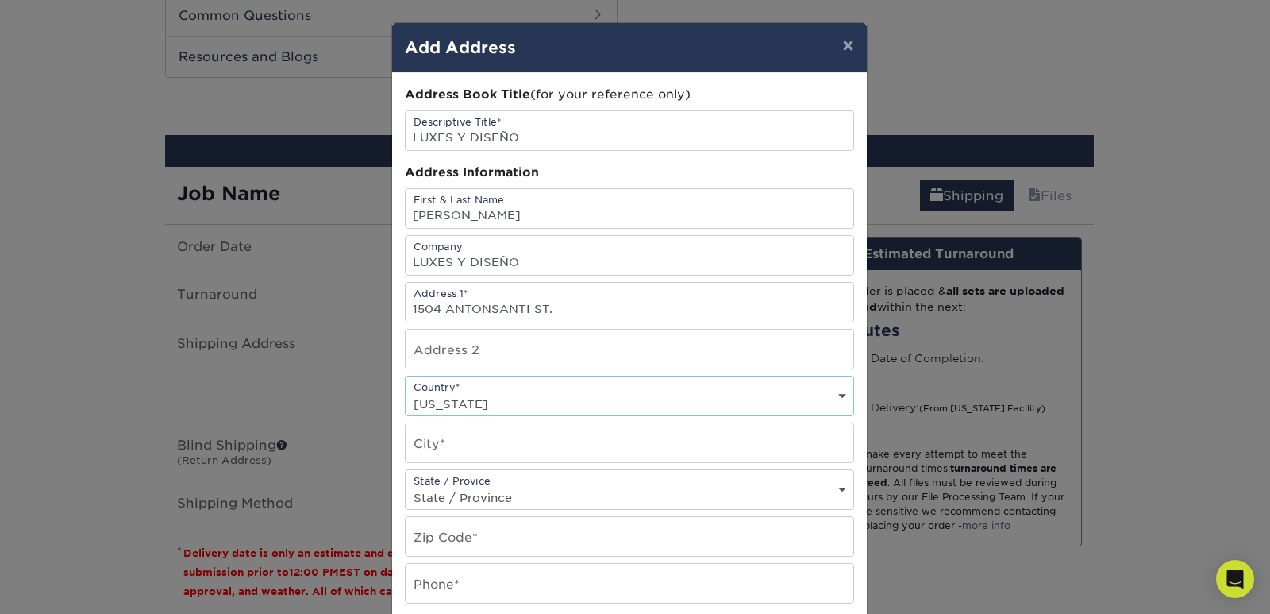
click at [406, 392] on select "Country United States Canada ----------------------------- Afghanistan Albania …" at bounding box center [630, 403] width 448 height 23
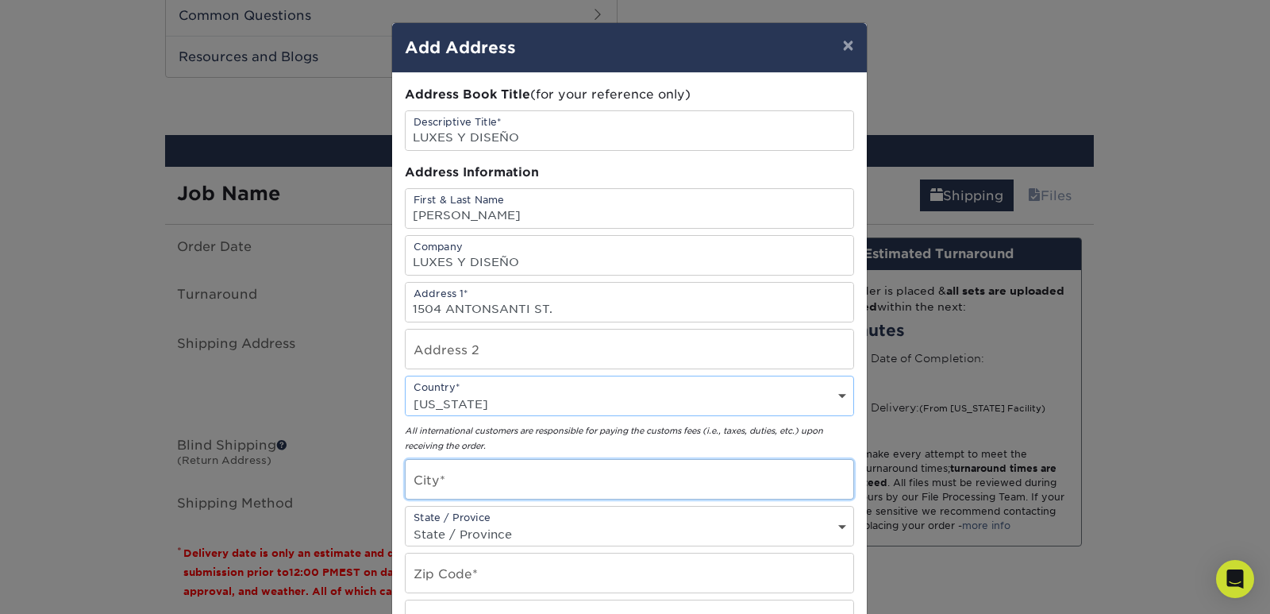
click at [543, 473] on input "text" at bounding box center [630, 479] width 448 height 39
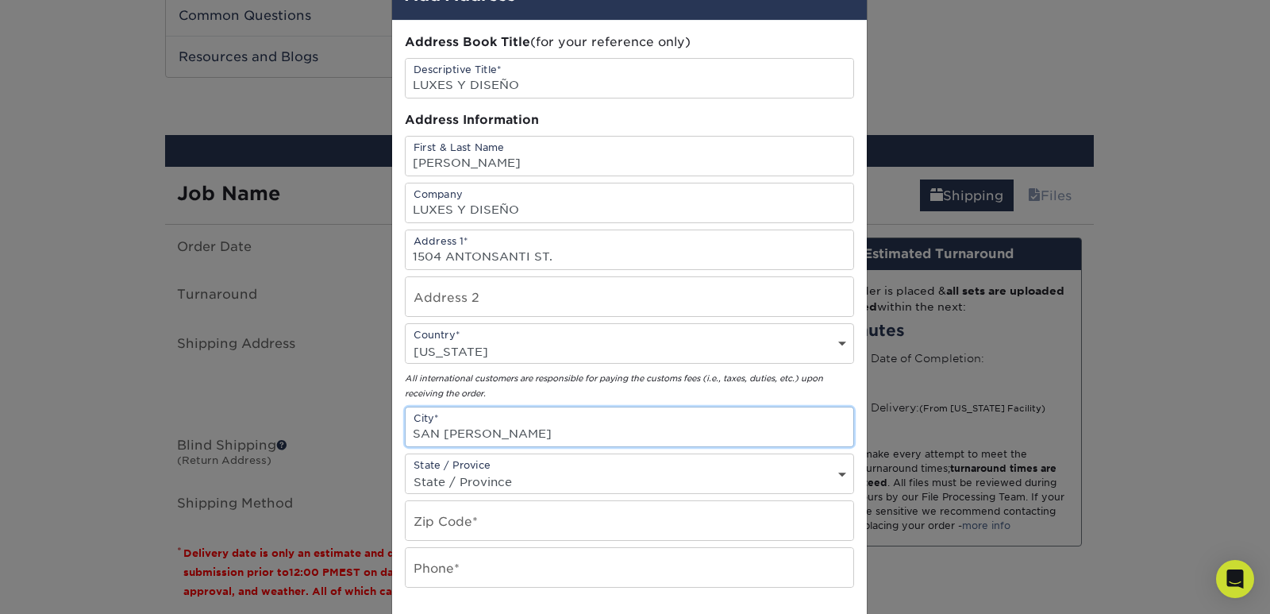
scroll to position [79, 0]
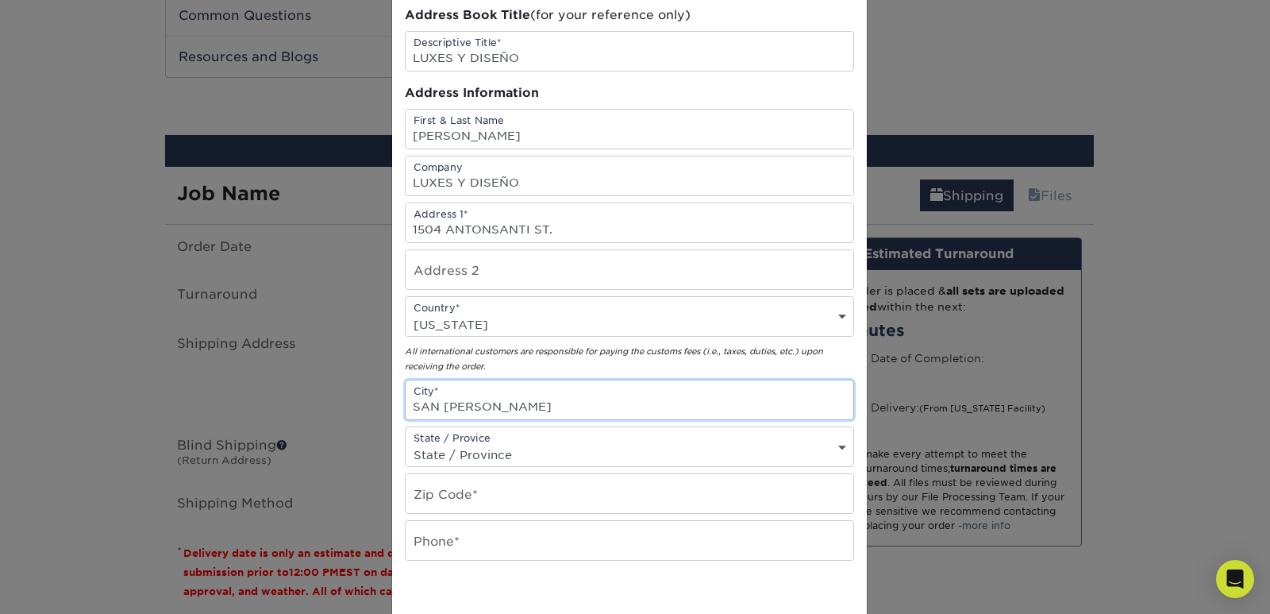
type input "SAN JUAN"
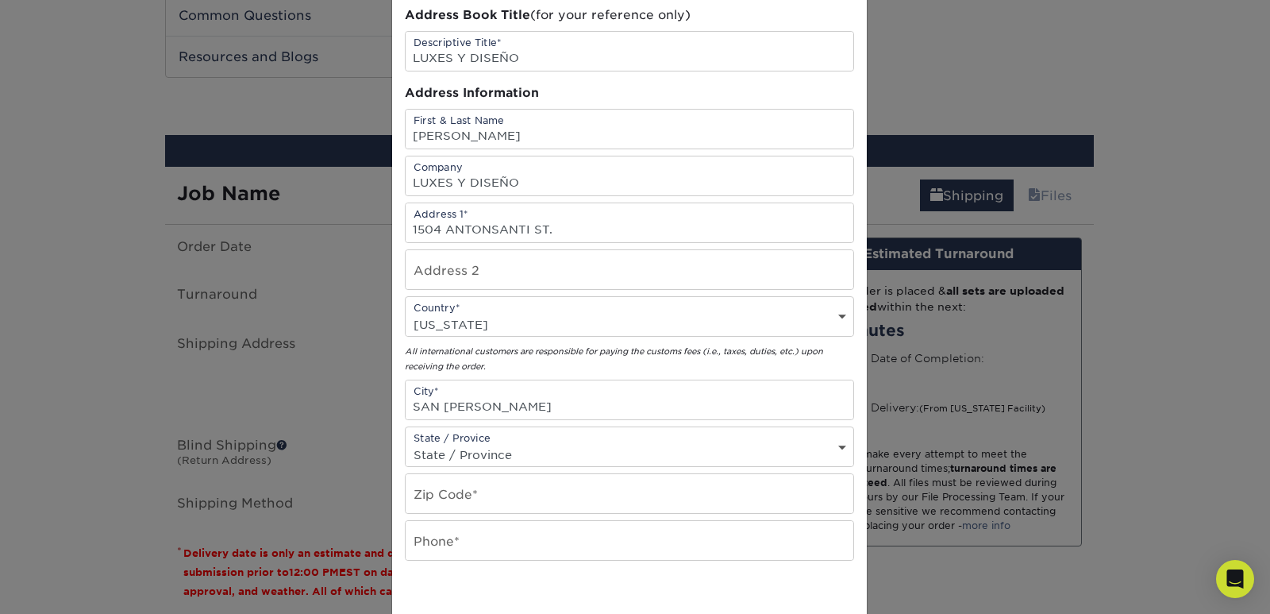
click at [724, 456] on select "State / Province Alabama Alaska Arizona Arkansas California Colorado Connecticu…" at bounding box center [630, 454] width 448 height 23
select select "PR"
click at [406, 443] on select "State / Province Alabama Alaska Arizona Arkansas California Colorado Connecticu…" at bounding box center [630, 454] width 448 height 23
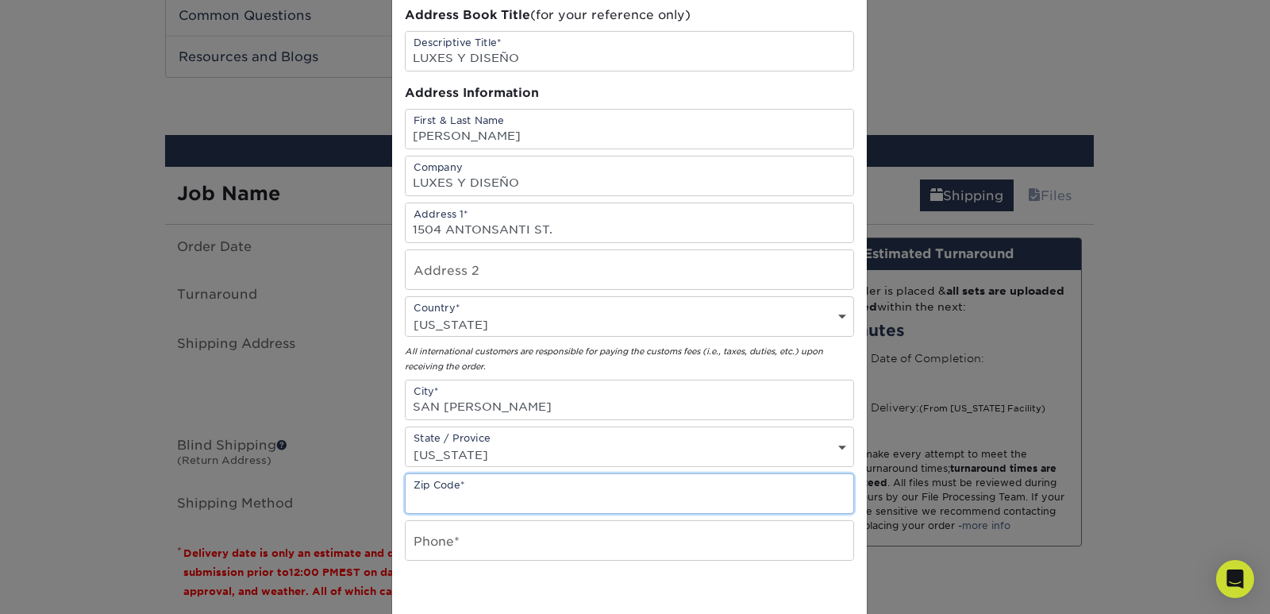
click at [573, 501] on input "text" at bounding box center [630, 493] width 448 height 39
type input "00912"
drag, startPoint x: 573, startPoint y: 501, endPoint x: 359, endPoint y: 499, distance: 213.6
click at [359, 499] on div "× Add Address Address Book Title (for your reference only) Descriptive Title* L…" at bounding box center [635, 307] width 1270 height 614
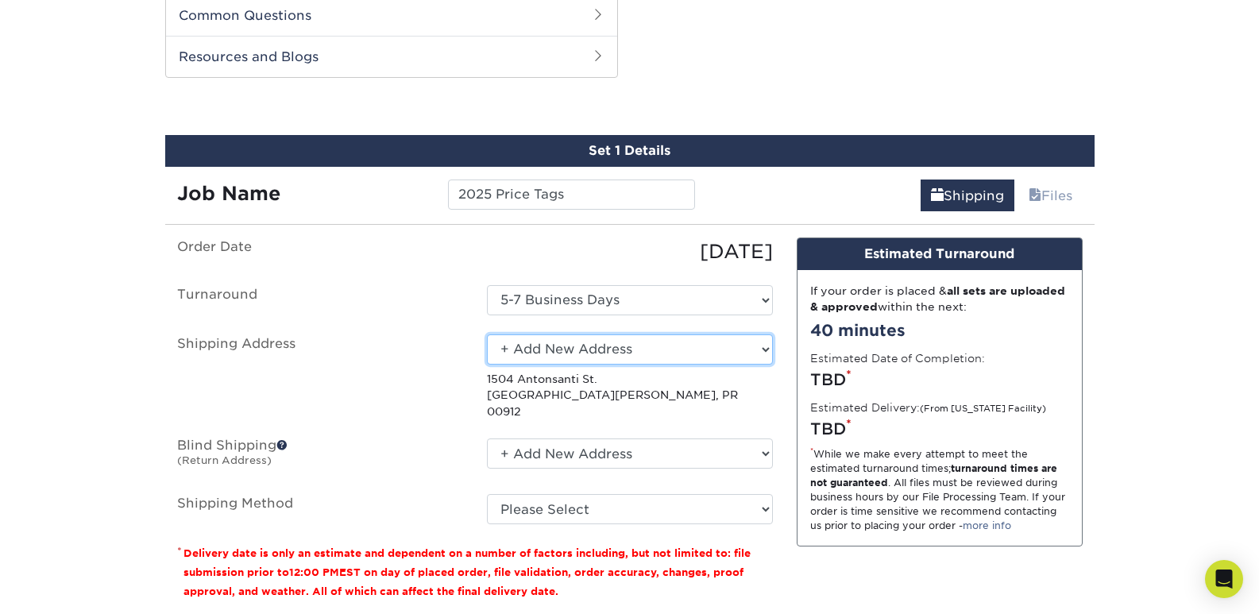
click at [569, 348] on select "Select One Labels 2025 + Add New Address - Login" at bounding box center [630, 349] width 286 height 30
click at [487, 334] on select "Select One Labels 2025 + Add New Address - Login" at bounding box center [630, 349] width 286 height 30
click at [587, 354] on select "Select One Labels 2025 + Add New Address - Login" at bounding box center [630, 349] width 286 height 30
click at [487, 334] on select "Select One Labels 2025 + Add New Address - Login" at bounding box center [630, 349] width 286 height 30
click at [631, 388] on p "1504 Antonsanti St. San Juan, PR 00912" at bounding box center [630, 395] width 286 height 48
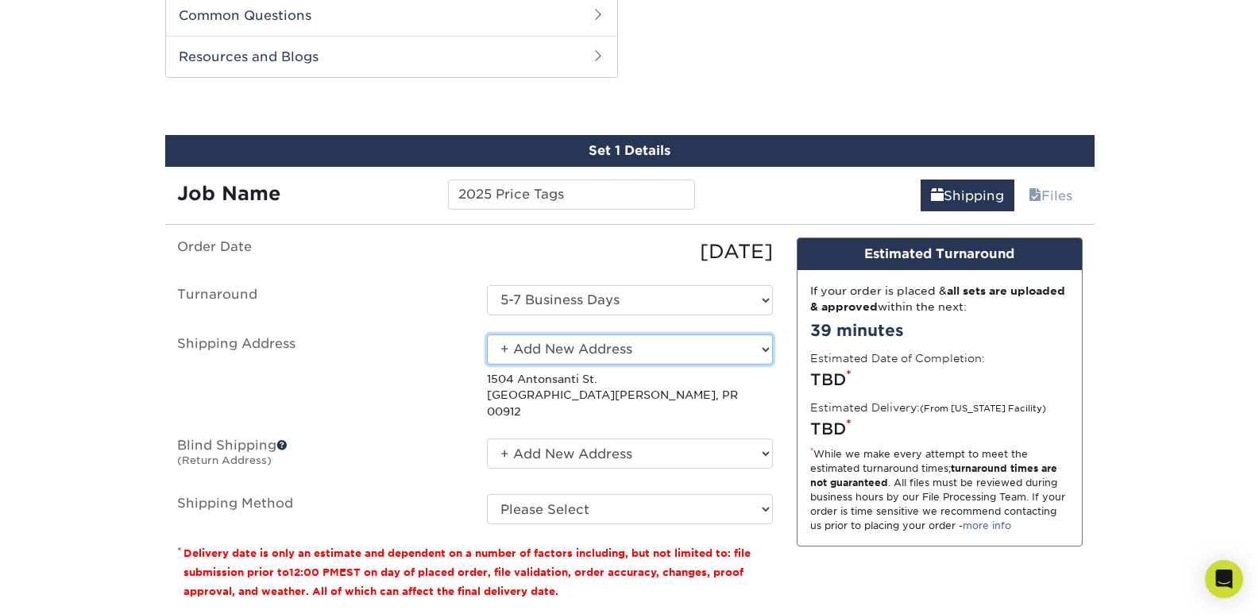
click at [692, 353] on select "Select One Labels 2025 + Add New Address - Login" at bounding box center [630, 349] width 286 height 30
click at [673, 358] on select "Select One Labels 2025 + Add New Address - Login" at bounding box center [630, 349] width 286 height 30
select select "newaddress"
click at [487, 334] on select "Select One Labels 2025 + Add New Address - Login" at bounding box center [630, 349] width 286 height 30
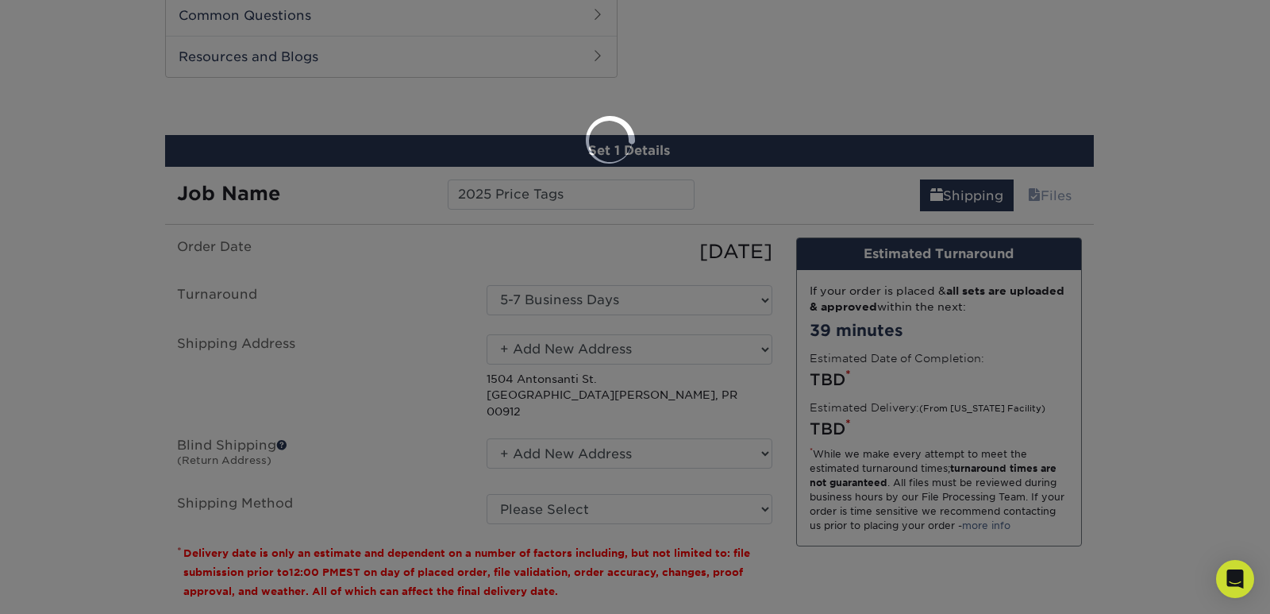
scroll to position [0, 0]
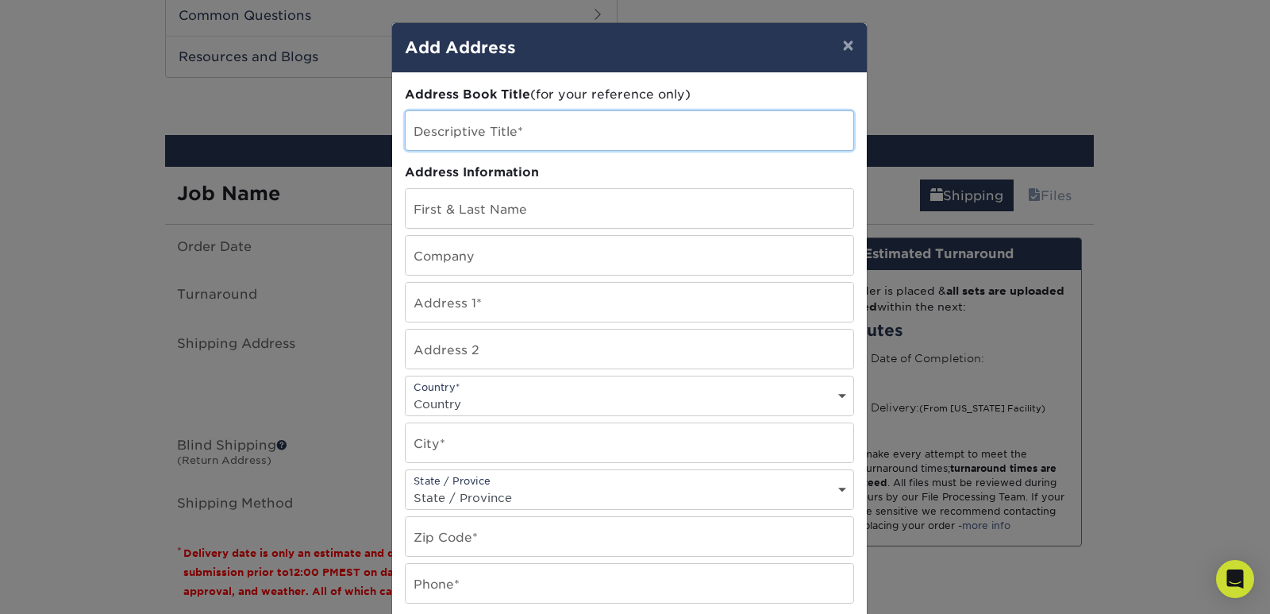
click at [527, 118] on input "text" at bounding box center [630, 130] width 448 height 39
type input "LUXES Y DISEÑO"
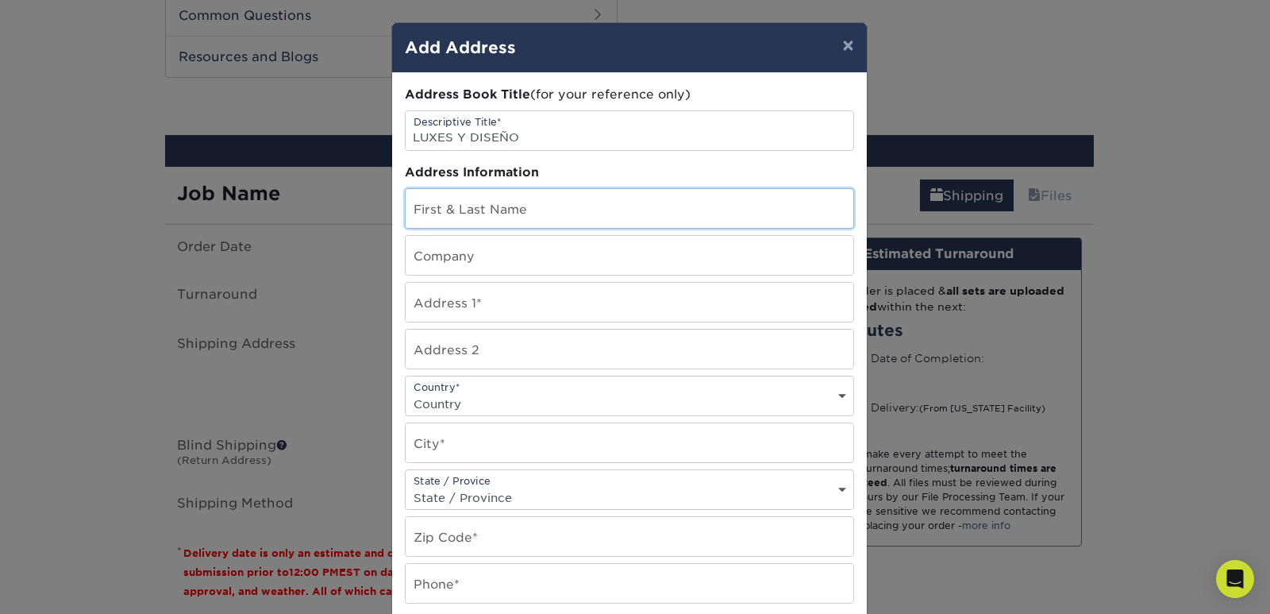
click at [521, 210] on input "text" at bounding box center [630, 208] width 448 height 39
type input "ALBERTO RENTA"
click at [682, 249] on input "text" at bounding box center [630, 255] width 448 height 39
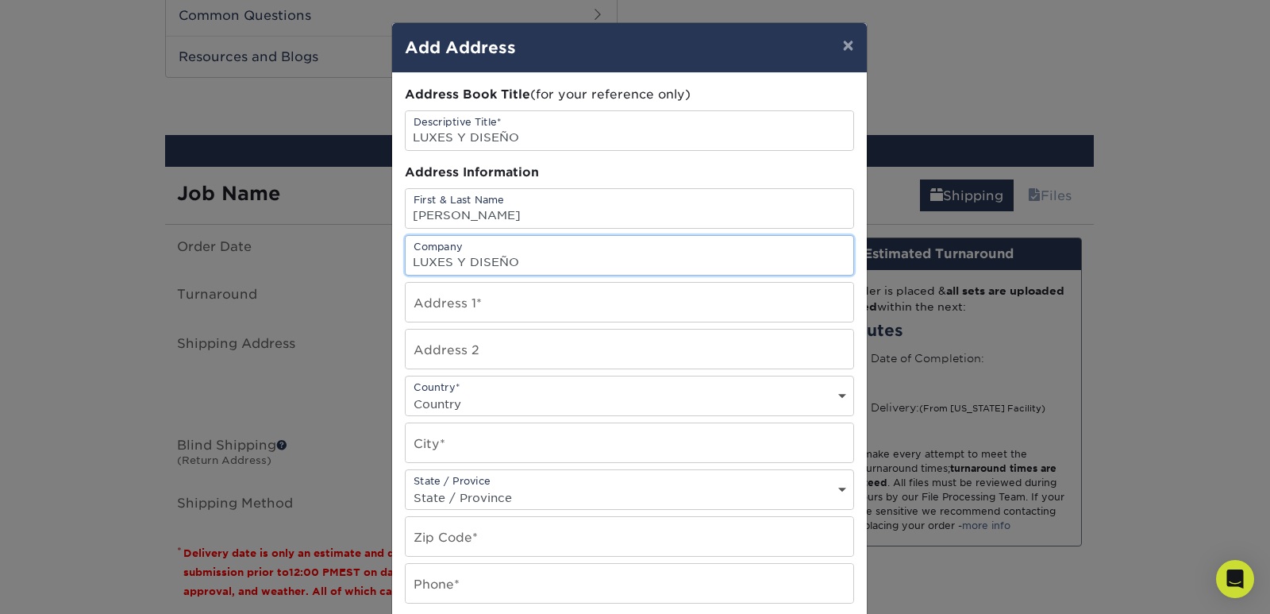
type input "LUXES Y DISEÑO"
click at [711, 313] on input "text" at bounding box center [630, 302] width 448 height 39
type input "1504 ANTONSANTI ST."
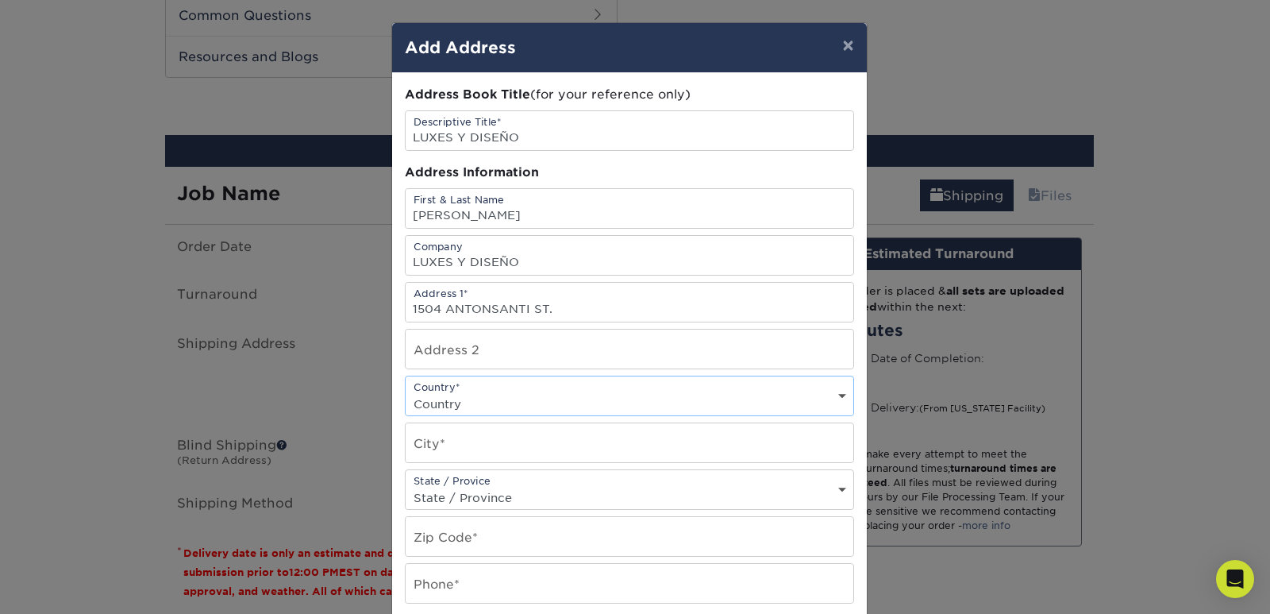
click at [701, 395] on select "Country United States Canada ----------------------------- Afghanistan Albania …" at bounding box center [630, 403] width 448 height 23
select select "PR"
click at [406, 392] on select "Country United States Canada ----------------------------- Afghanistan Albania …" at bounding box center [630, 403] width 448 height 23
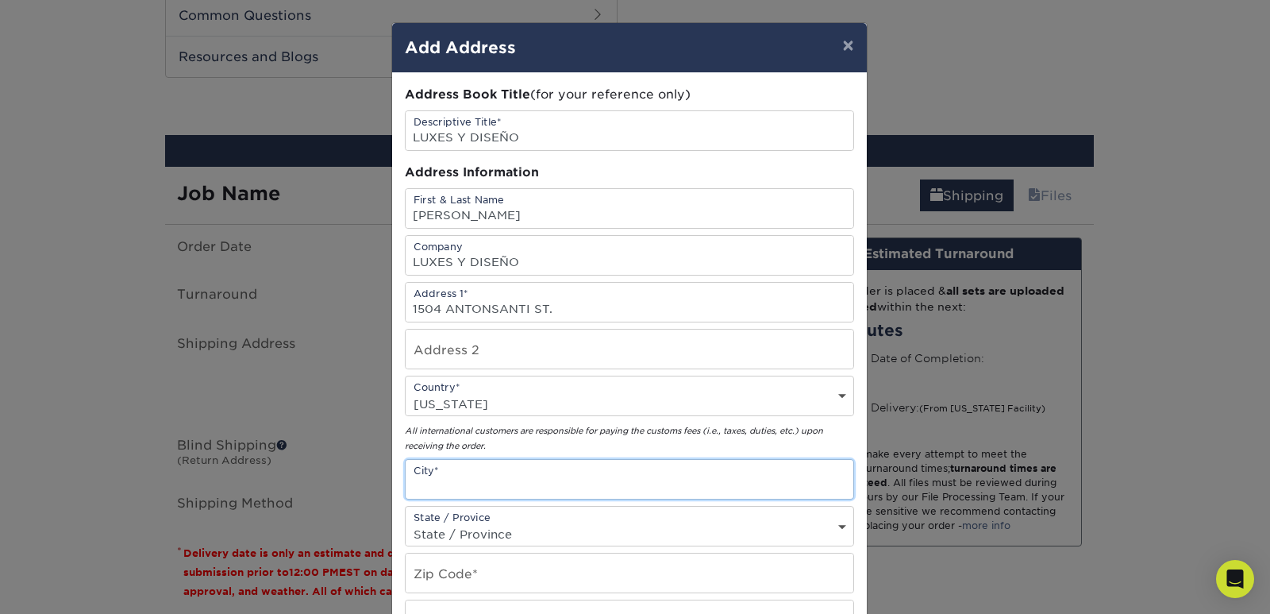
click at [645, 475] on input "text" at bounding box center [630, 479] width 448 height 39
type input "SAN JUAN"
click at [634, 526] on select "State / Province Alabama Alaska Arizona Arkansas California Colorado Connecticu…" at bounding box center [630, 533] width 448 height 23
select select "PR"
click at [406, 522] on select "State / Province Alabama Alaska Arizona Arkansas California Colorado Connecticu…" at bounding box center [630, 533] width 448 height 23
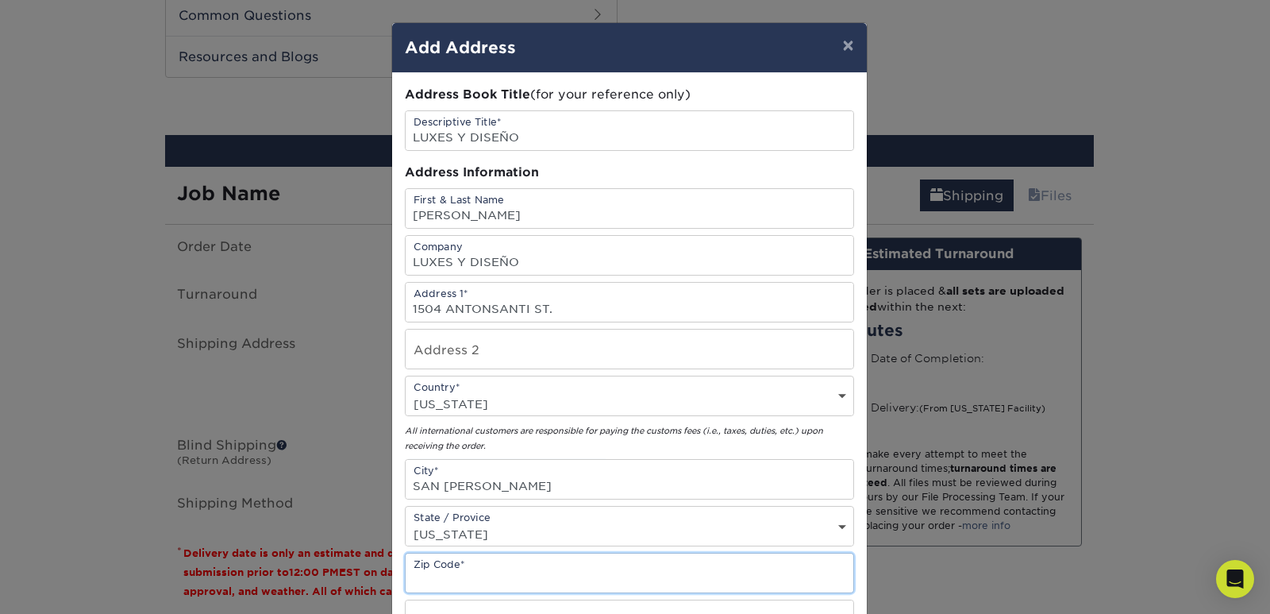
click at [560, 571] on input "text" at bounding box center [630, 572] width 448 height 39
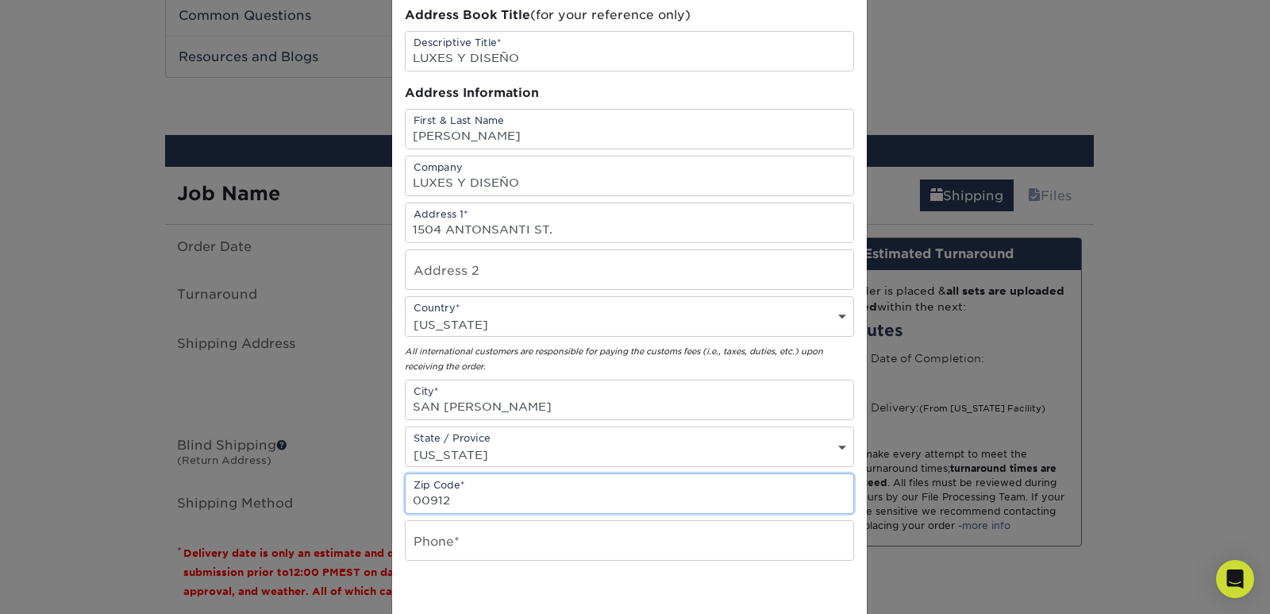
type input "00912"
click at [459, 551] on input "text" at bounding box center [630, 540] width 448 height 39
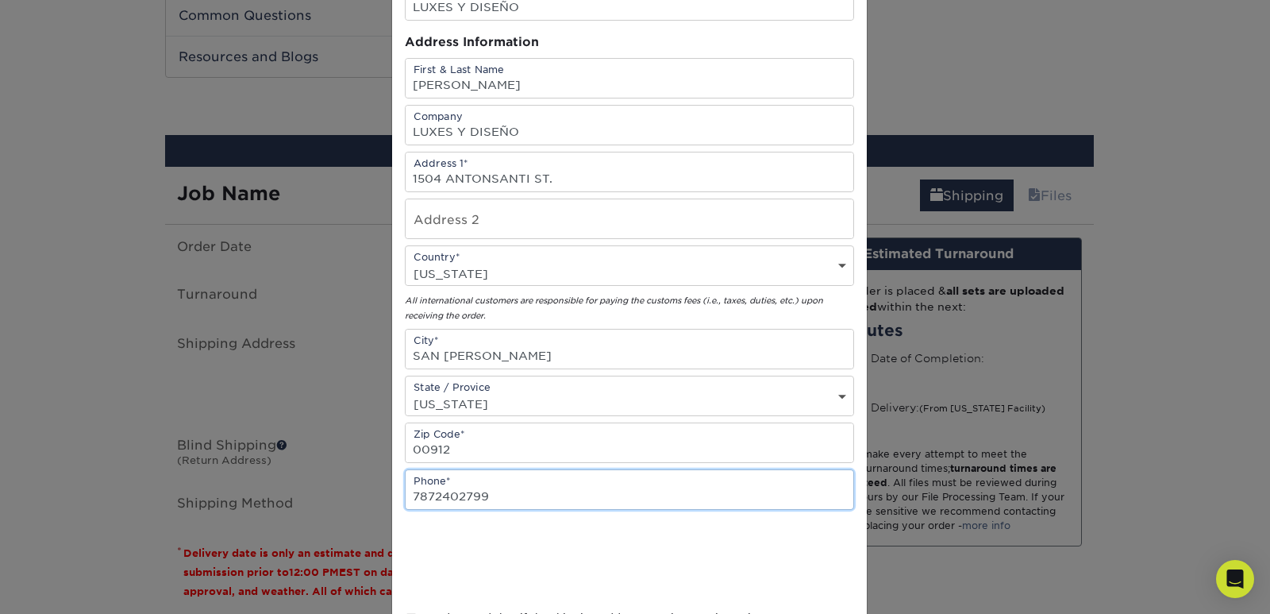
scroll to position [159, 0]
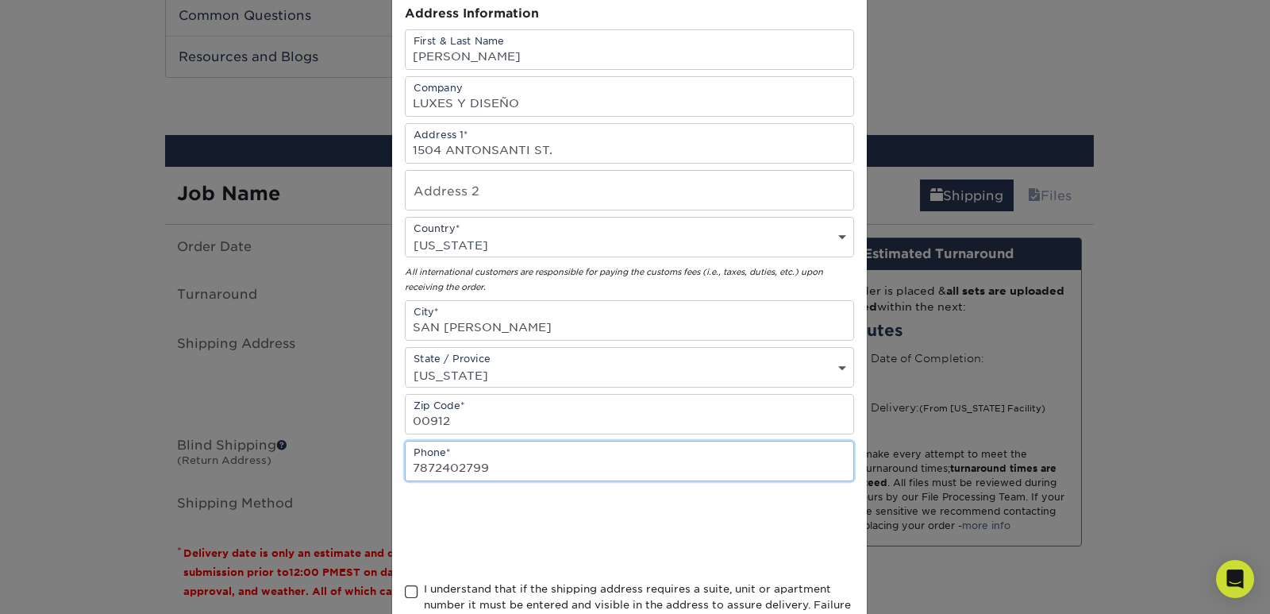
type input "7872402799"
click at [407, 593] on span at bounding box center [411, 591] width 13 height 15
click at [0, 0] on input "I understand that if the shipping address requires a suite, unit or apartment n…" at bounding box center [0, 0] width 0 height 0
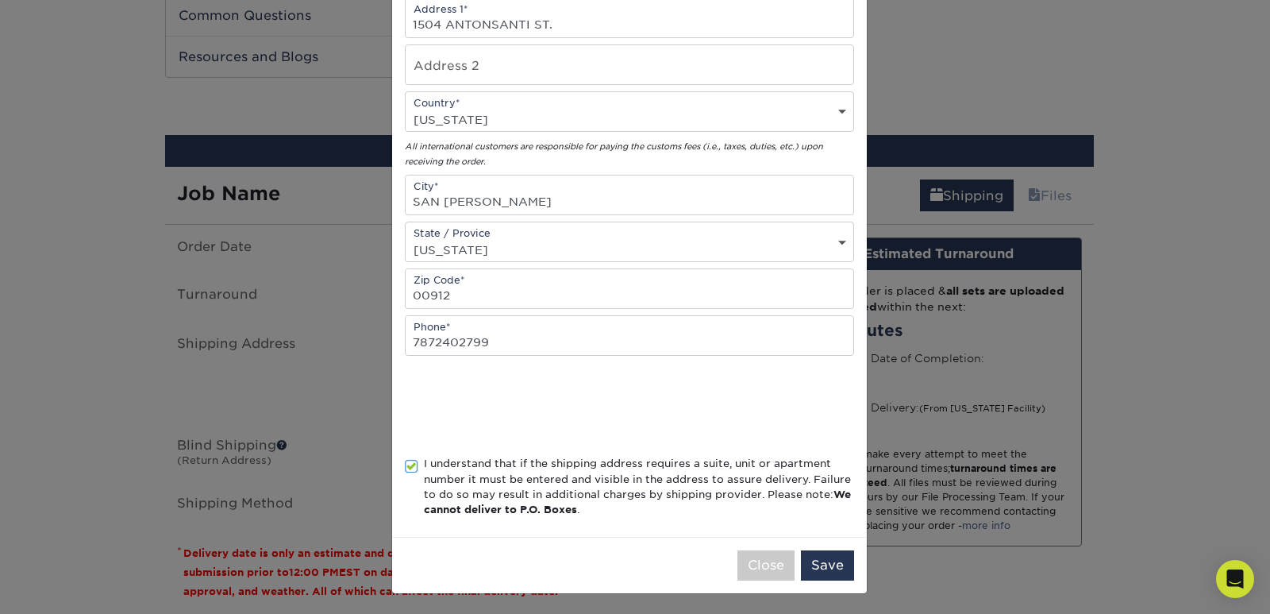
scroll to position [287, 0]
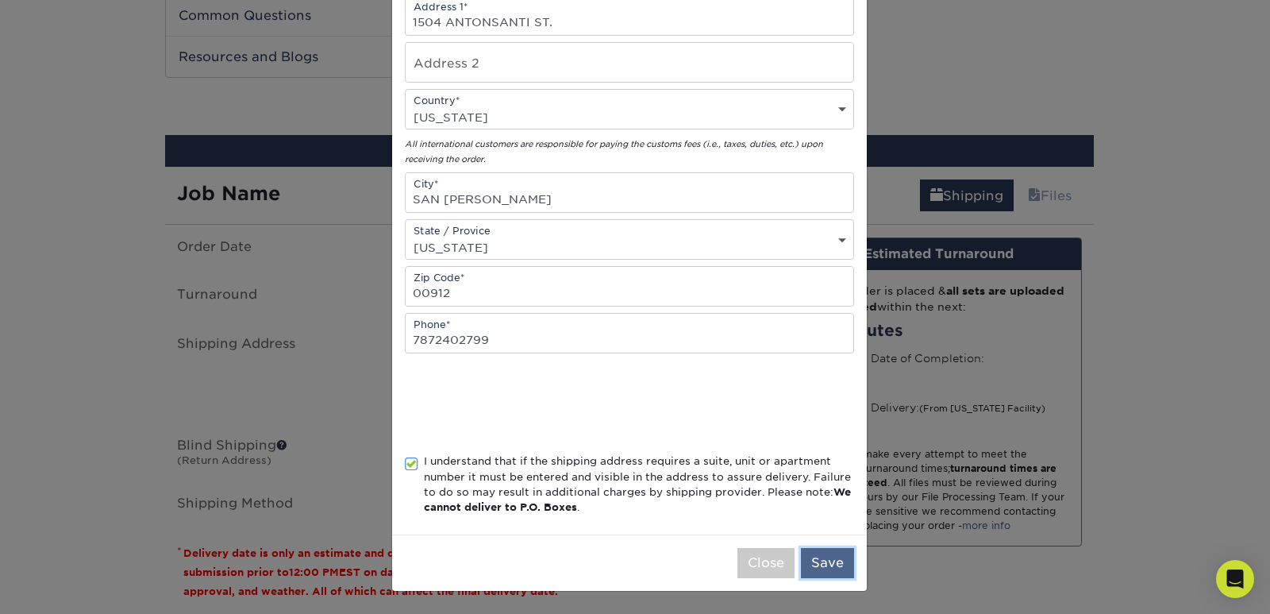
click at [839, 569] on button "Save" at bounding box center [827, 563] width 53 height 30
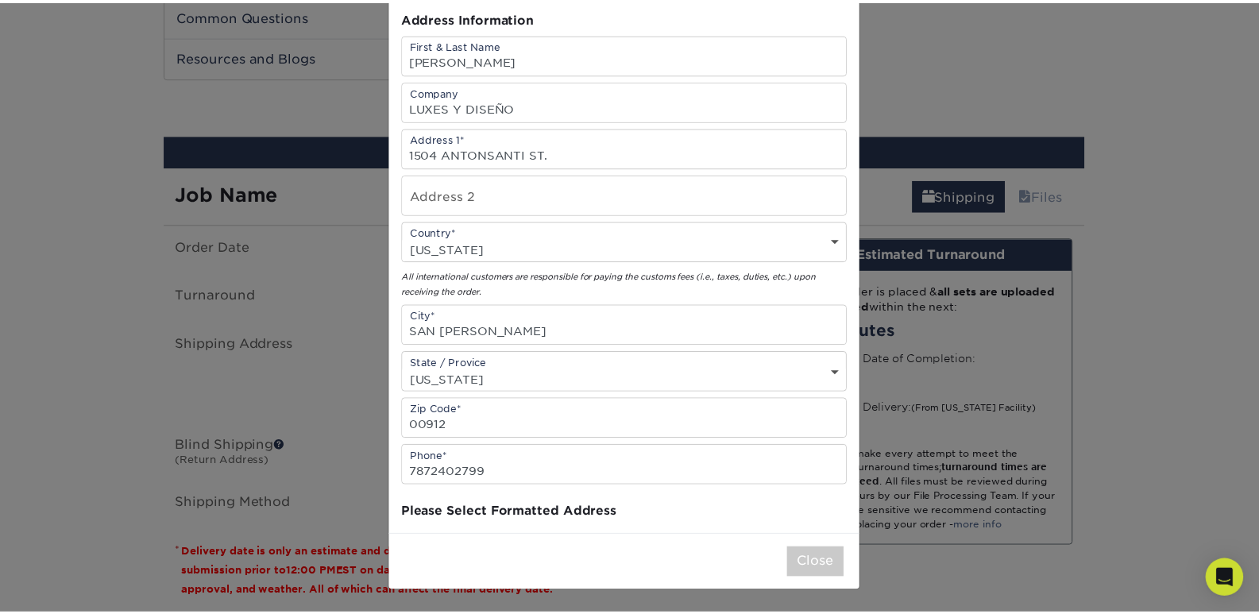
scroll to position [0, 0]
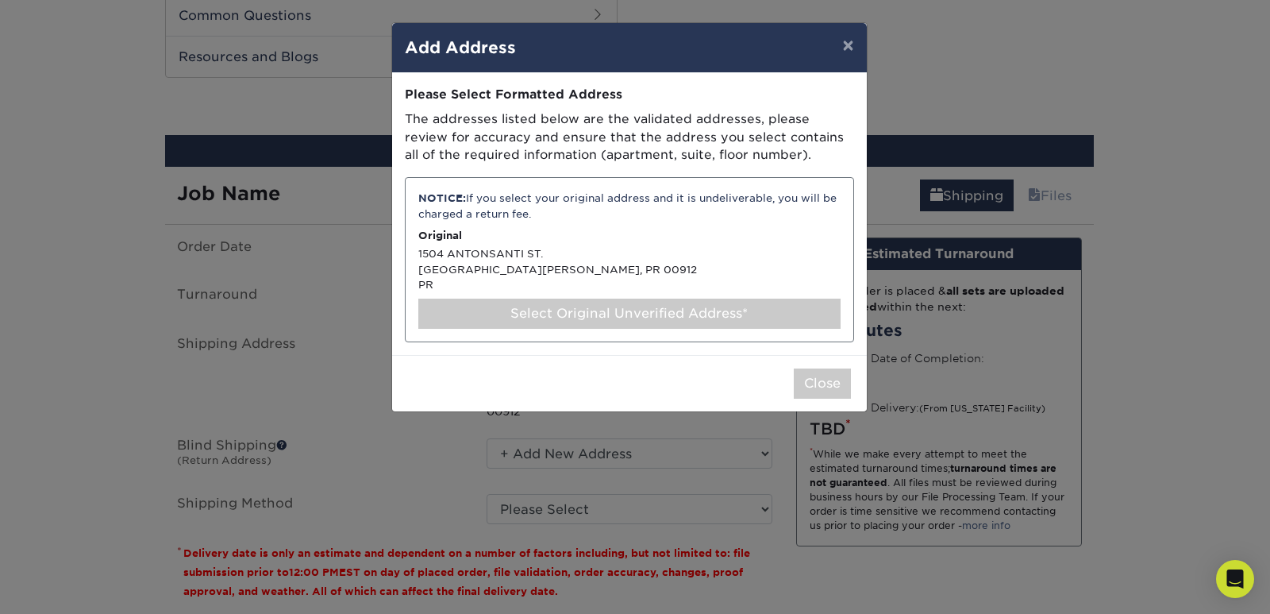
click at [510, 271] on div "NOTICE: If you select your original address and it is undeliverable, you will b…" at bounding box center [629, 259] width 449 height 165
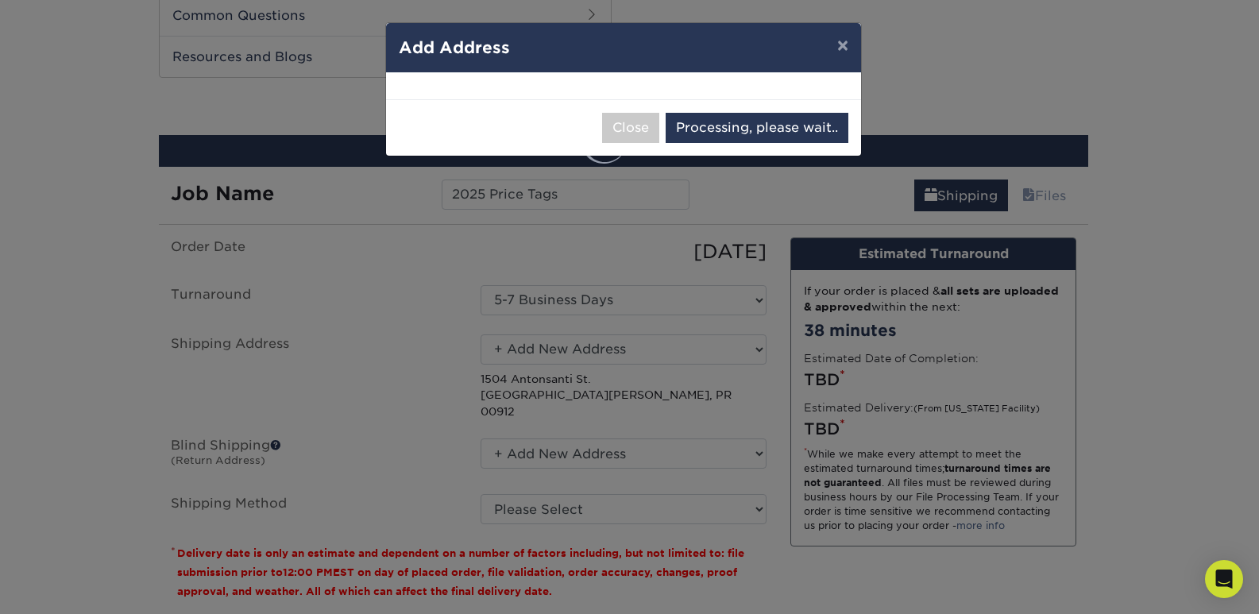
select select "286076"
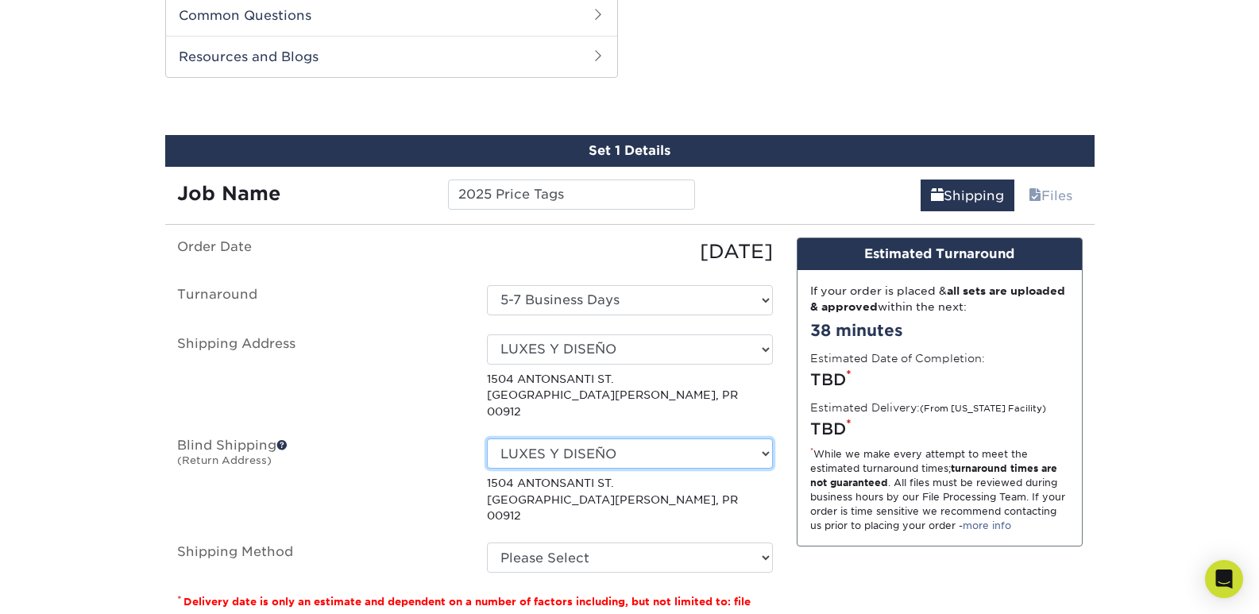
click at [685, 442] on select "No Blind Shipping Labels 2025 LUXES Y DISEÑO + Add New Address" at bounding box center [630, 453] width 286 height 30
select select "-1"
click at [487, 438] on select "No Blind Shipping Labels 2025 LUXES Y DISEÑO + Add New Address" at bounding box center [630, 453] width 286 height 30
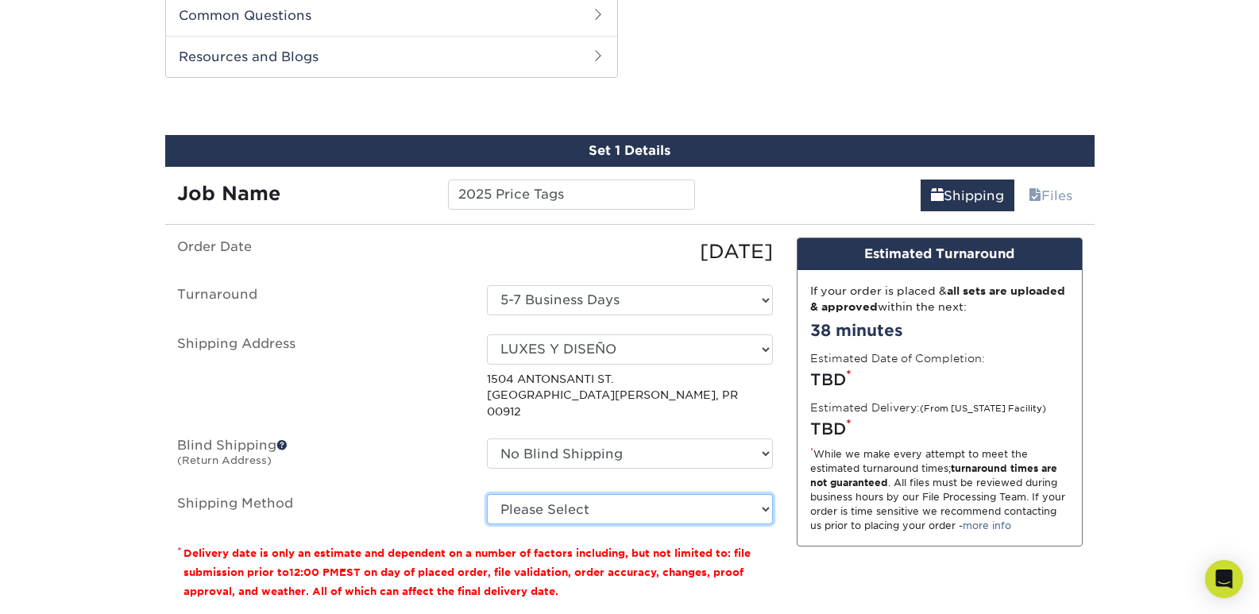
click at [670, 503] on select "Please Select 2 Day Air Shipping (+$38.71) Next Day Shipping by 12 noon (+$47.0…" at bounding box center [630, 509] width 286 height 30
select select "02"
click at [487, 494] on select "Please Select 2 Day Air Shipping (+$38.71) Next Day Shipping by 12 noon (+$47.0…" at bounding box center [630, 509] width 286 height 30
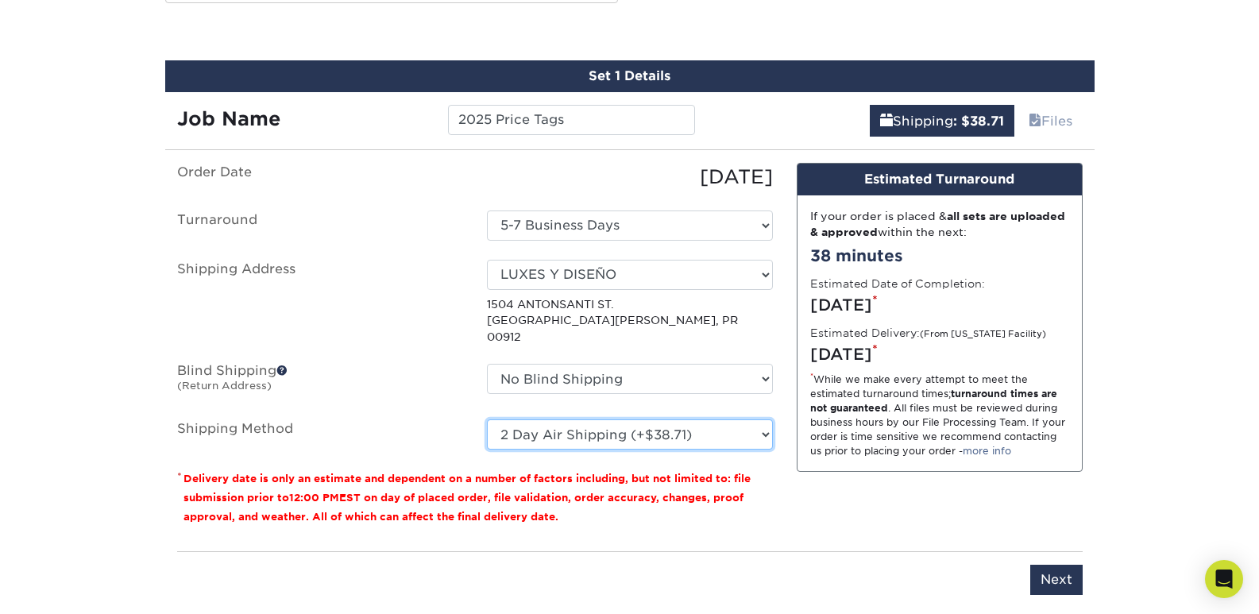
scroll to position [996, 0]
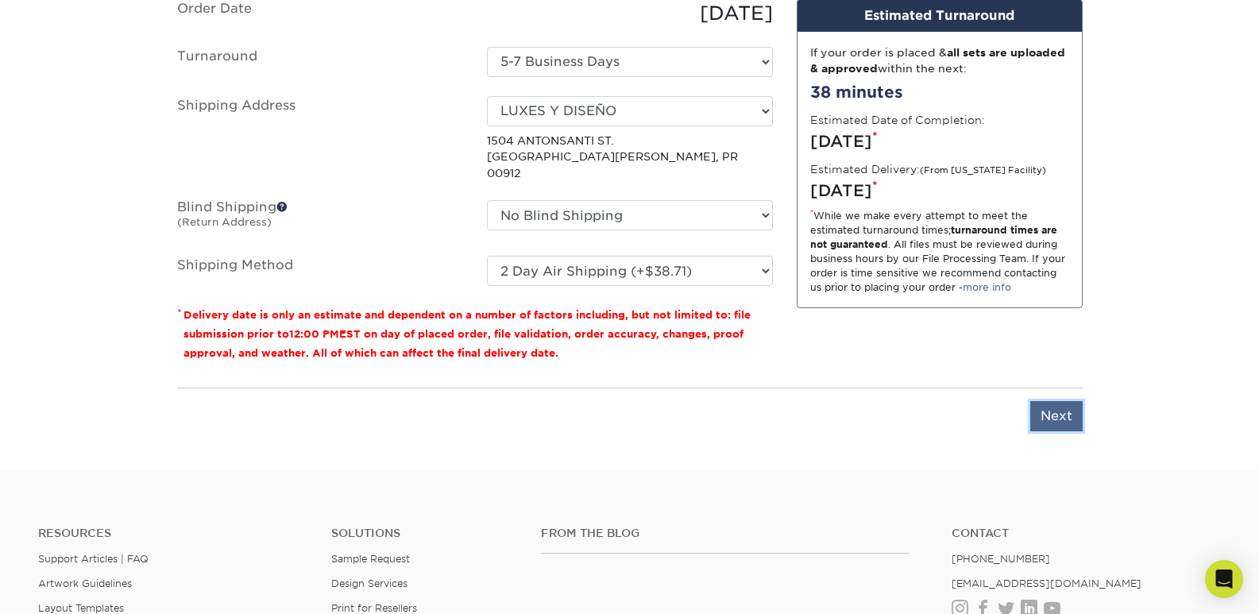
click at [1054, 403] on input "Next" at bounding box center [1056, 416] width 52 height 30
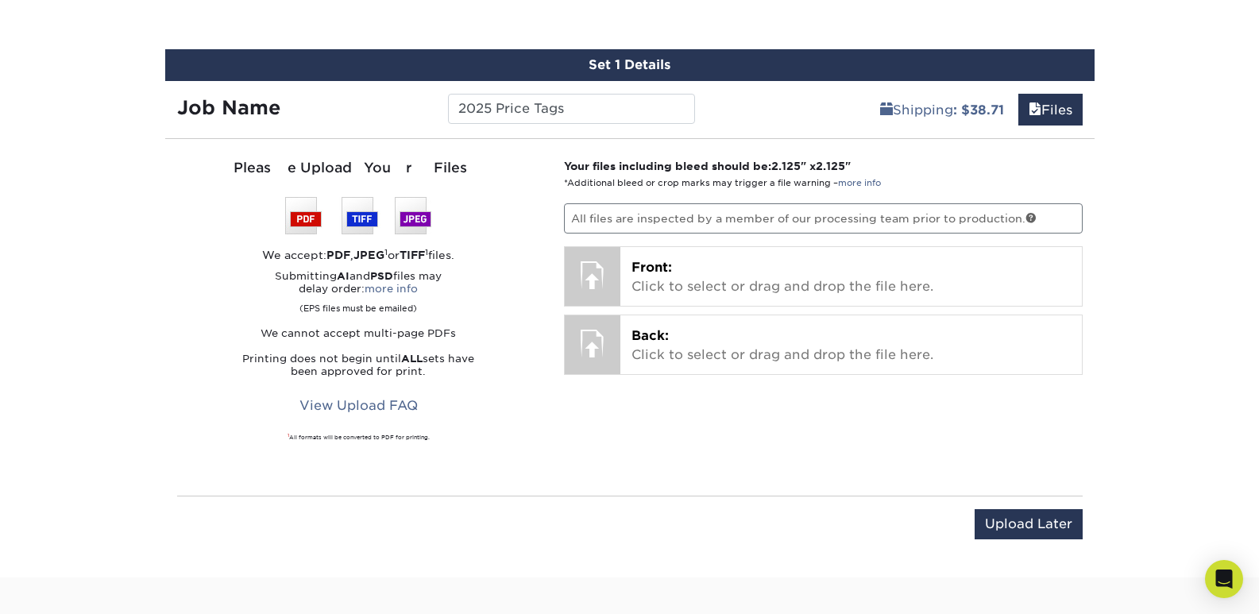
scroll to position [837, 0]
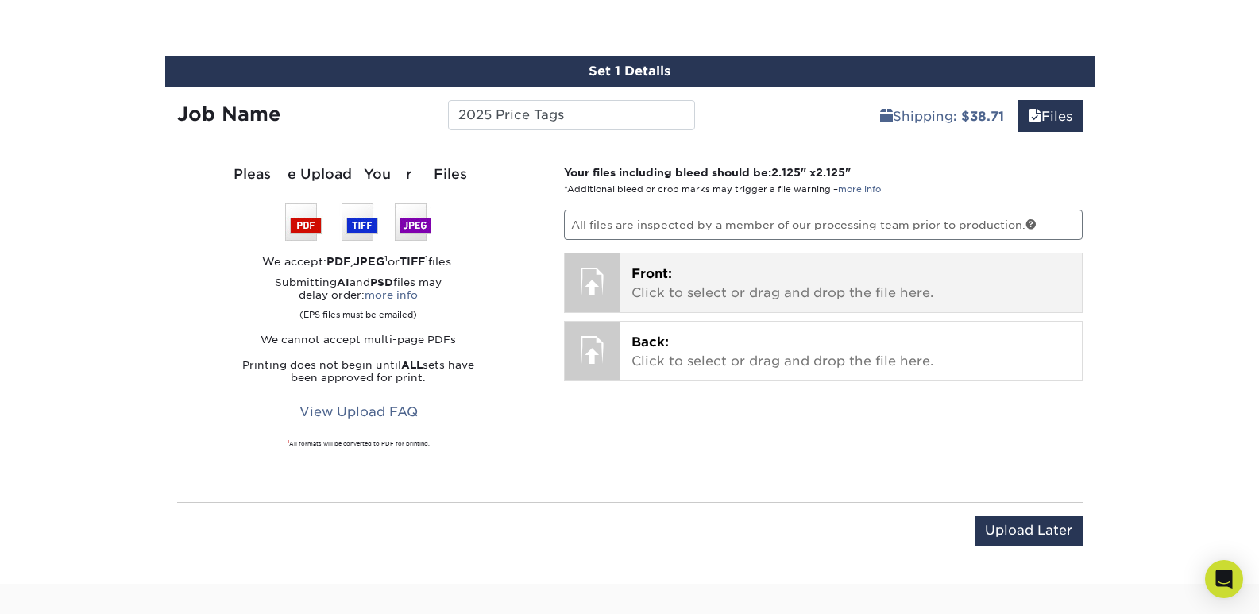
click at [685, 284] on p "Front: Click to select or drag and drop the file here." at bounding box center [850, 283] width 439 height 38
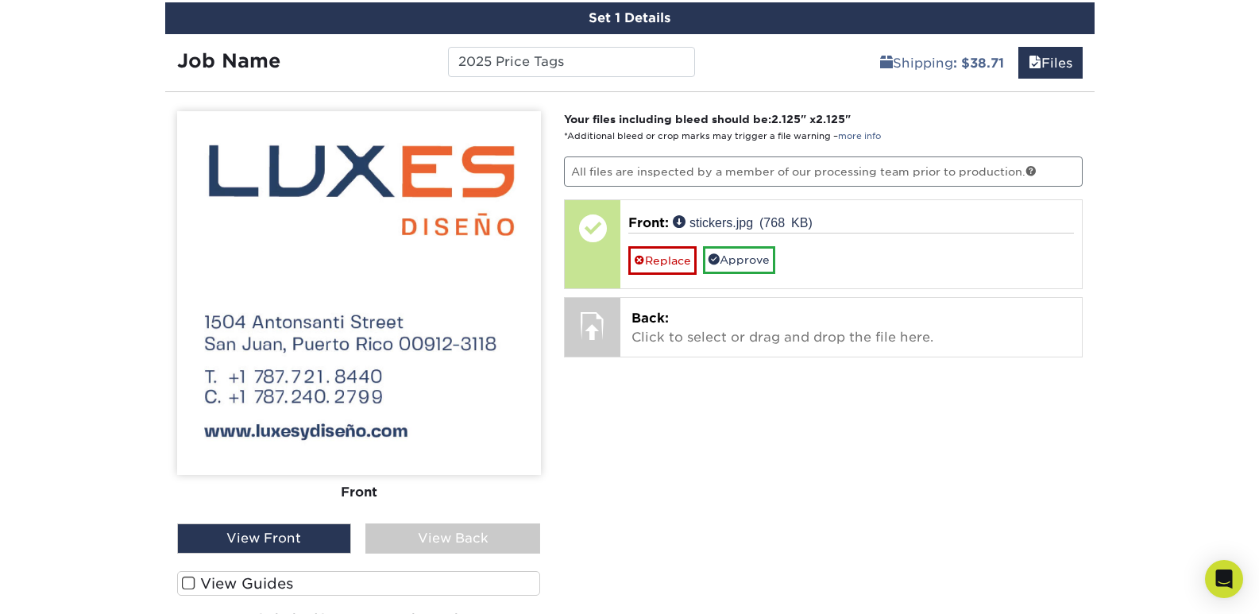
scroll to position [916, 0]
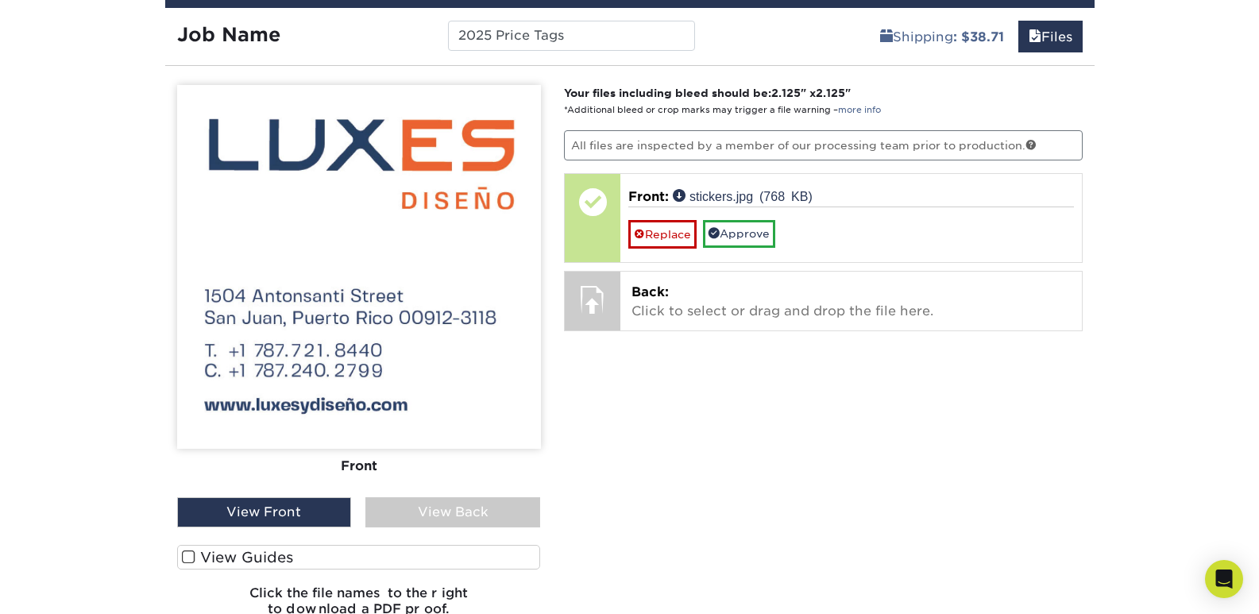
click at [186, 556] on span at bounding box center [188, 556] width 13 height 15
click at [0, 0] on input "View Guides" at bounding box center [0, 0] width 0 height 0
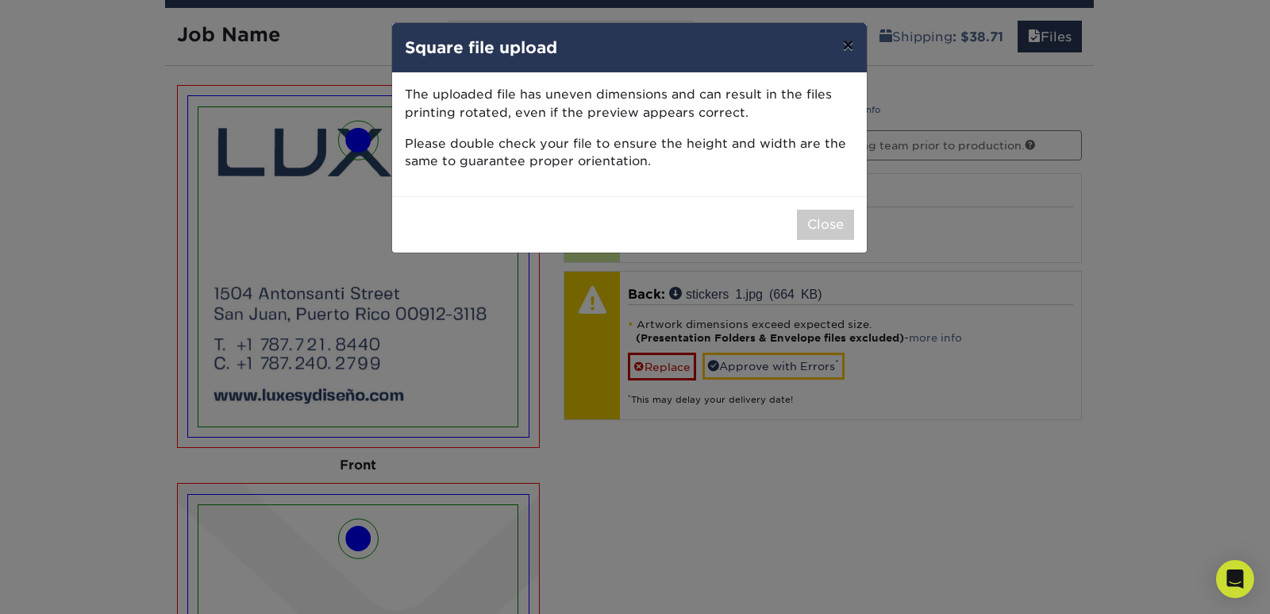
click at [850, 44] on button "×" at bounding box center [848, 45] width 37 height 44
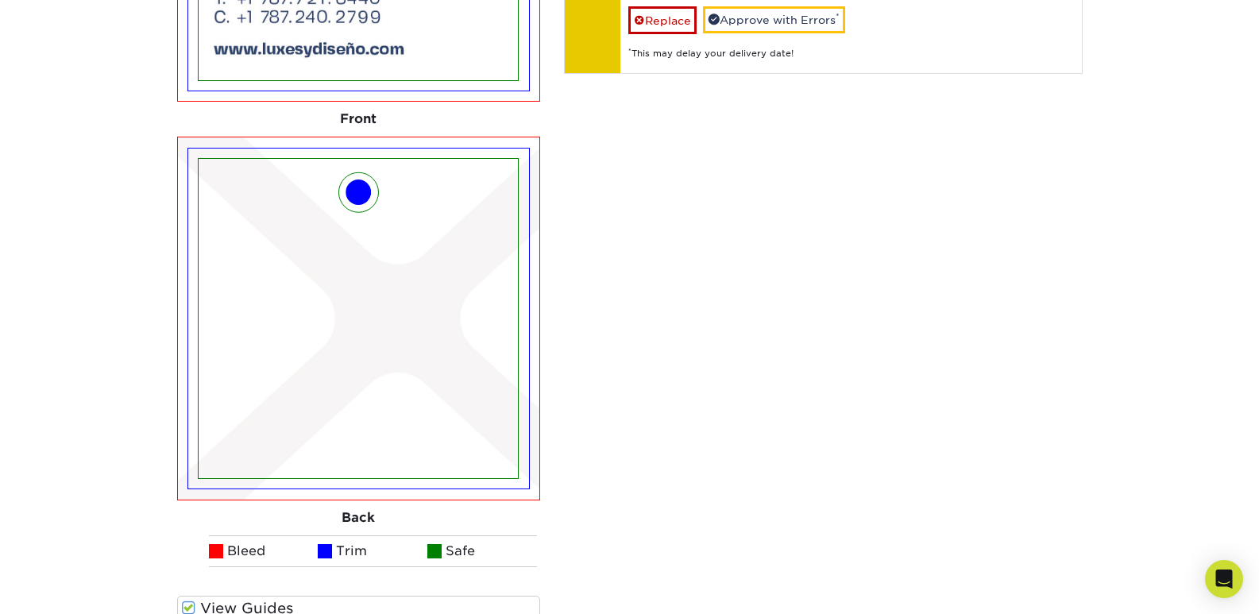
scroll to position [1234, 0]
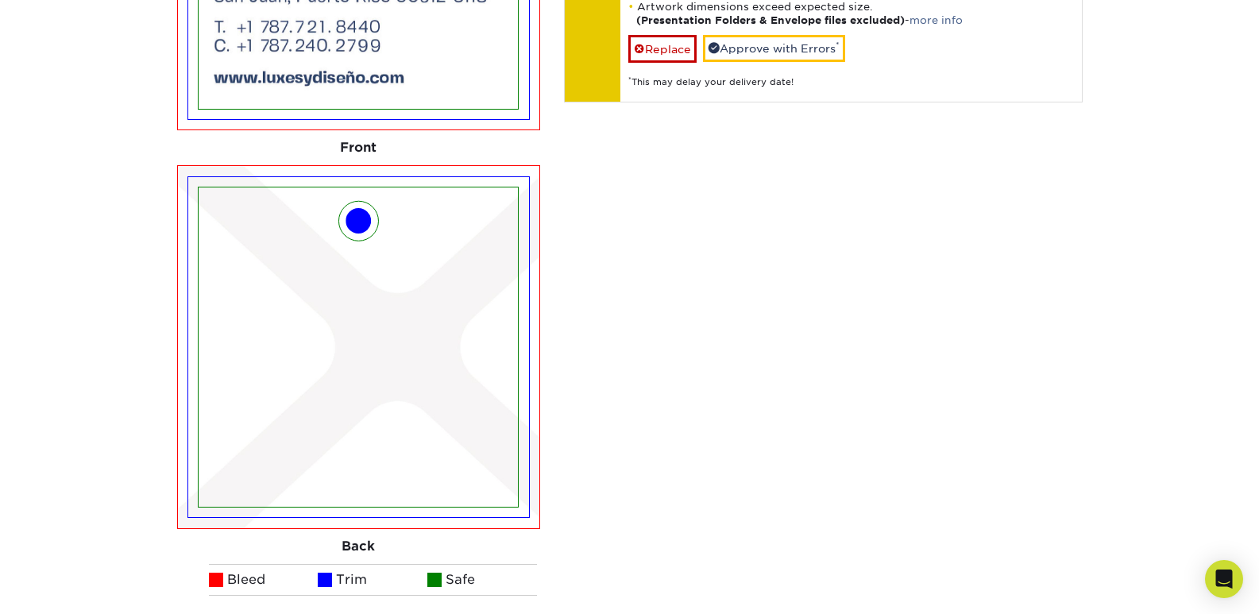
click at [794, 309] on div "Your files including bleed should be: 2.125 " x 2.125 " *Additional bleed or cr…" at bounding box center [823, 237] width 542 height 940
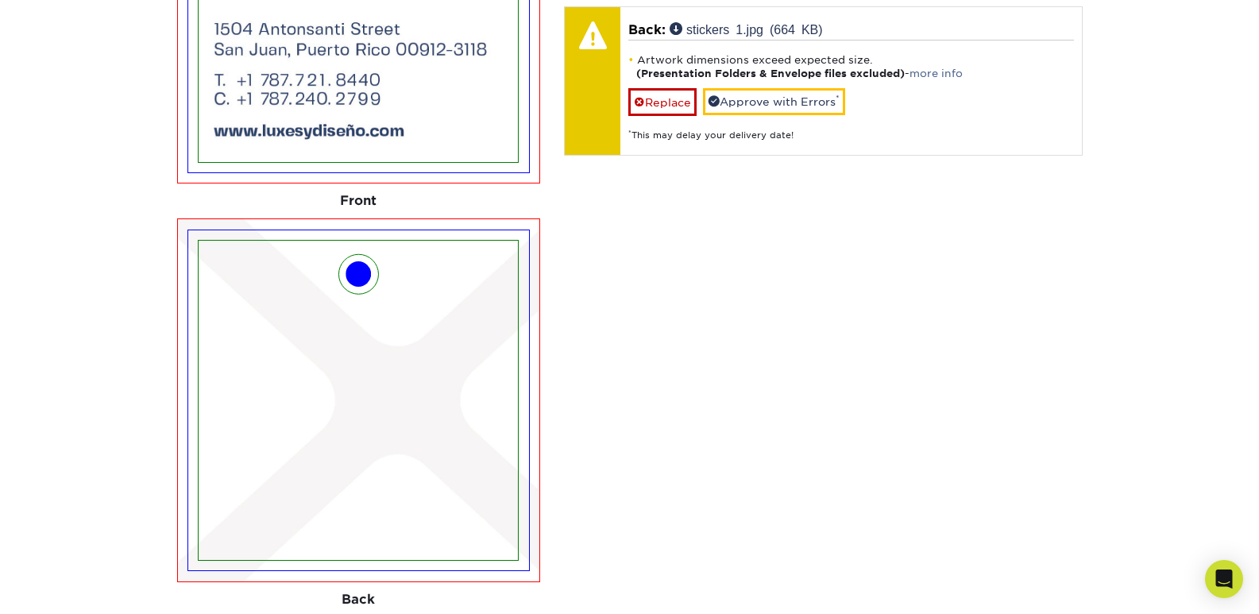
scroll to position [1155, 0]
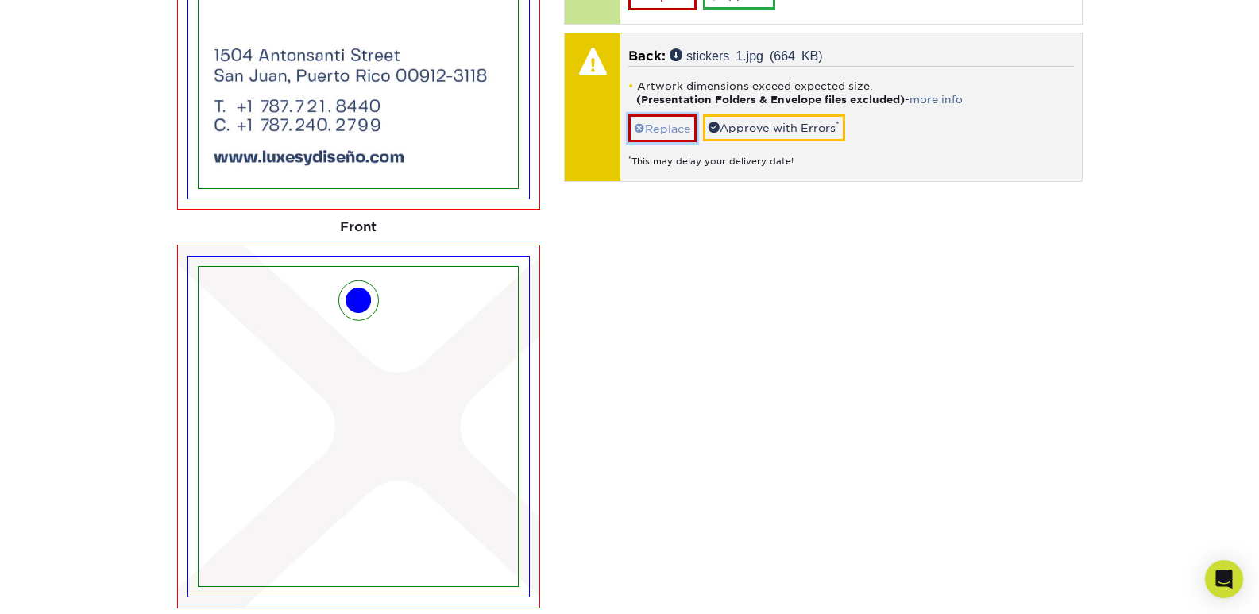
click at [679, 127] on link "Replace" at bounding box center [662, 128] width 68 height 28
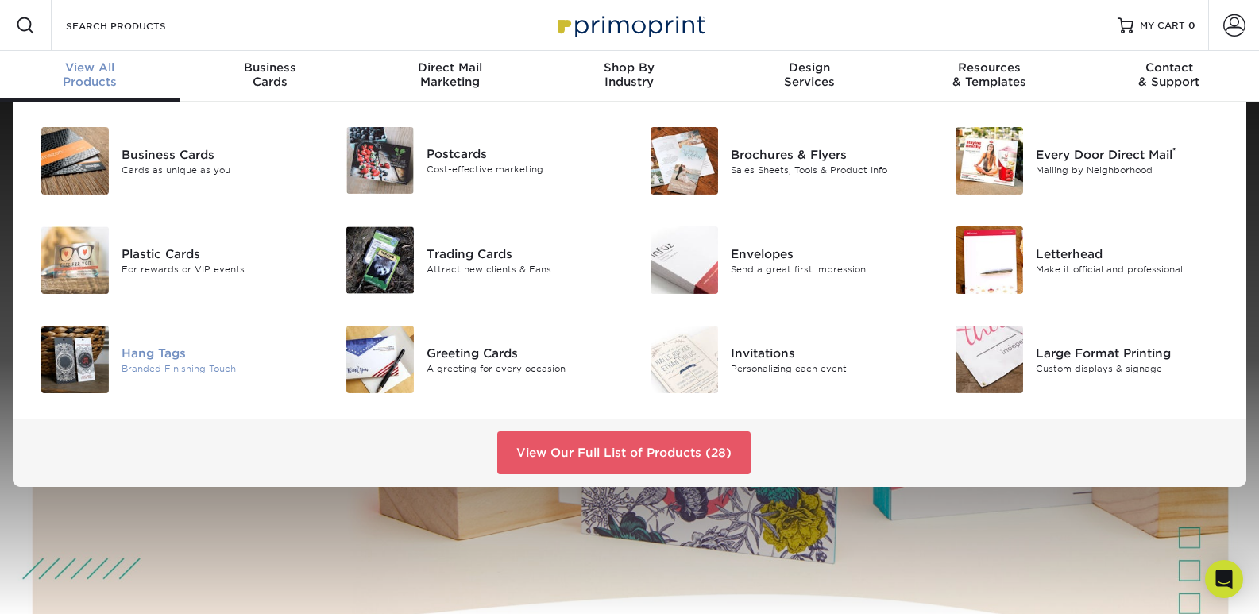
click at [168, 365] on div "Branded Finishing Touch" at bounding box center [216, 367] width 191 height 13
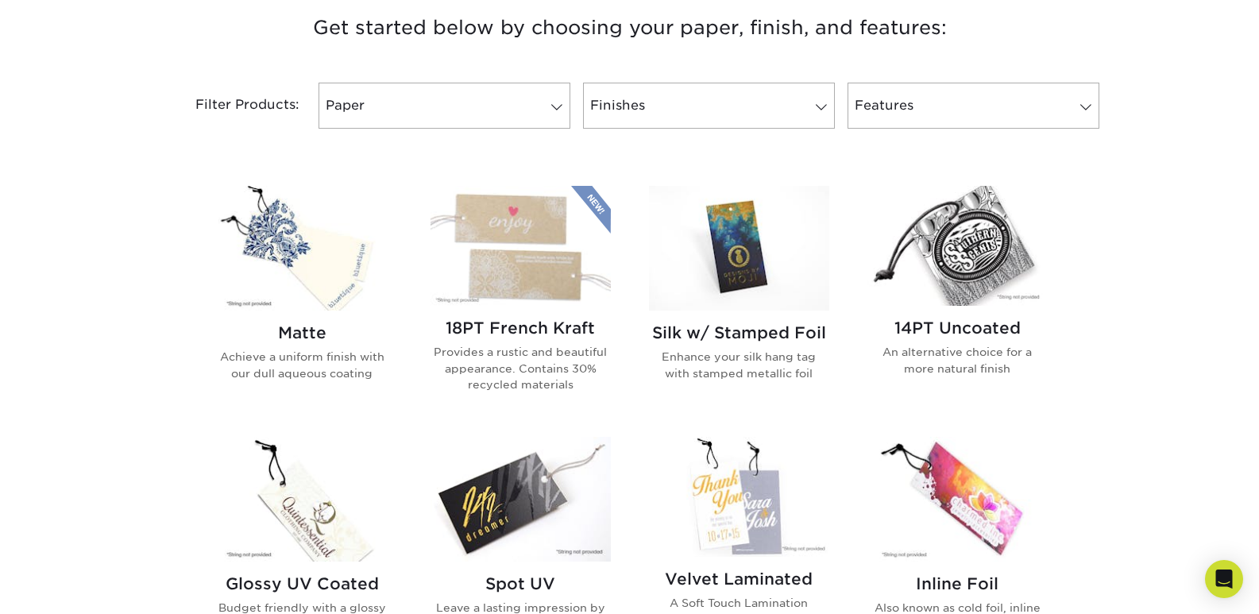
scroll to position [794, 0]
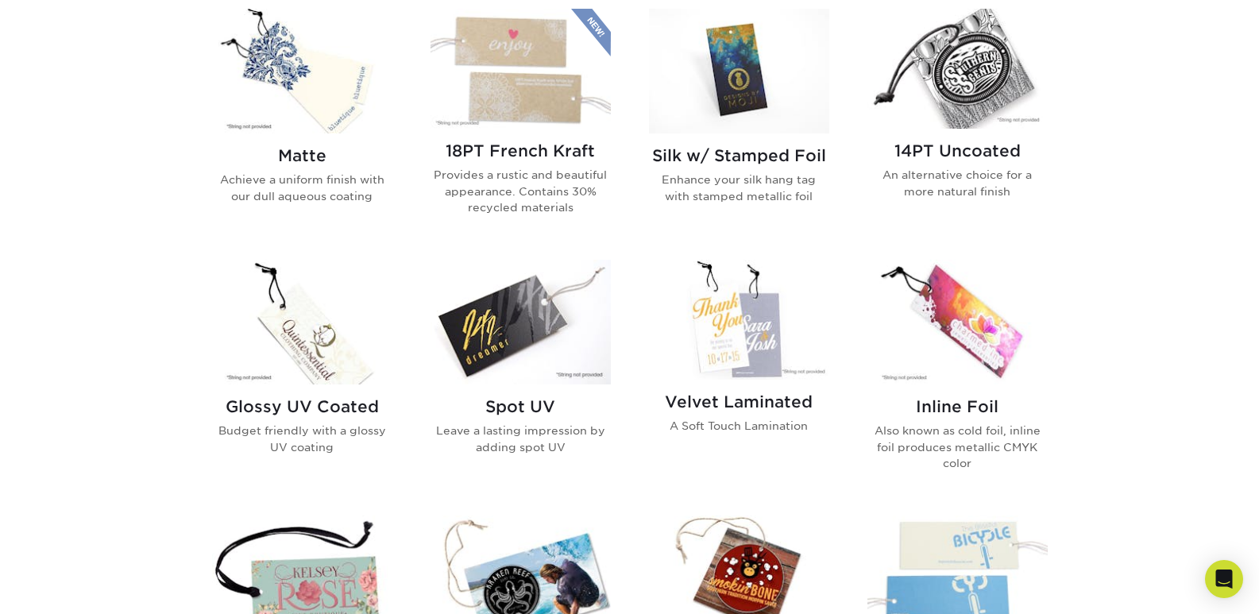
click at [360, 117] on img at bounding box center [302, 71] width 180 height 125
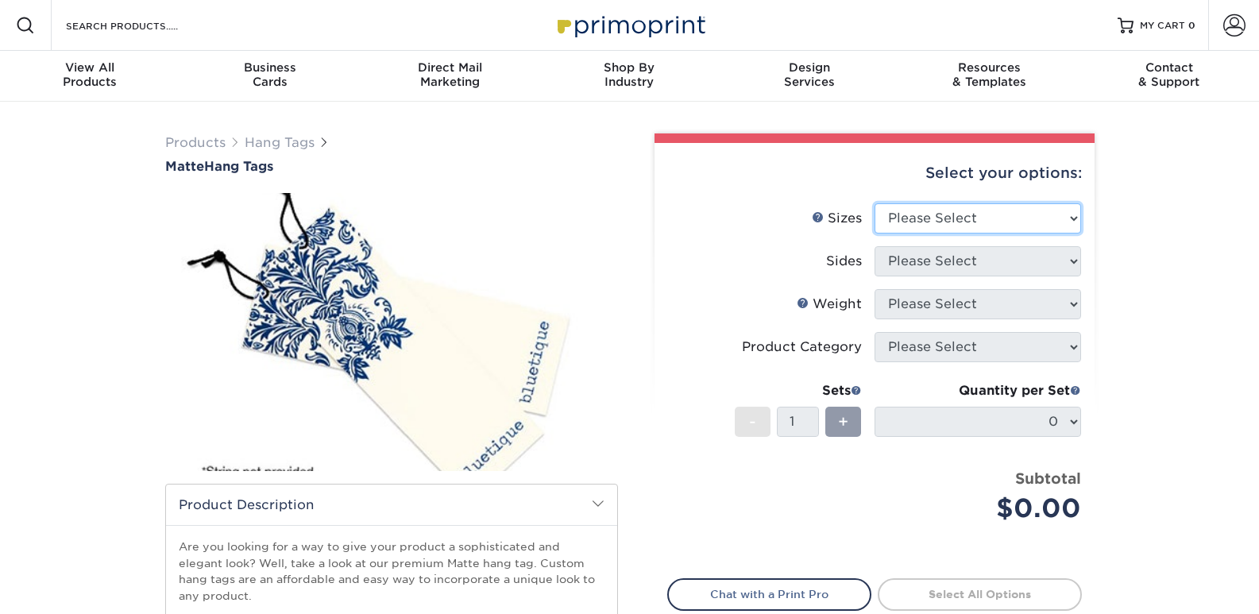
click at [1007, 226] on select "Please Select 1.5" x 3.5" 1.75" x 3.5" 2" x 2" 2" x 3.5" 2" x 4" 2" x 6" 2.5" x…" at bounding box center [977, 218] width 206 height 30
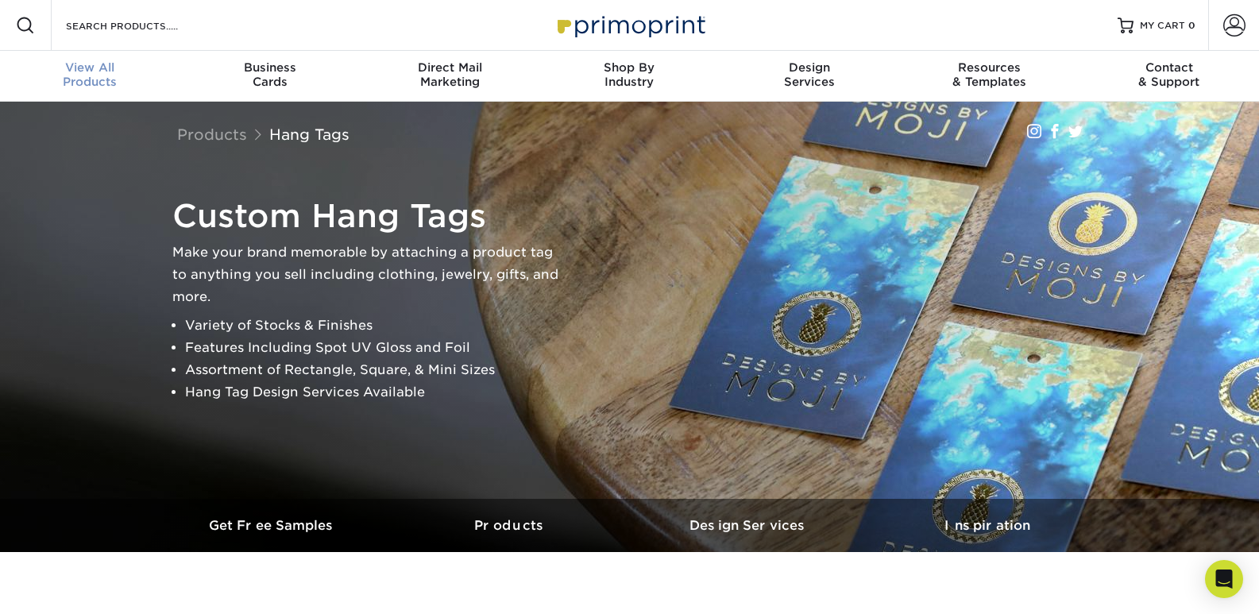
click at [103, 64] on span "View All" at bounding box center [89, 67] width 179 height 14
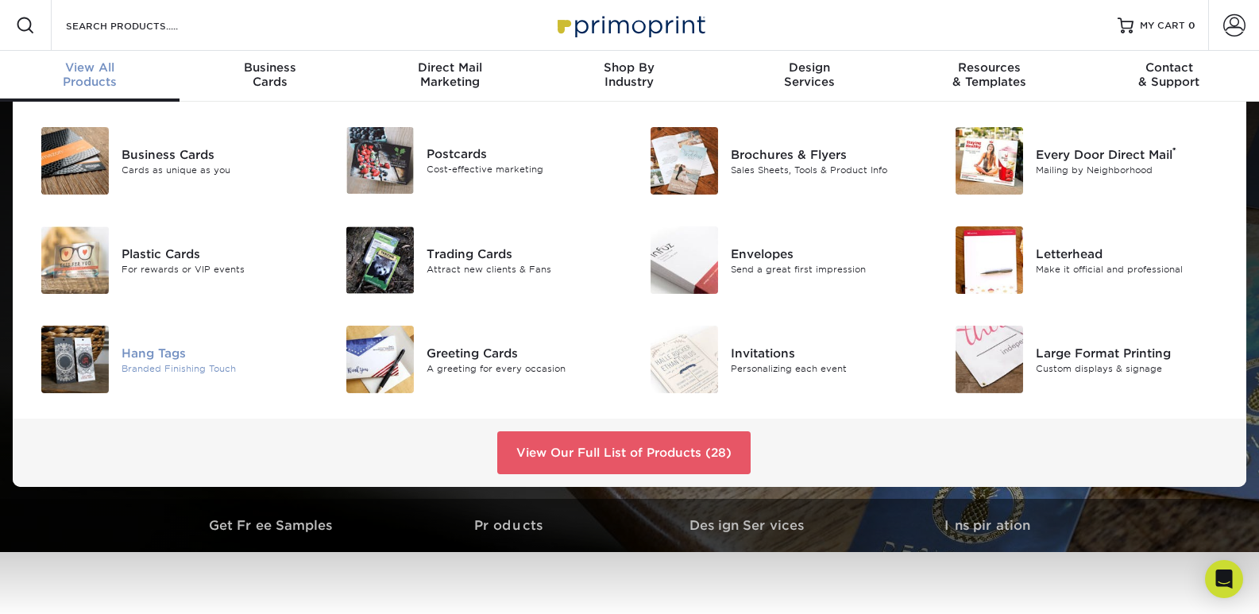
click at [179, 342] on div "Hang Tags Branded Finishing Touch" at bounding box center [222, 359] width 203 height 67
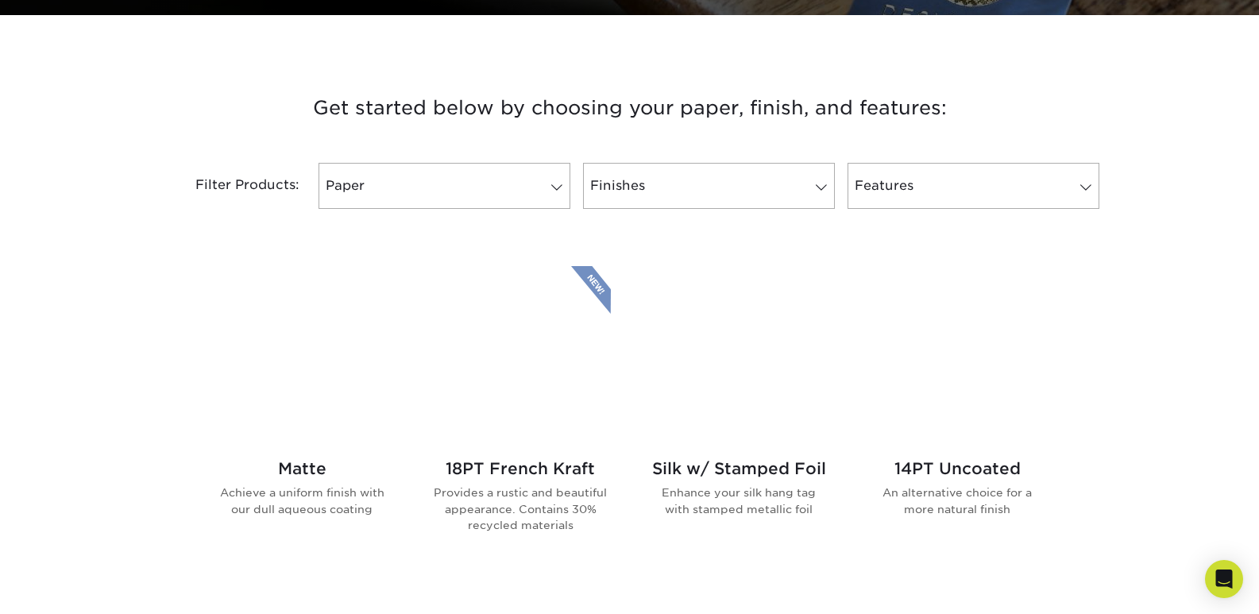
scroll to position [556, 0]
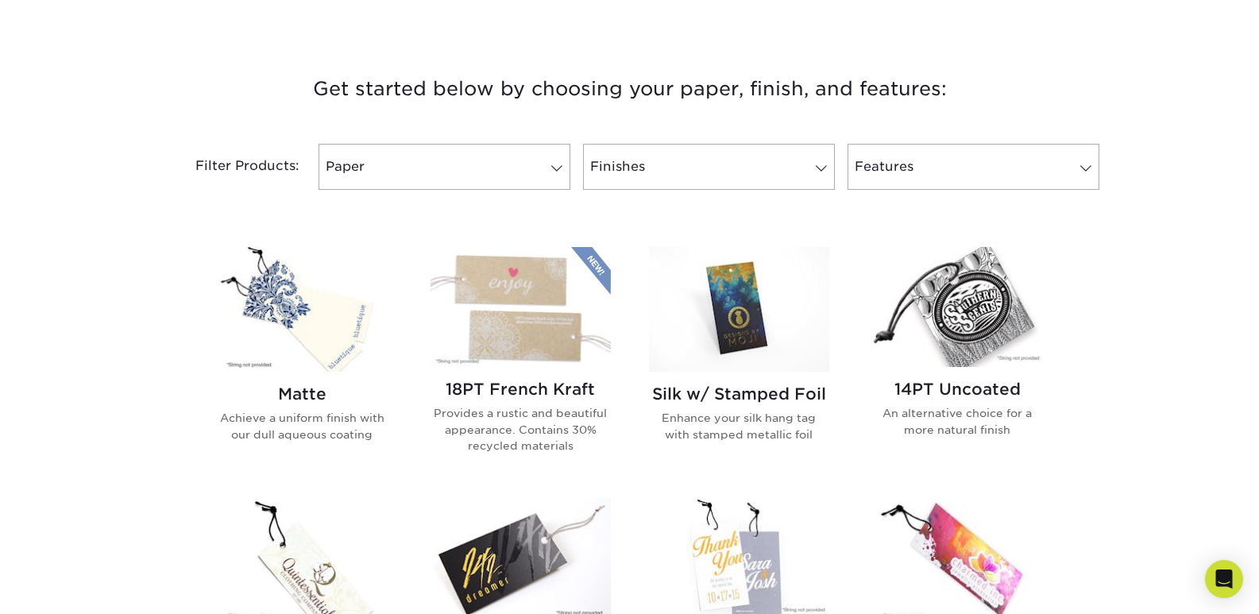
click at [1008, 312] on img at bounding box center [957, 307] width 180 height 120
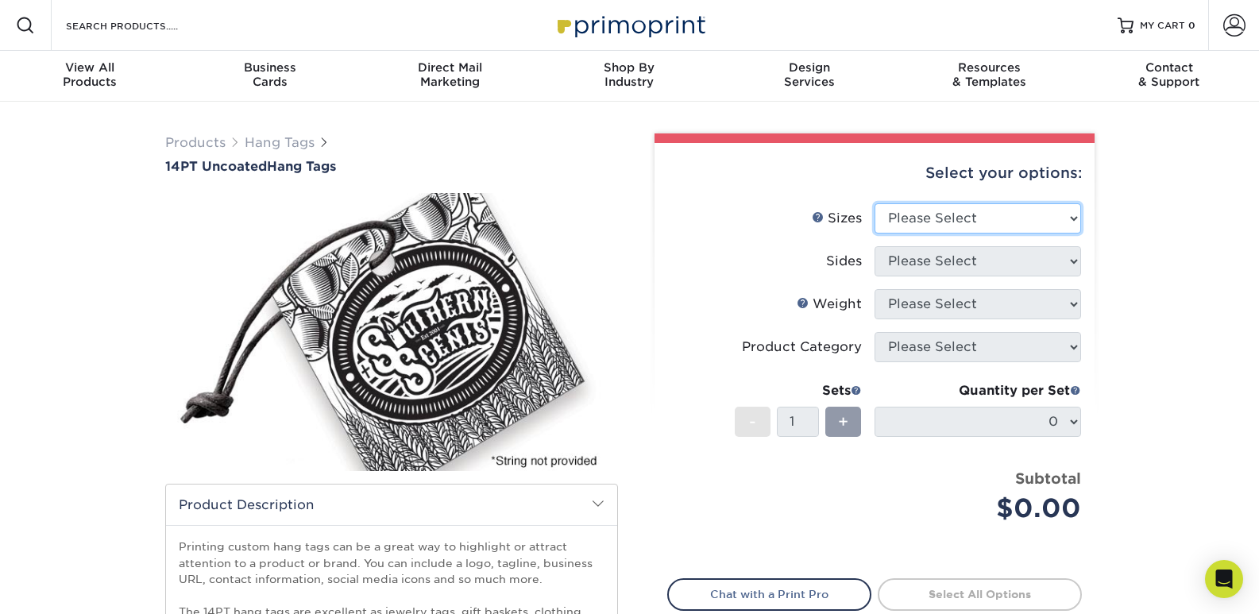
click at [1017, 210] on select "Please Select 1.5" x 3.5" 1.75" x 3.5" 2" x 2" 2" x 3.5" 2" x 4" 2" x 6" 2.5" x…" at bounding box center [977, 218] width 206 height 30
click at [1014, 230] on select "Please Select 1.5" x 3.5" 1.75" x 3.5" 2" x 2" 2" x 3.5" 2" x 4" 2" x 6" 2.5" x…" at bounding box center [977, 218] width 206 height 30
click at [938, 221] on select "Please Select 1.5" x 3.5" 1.75" x 3.5" 2" x 2" 2" x 3.5" 2" x 4" 2" x 6" 2.5" x…" at bounding box center [977, 218] width 206 height 30
select select "1.75x3.50"
click at [874, 203] on select "Please Select 1.5" x 3.5" 1.75" x 3.5" 2" x 2" 2" x 3.5" 2" x 4" 2" x 6" 2.5" x…" at bounding box center [977, 218] width 206 height 30
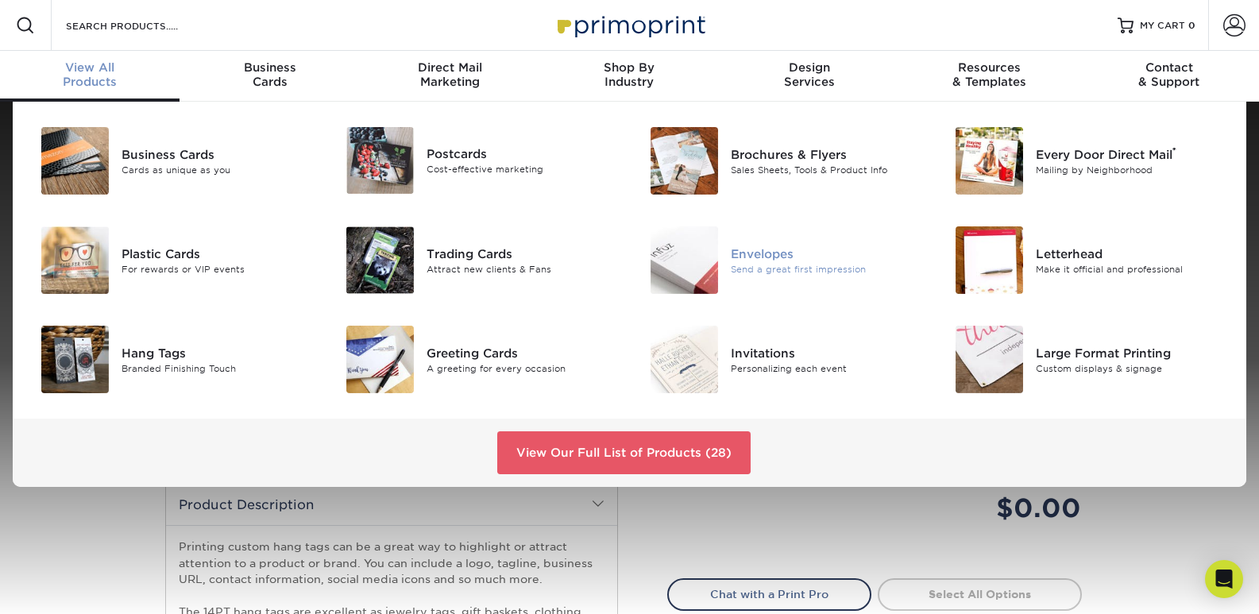
click at [723, 273] on div at bounding box center [681, 259] width 102 height 67
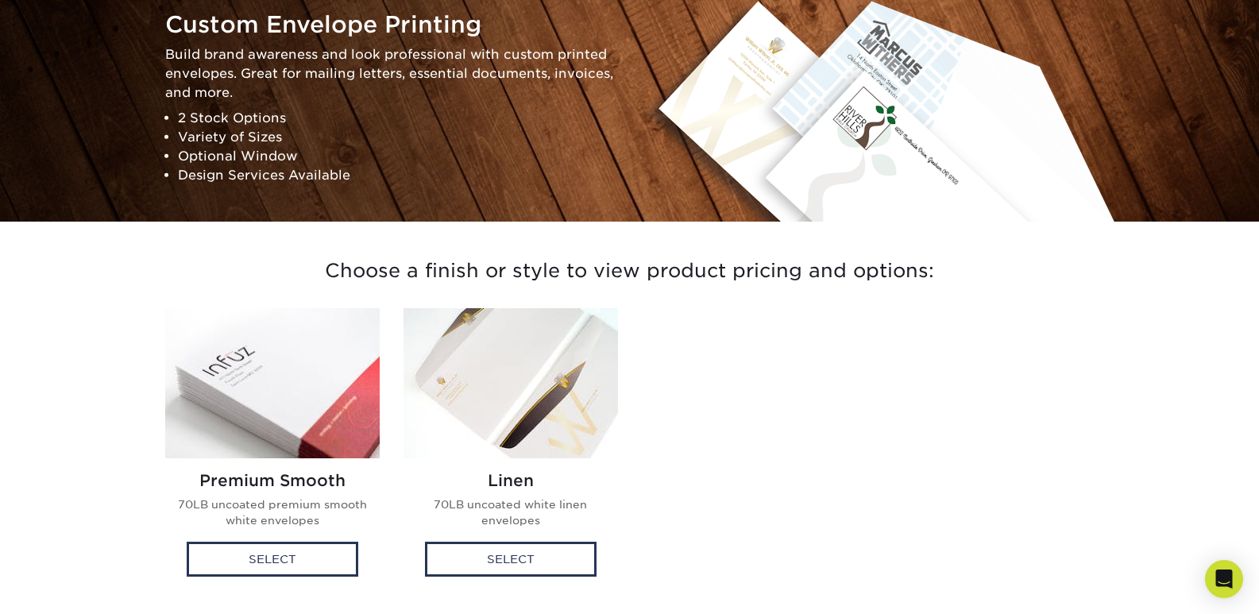
scroll to position [159, 0]
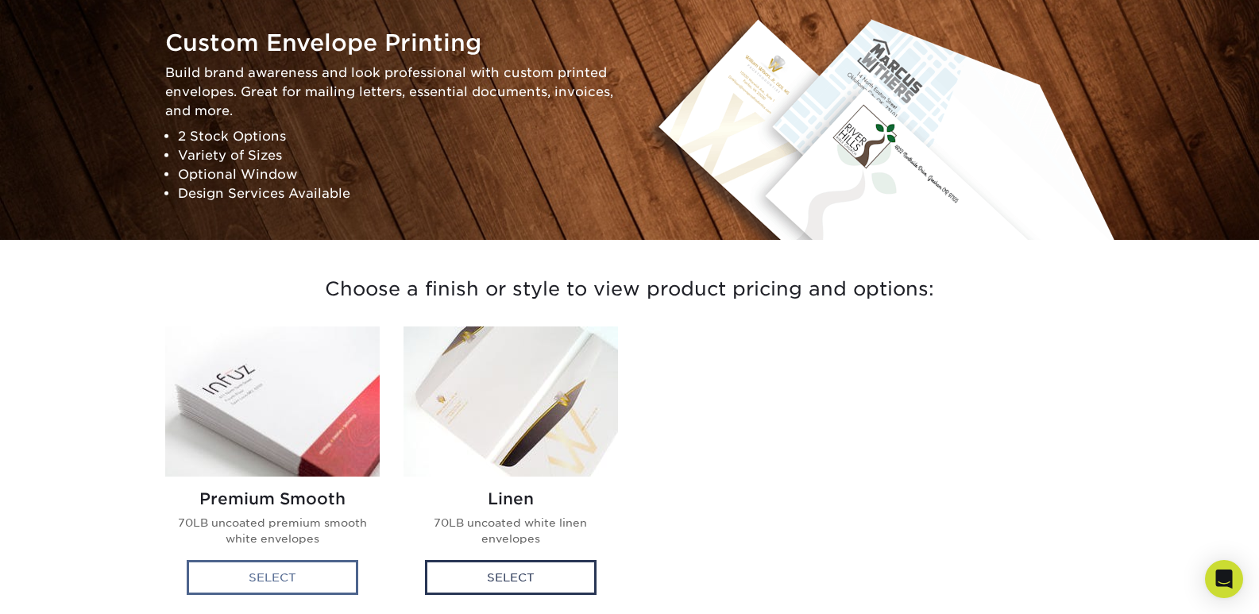
click at [335, 573] on div "Select" at bounding box center [273, 577] width 172 height 35
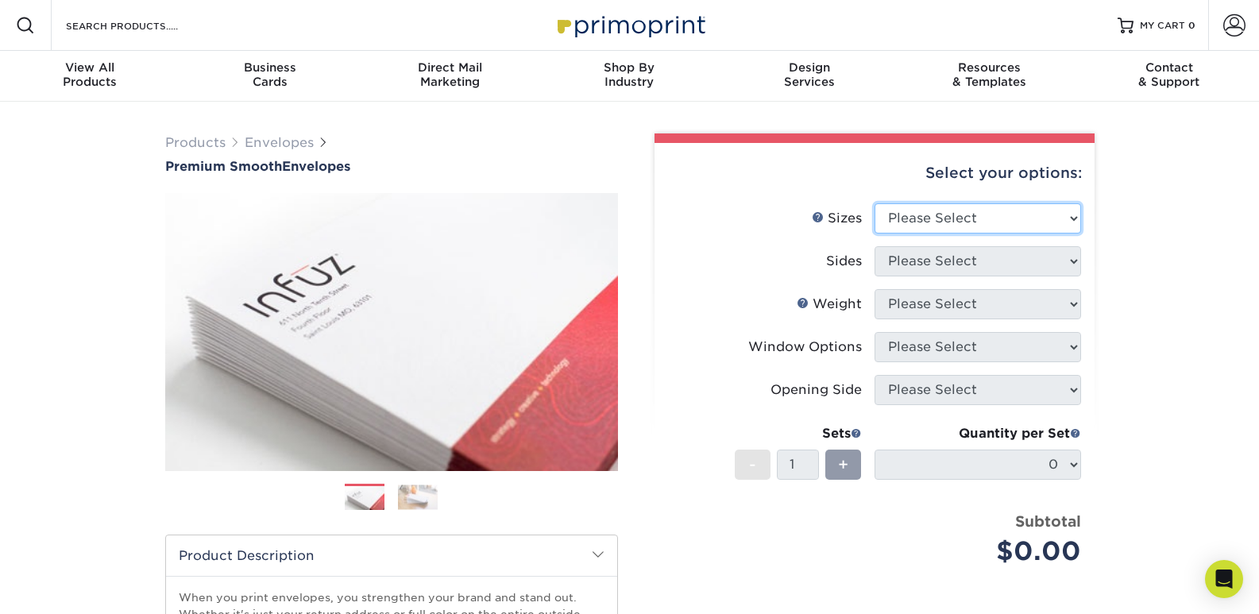
click at [997, 227] on select "Please Select 8.875" x 3.875" 4.125" x 9.5" 5.25" x 7.25" 9" x 12"" at bounding box center [977, 218] width 206 height 30
select select "4.12x9.50"
click at [874, 203] on select "Please Select 8.875" x 3.875" 4.125" x 9.5" 5.25" x 7.25" 9" x 12"" at bounding box center [977, 218] width 206 height 30
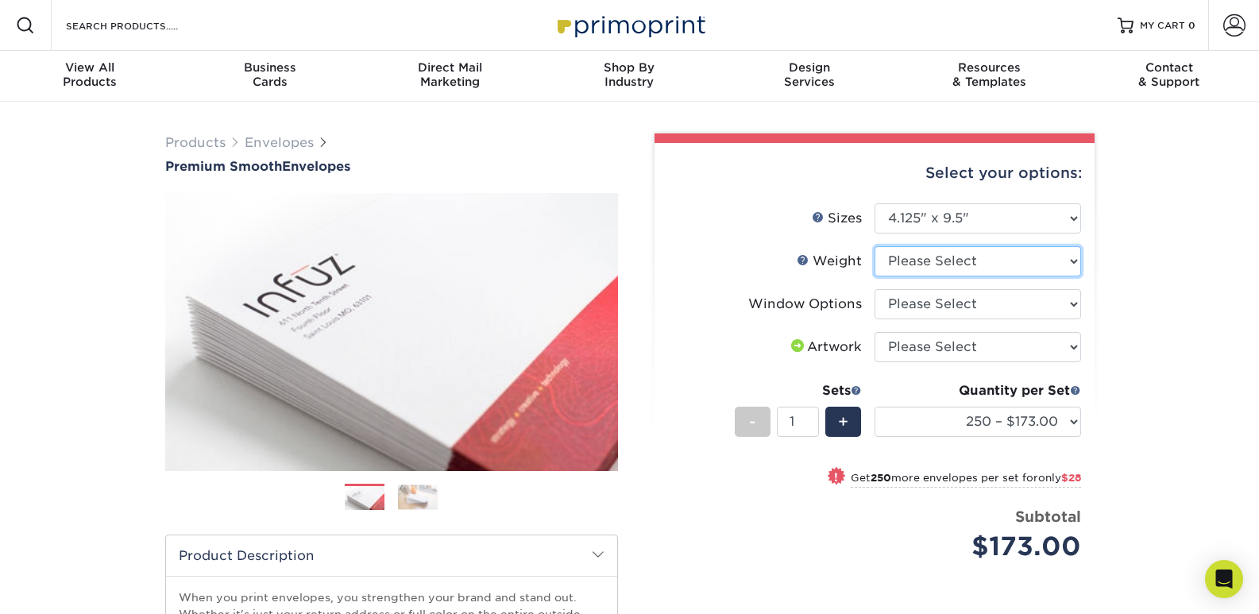
click at [1003, 256] on select "Please Select 70LB" at bounding box center [977, 261] width 206 height 30
select select "70LB"
click at [874, 246] on select "Please Select 70LB" at bounding box center [977, 261] width 206 height 30
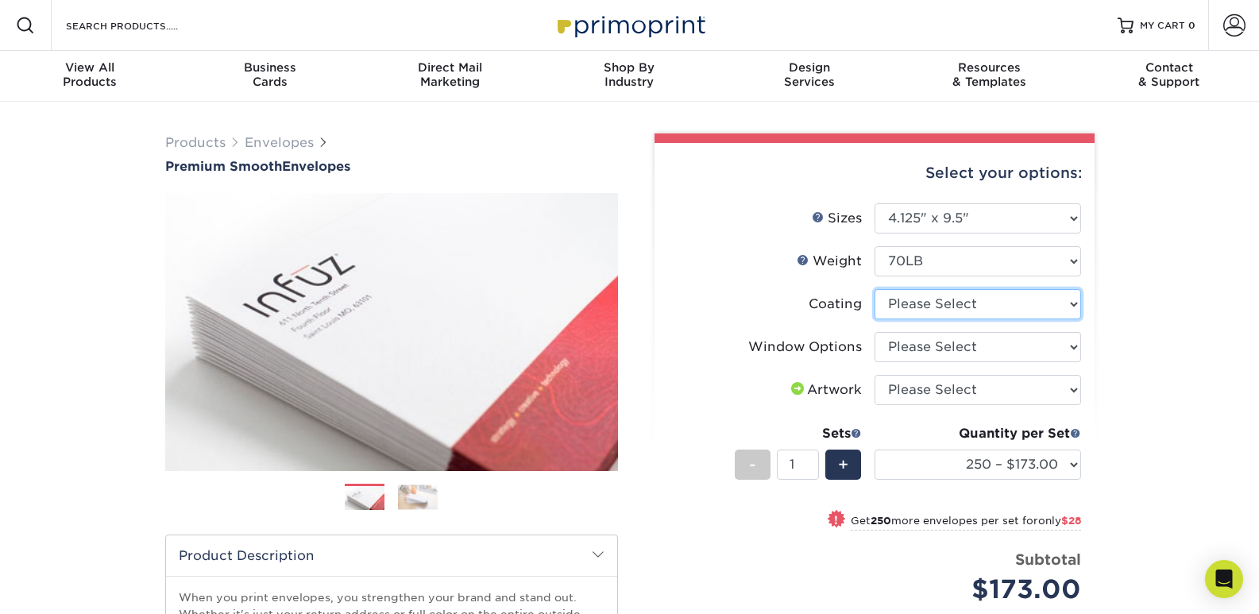
click at [1032, 299] on select at bounding box center [977, 304] width 206 height 30
select select "3e7618de-abca-4bda-9f97-8b9129e913d8"
click at [874, 289] on select at bounding box center [977, 304] width 206 height 30
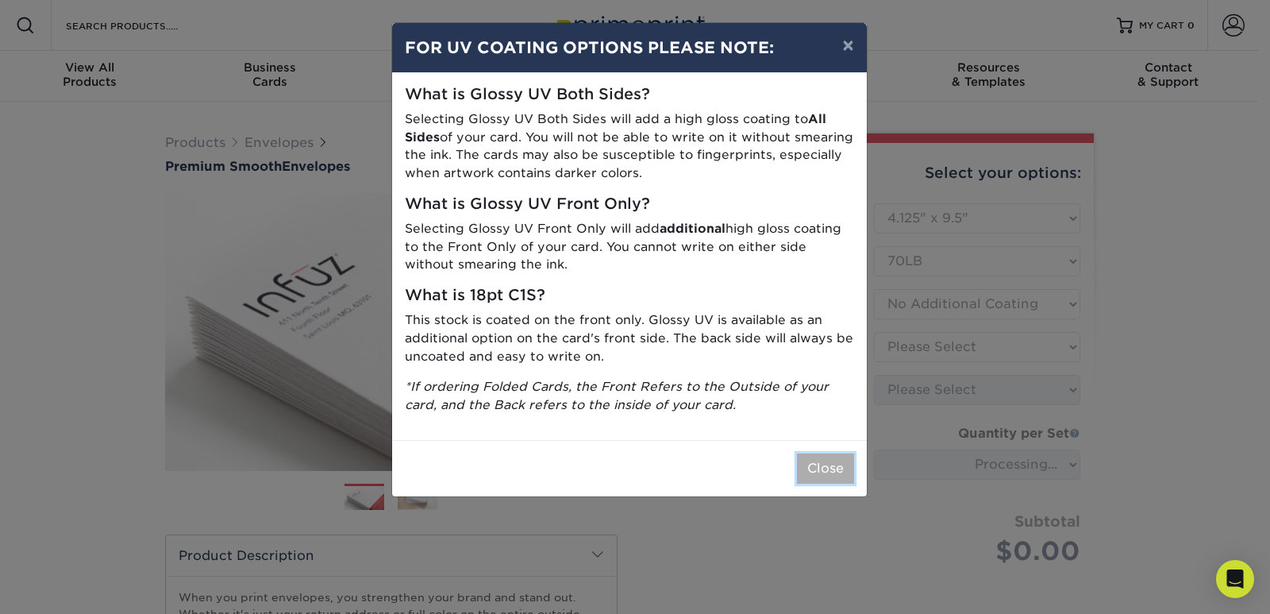
click at [828, 473] on button "Close" at bounding box center [825, 468] width 57 height 30
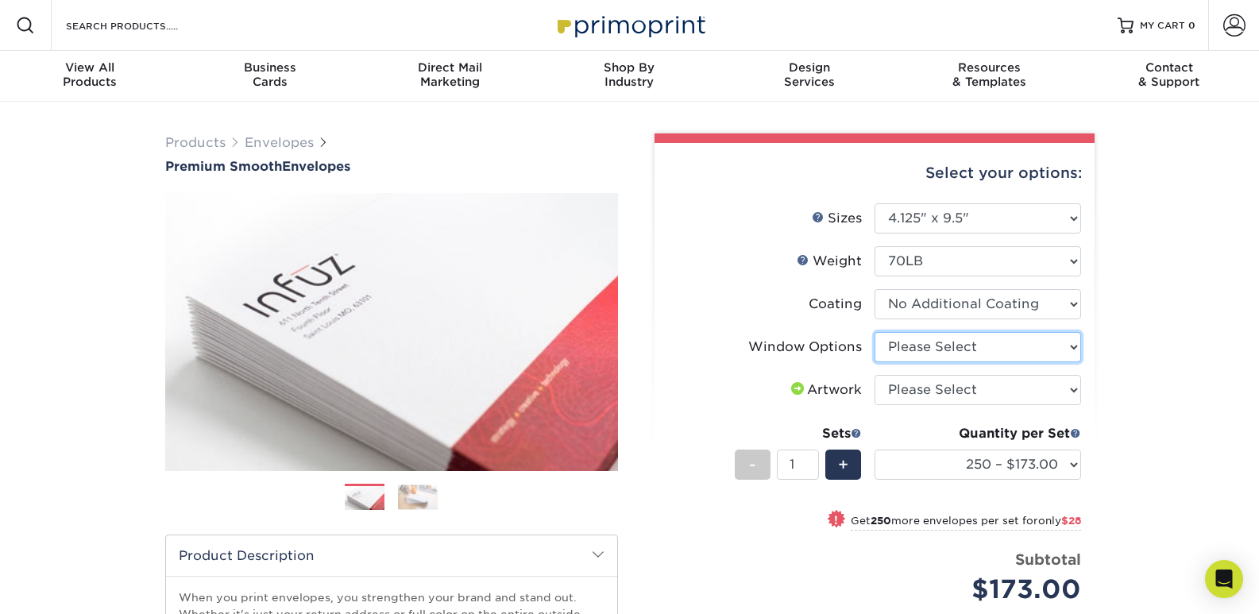
click at [1040, 341] on select "Please Select No Window Window (Left Side)" at bounding box center [977, 347] width 206 height 30
select select "1f9e9f9f-4237-4243-ba79-49052844f6e6"
click at [874, 332] on select "Please Select No Window Window (Left Side)" at bounding box center [977, 347] width 206 height 30
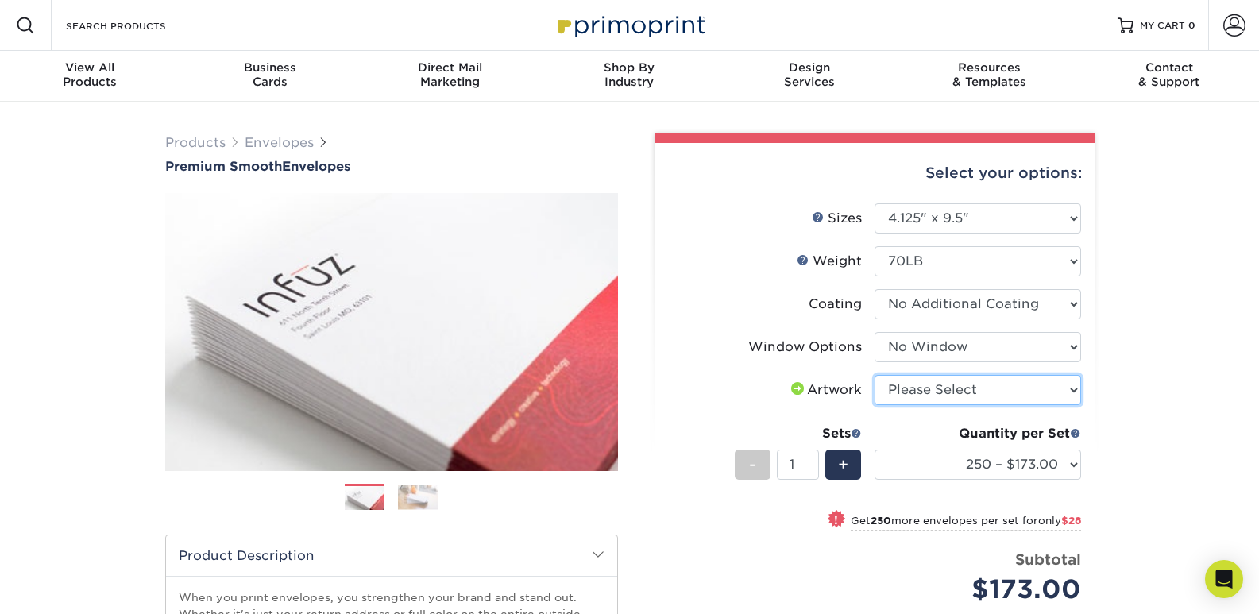
click at [927, 389] on select "Please Select I will upload files I need a design - $50" at bounding box center [977, 390] width 206 height 30
select select "upload"
click at [874, 375] on select "Please Select I will upload files I need a design - $50" at bounding box center [977, 390] width 206 height 30
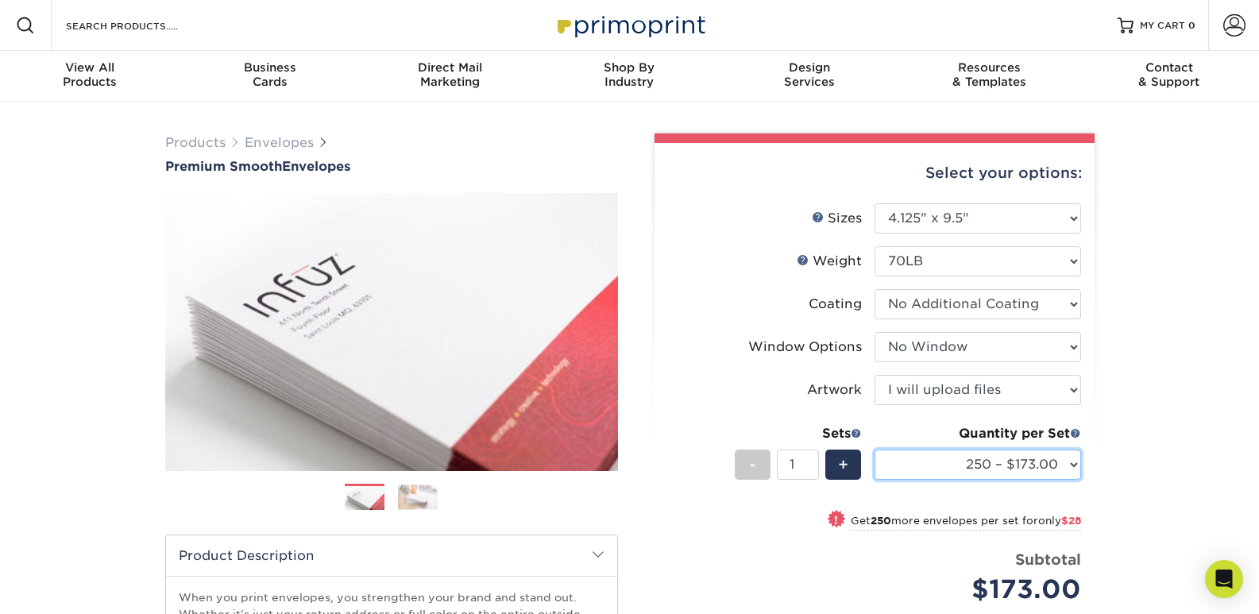
click at [1018, 461] on select "250 – $173.00 500 – $201.00 1000 – $251.00 2500 – $388.00 5000 – $566.00 10000 …" at bounding box center [977, 464] width 206 height 30
click at [1017, 462] on select "250 – $173.00 500 – $201.00 1000 – $251.00 2500 – $388.00 5000 – $566.00 10000 …" at bounding box center [977, 464] width 206 height 30
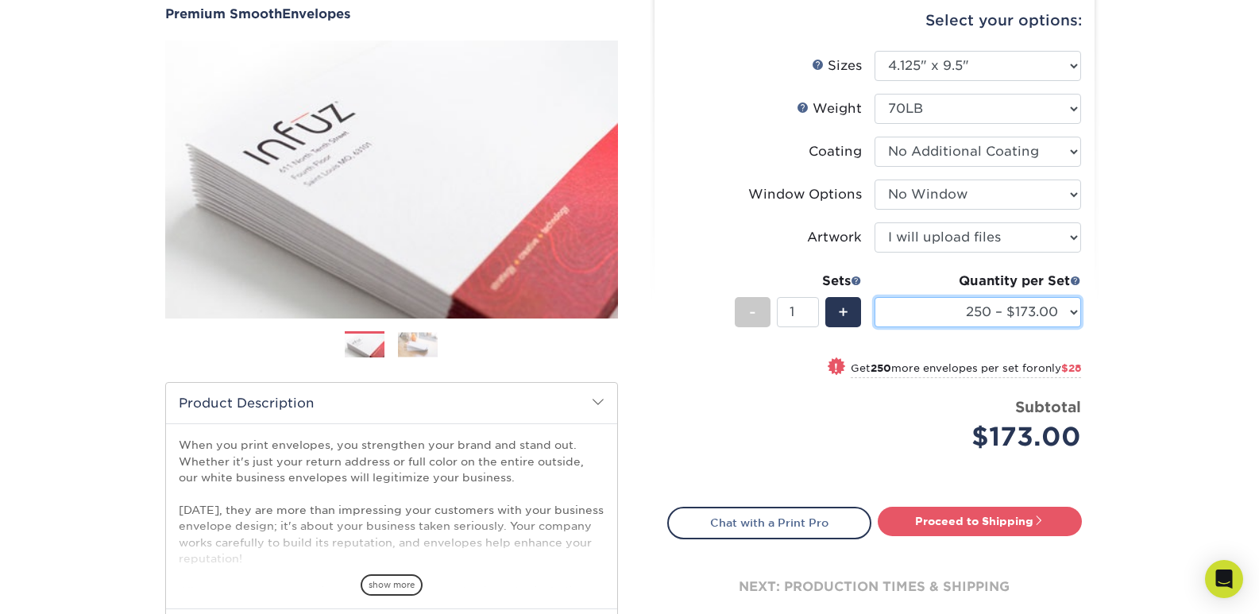
scroll to position [159, 0]
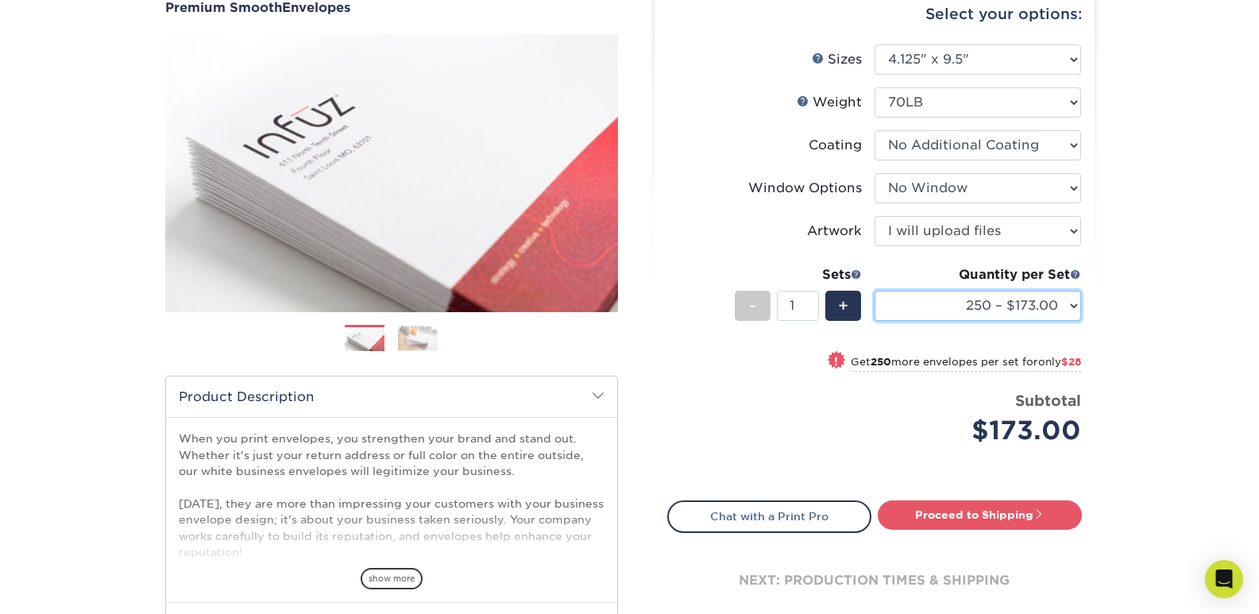
click at [1066, 314] on select "250 – $173.00 500 – $201.00 1000 – $251.00 2500 – $388.00 5000 – $566.00 10000 …" at bounding box center [977, 306] width 206 height 30
click at [874, 291] on select "250 – $173.00 500 – $201.00 1000 – $251.00 2500 – $388.00 5000 – $566.00 10000 …" at bounding box center [977, 306] width 206 height 30
click at [1040, 299] on select "250 – $173.00 500 – $201.00 1000 – $251.00 2500 – $388.00 5000 – $566.00 10000 …" at bounding box center [977, 306] width 206 height 30
click at [874, 291] on select "250 – $173.00 500 – $201.00 1000 – $251.00 2500 – $388.00 5000 – $566.00 10000 …" at bounding box center [977, 306] width 206 height 30
click at [1027, 308] on select "250 – $173.00 500 – $201.00 1000 – $251.00 2500 – $388.00 5000 – $566.00 10000 …" at bounding box center [977, 306] width 206 height 30
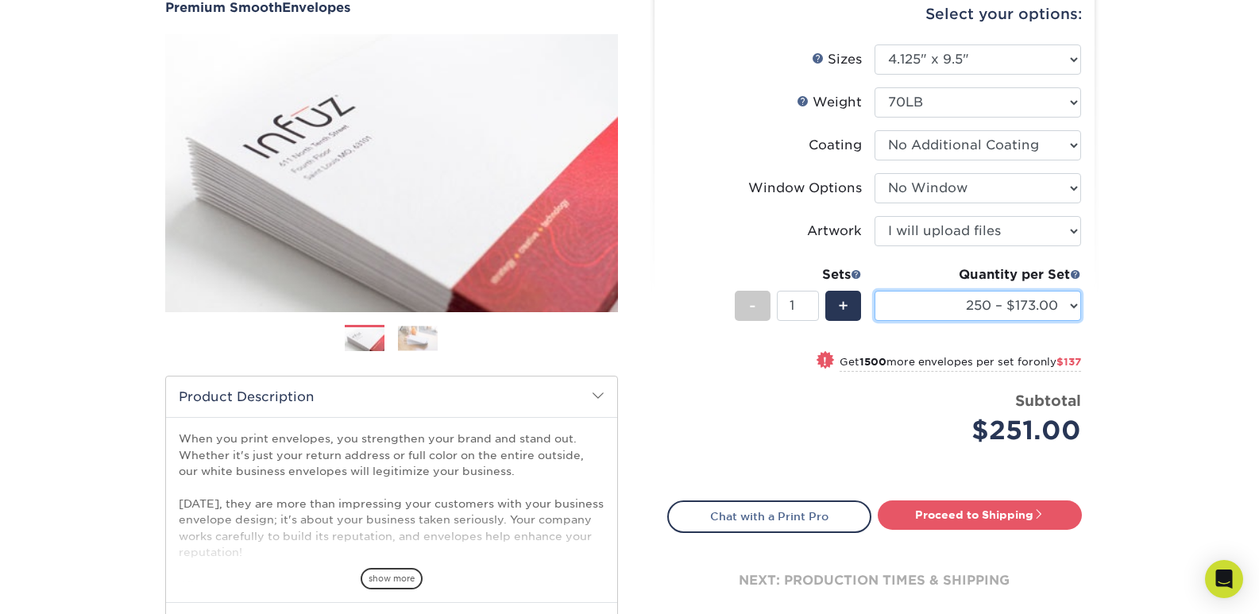
click at [874, 291] on select "250 – $173.00 500 – $201.00 1000 – $251.00 2500 – $388.00 5000 – $566.00 10000 …" at bounding box center [977, 306] width 206 height 30
click at [1016, 299] on select "250 – $173.00 500 – $201.00 1000 – $251.00 2500 – $388.00 5000 – $566.00 10000 …" at bounding box center [977, 306] width 206 height 30
click at [874, 291] on select "250 – $173.00 500 – $201.00 1000 – $251.00 2500 – $388.00 5000 – $566.00 10000 …" at bounding box center [977, 306] width 206 height 30
click at [1010, 292] on select "250 – $173.00 500 – $201.00 1000 – $251.00 2500 – $388.00 5000 – $566.00 10000 …" at bounding box center [977, 306] width 206 height 30
click at [874, 291] on select "250 – $173.00 500 – $201.00 1000 – $251.00 2500 – $388.00 5000 – $566.00 10000 …" at bounding box center [977, 306] width 206 height 30
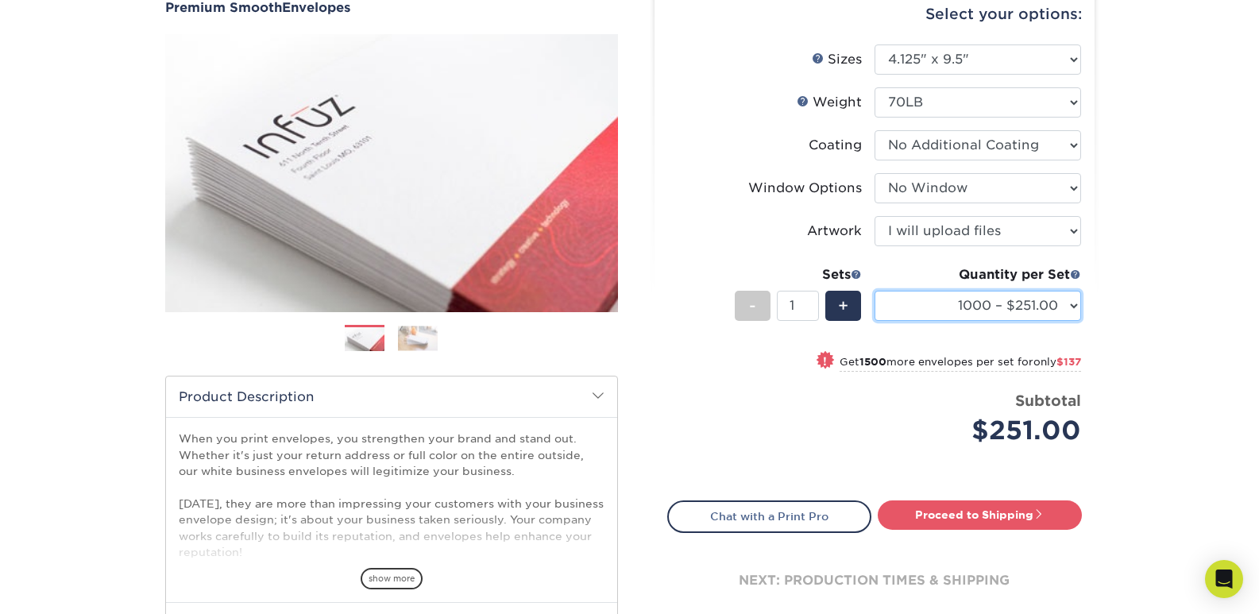
drag, startPoint x: 1008, startPoint y: 318, endPoint x: 1003, endPoint y: 306, distance: 12.8
click at [1008, 318] on select "250 – $173.00 500 – $201.00 1000 – $251.00 2500 – $388.00 5000 – $566.00 10000 …" at bounding box center [977, 306] width 206 height 30
select select "2500 – $388.00"
click at [874, 291] on select "250 – $173.00 500 – $201.00 1000 – $251.00 2500 – $388.00 5000 – $566.00 10000 …" at bounding box center [977, 306] width 206 height 30
click at [923, 303] on select "250 – $173.00 500 – $201.00 1000 – $251.00 2500 – $388.00 5000 – $566.00 10000 …" at bounding box center [977, 306] width 206 height 30
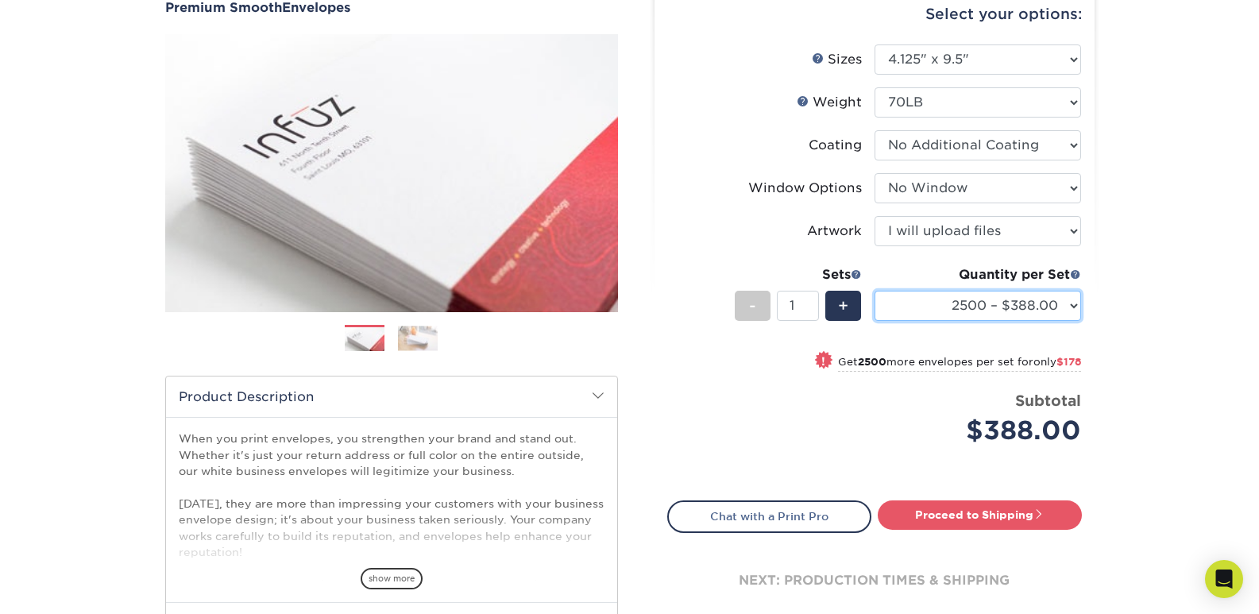
click at [922, 299] on select "250 – $173.00 500 – $201.00 1000 – $251.00 2500 – $388.00 5000 – $566.00 10000 …" at bounding box center [977, 306] width 206 height 30
